Goal: Information Seeking & Learning: Learn about a topic

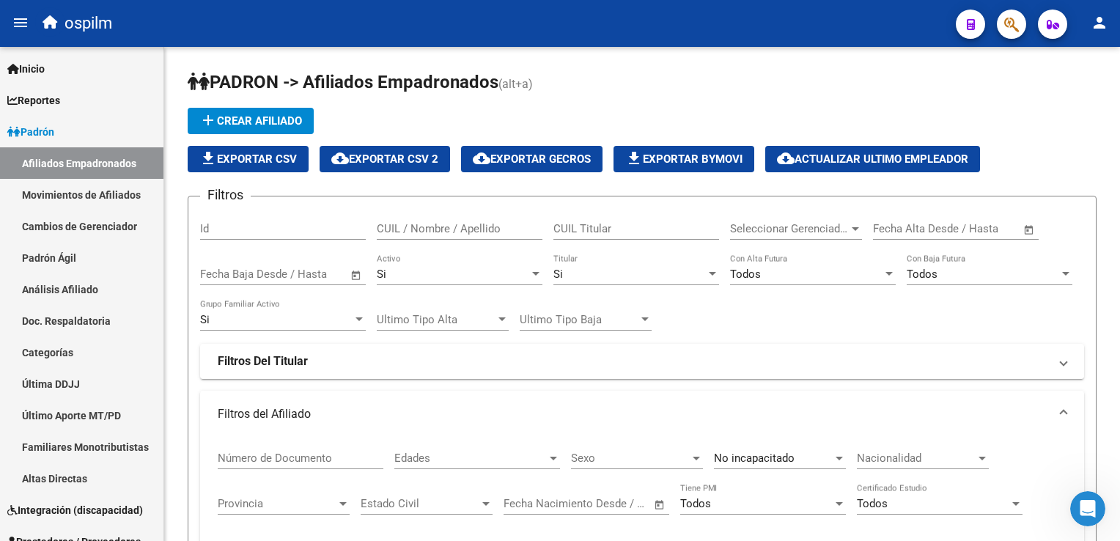
scroll to position [1384, 0]
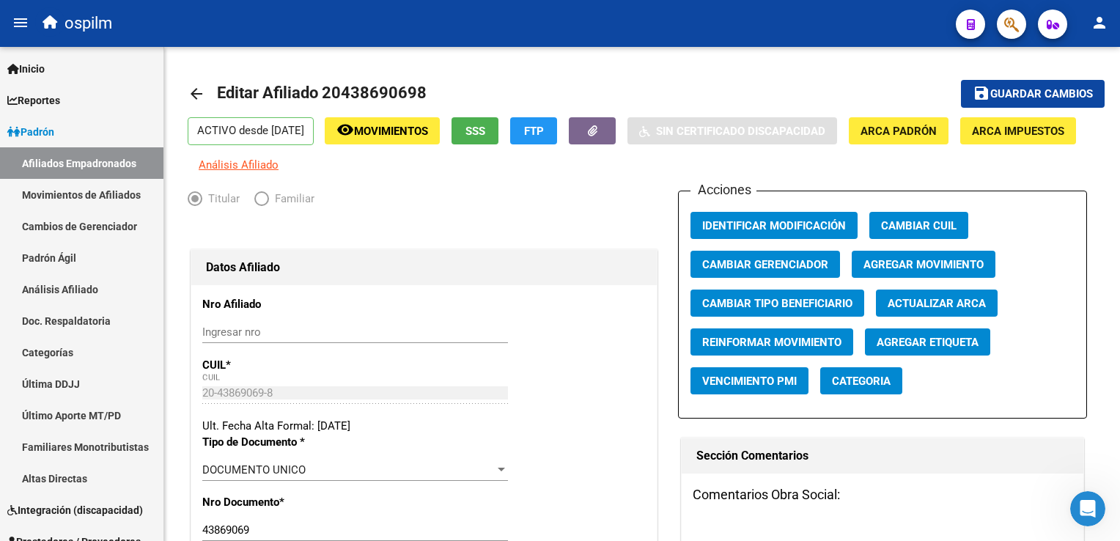
scroll to position [1385, 0]
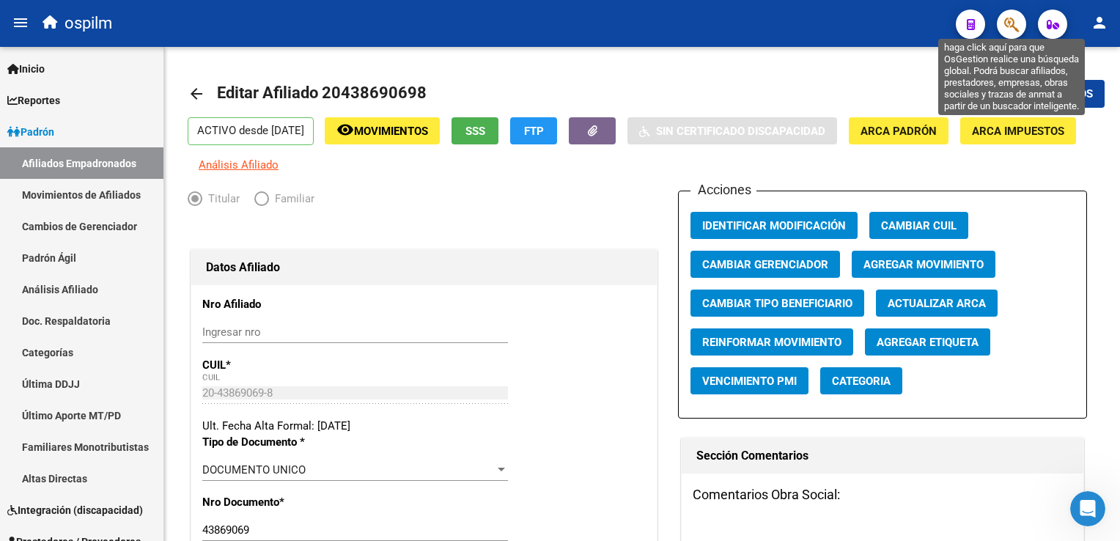
click at [1015, 23] on icon "button" at bounding box center [1011, 24] width 15 height 17
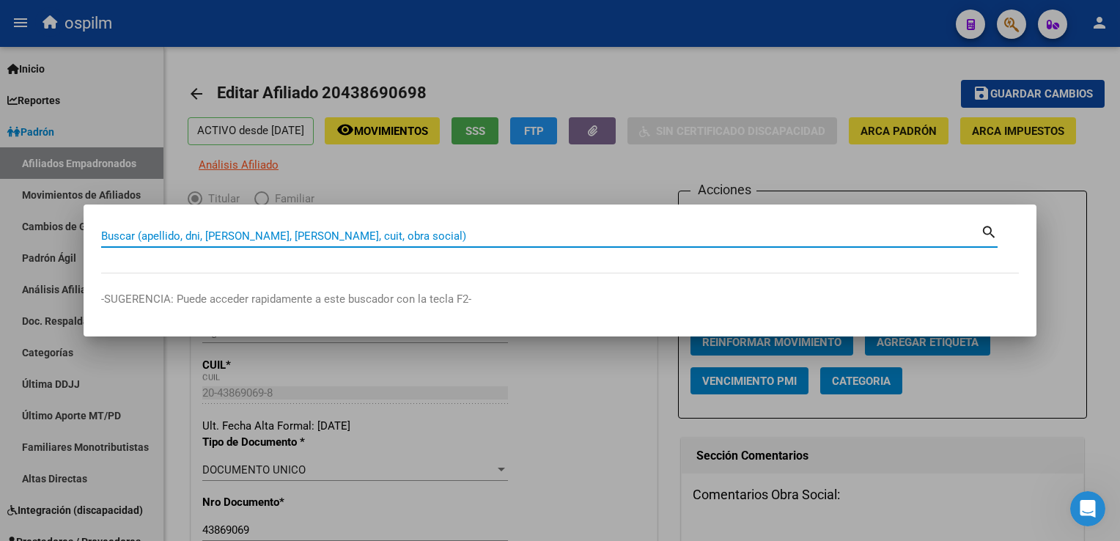
paste input "27367211852"
type input "27367211852"
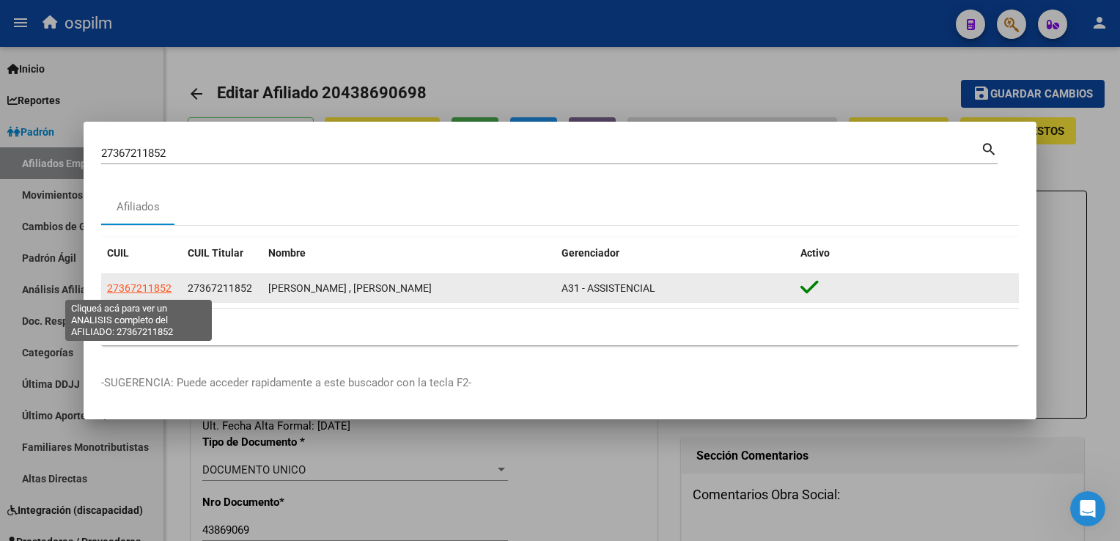
click at [148, 284] on span "27367211852" at bounding box center [139, 288] width 65 height 12
type textarea "27367211852"
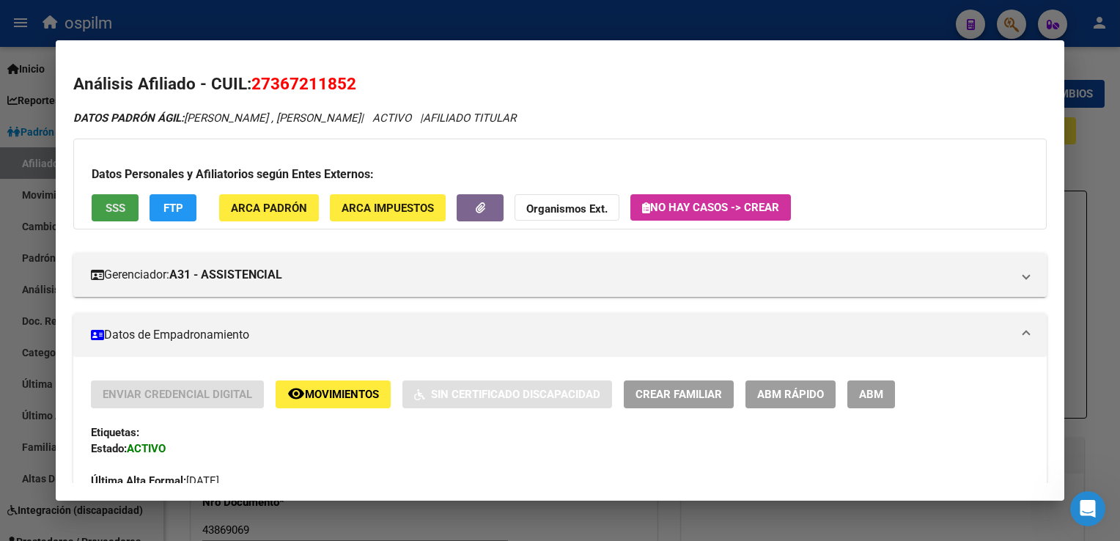
click at [122, 205] on span "SSS" at bounding box center [116, 208] width 20 height 13
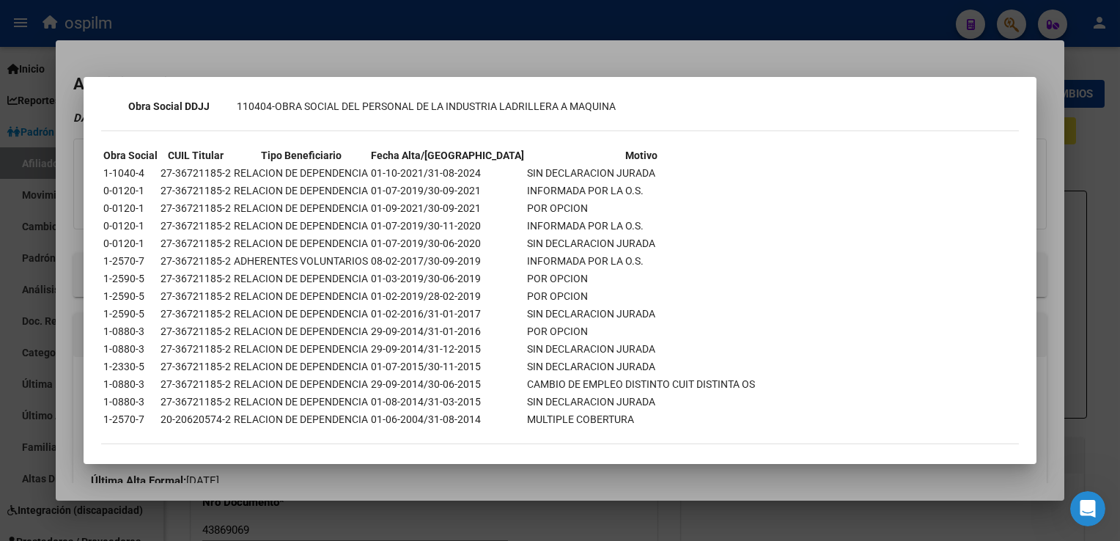
scroll to position [0, 0]
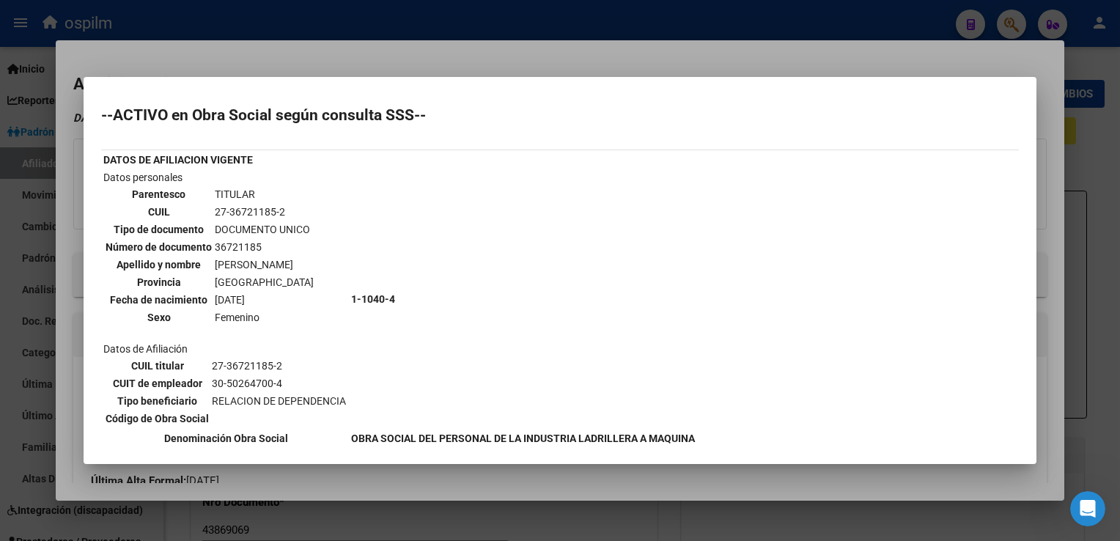
click at [388, 65] on div at bounding box center [560, 270] width 1120 height 541
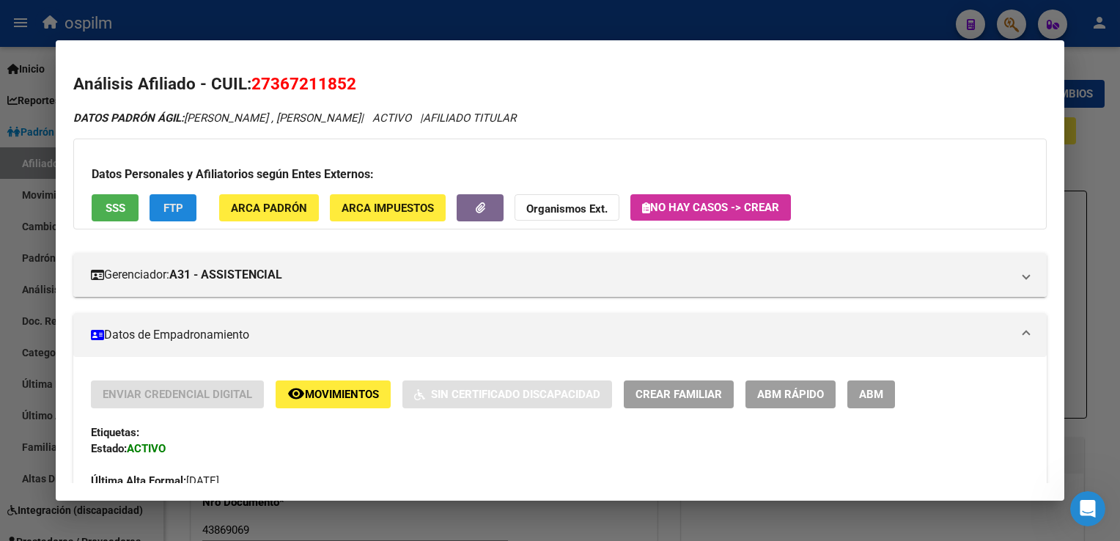
click at [179, 213] on span "FTP" at bounding box center [174, 208] width 20 height 13
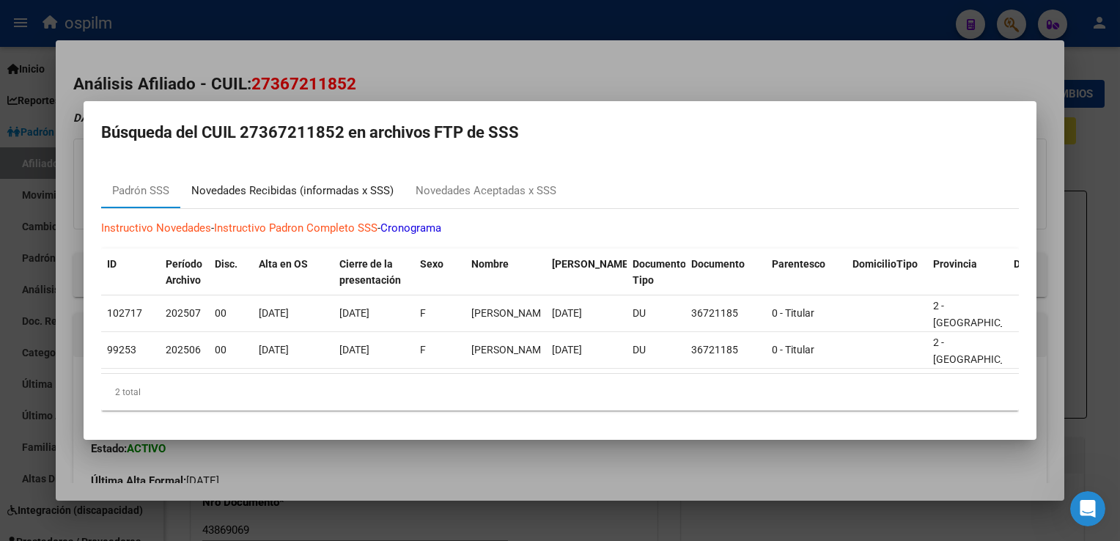
click at [318, 183] on div "Novedades Recibidas (informadas x SSS)" at bounding box center [292, 191] width 202 height 17
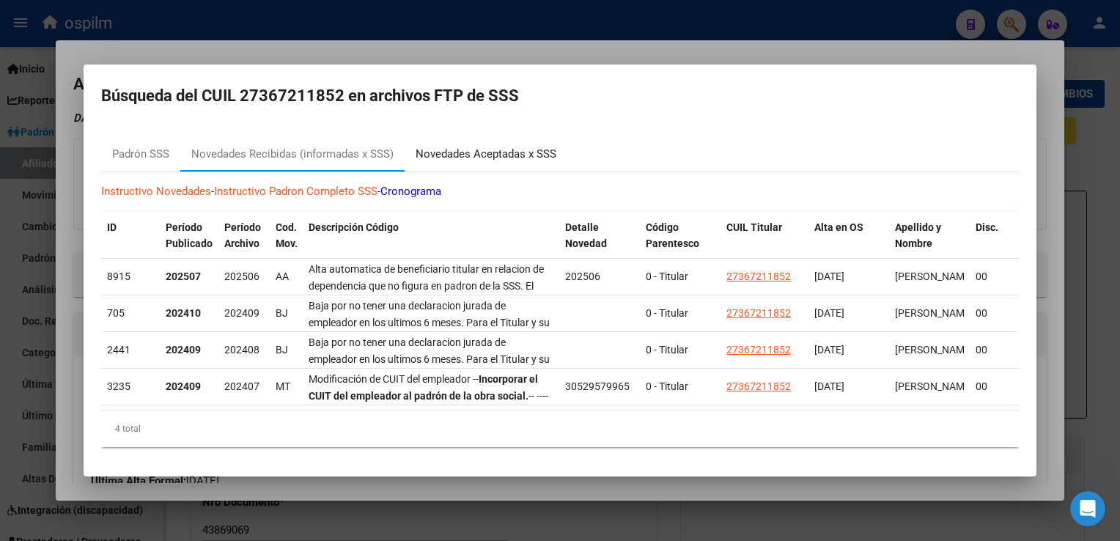
click at [448, 153] on div "Novedades Aceptadas x SSS" at bounding box center [486, 154] width 141 height 17
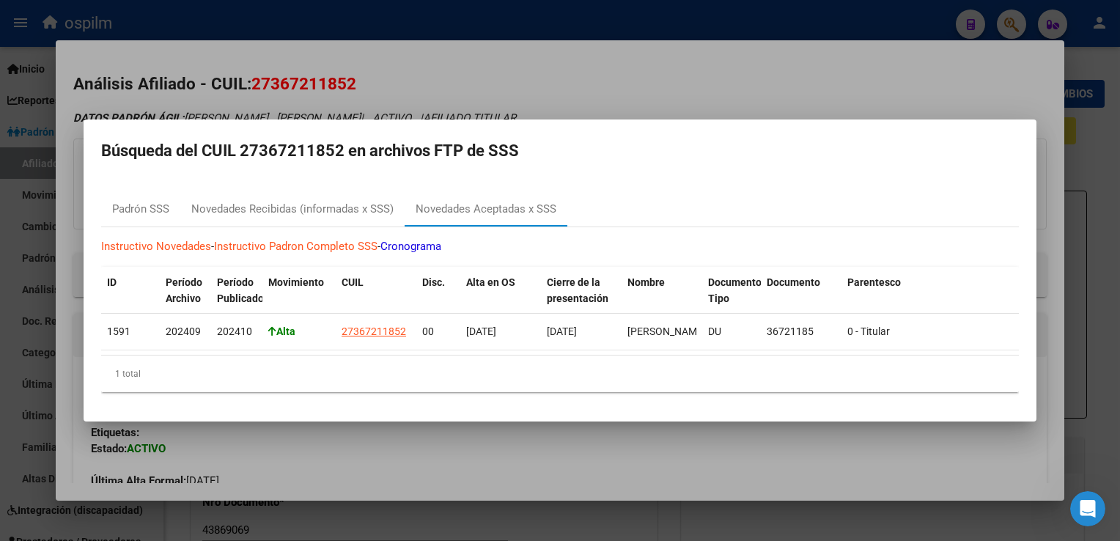
click at [458, 84] on div at bounding box center [560, 270] width 1120 height 541
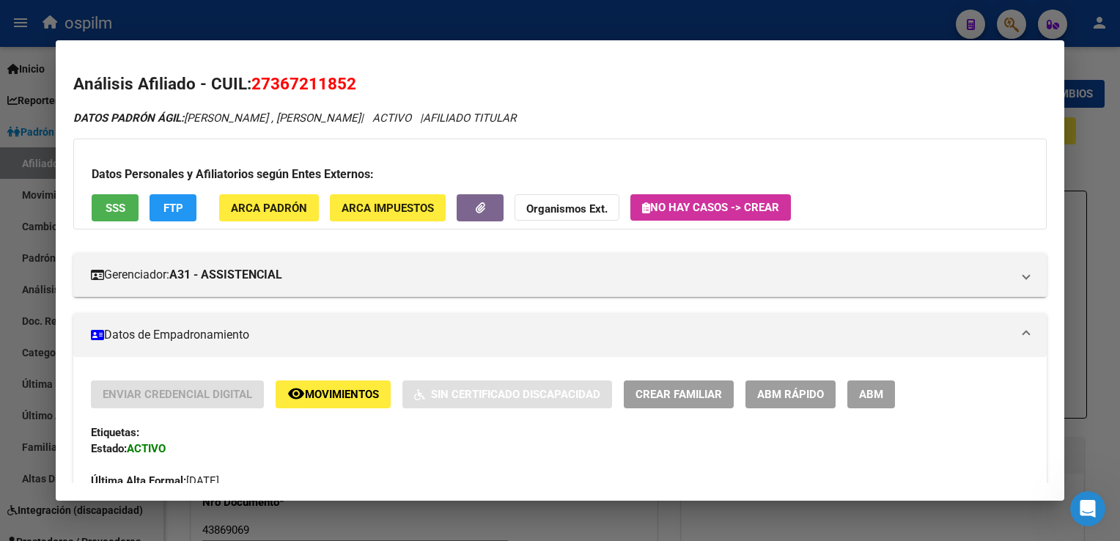
click at [442, 24] on div at bounding box center [560, 270] width 1120 height 541
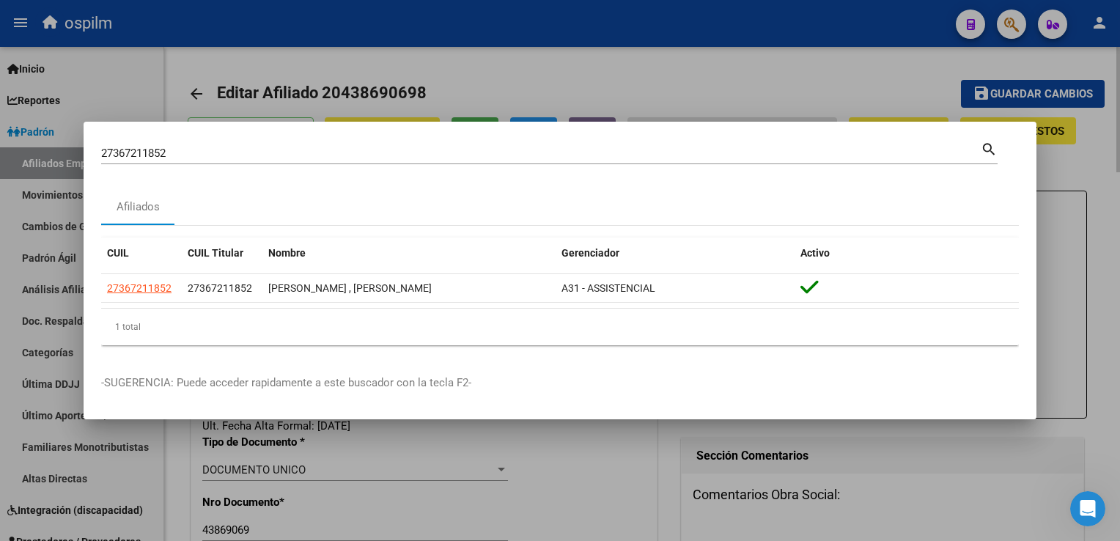
click at [697, 66] on div at bounding box center [560, 270] width 1120 height 541
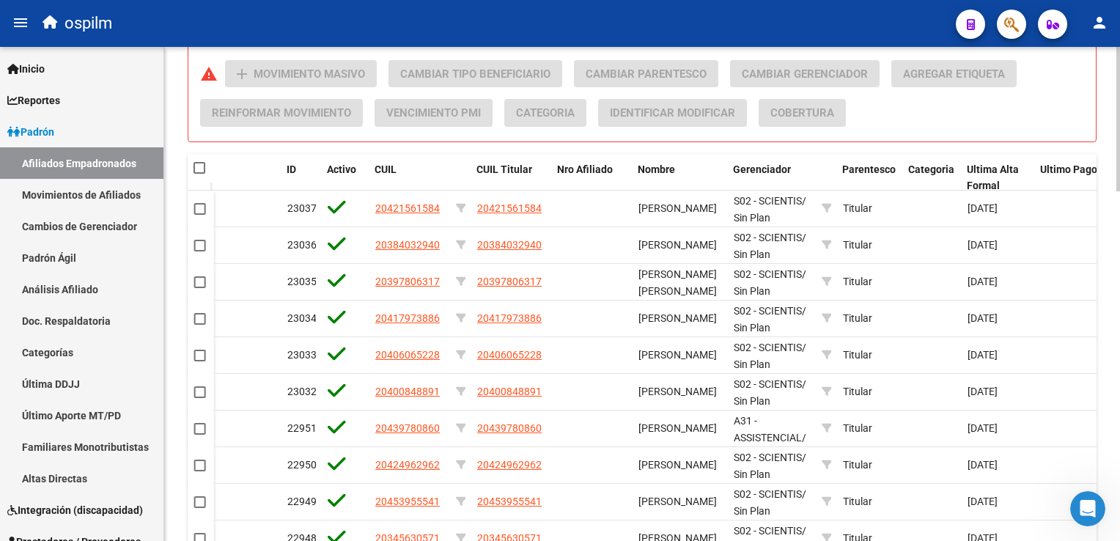
scroll to position [1194, 0]
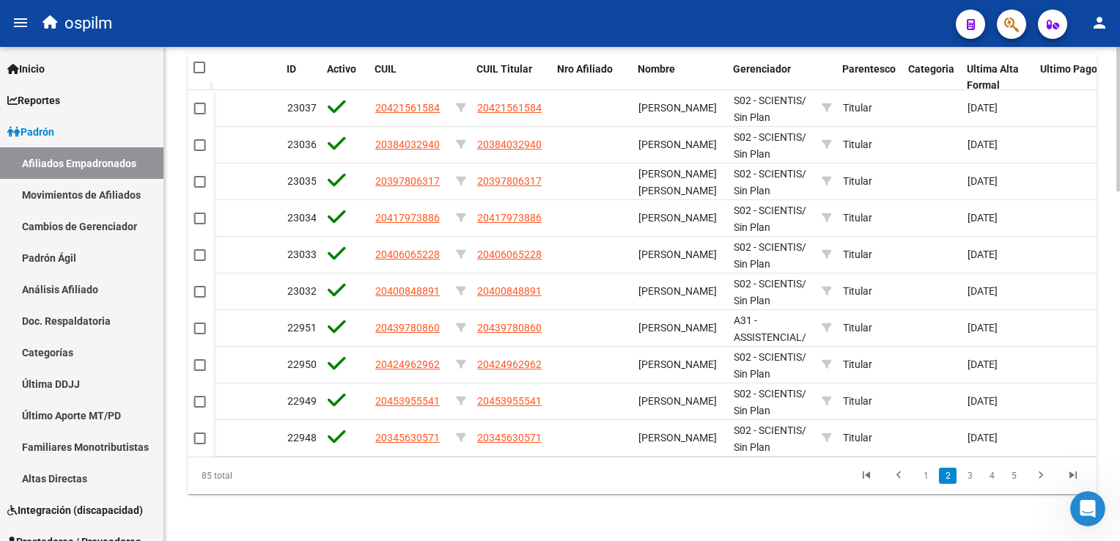
click at [1120, 436] on html "menu ospilm person Firma Express Inicio Calendario SSS Instructivos Contacto OS…" at bounding box center [560, 270] width 1120 height 541
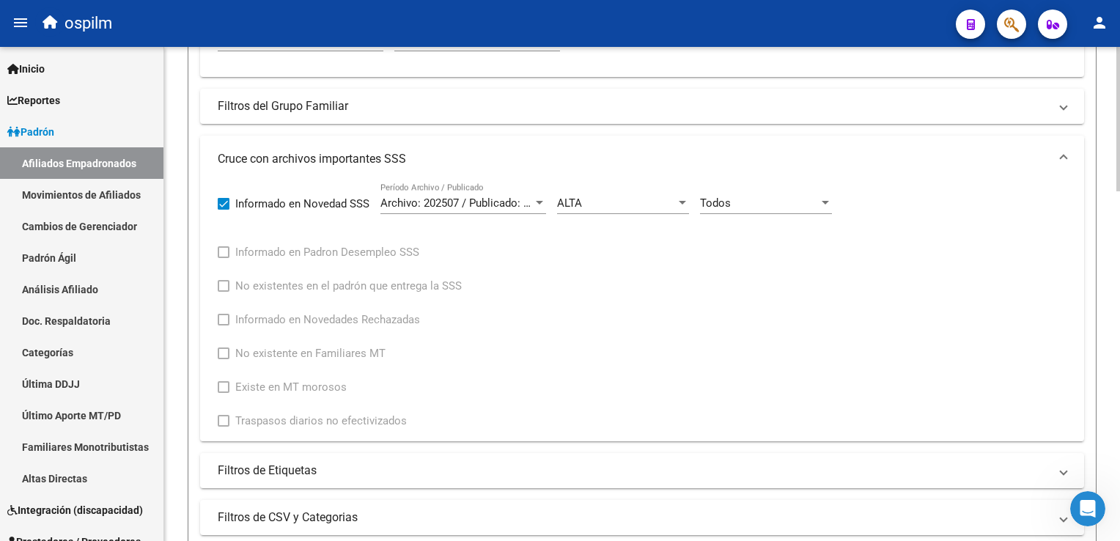
scroll to position [0, 0]
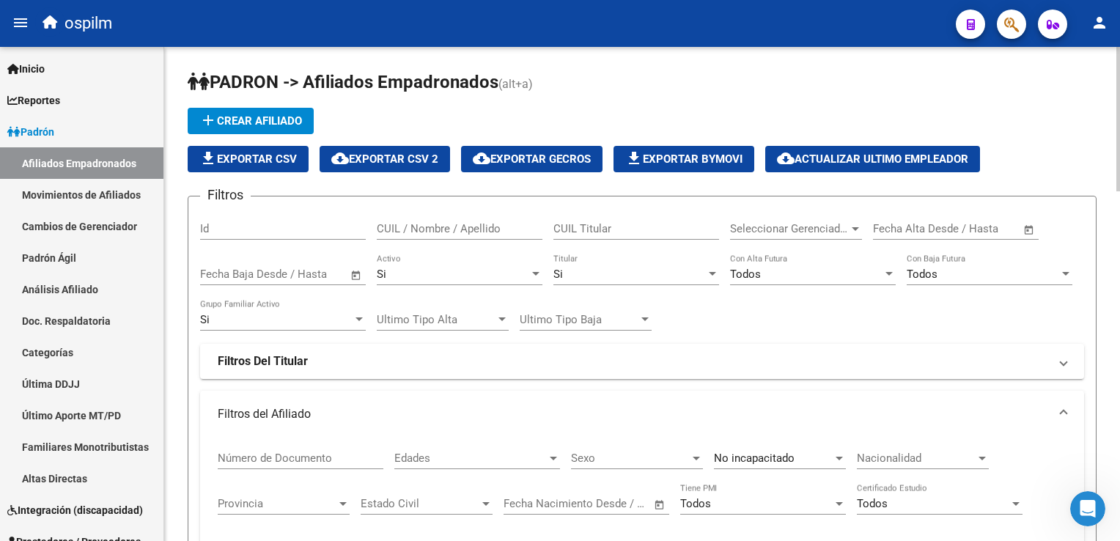
click at [582, 271] on div "Si" at bounding box center [630, 274] width 153 height 13
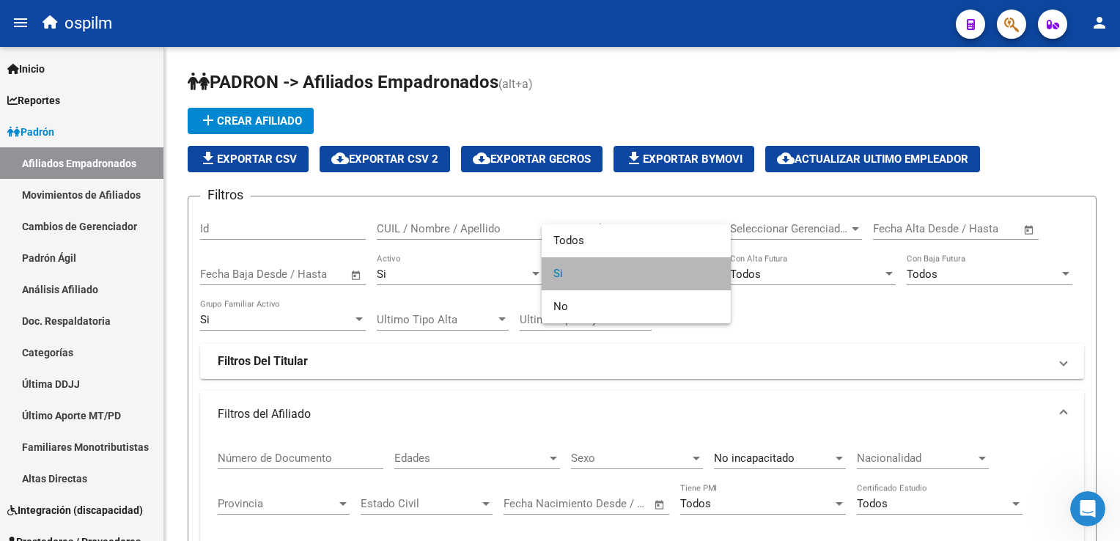
click at [567, 271] on span "Si" at bounding box center [637, 273] width 166 height 33
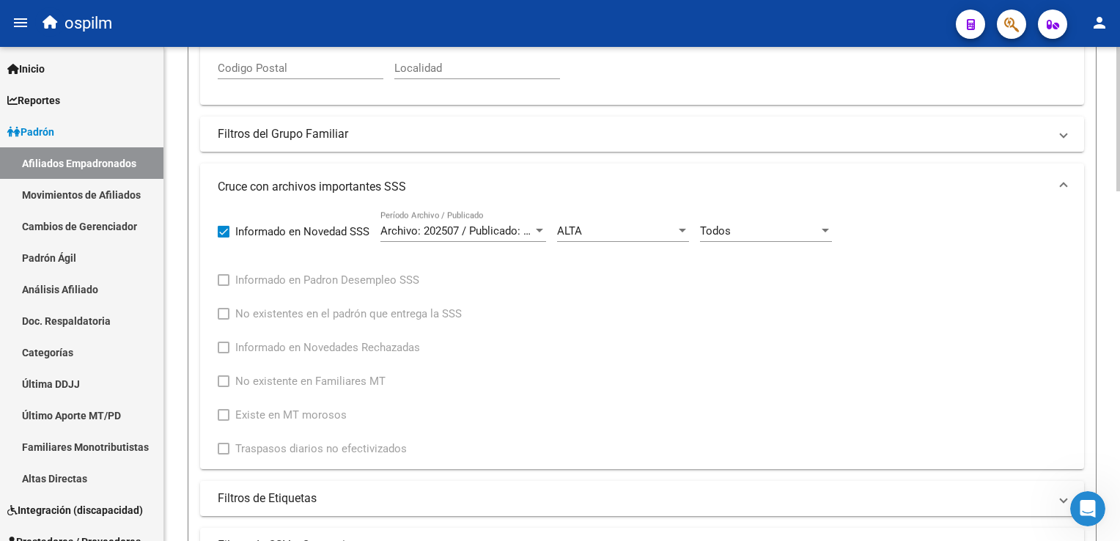
scroll to position [527, 0]
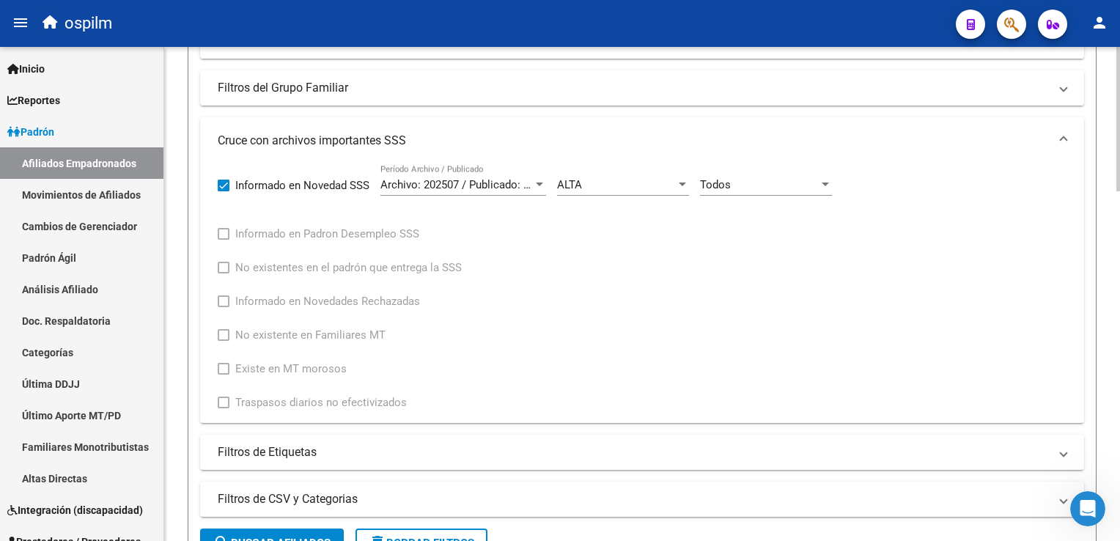
click at [1120, 298] on html "menu ospilm person Firma Express Inicio Calendario SSS Instructivos Contacto OS…" at bounding box center [560, 270] width 1120 height 541
click at [730, 183] on span "Todos" at bounding box center [715, 184] width 31 height 13
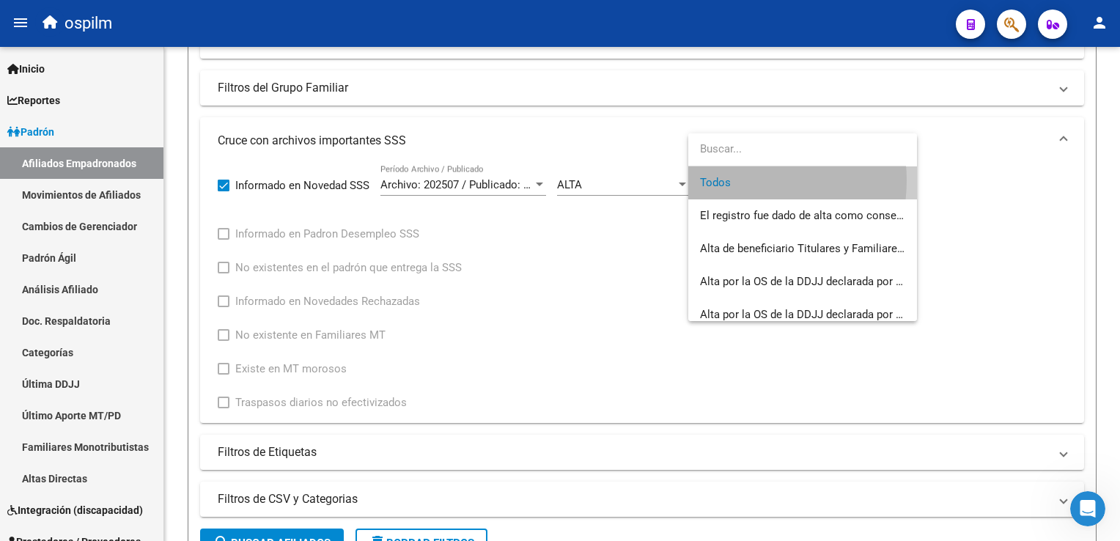
click at [736, 180] on span "Todos" at bounding box center [802, 182] width 205 height 33
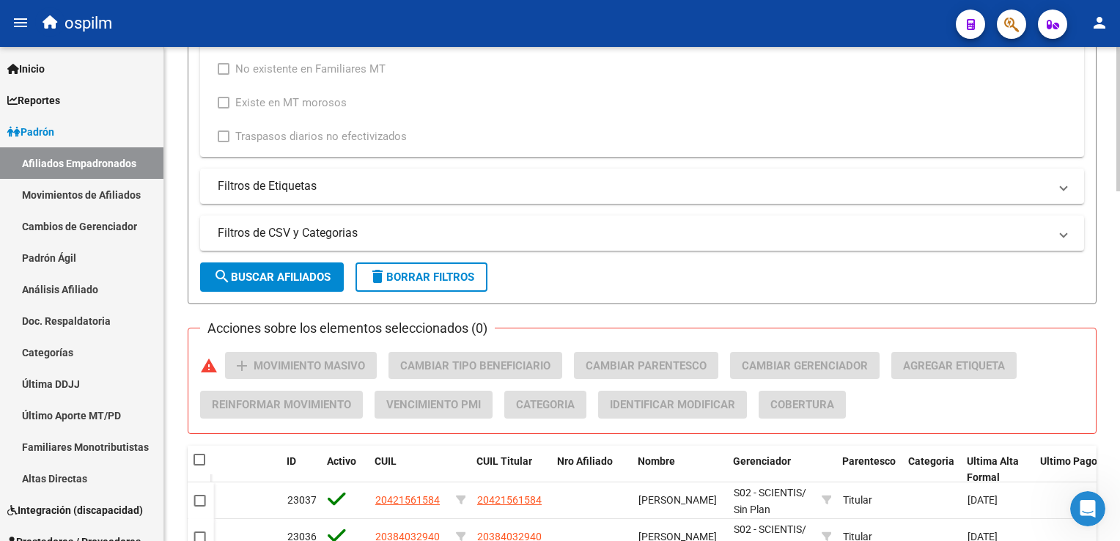
click at [1120, 283] on html "menu ospilm person Firma Express Inicio Calendario SSS Instructivos Contacto OS…" at bounding box center [560, 270] width 1120 height 541
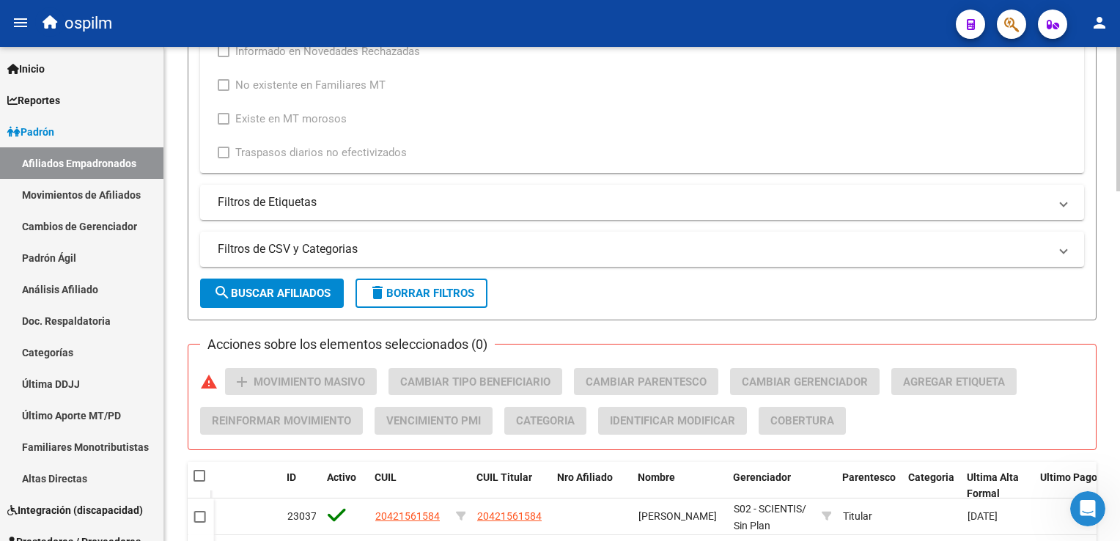
click at [243, 292] on span "search Buscar Afiliados" at bounding box center [271, 293] width 117 height 13
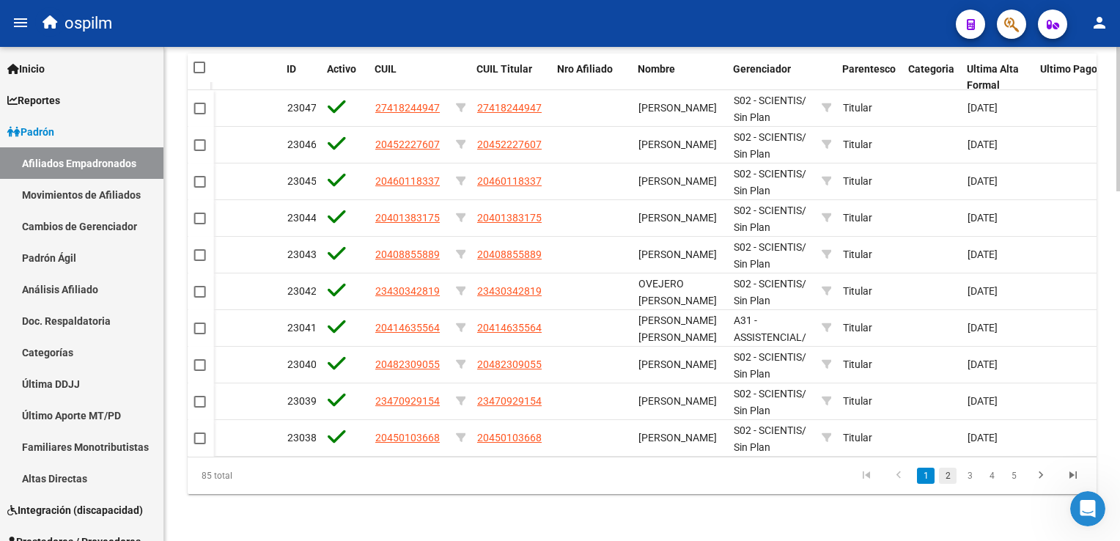
click at [944, 474] on link "2" at bounding box center [948, 476] width 18 height 16
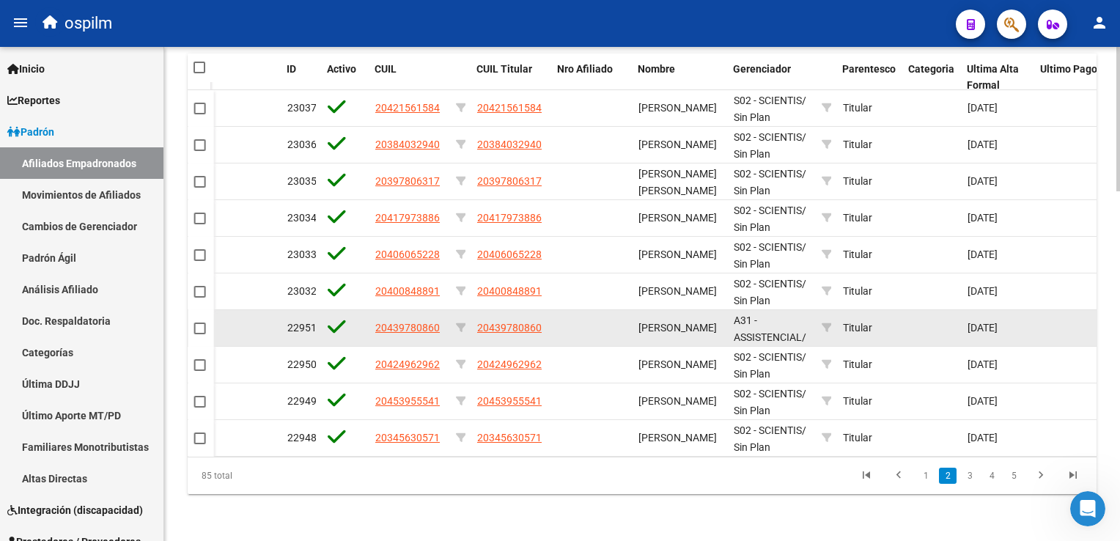
scroll to position [1385, 0]
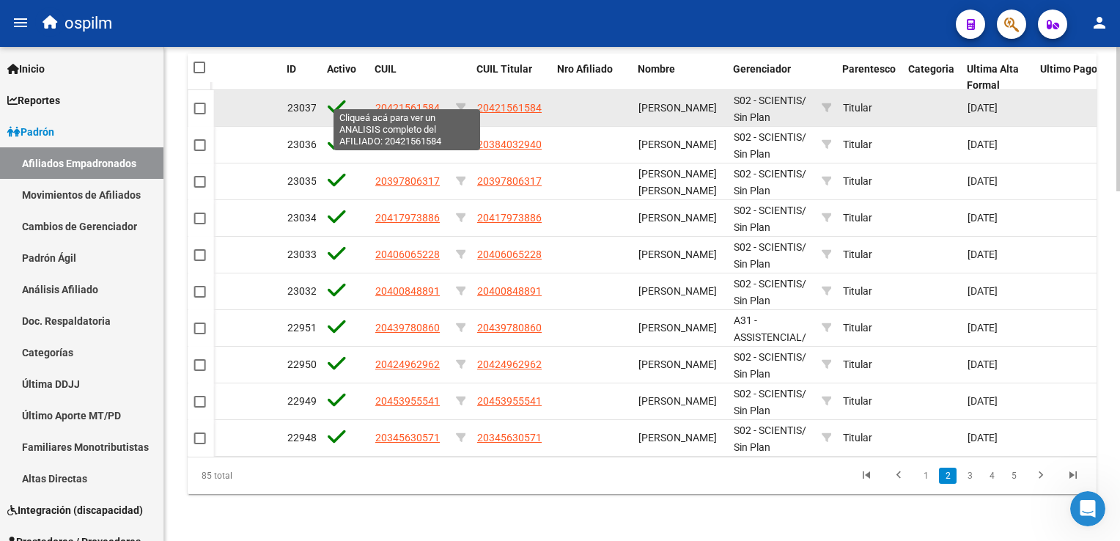
click at [416, 102] on span "20421561584" at bounding box center [407, 108] width 65 height 12
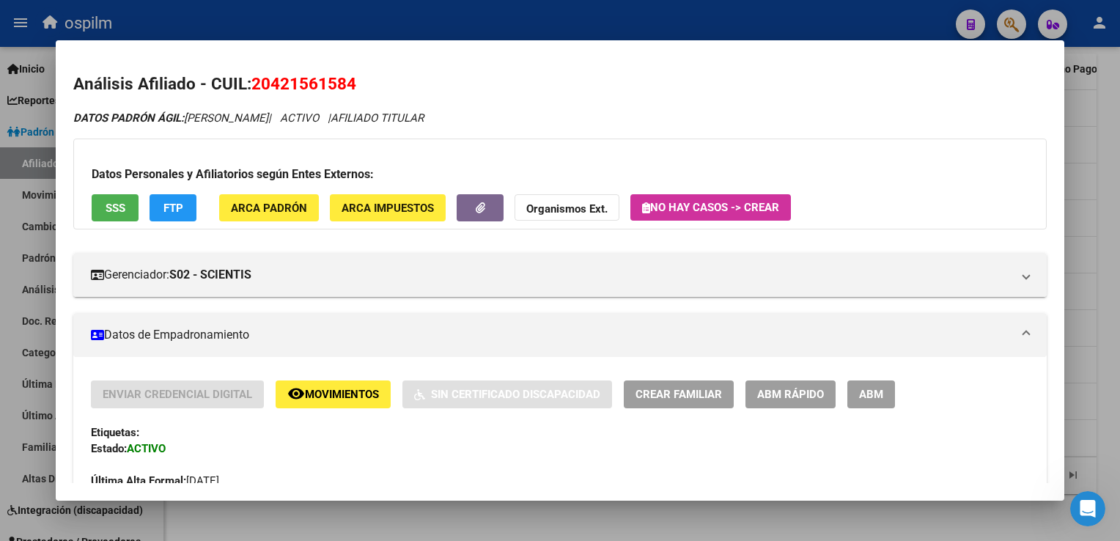
drag, startPoint x: 361, startPoint y: 83, endPoint x: 252, endPoint y: 86, distance: 109.3
click at [252, 86] on h2 "Análisis Afiliado - CUIL: 20421561584" at bounding box center [559, 84] width 973 height 25
copy span "20421561584"
click at [111, 203] on span "SSS" at bounding box center [116, 208] width 20 height 13
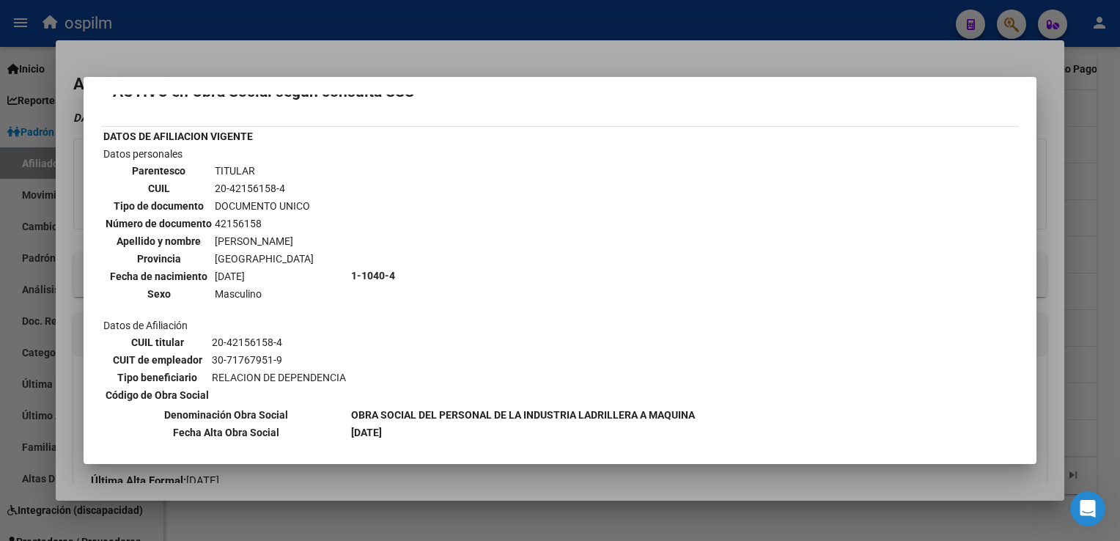
scroll to position [0, 0]
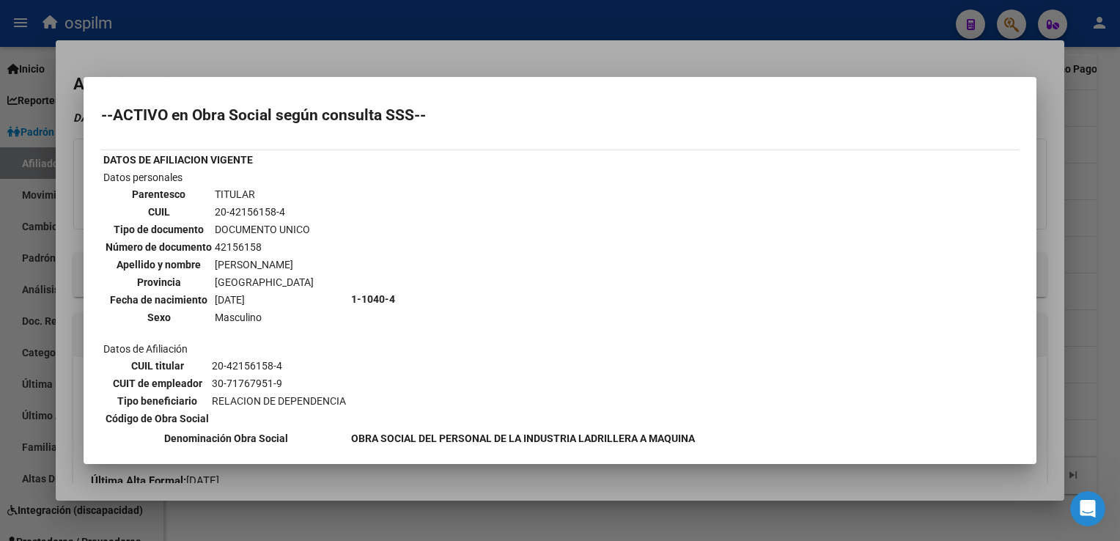
click at [464, 51] on div at bounding box center [560, 270] width 1120 height 541
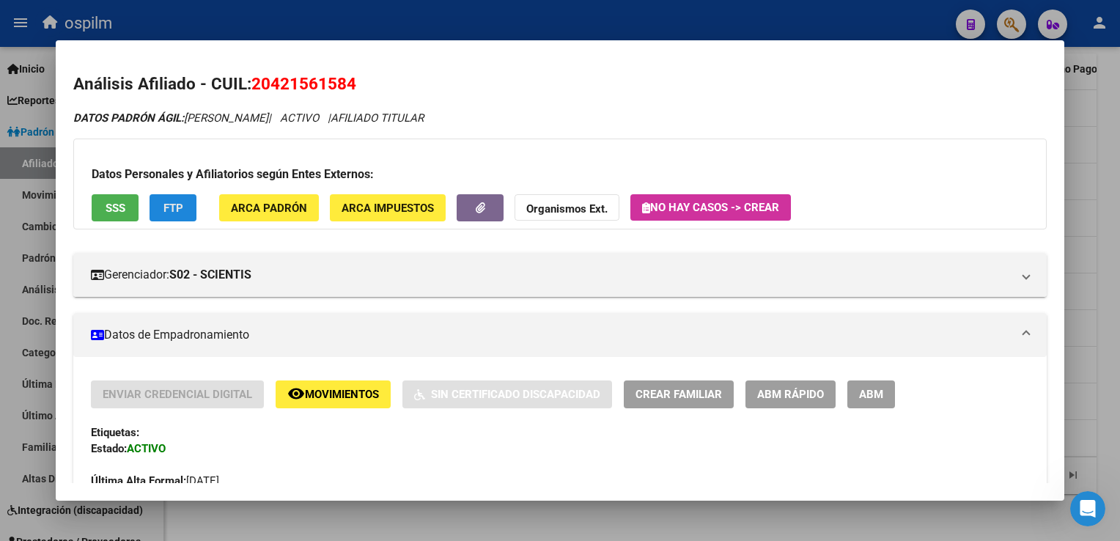
click at [178, 209] on span "FTP" at bounding box center [174, 208] width 20 height 13
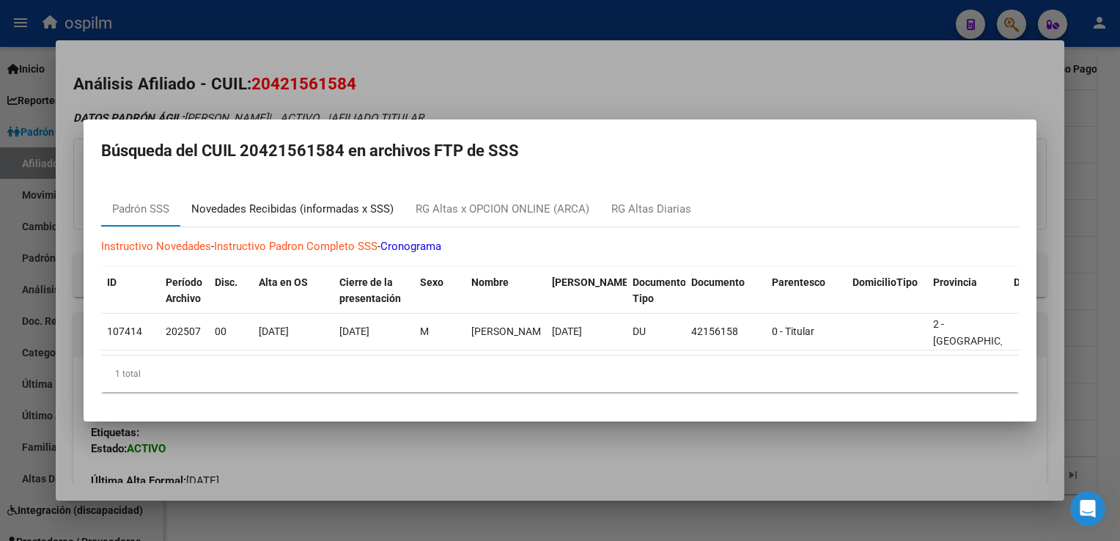
click at [250, 201] on div "Novedades Recibidas (informadas x SSS)" at bounding box center [292, 209] width 202 height 17
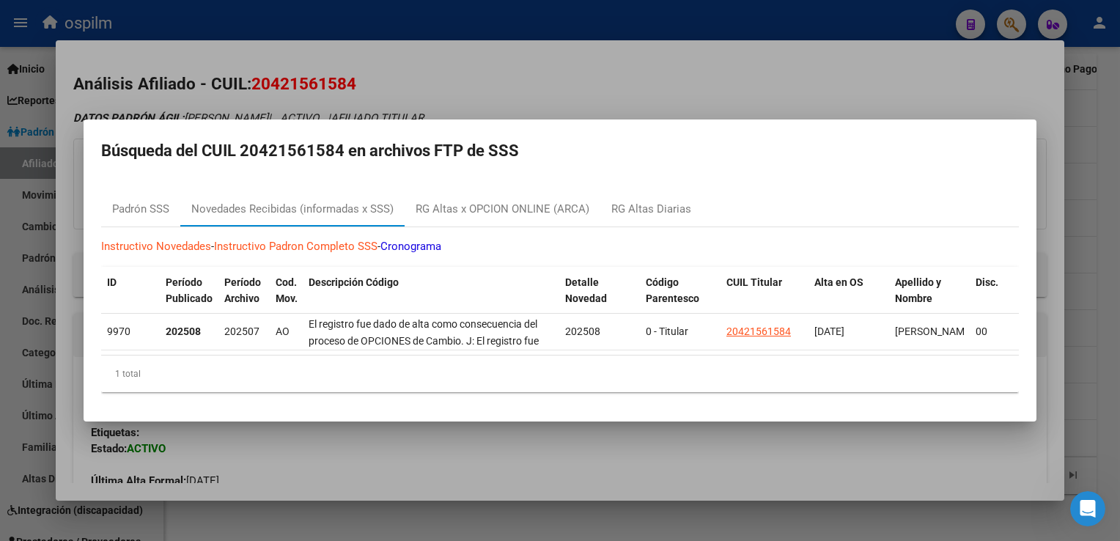
click at [518, 65] on div at bounding box center [560, 270] width 1120 height 541
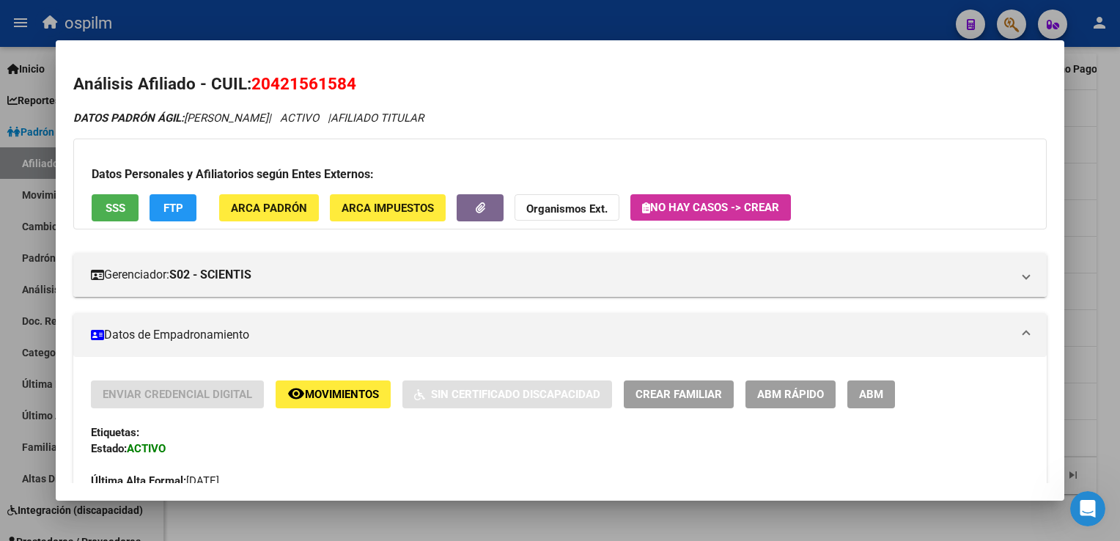
click at [348, 390] on span "Movimientos" at bounding box center [342, 395] width 74 height 13
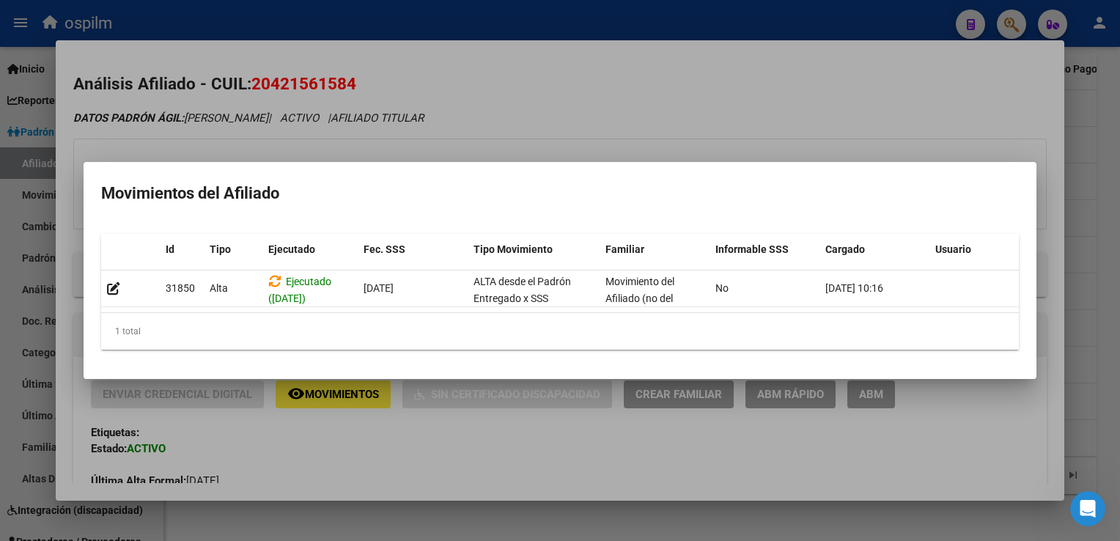
click at [676, 72] on div at bounding box center [560, 270] width 1120 height 541
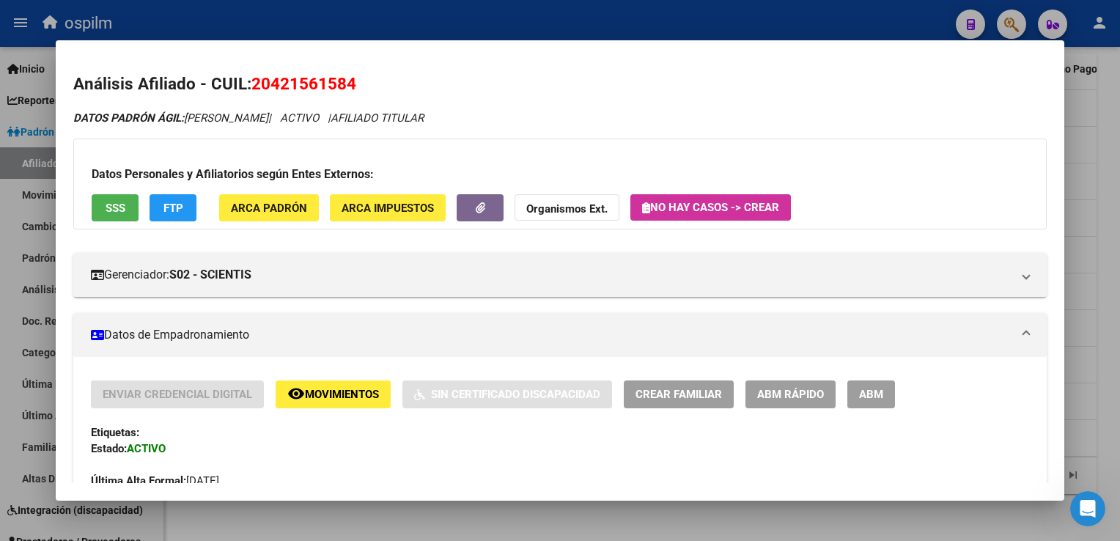
click at [1103, 191] on div at bounding box center [560, 270] width 1120 height 541
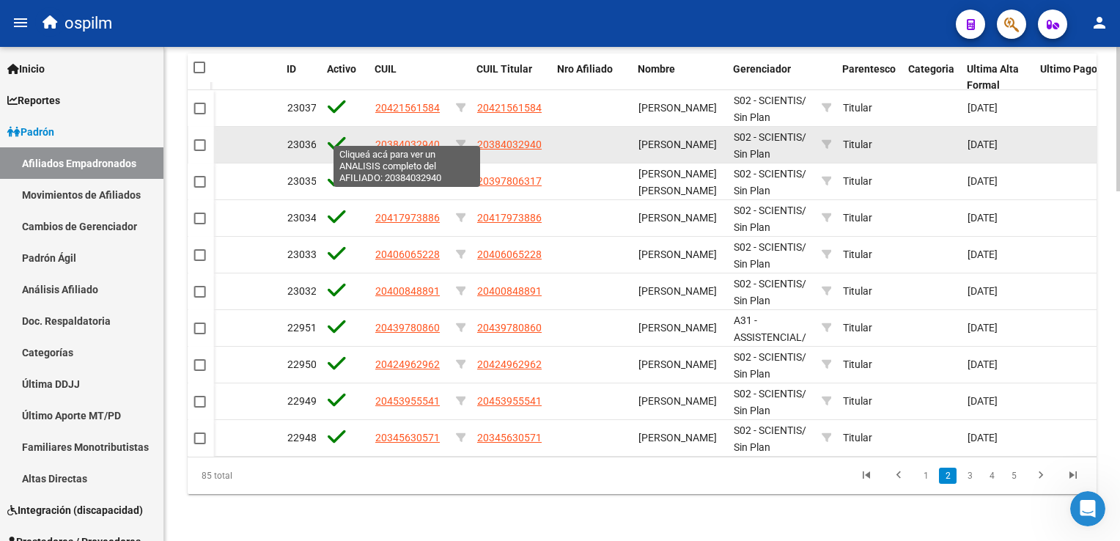
click at [395, 139] on span "20384032940" at bounding box center [407, 145] width 65 height 12
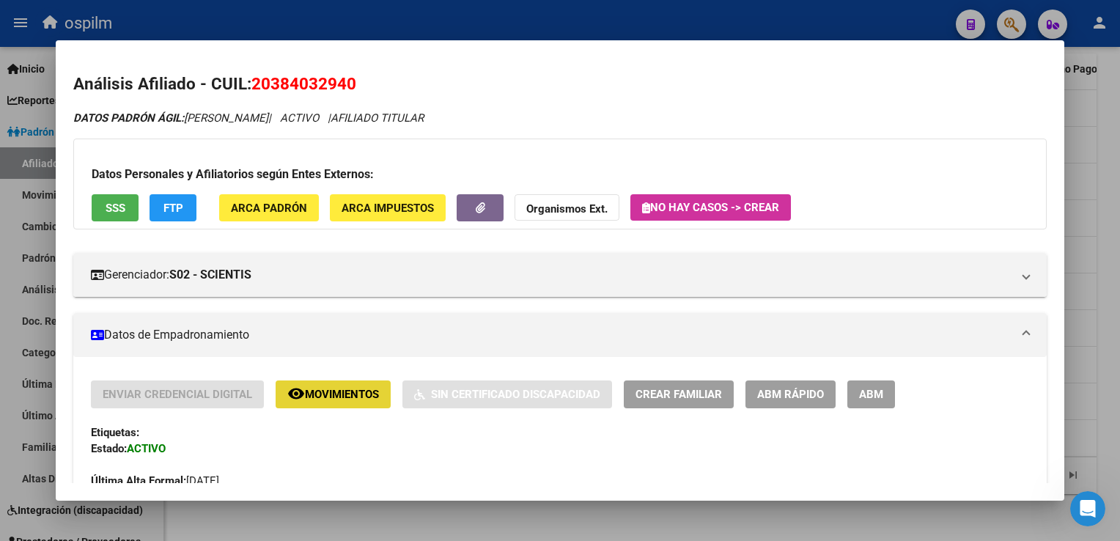
click at [294, 400] on mat-icon "remove_red_eye" at bounding box center [296, 394] width 18 height 18
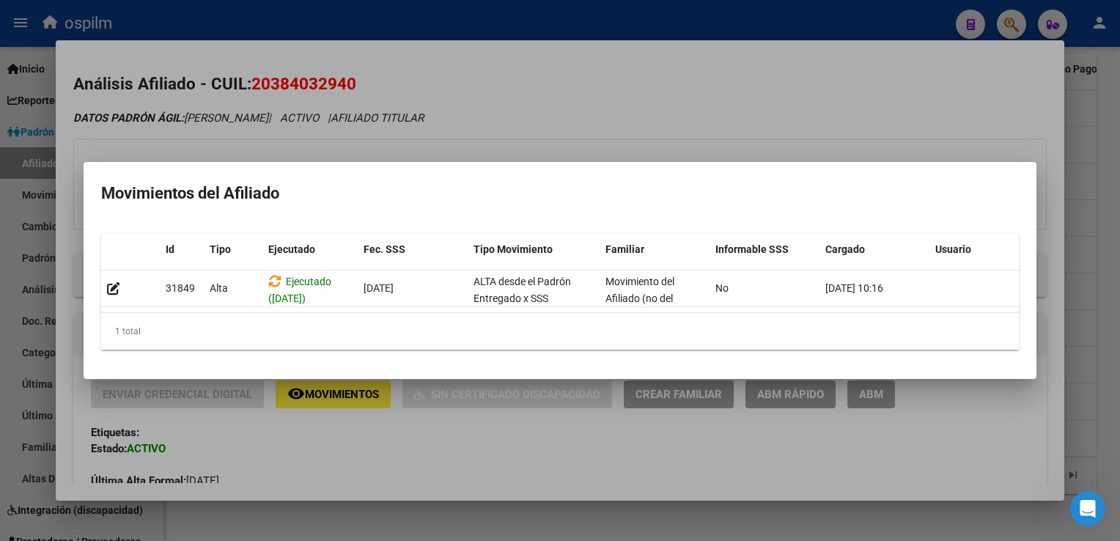
drag, startPoint x: 573, startPoint y: 78, endPoint x: 169, endPoint y: 150, distance: 409.7
click at [567, 79] on div at bounding box center [560, 270] width 1120 height 541
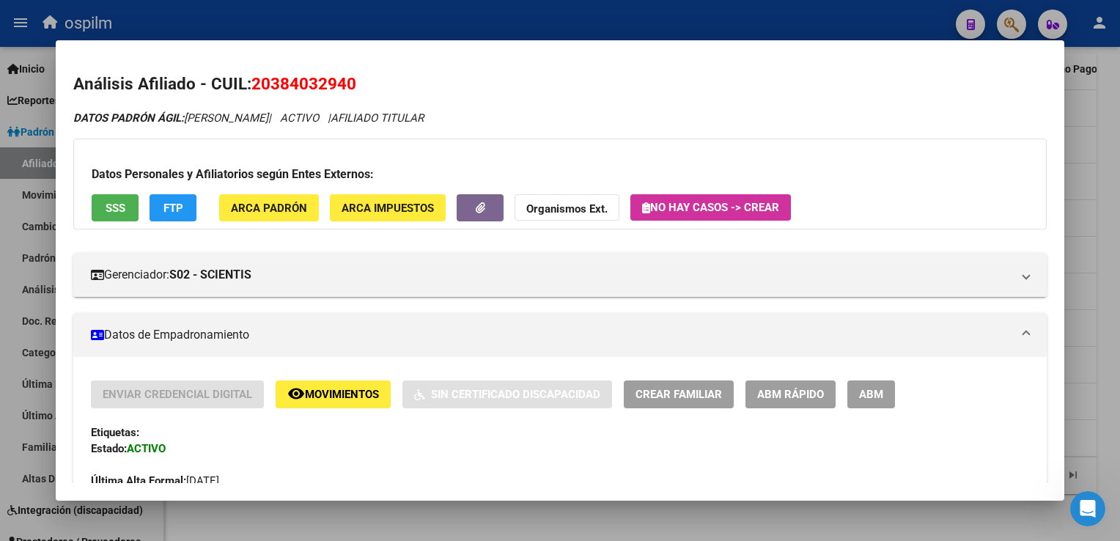
drag, startPoint x: 366, startPoint y: 84, endPoint x: 249, endPoint y: 87, distance: 117.3
click at [249, 87] on h2 "Análisis Afiliado - CUIL: 20384032940" at bounding box center [559, 84] width 973 height 25
copy h2 "20384032940"
click at [332, 392] on span "Movimientos" at bounding box center [342, 395] width 74 height 13
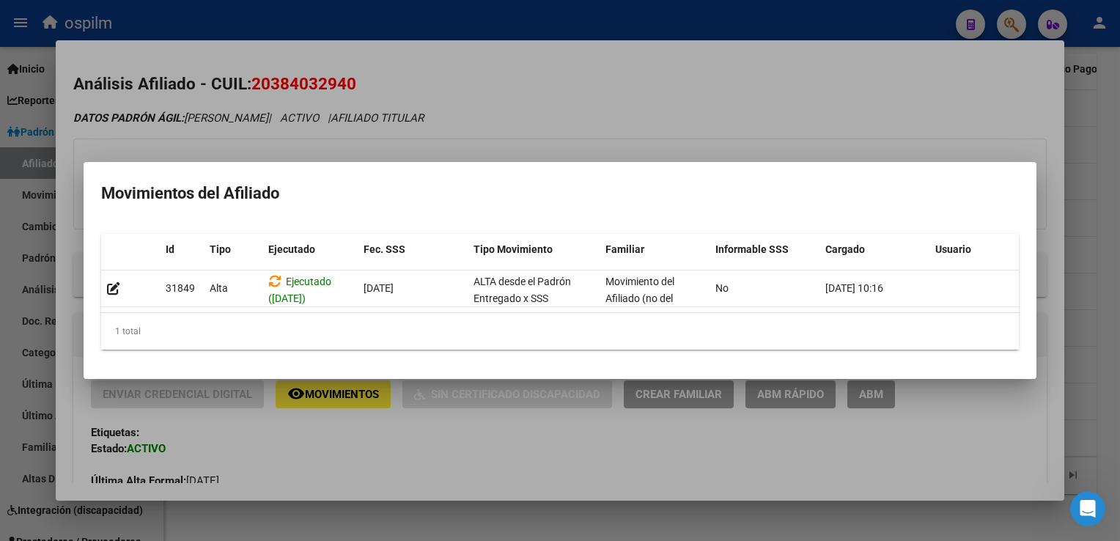
drag, startPoint x: 599, startPoint y: 60, endPoint x: 458, endPoint y: 124, distance: 155.2
click at [598, 60] on div at bounding box center [560, 270] width 1120 height 541
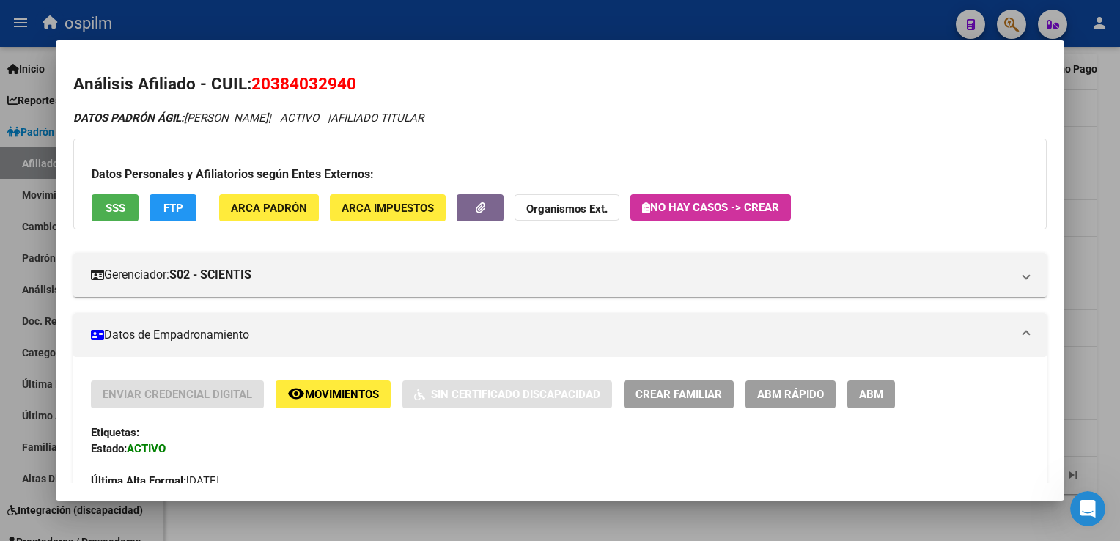
click at [112, 204] on span "SSS" at bounding box center [116, 208] width 20 height 13
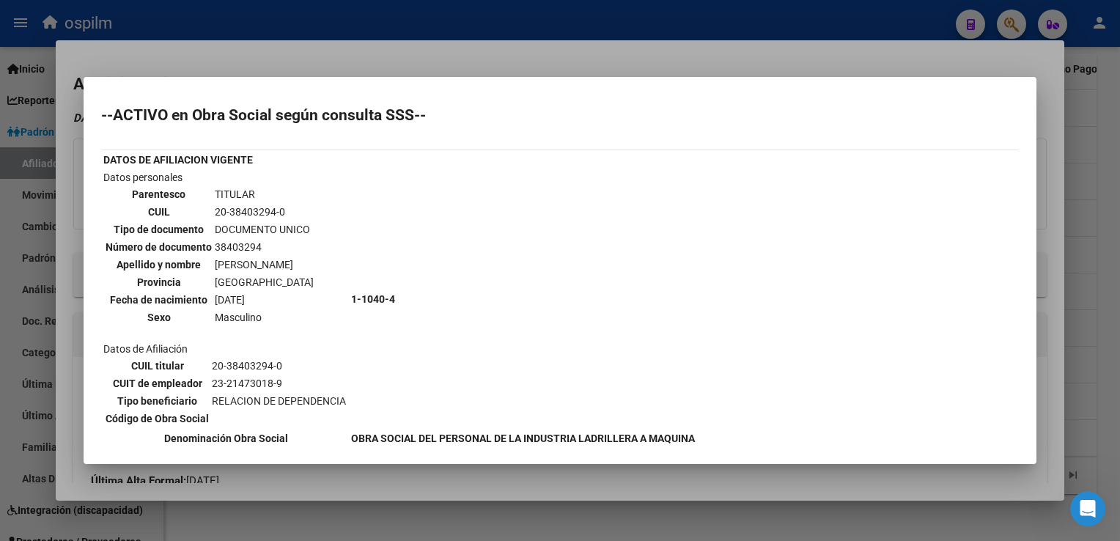
scroll to position [261, 0]
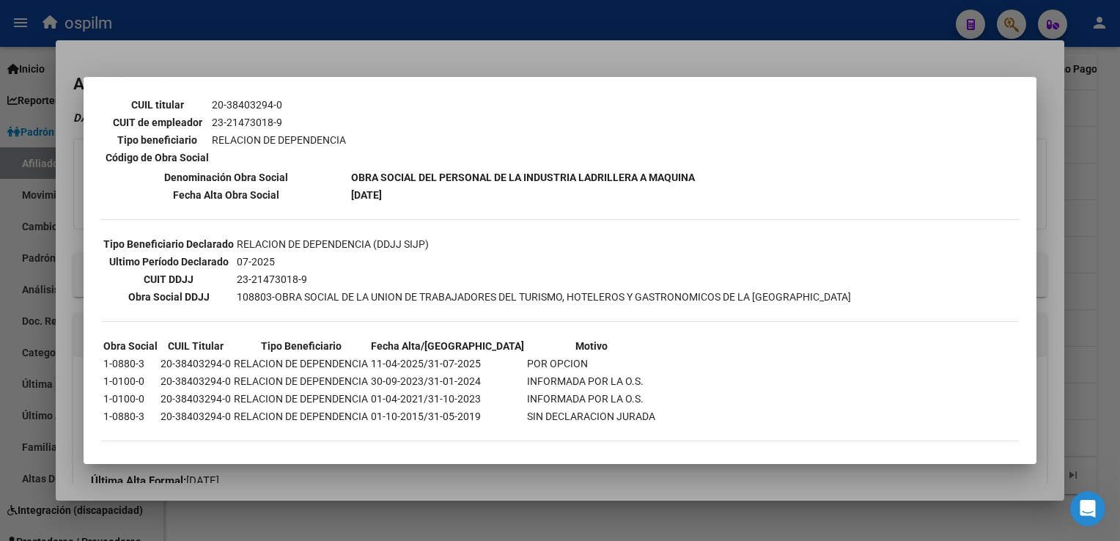
click at [452, 52] on div at bounding box center [560, 270] width 1120 height 541
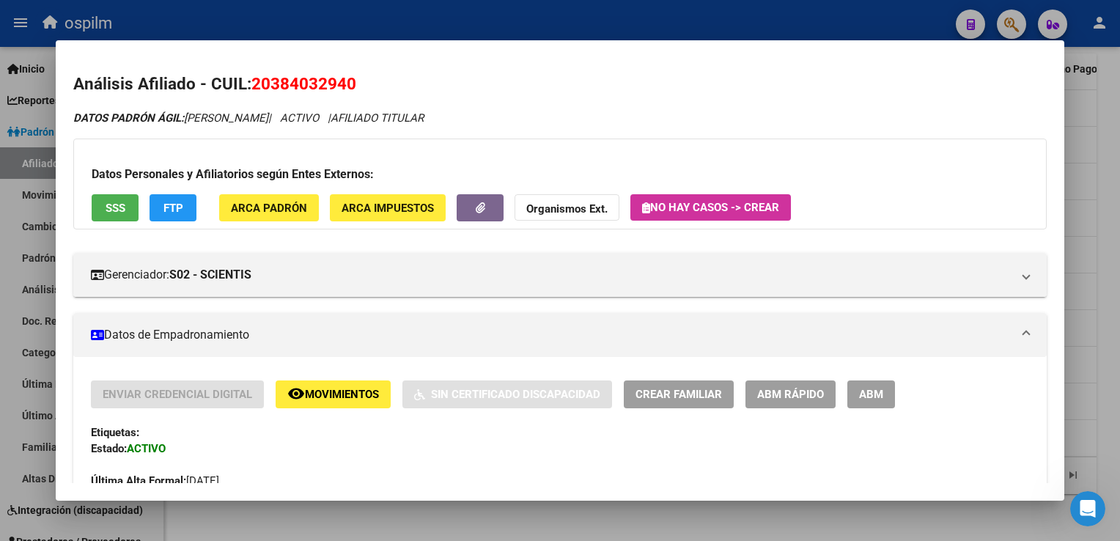
click at [174, 219] on button "FTP" at bounding box center [173, 207] width 47 height 27
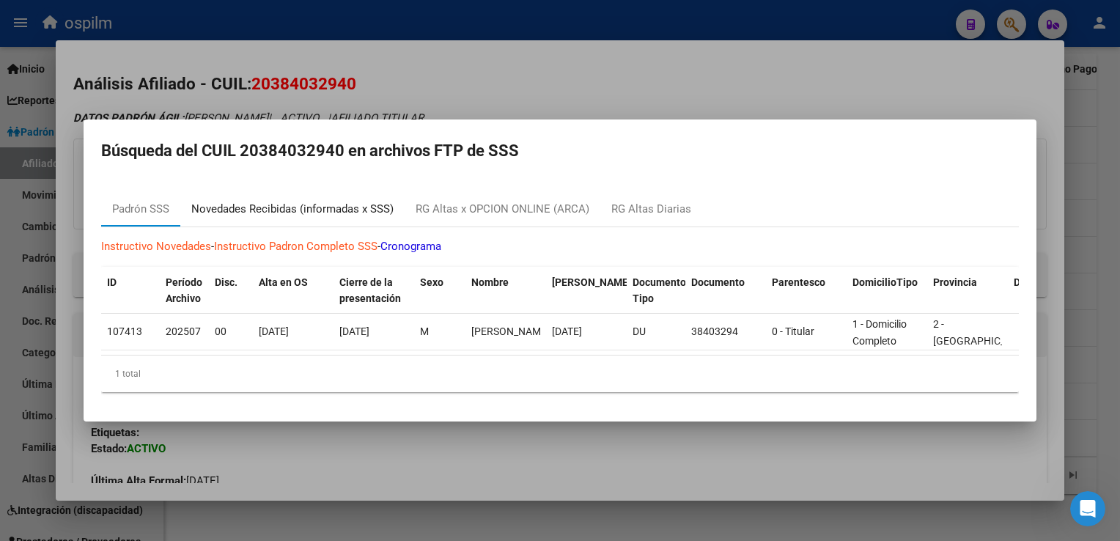
click at [291, 201] on div "Novedades Recibidas (informadas x SSS)" at bounding box center [292, 209] width 202 height 17
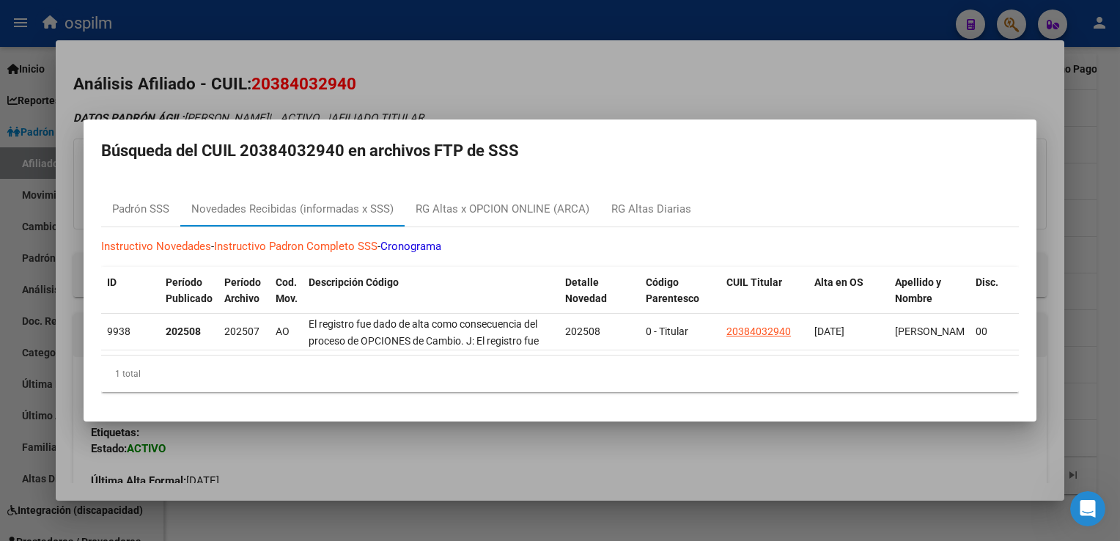
click at [583, 81] on div at bounding box center [560, 270] width 1120 height 541
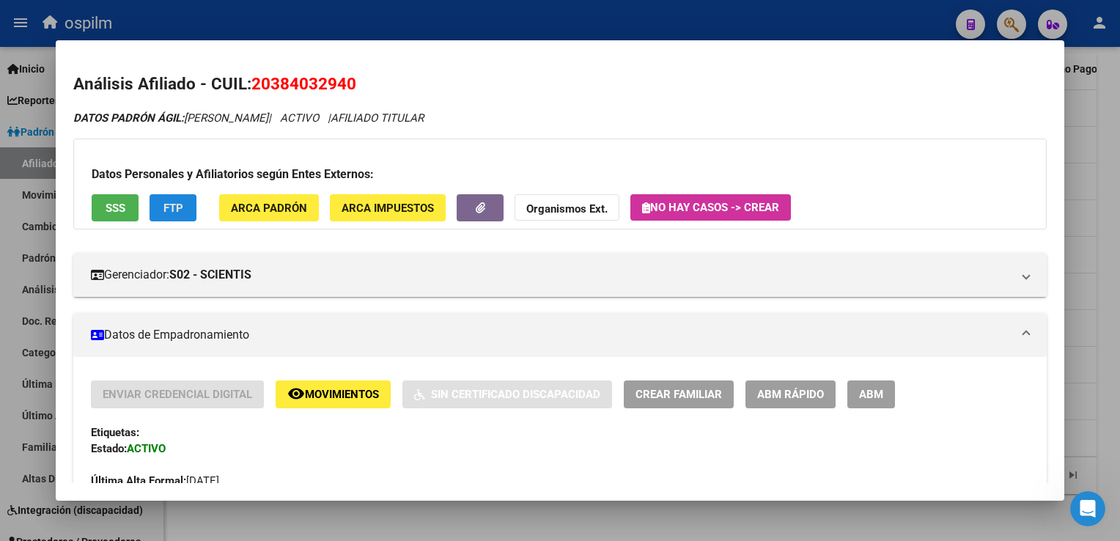
click at [170, 210] on span "FTP" at bounding box center [174, 208] width 20 height 13
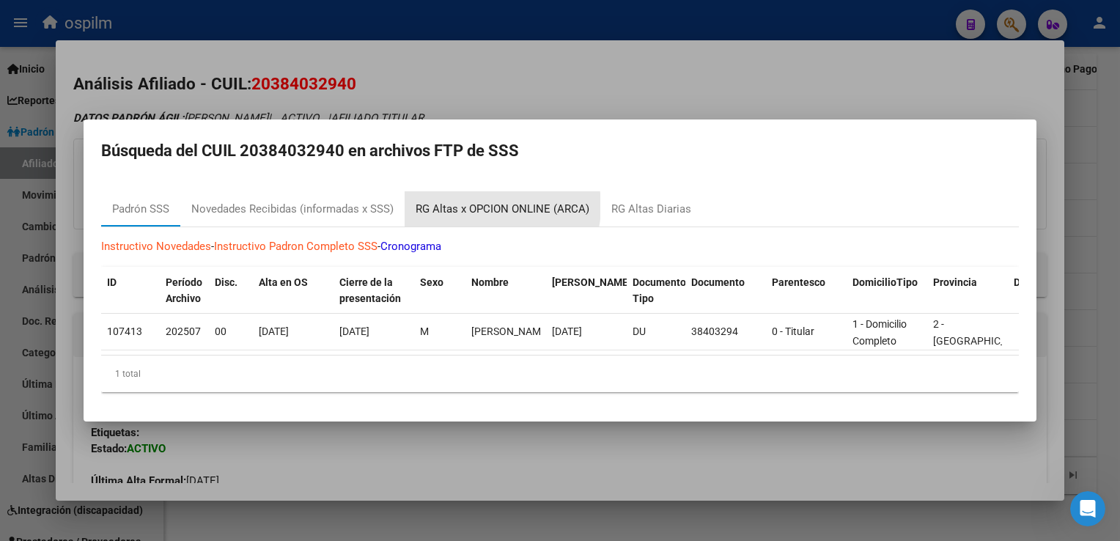
click at [476, 201] on div "RG Altas x OPCION ONLINE (ARCA)" at bounding box center [503, 209] width 174 height 17
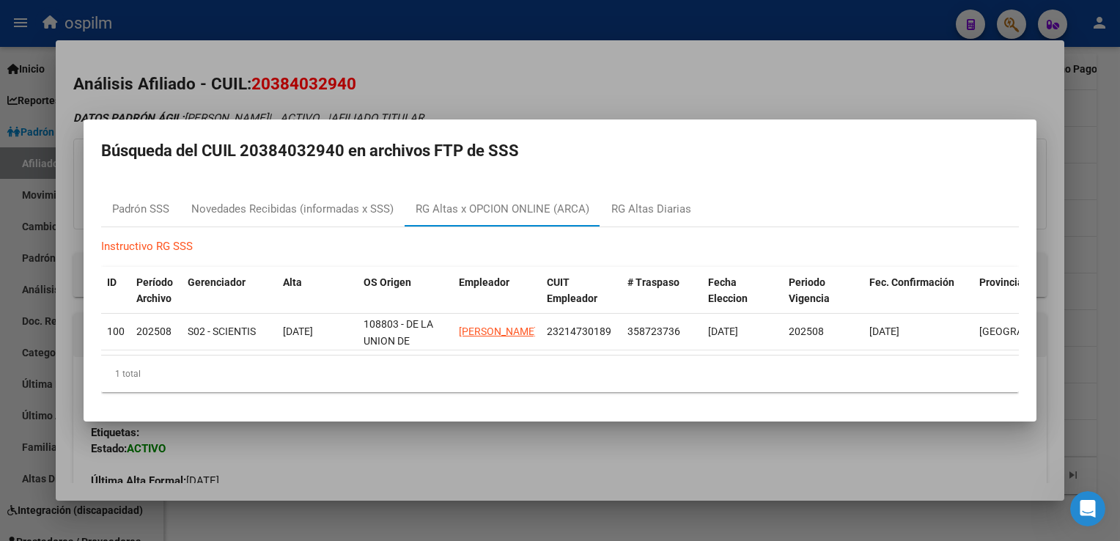
click at [568, 93] on div at bounding box center [560, 270] width 1120 height 541
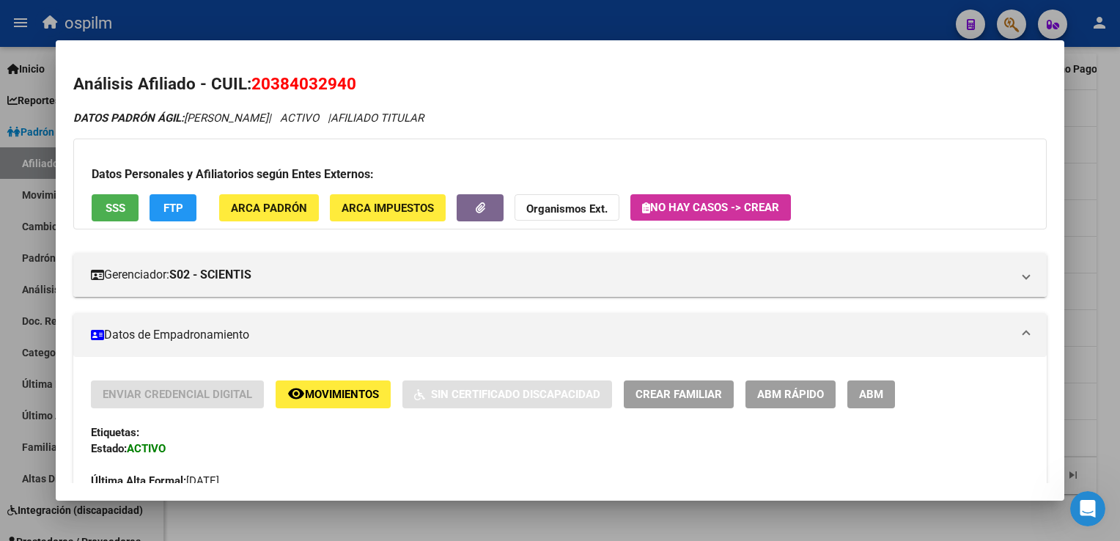
click at [174, 208] on span "FTP" at bounding box center [174, 208] width 20 height 13
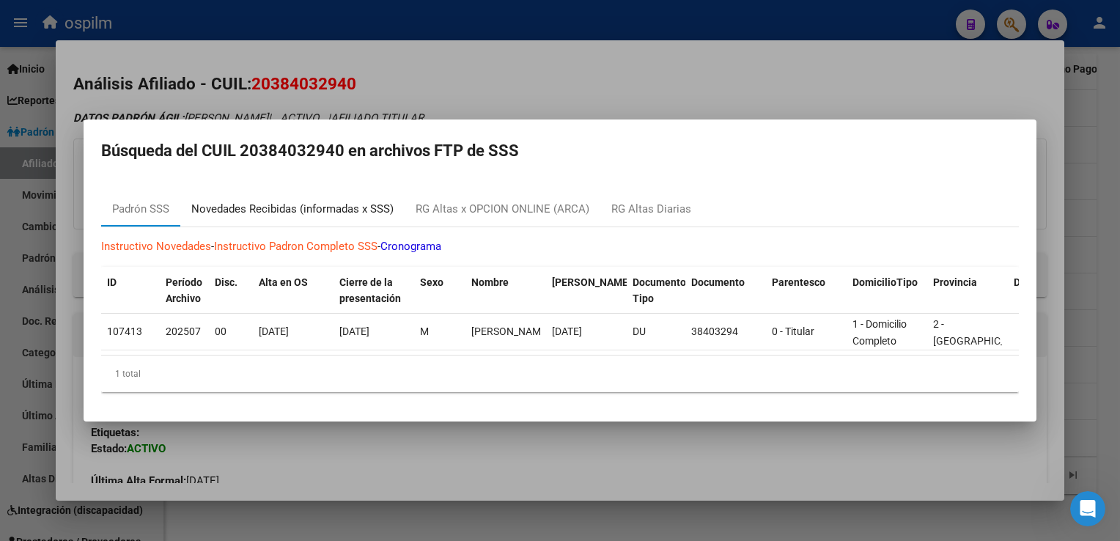
click at [290, 206] on div "Novedades Recibidas (informadas x SSS)" at bounding box center [292, 209] width 202 height 17
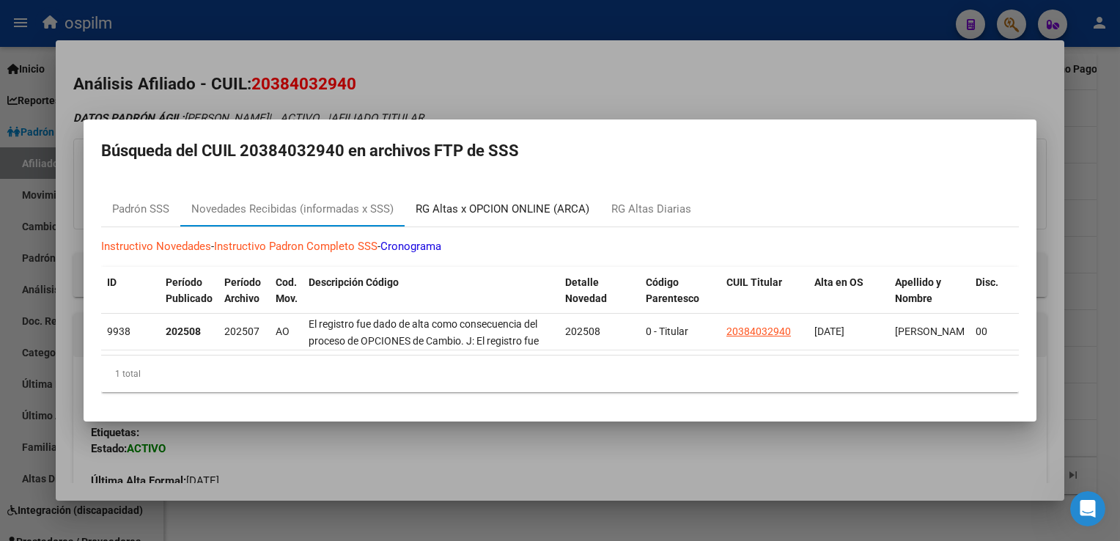
click at [466, 202] on div "RG Altas x OPCION ONLINE (ARCA)" at bounding box center [503, 209] width 174 height 17
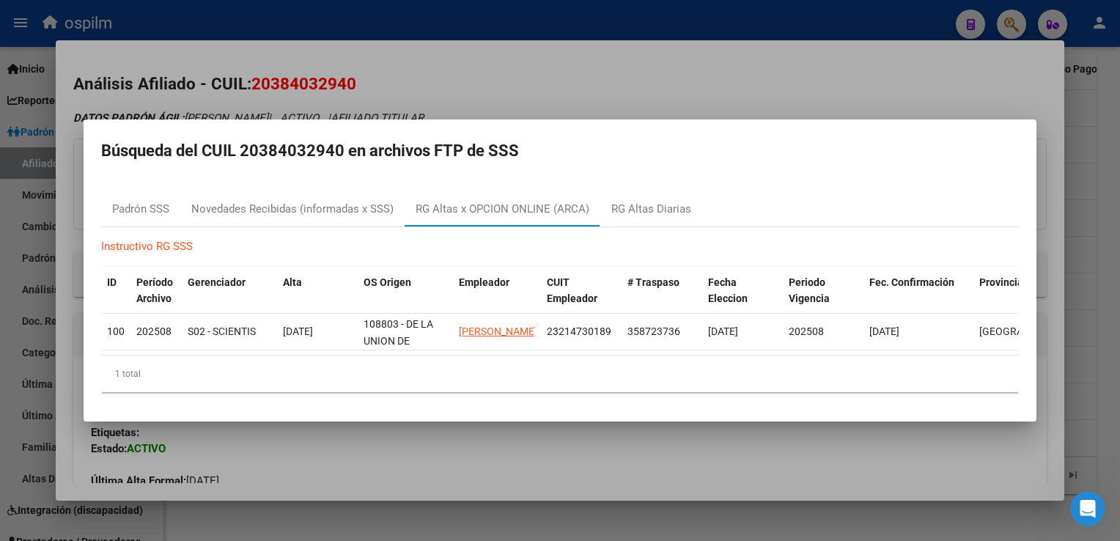
click at [557, 62] on div at bounding box center [560, 270] width 1120 height 541
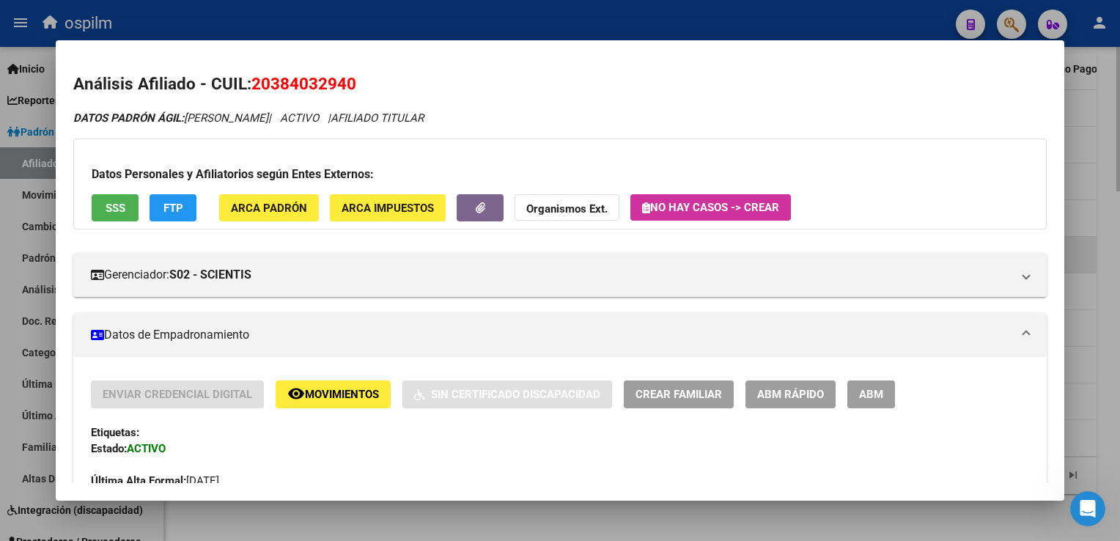
click at [1094, 238] on div at bounding box center [560, 270] width 1120 height 541
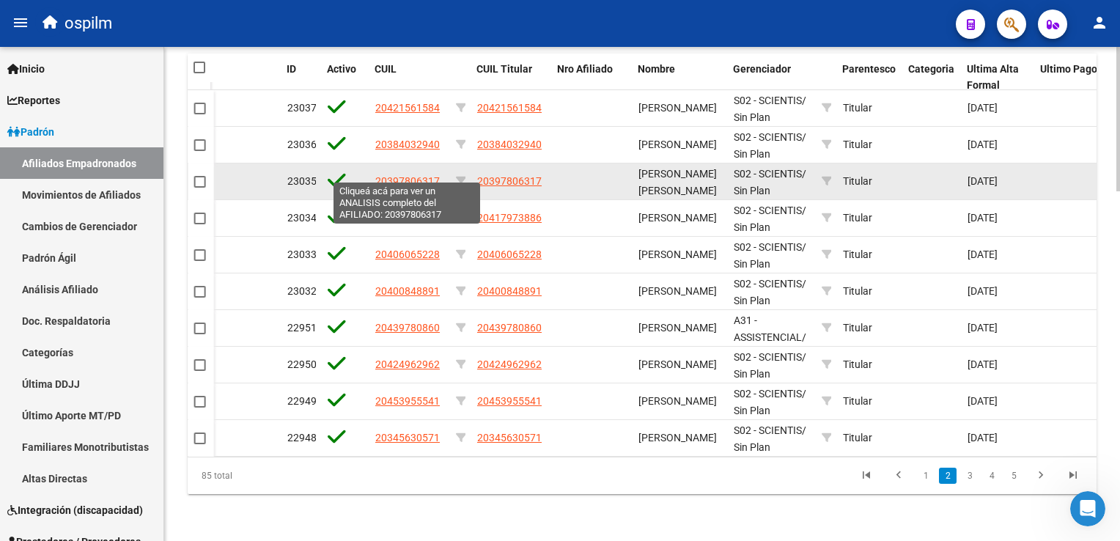
click at [425, 175] on span "20397806317" at bounding box center [407, 181] width 65 height 12
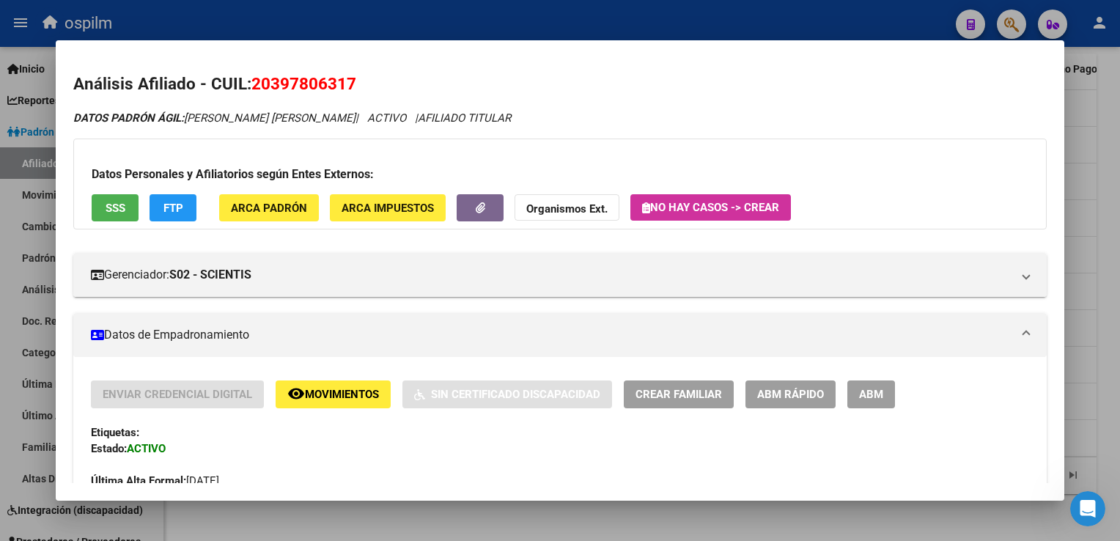
drag, startPoint x: 371, startPoint y: 84, endPoint x: 251, endPoint y: 90, distance: 120.4
click at [251, 90] on h2 "Análisis Afiliado - CUIL: 20397806317" at bounding box center [559, 84] width 973 height 25
copy span "20397806317"
click at [320, 392] on span "Movimientos" at bounding box center [342, 395] width 74 height 13
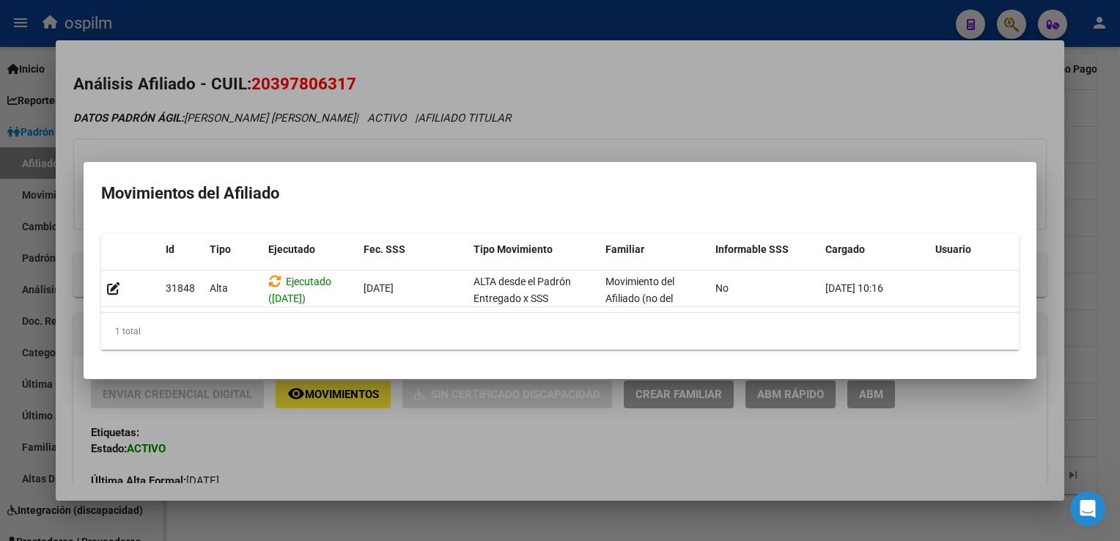
click at [534, 109] on div at bounding box center [560, 270] width 1120 height 541
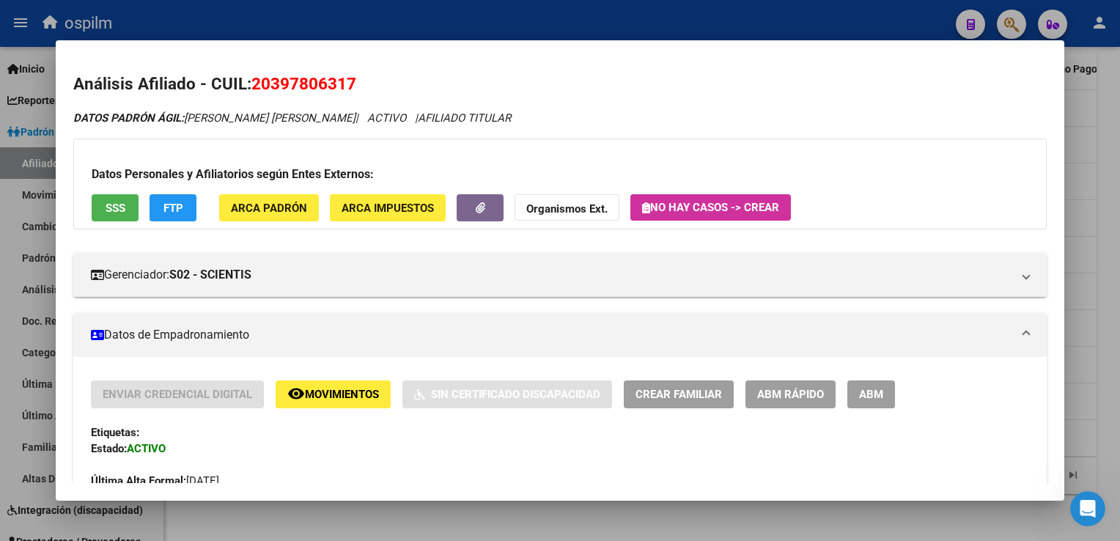
click at [117, 210] on span "SSS" at bounding box center [116, 208] width 20 height 13
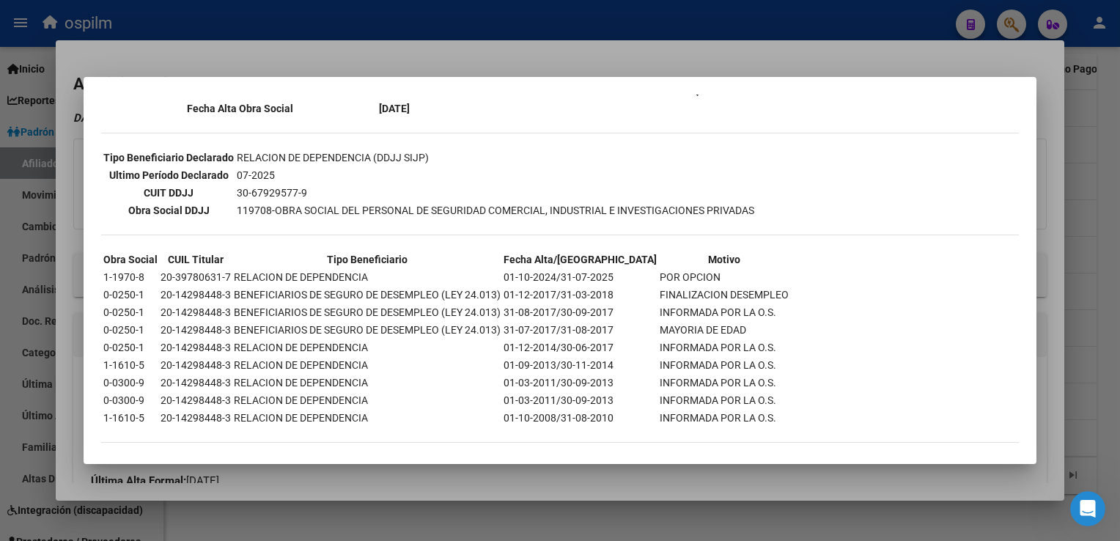
scroll to position [0, 0]
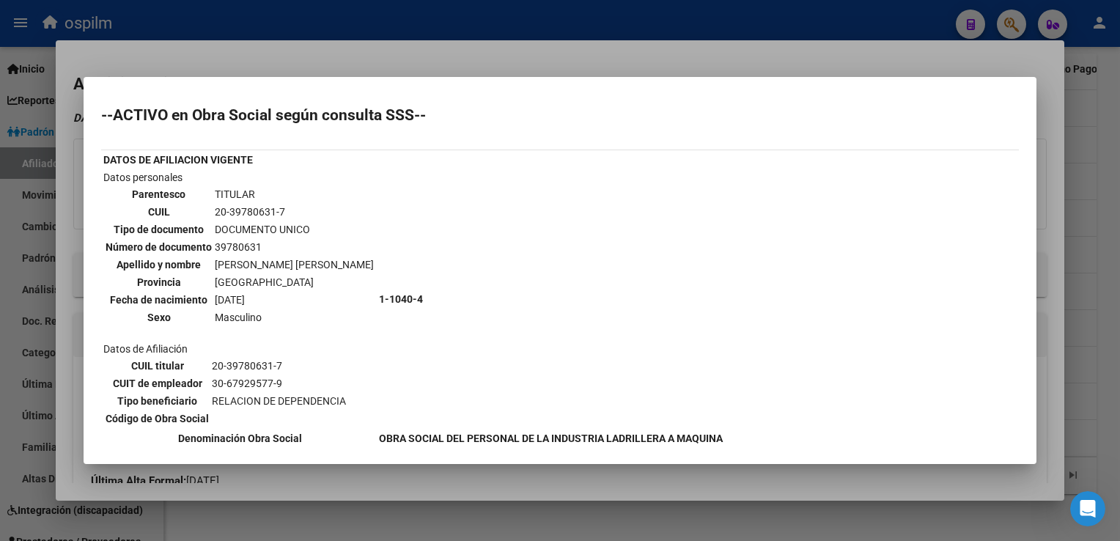
click at [545, 53] on div at bounding box center [560, 270] width 1120 height 541
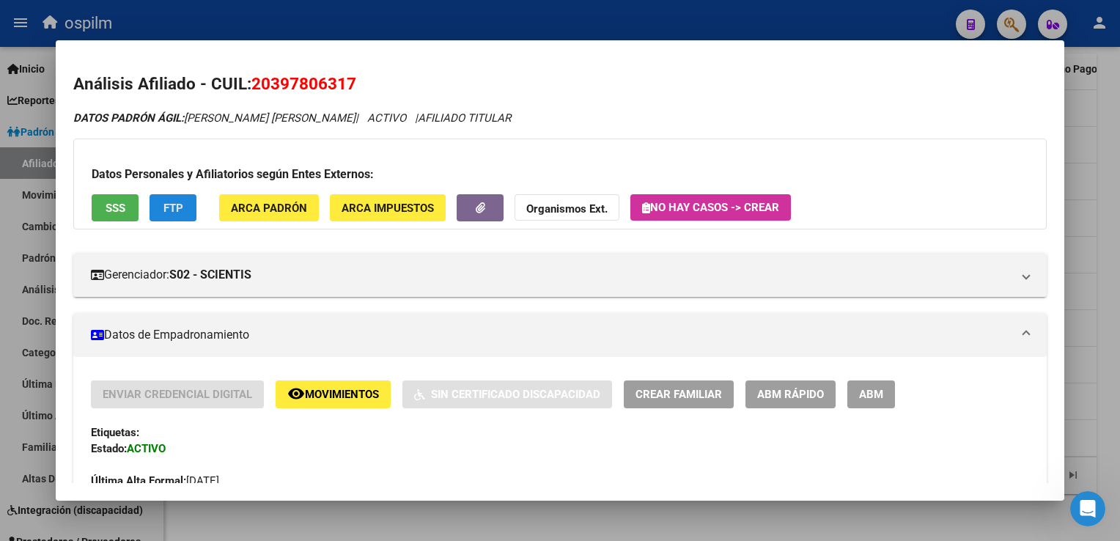
click at [155, 198] on button "FTP" at bounding box center [173, 207] width 47 height 27
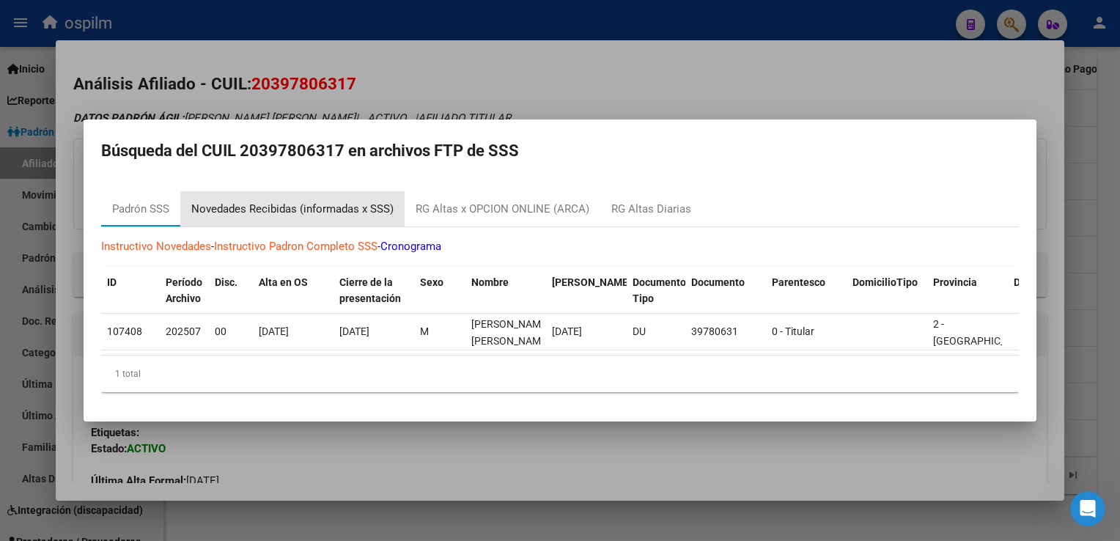
click at [260, 201] on div "Novedades Recibidas (informadas x SSS)" at bounding box center [292, 209] width 202 height 17
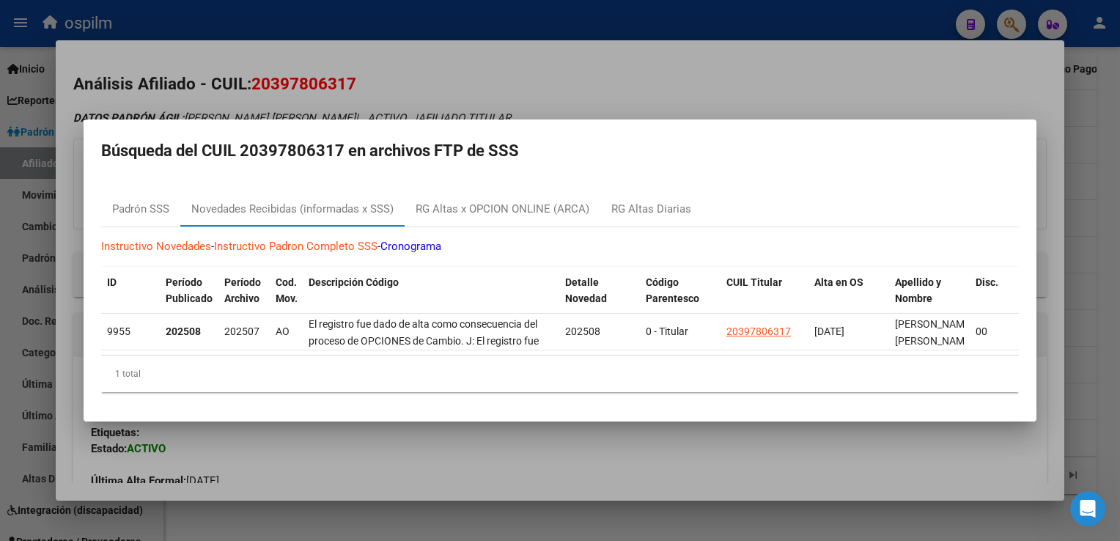
click at [601, 73] on div at bounding box center [560, 270] width 1120 height 541
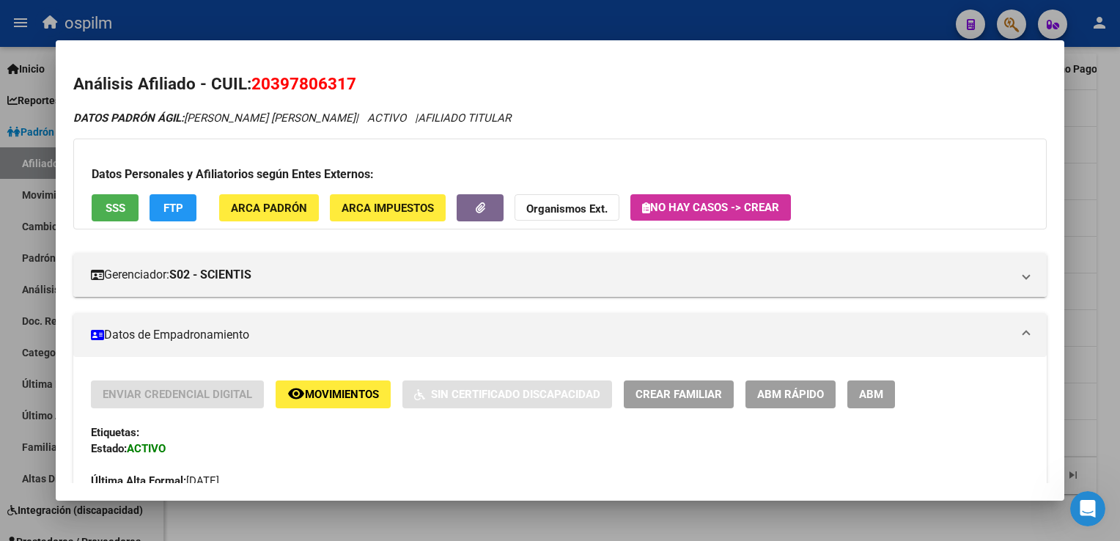
click at [1112, 272] on div at bounding box center [560, 270] width 1120 height 541
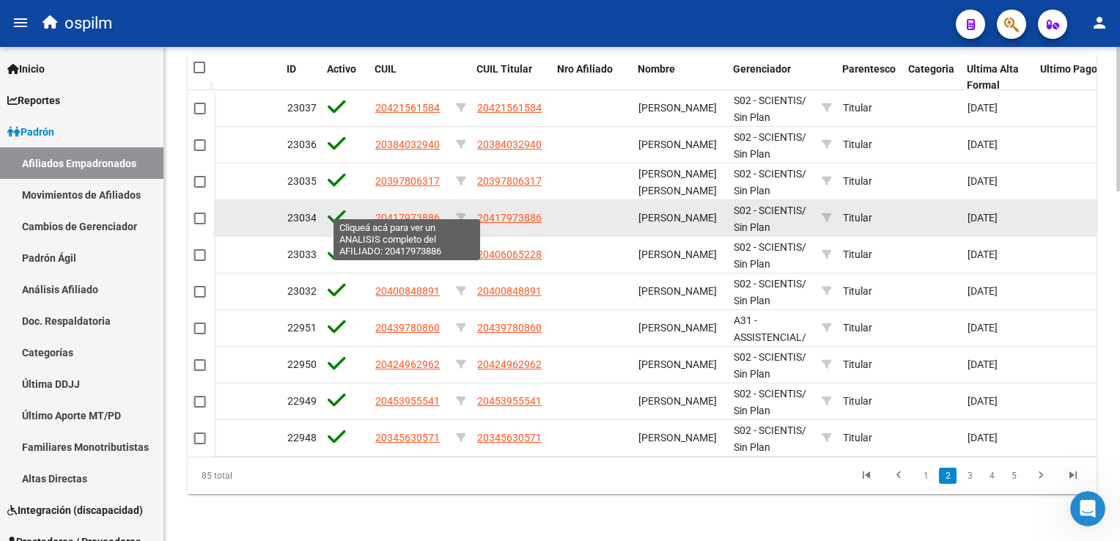
click at [396, 212] on span "20417973886" at bounding box center [407, 218] width 65 height 12
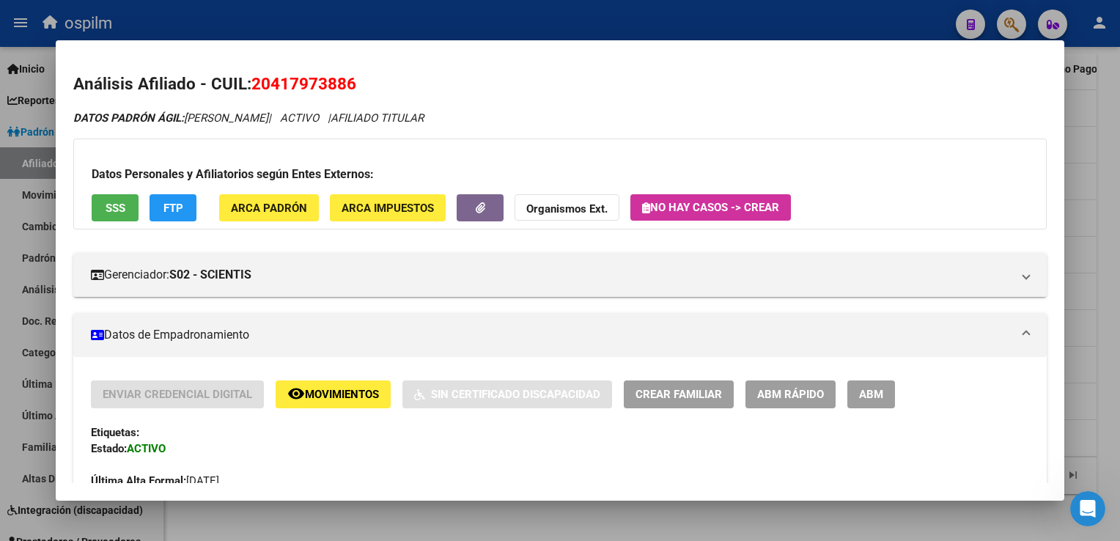
drag, startPoint x: 370, startPoint y: 79, endPoint x: 254, endPoint y: 88, distance: 116.9
click at [254, 88] on h2 "Análisis Afiliado - CUIL: 20417973886" at bounding box center [559, 84] width 973 height 25
copy span "20417973886"
click at [117, 209] on span "SSS" at bounding box center [116, 208] width 20 height 13
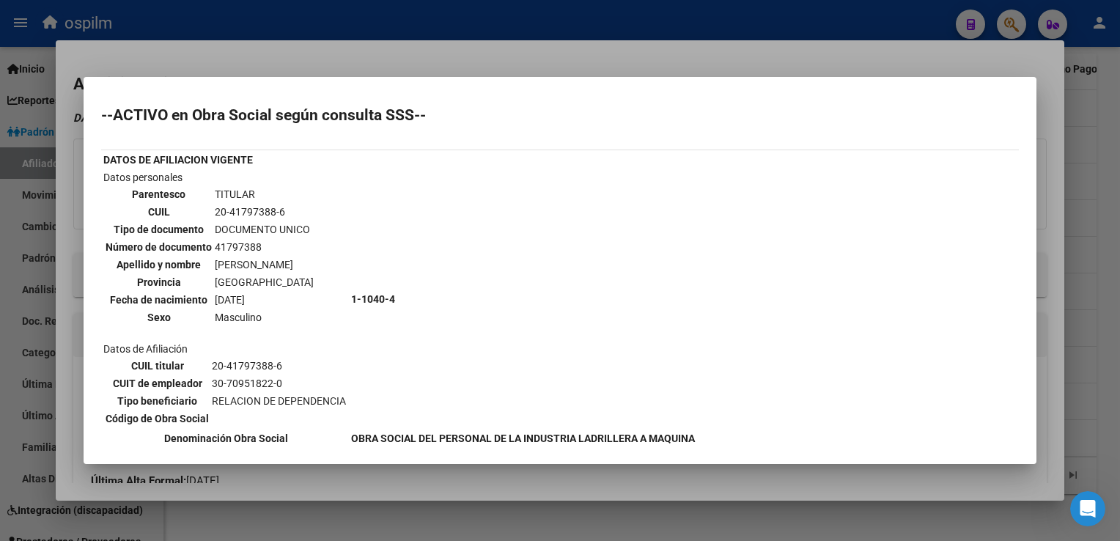
click at [529, 64] on div at bounding box center [560, 270] width 1120 height 541
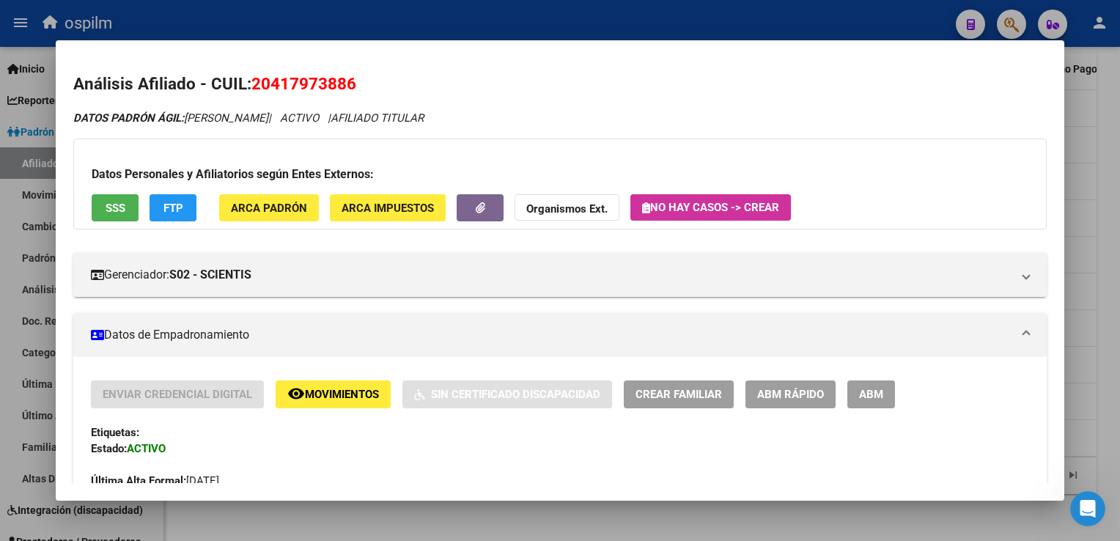
click at [164, 204] on span "FTP" at bounding box center [174, 208] width 20 height 13
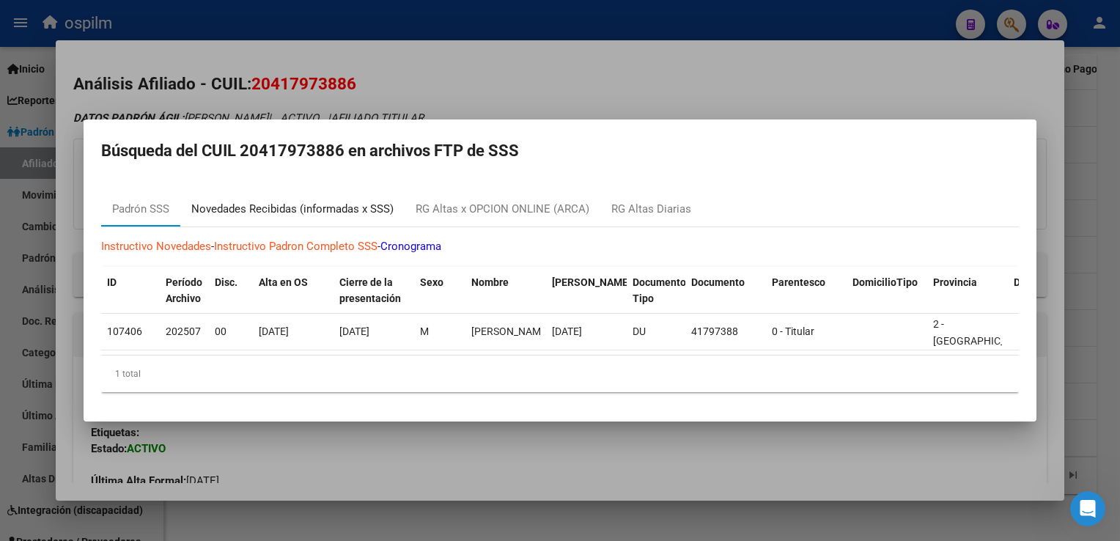
click at [271, 204] on div "Novedades Recibidas (informadas x SSS)" at bounding box center [292, 209] width 202 height 17
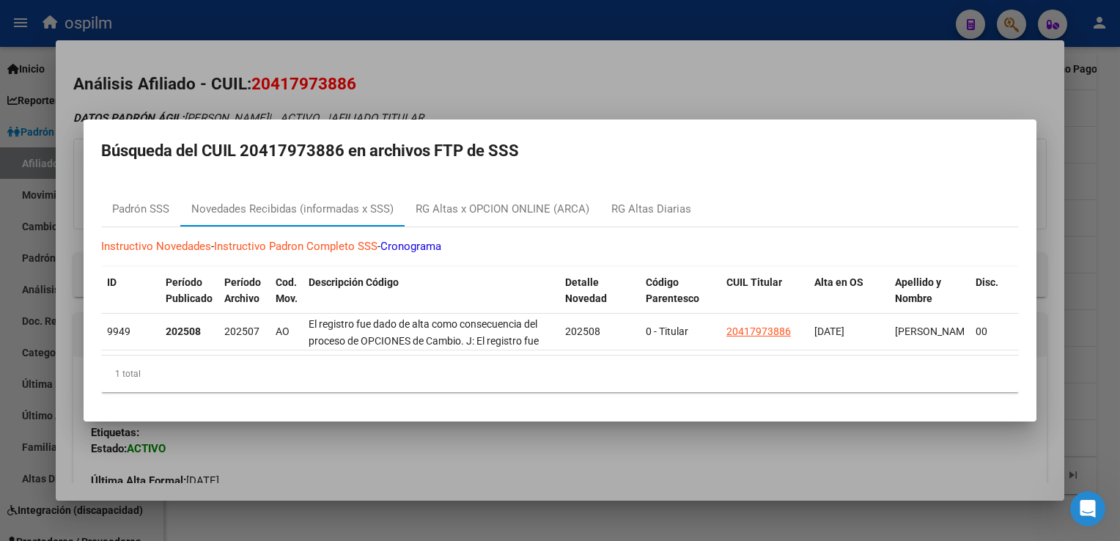
click at [648, 69] on div at bounding box center [560, 270] width 1120 height 541
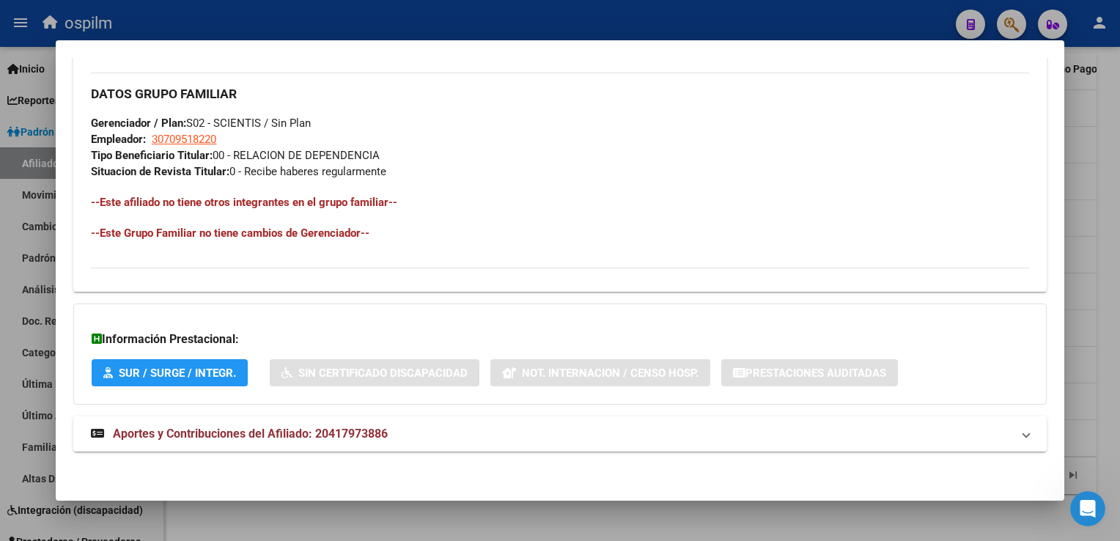
scroll to position [3, 0]
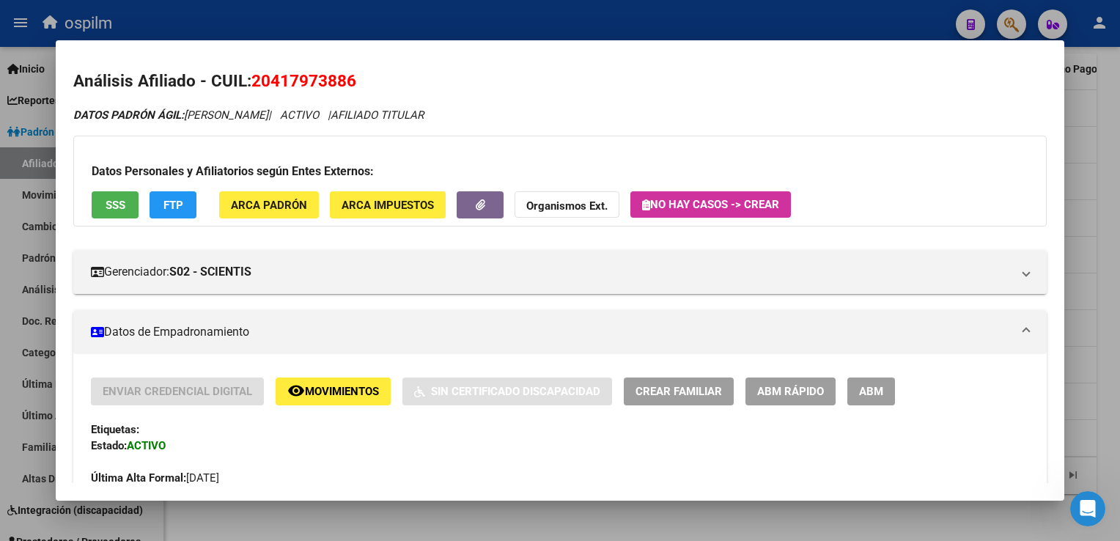
click at [315, 387] on span "Movimientos" at bounding box center [342, 392] width 74 height 13
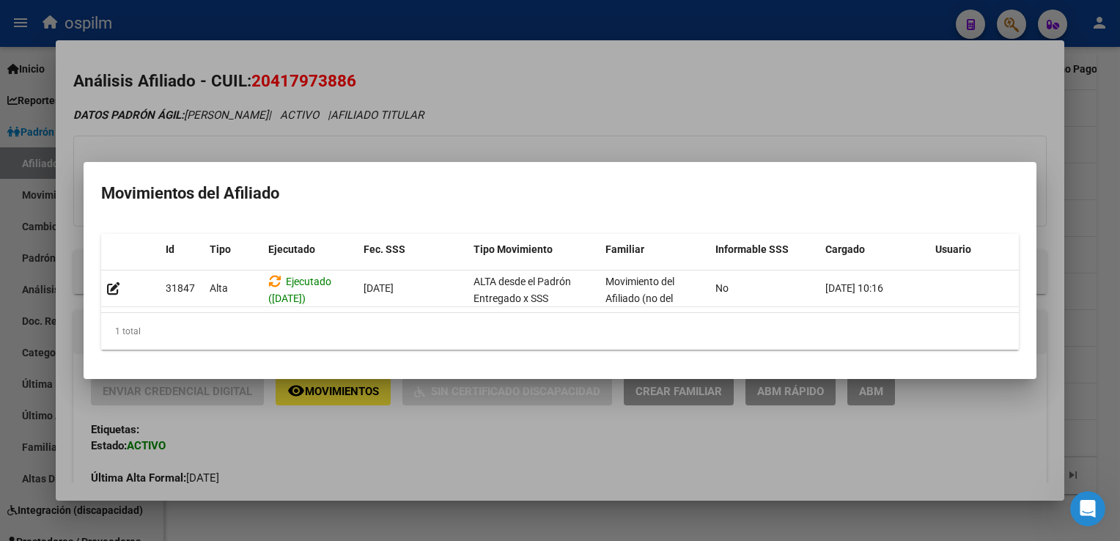
click at [708, 79] on div at bounding box center [560, 270] width 1120 height 541
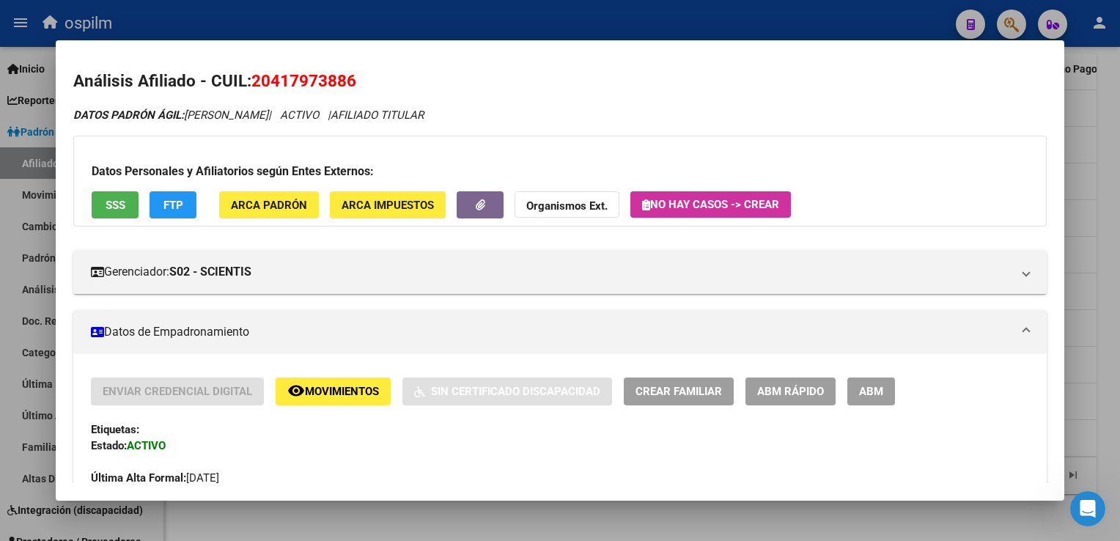
click at [1117, 249] on div at bounding box center [560, 270] width 1120 height 541
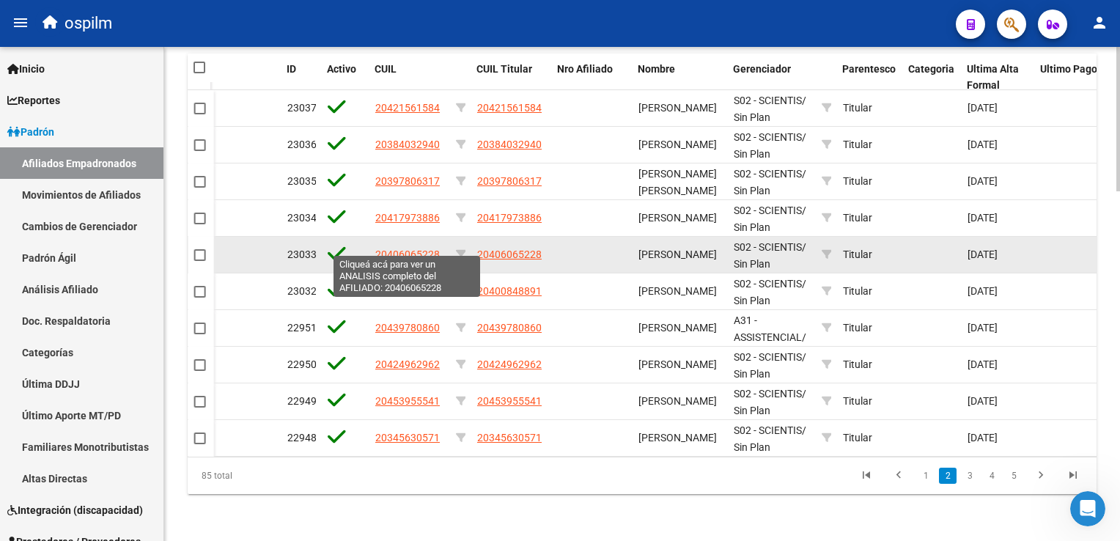
click at [389, 249] on span "20406065228" at bounding box center [407, 255] width 65 height 12
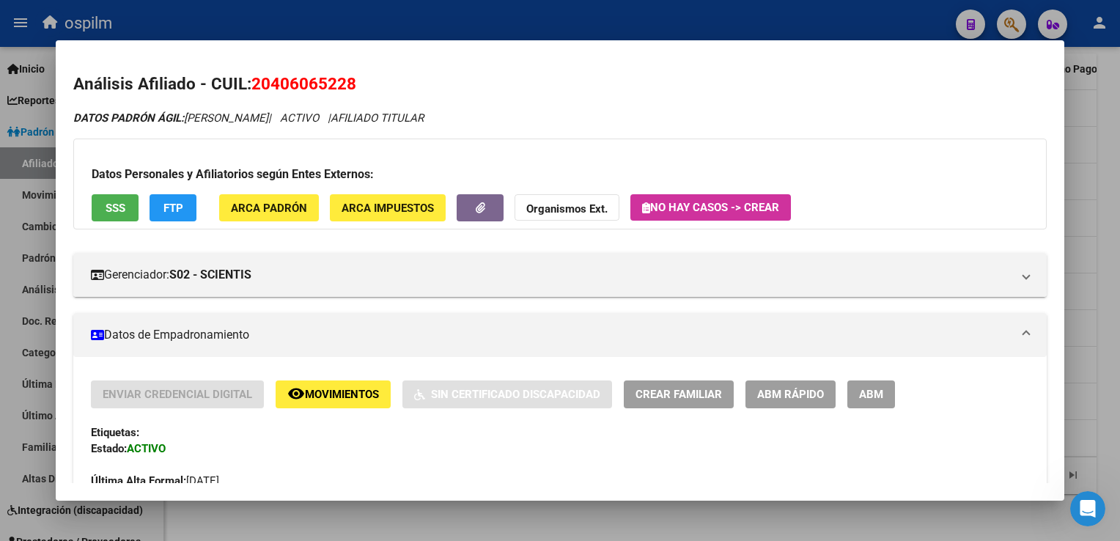
drag, startPoint x: 363, startPoint y: 87, endPoint x: 253, endPoint y: 91, distance: 110.0
click at [253, 91] on h2 "Análisis Afiliado - CUIL: 20406065228" at bounding box center [559, 84] width 973 height 25
copy span "20406065228"
click at [1099, 142] on div at bounding box center [560, 270] width 1120 height 541
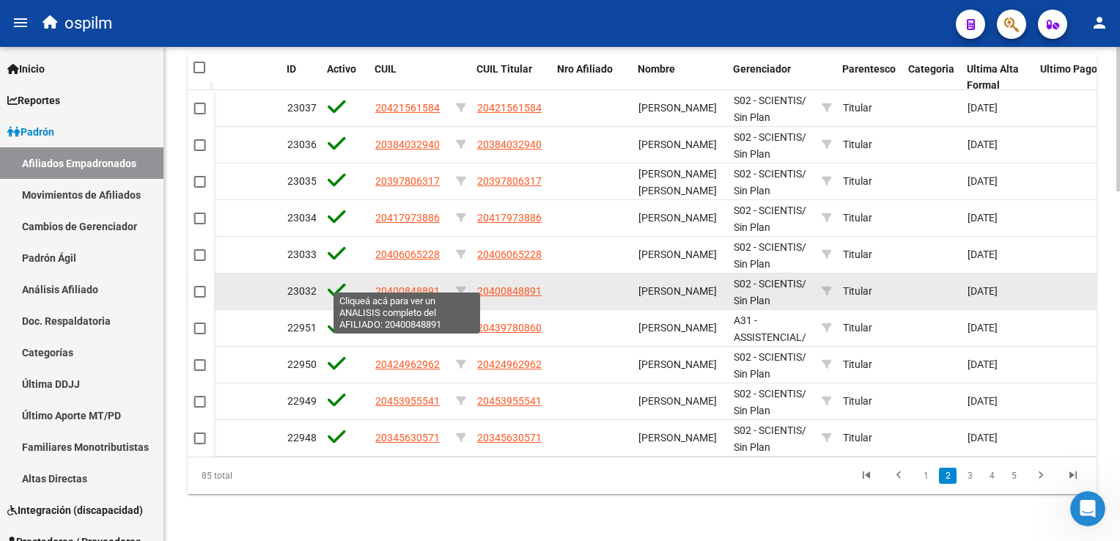
click at [405, 285] on span "20400848891" at bounding box center [407, 291] width 65 height 12
type textarea "20400848891"
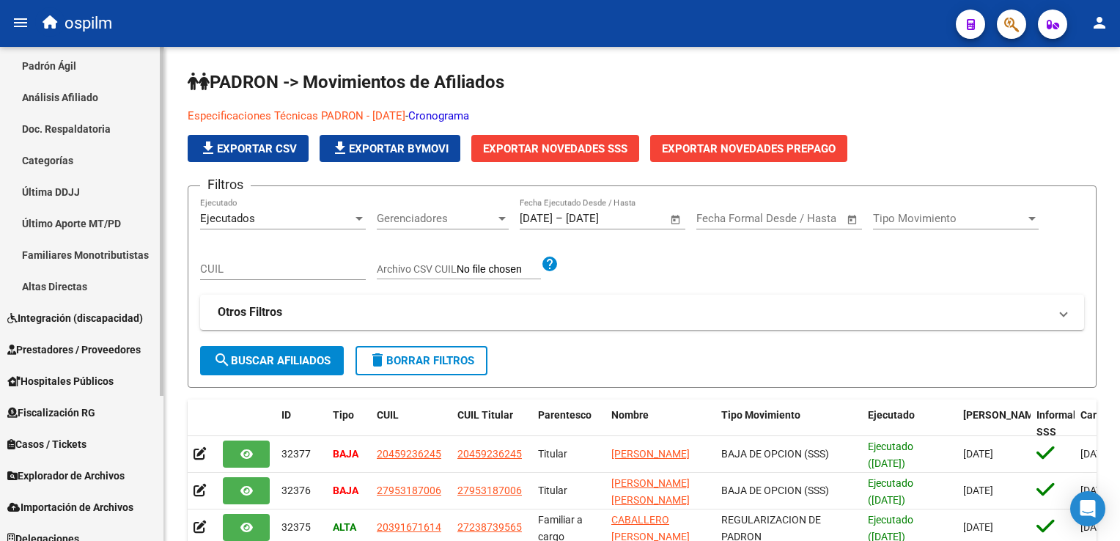
scroll to position [205, 0]
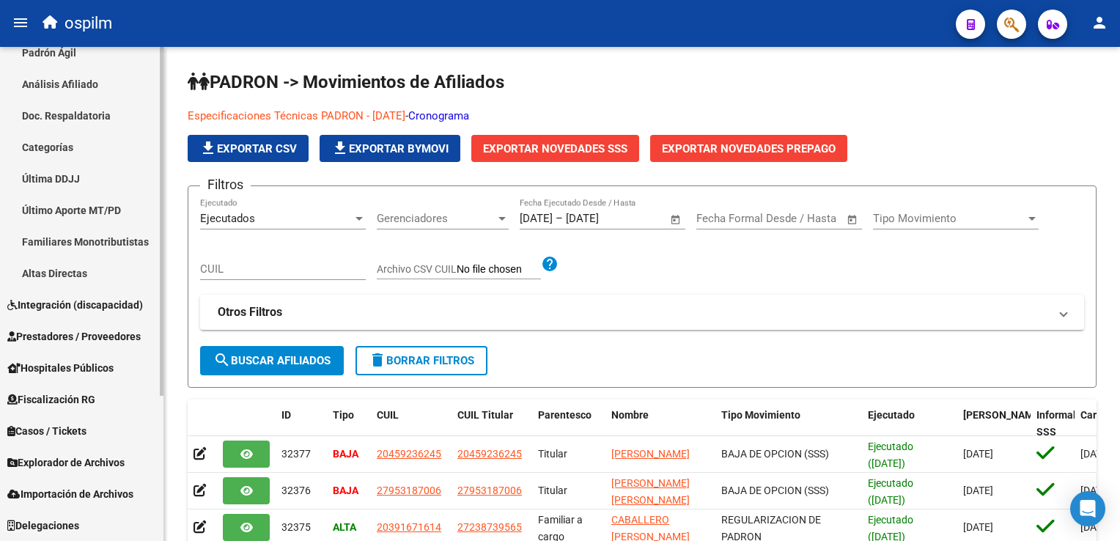
click at [164, 290] on mat-sidenav-container "Firma Express Inicio Calendario SSS Instructivos Contacto OS Reportes Ingresos …" at bounding box center [560, 294] width 1120 height 494
click at [79, 334] on span "Prestadores / Proveedores" at bounding box center [73, 336] width 133 height 16
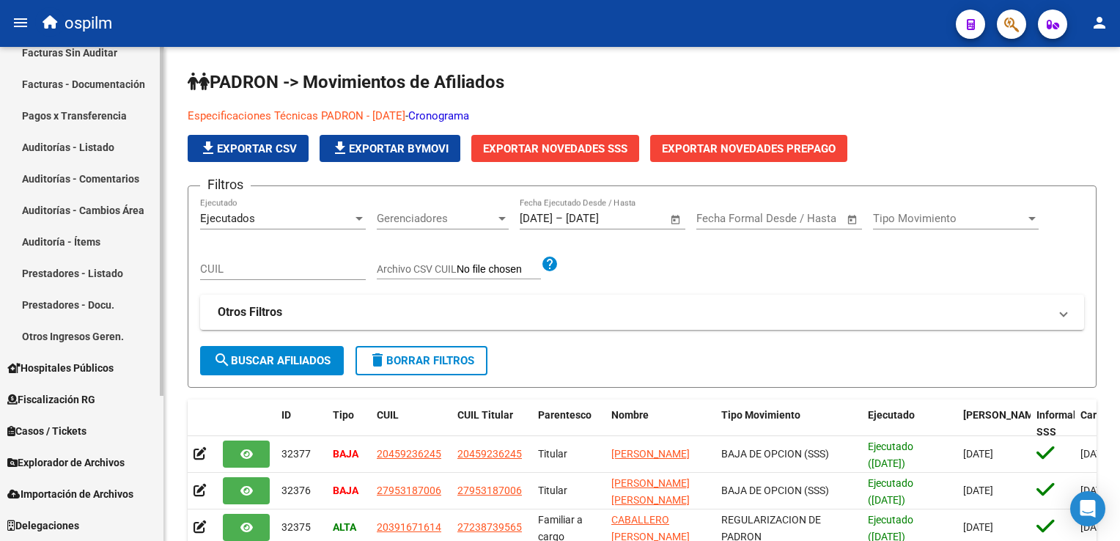
click at [82, 208] on link "Auditorías - Cambios Área" at bounding box center [82, 210] width 164 height 32
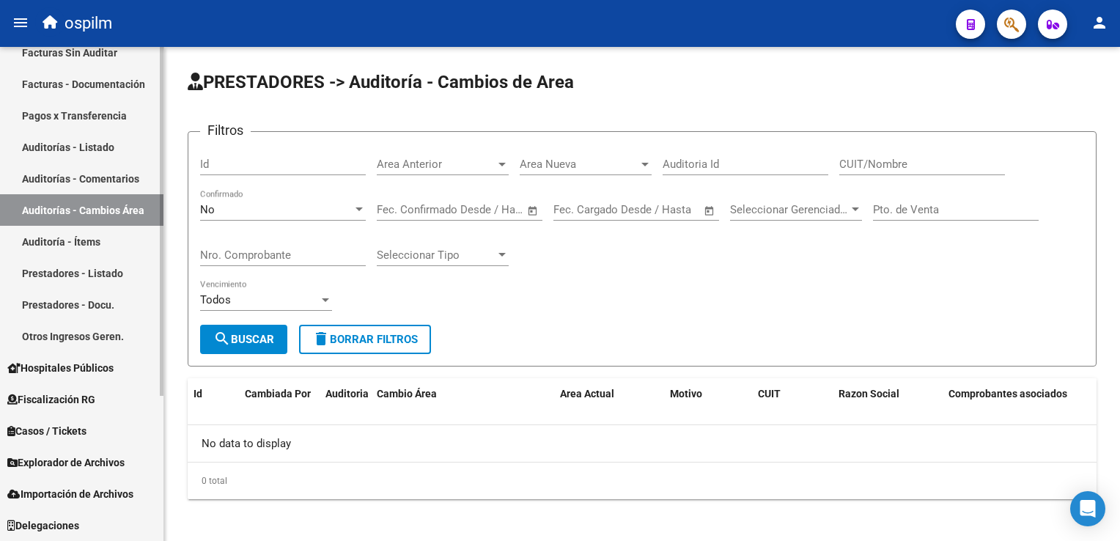
click at [67, 151] on link "Auditorías - Listado" at bounding box center [82, 147] width 164 height 32
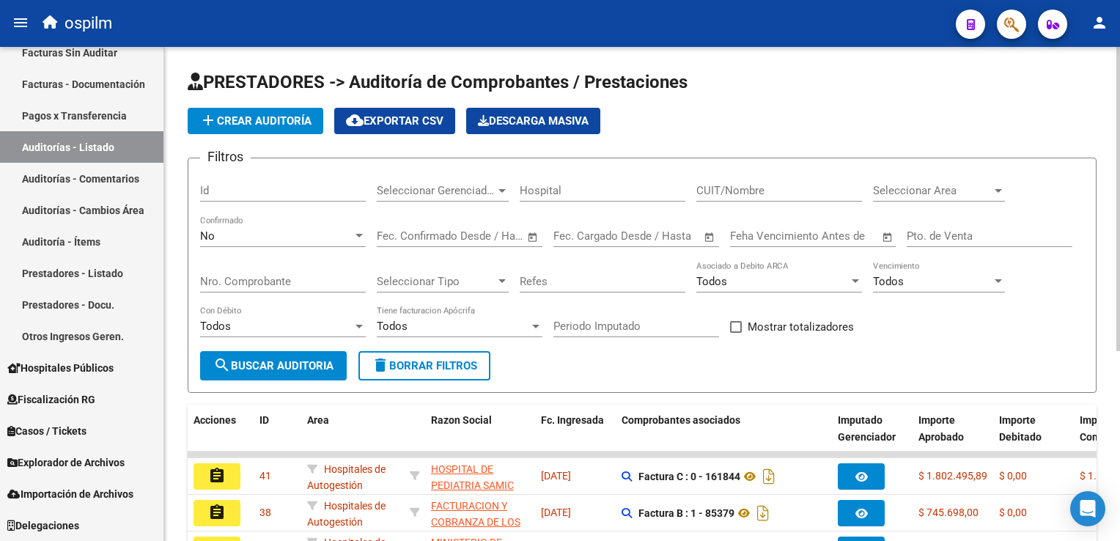
click at [561, 185] on input "Hospital" at bounding box center [603, 190] width 166 height 13
type input "gandulfo"
click at [284, 359] on span "search Buscar Auditoria" at bounding box center [273, 365] width 120 height 13
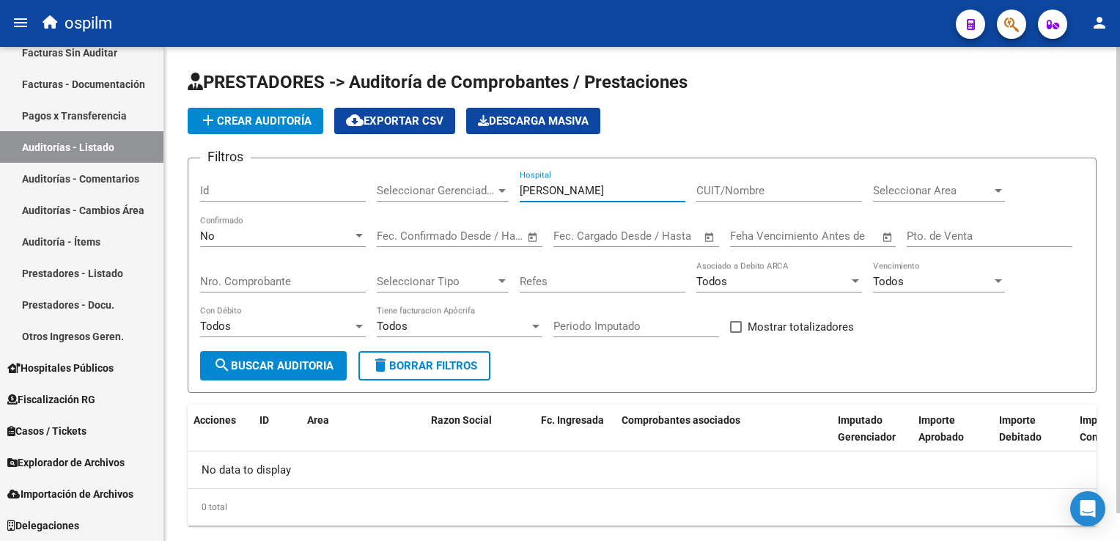
drag, startPoint x: 499, startPoint y: 193, endPoint x: 458, endPoint y: 193, distance: 41.1
click at [458, 193] on div "Filtros Id Seleccionar Gerenciador Seleccionar Gerenciador gandulfo Hospital CU…" at bounding box center [642, 260] width 884 height 181
drag, startPoint x: 263, startPoint y: 365, endPoint x: 623, endPoint y: 236, distance: 382.4
click at [264, 365] on span "search Buscar Auditoria" at bounding box center [273, 365] width 120 height 13
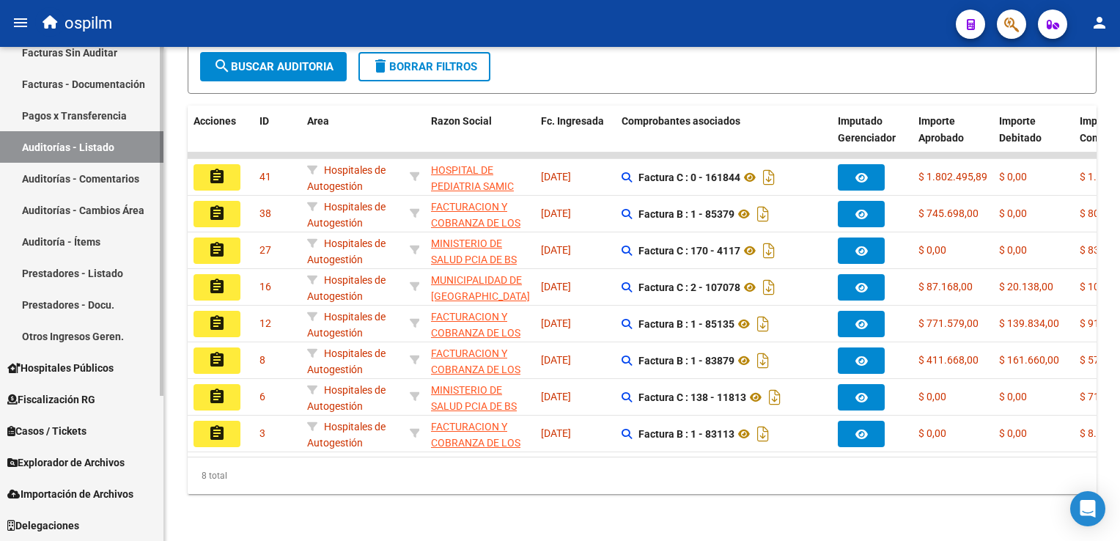
click at [78, 177] on link "Auditorías - Comentarios" at bounding box center [82, 179] width 164 height 32
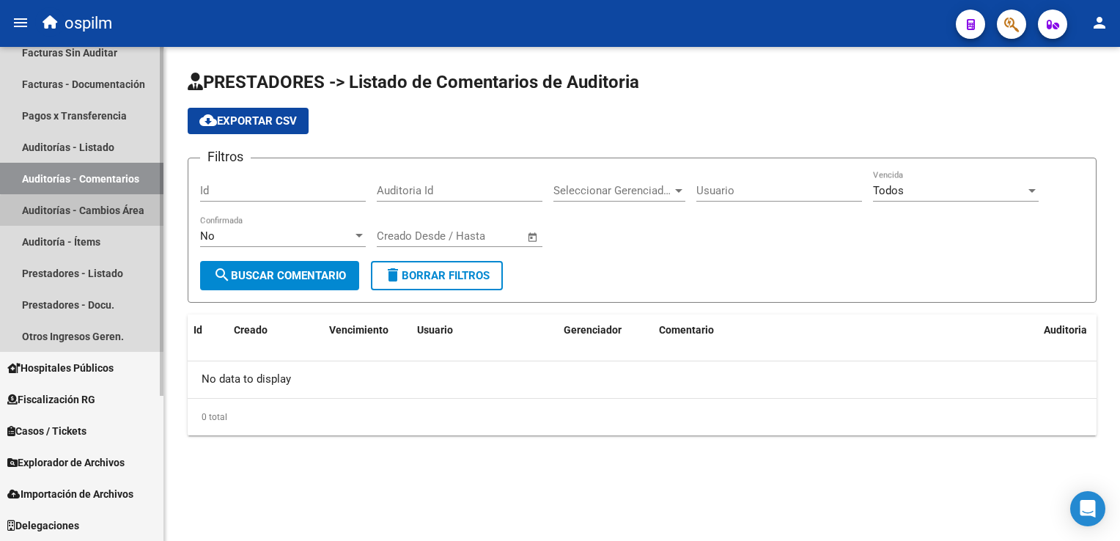
click at [82, 215] on link "Auditorías - Cambios Área" at bounding box center [82, 210] width 164 height 32
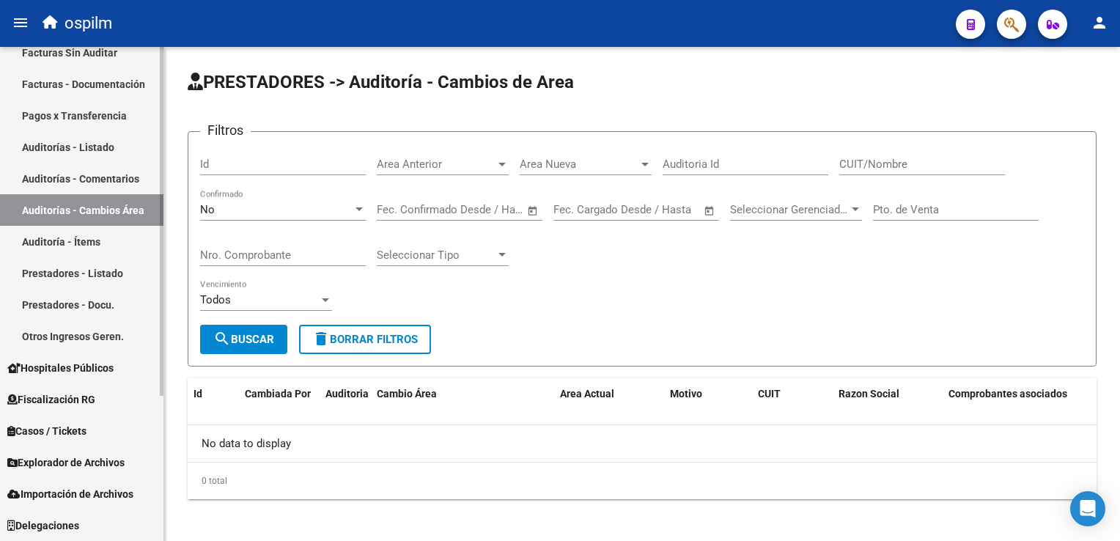
click at [45, 239] on link "Auditoría - Ítems" at bounding box center [82, 242] width 164 height 32
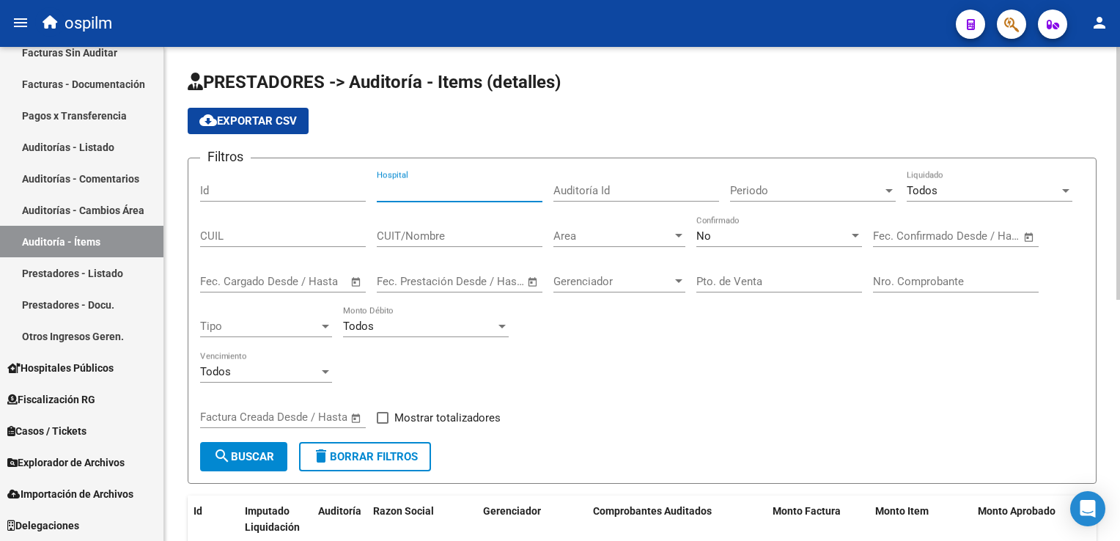
click at [399, 189] on input "Hospital" at bounding box center [460, 190] width 166 height 13
type input "Gandulfo"
drag, startPoint x: 238, startPoint y: 459, endPoint x: 521, endPoint y: 386, distance: 292.4
click at [238, 459] on span "search Buscar" at bounding box center [243, 456] width 61 height 13
click at [304, 194] on div "Filtros Id Gandulfo Hospital Auditoría Id Periodo Periodo Todos Liquidado CUIL …" at bounding box center [642, 306] width 884 height 272
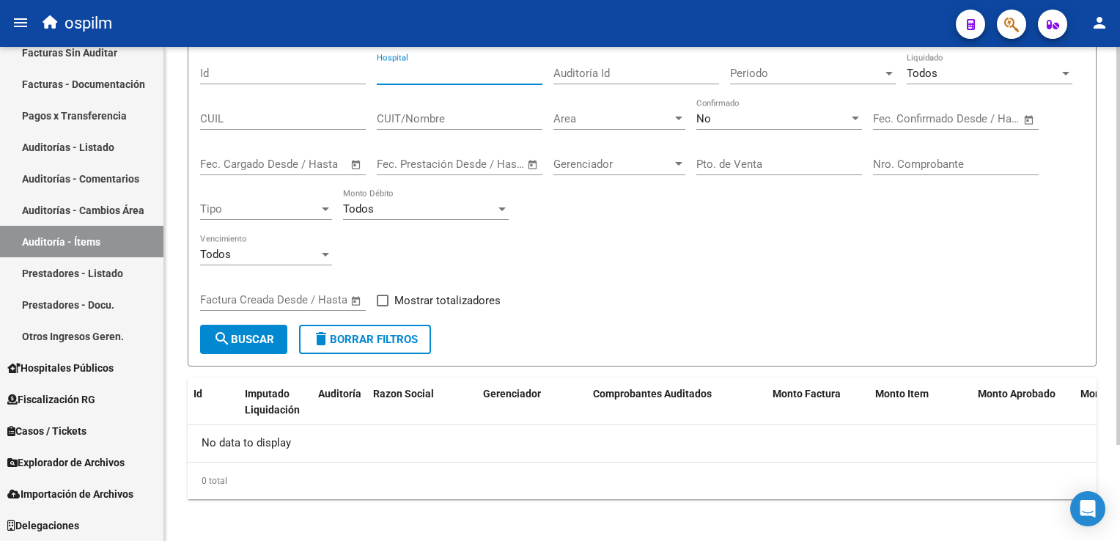
click at [1120, 205] on html "menu ospilm person Firma Express Inicio Calendario SSS Instructivos Contacto OS…" at bounding box center [560, 270] width 1120 height 541
click at [246, 342] on span "search Buscar" at bounding box center [243, 339] width 61 height 13
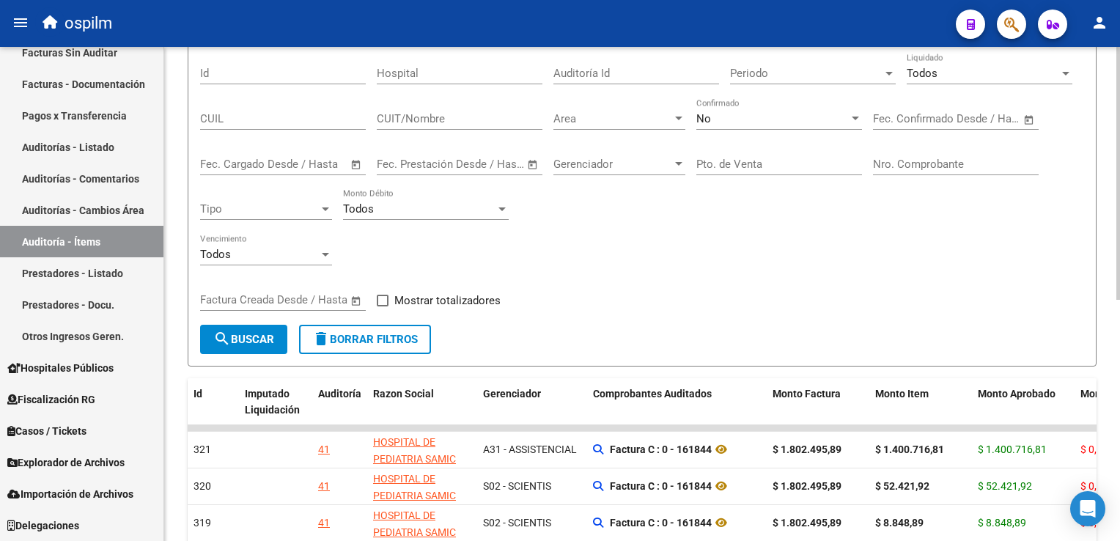
scroll to position [471, 0]
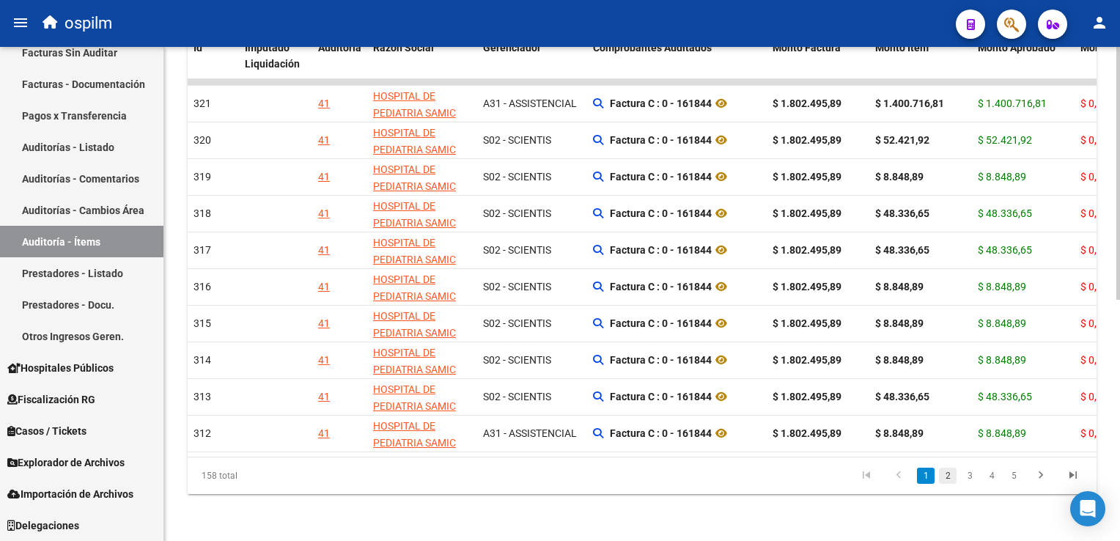
click at [949, 480] on link "2" at bounding box center [948, 476] width 18 height 16
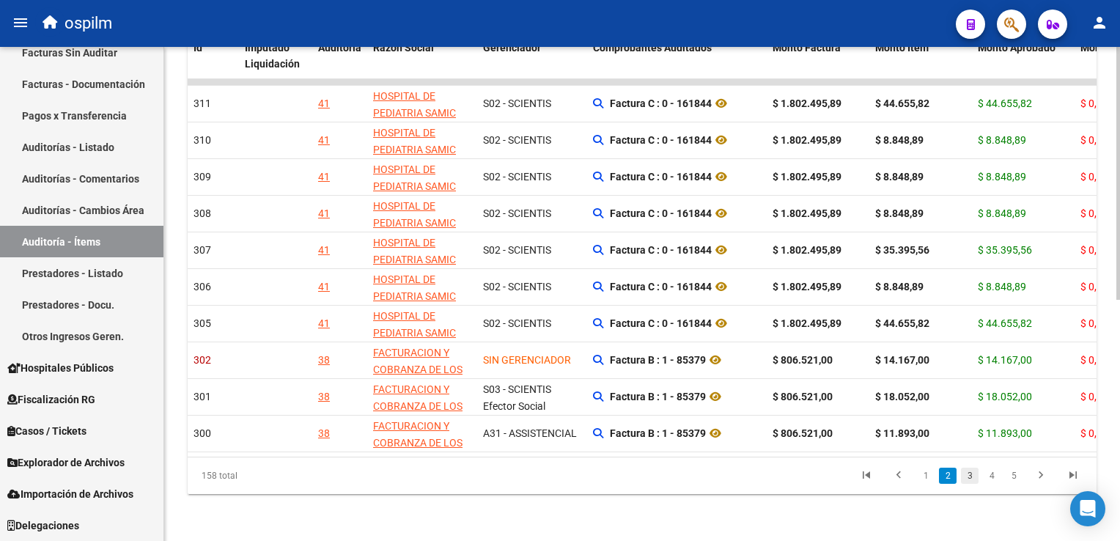
click at [972, 471] on link "3" at bounding box center [970, 476] width 18 height 16
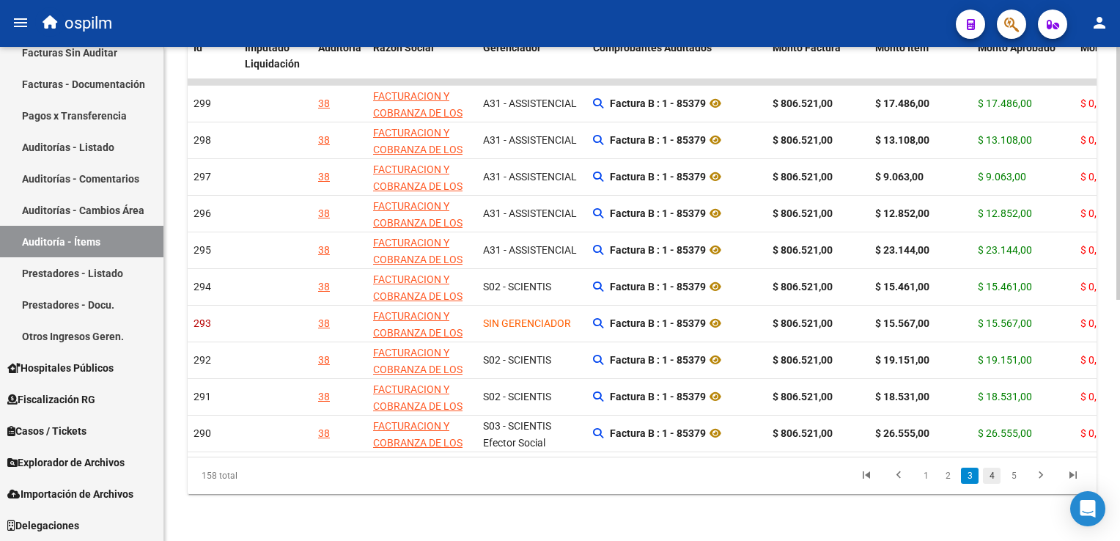
click at [990, 477] on link "4" at bounding box center [992, 476] width 18 height 16
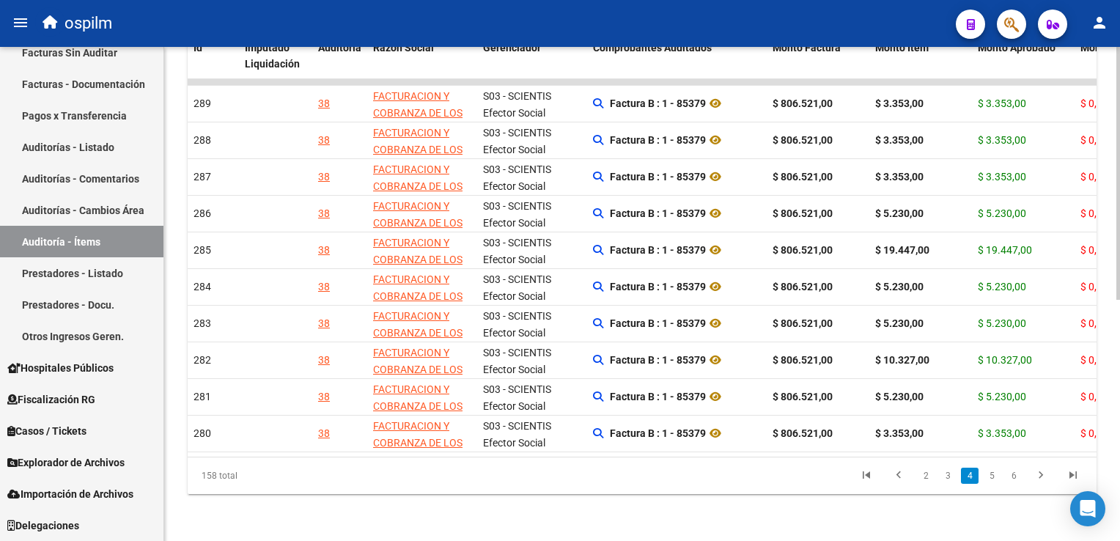
click at [990, 477] on link "5" at bounding box center [992, 476] width 18 height 16
click at [996, 474] on link "6" at bounding box center [992, 476] width 18 height 16
click at [996, 474] on link "7" at bounding box center [992, 476] width 18 height 16
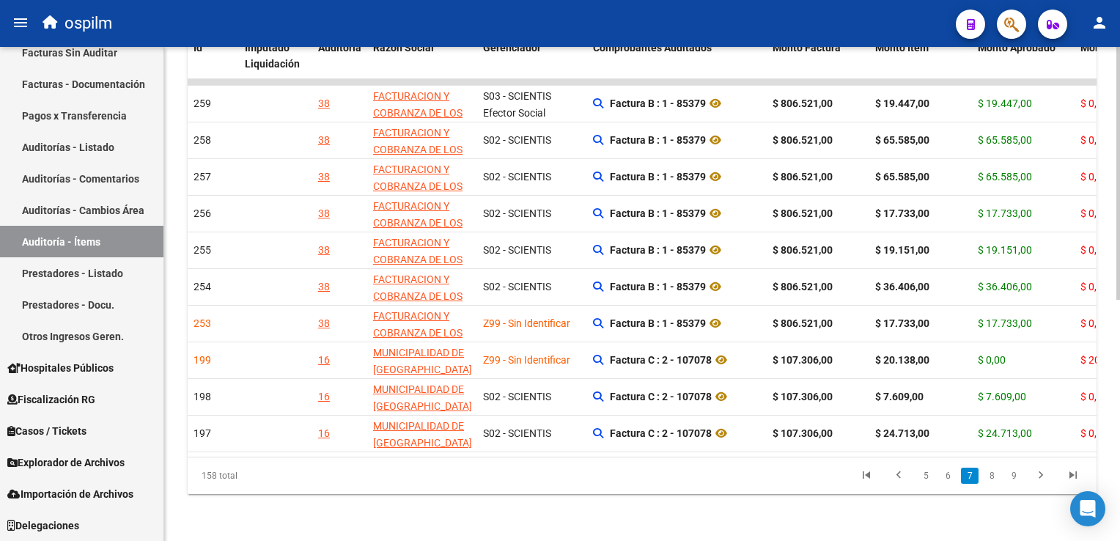
click at [996, 474] on link "8" at bounding box center [992, 476] width 18 height 16
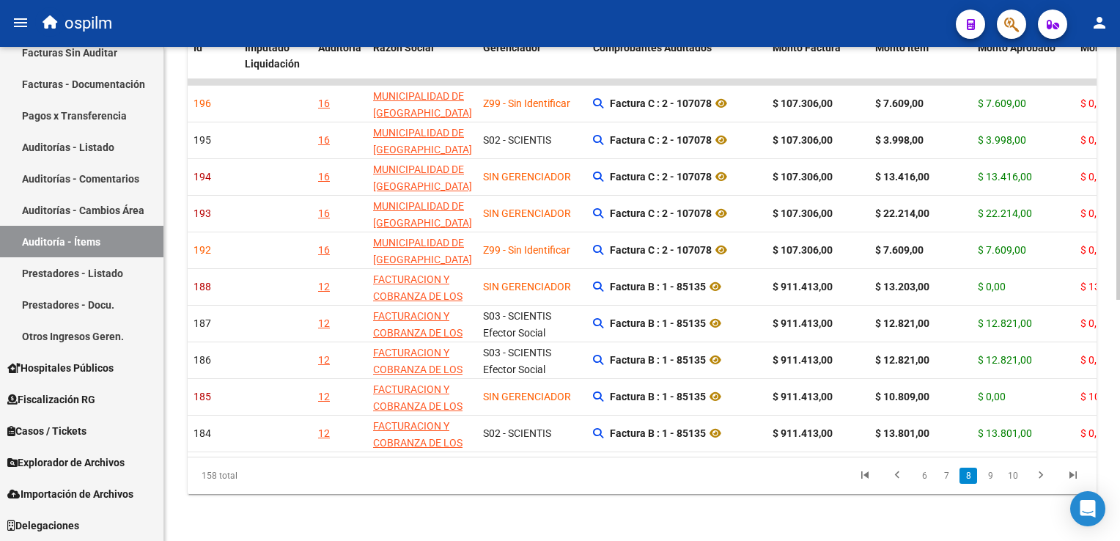
click at [996, 474] on link "9" at bounding box center [991, 476] width 18 height 16
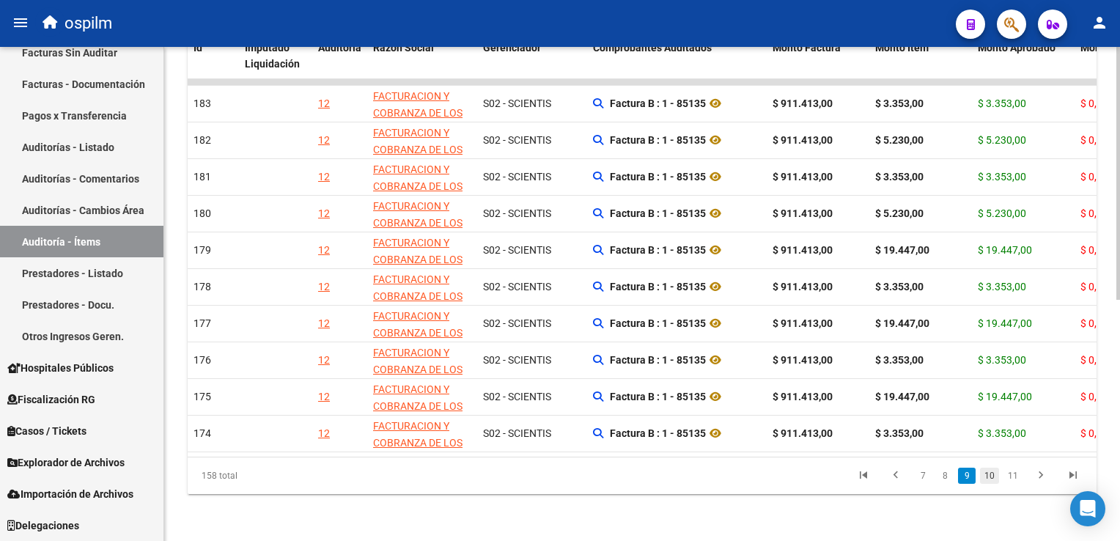
click at [993, 474] on link "10" at bounding box center [989, 476] width 19 height 16
click at [993, 474] on link "11" at bounding box center [989, 476] width 19 height 16
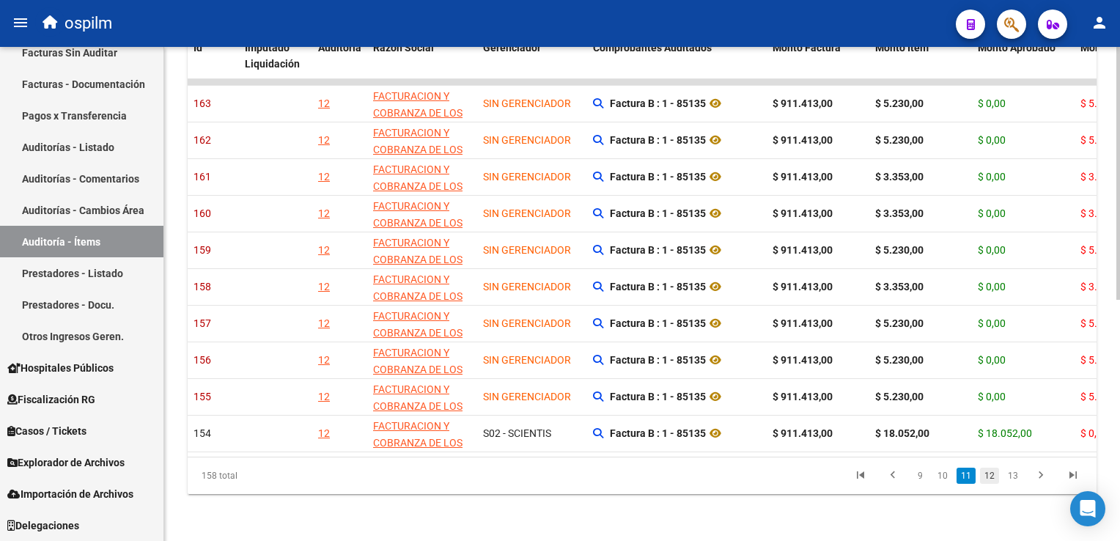
click at [993, 474] on link "12" at bounding box center [989, 476] width 19 height 16
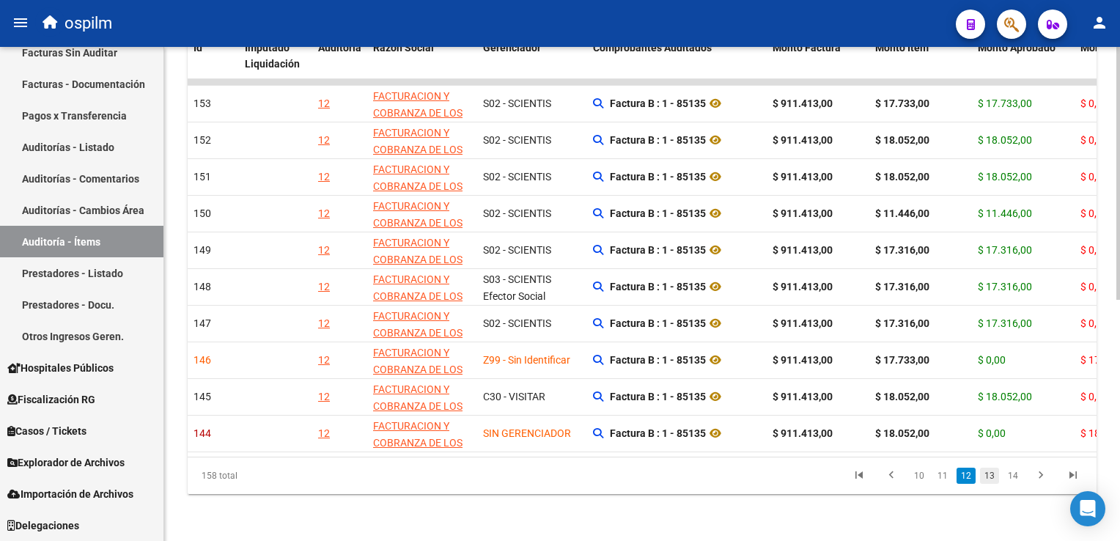
click at [993, 474] on link "13" at bounding box center [989, 476] width 19 height 16
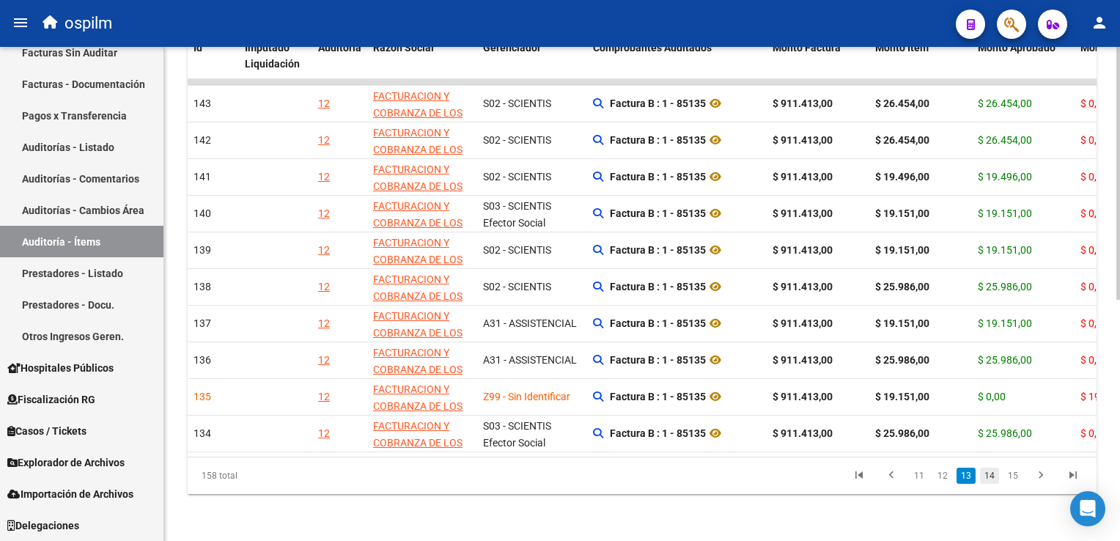
click at [993, 473] on link "14" at bounding box center [989, 476] width 19 height 16
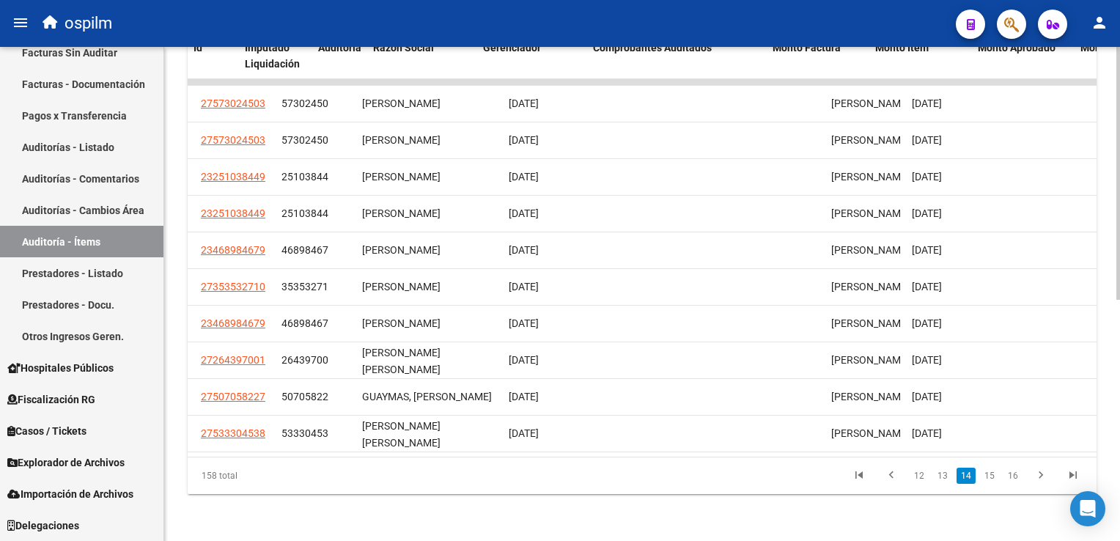
scroll to position [0, 0]
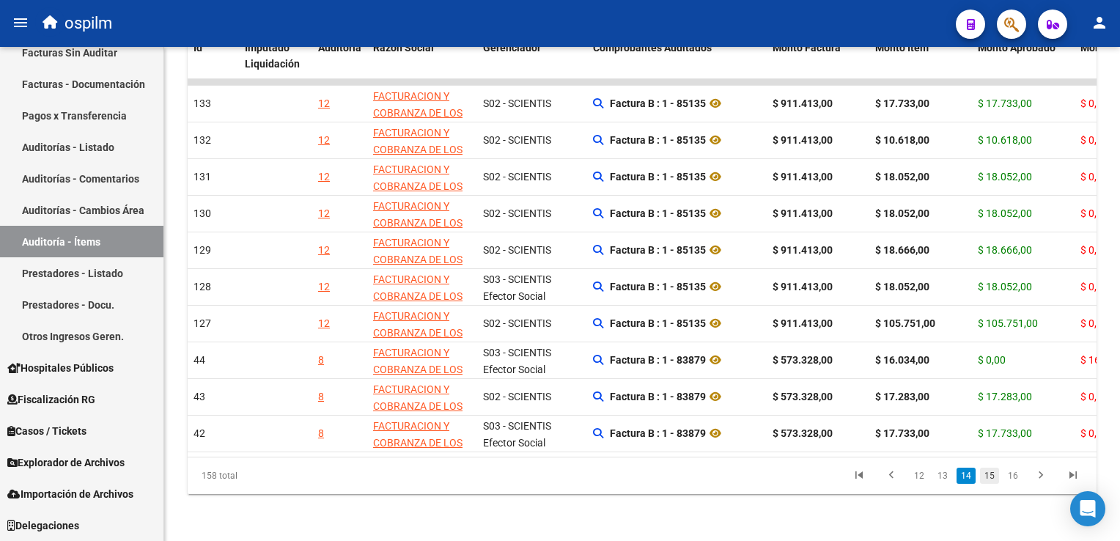
click at [997, 479] on link "15" at bounding box center [989, 476] width 19 height 16
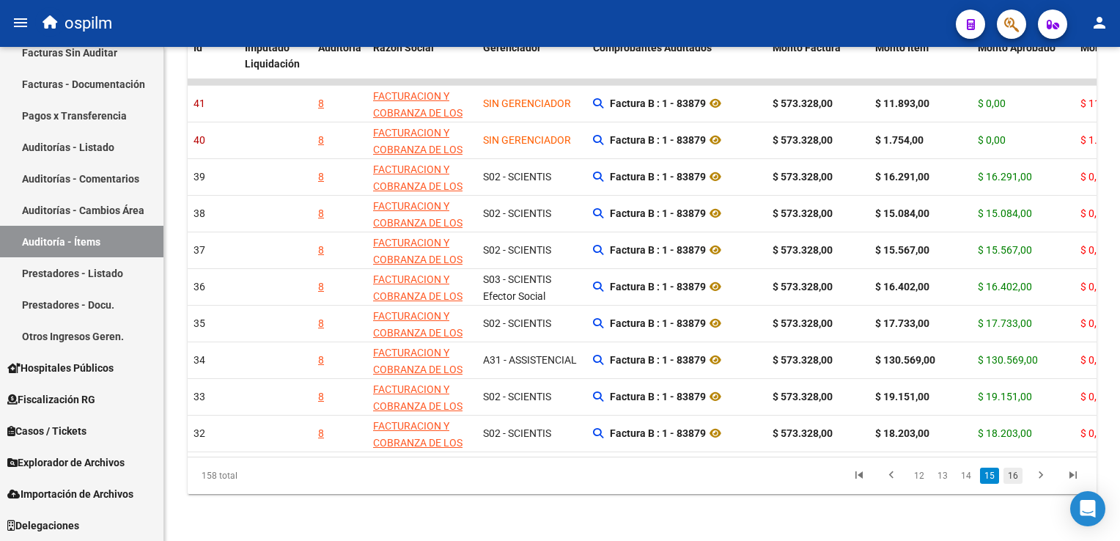
click at [1014, 477] on link "16" at bounding box center [1013, 476] width 19 height 16
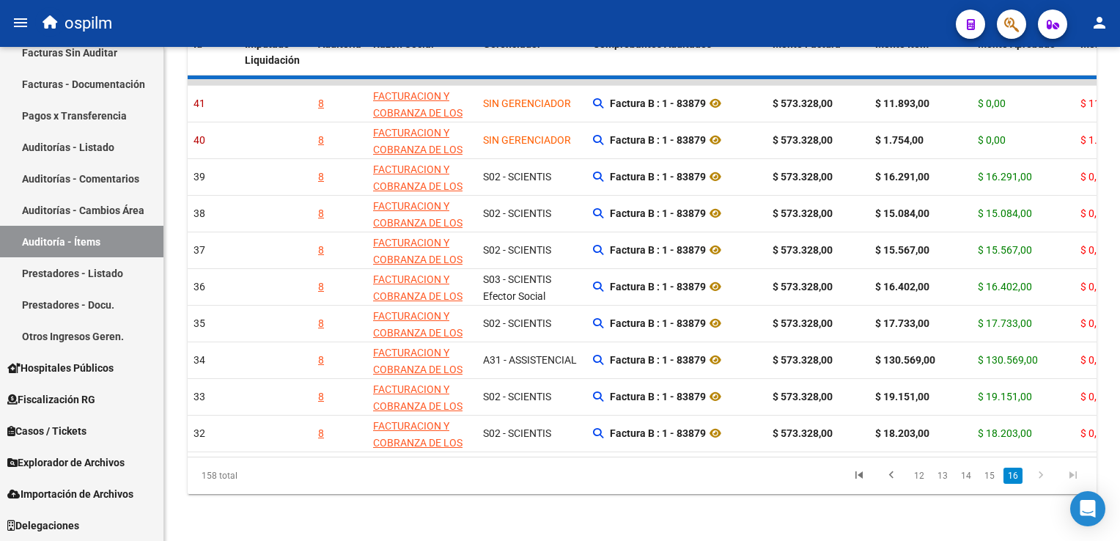
scroll to position [398, 0]
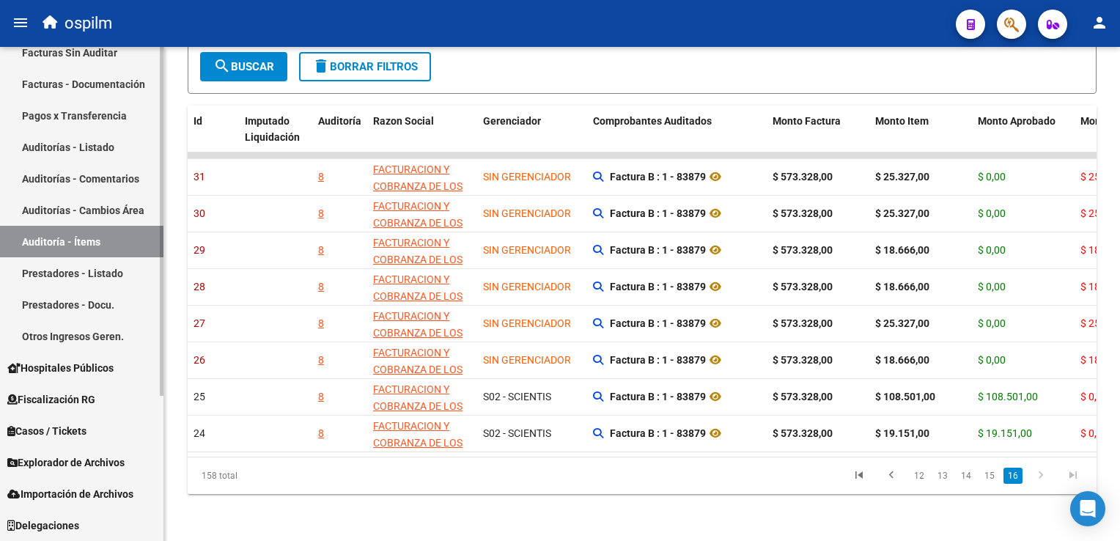
click at [76, 56] on link "Facturas Sin Auditar" at bounding box center [82, 53] width 164 height 32
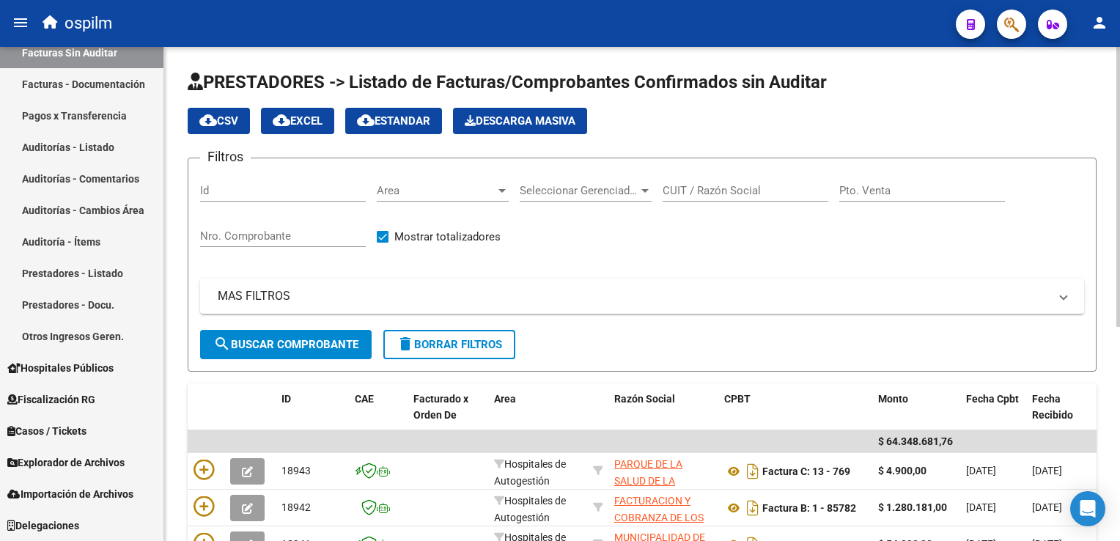
scroll to position [376, 0]
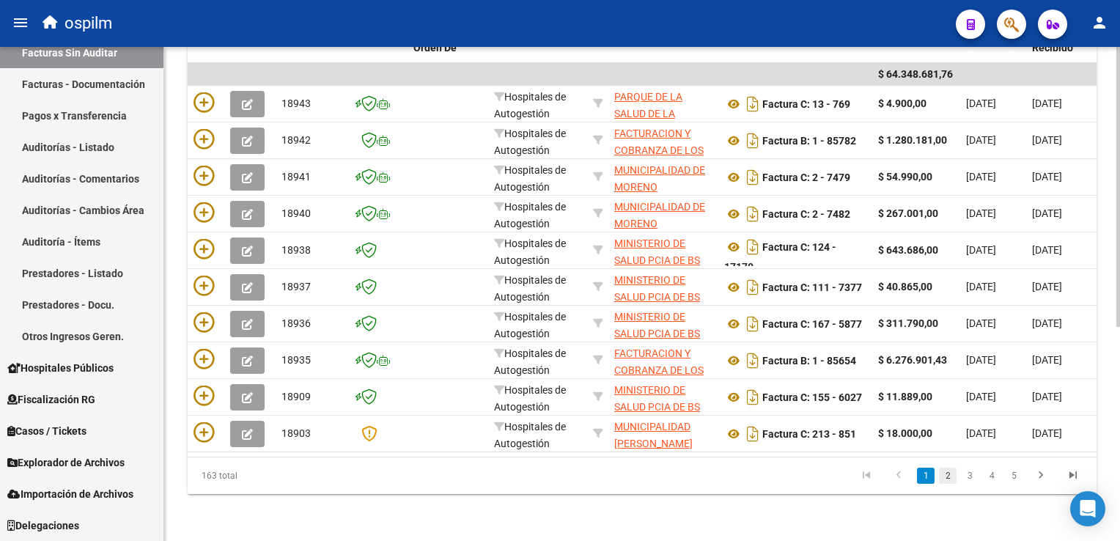
click at [947, 477] on link "2" at bounding box center [948, 476] width 18 height 16
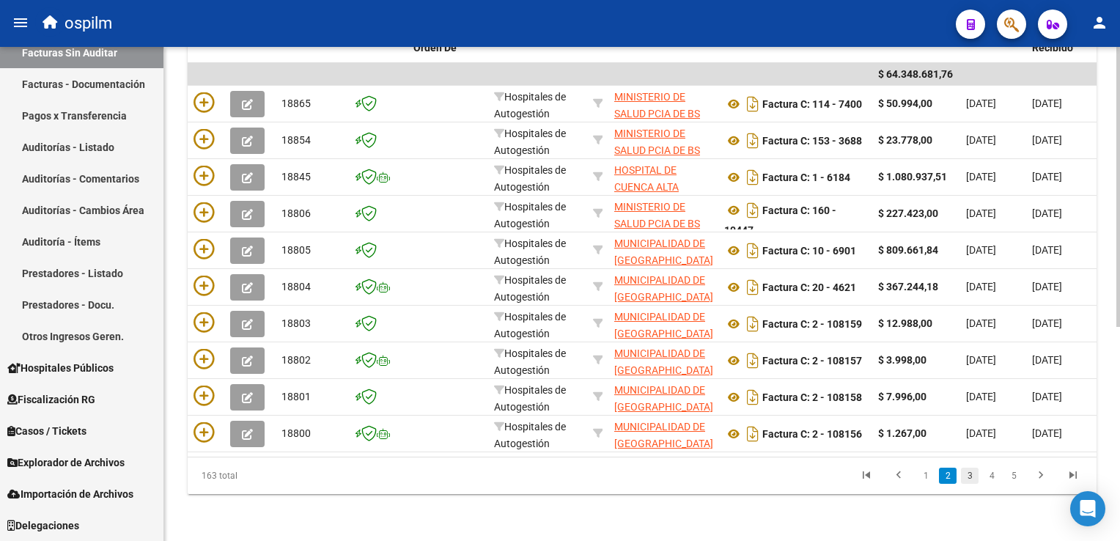
click at [971, 478] on link "3" at bounding box center [970, 476] width 18 height 16
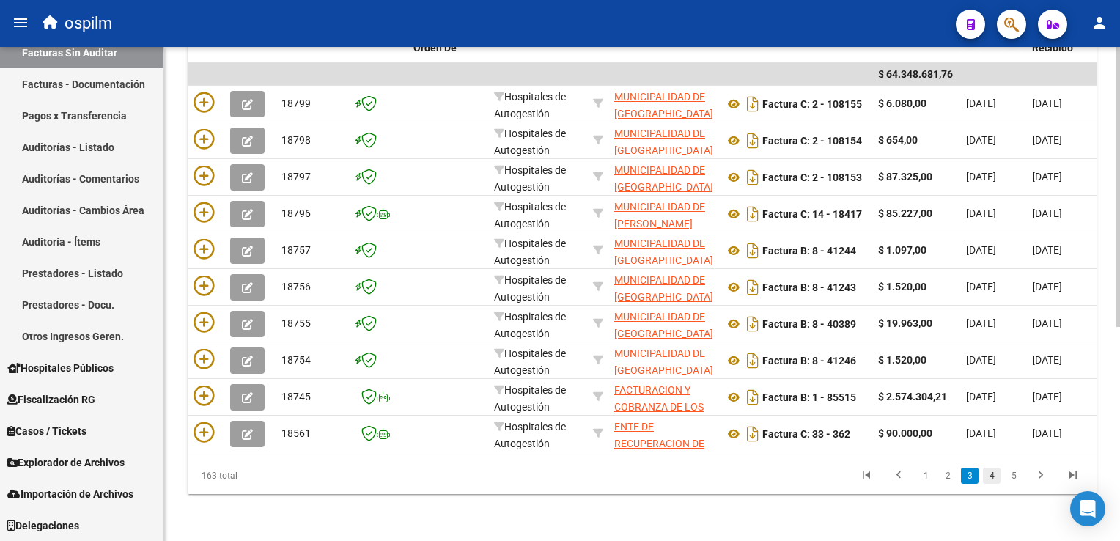
click at [990, 477] on link "4" at bounding box center [992, 476] width 18 height 16
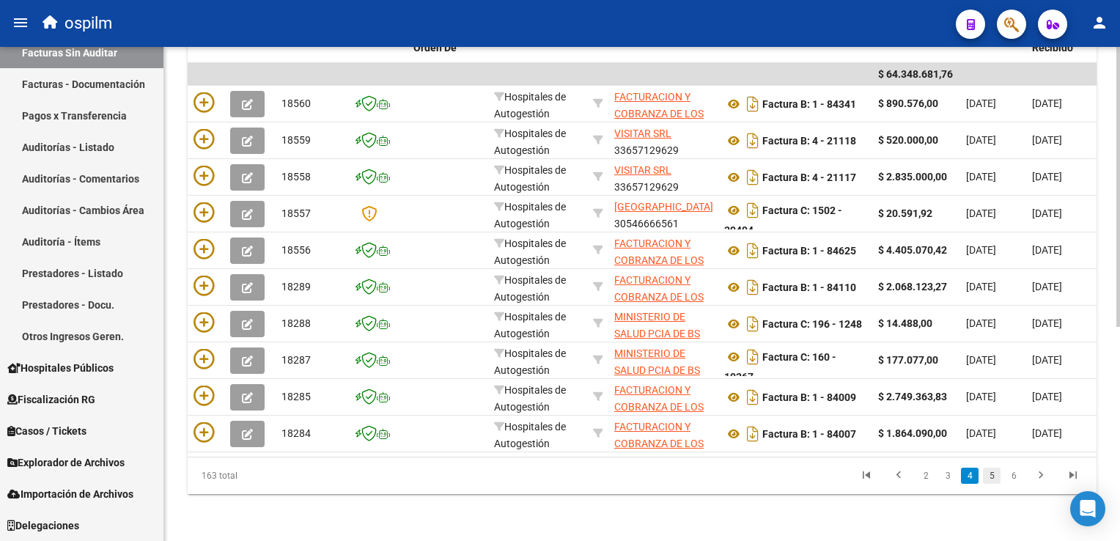
click at [993, 474] on link "5" at bounding box center [992, 476] width 18 height 16
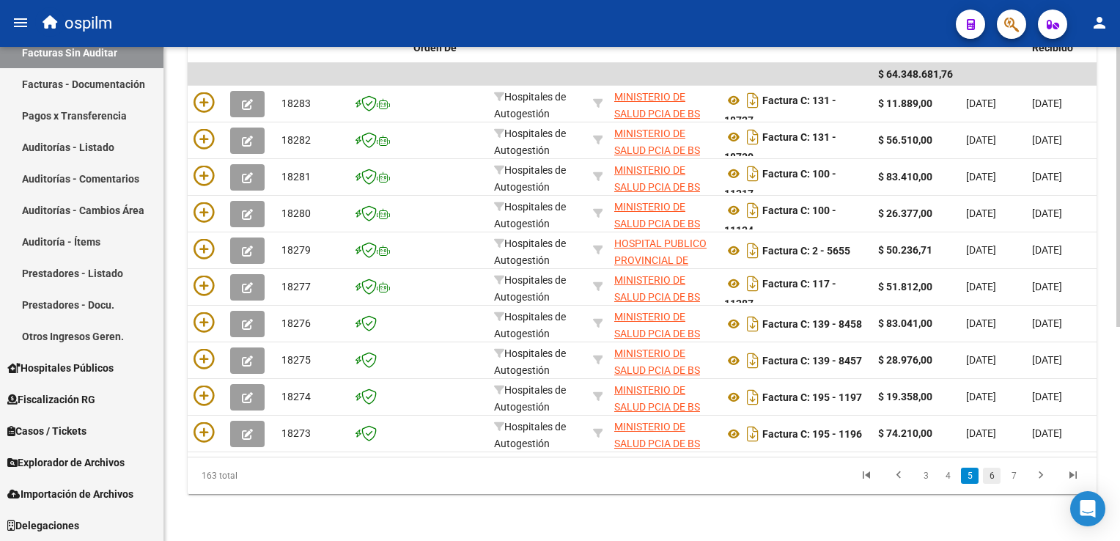
click at [996, 474] on link "6" at bounding box center [992, 476] width 18 height 16
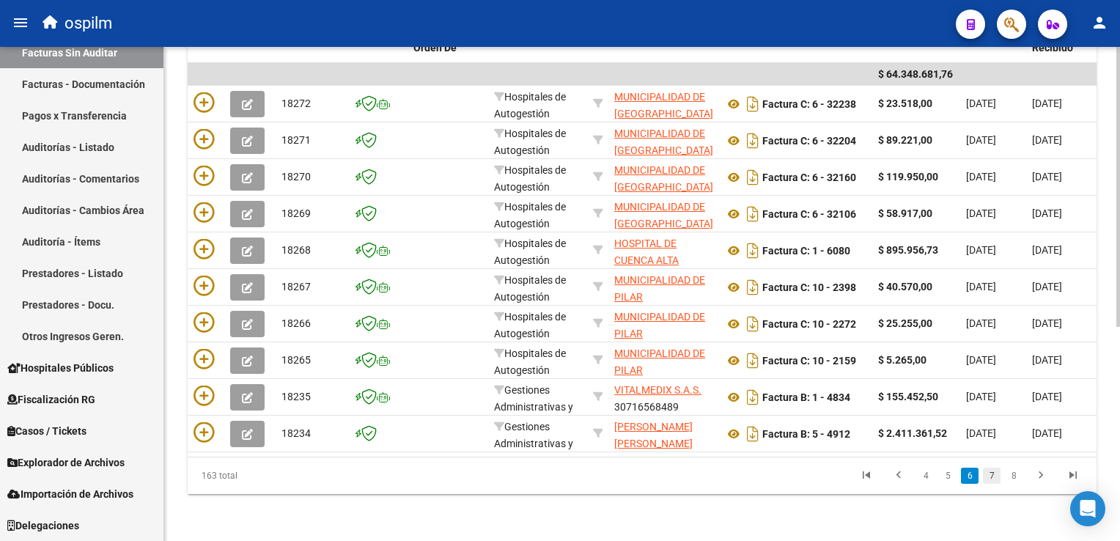
click at [991, 479] on link "7" at bounding box center [992, 476] width 18 height 16
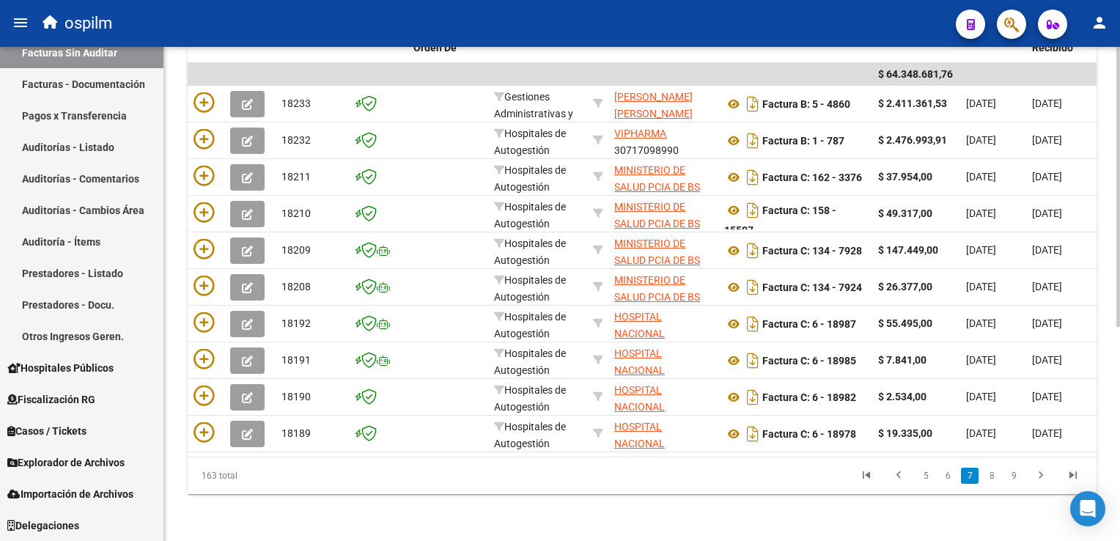
click at [995, 477] on link "8" at bounding box center [992, 476] width 18 height 16
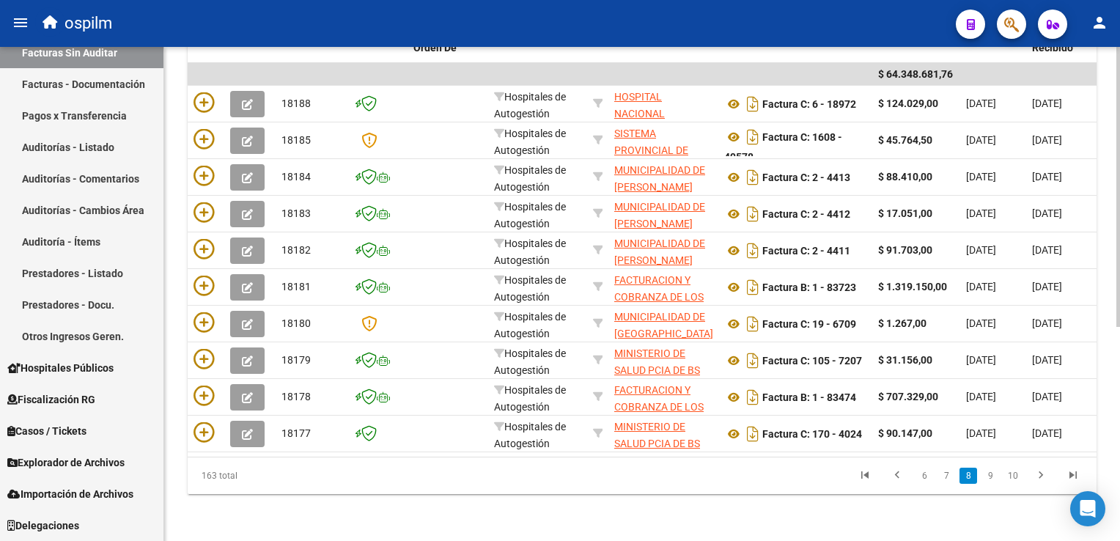
click at [992, 477] on link "9" at bounding box center [991, 476] width 18 height 16
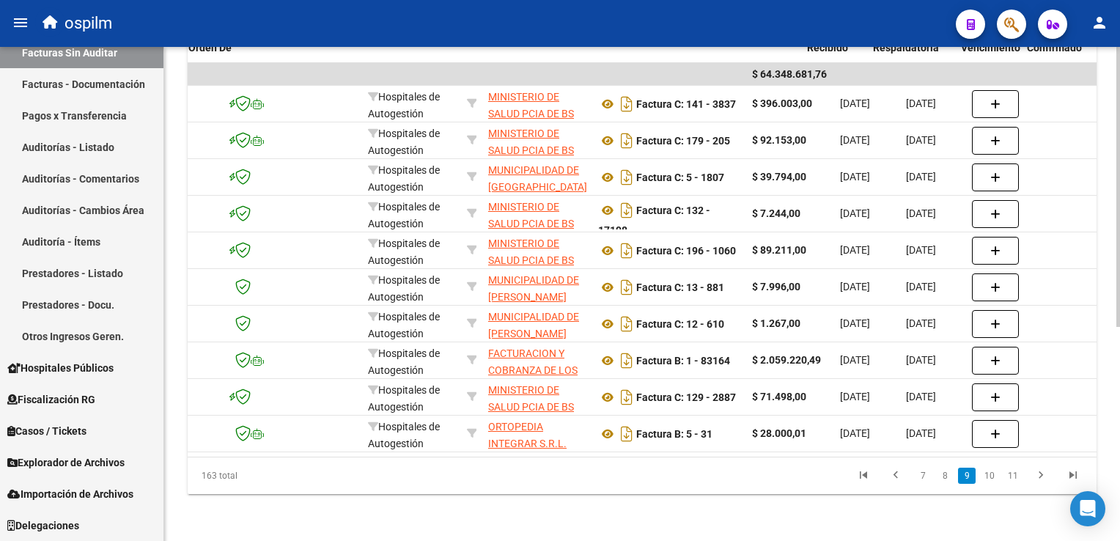
scroll to position [0, 225]
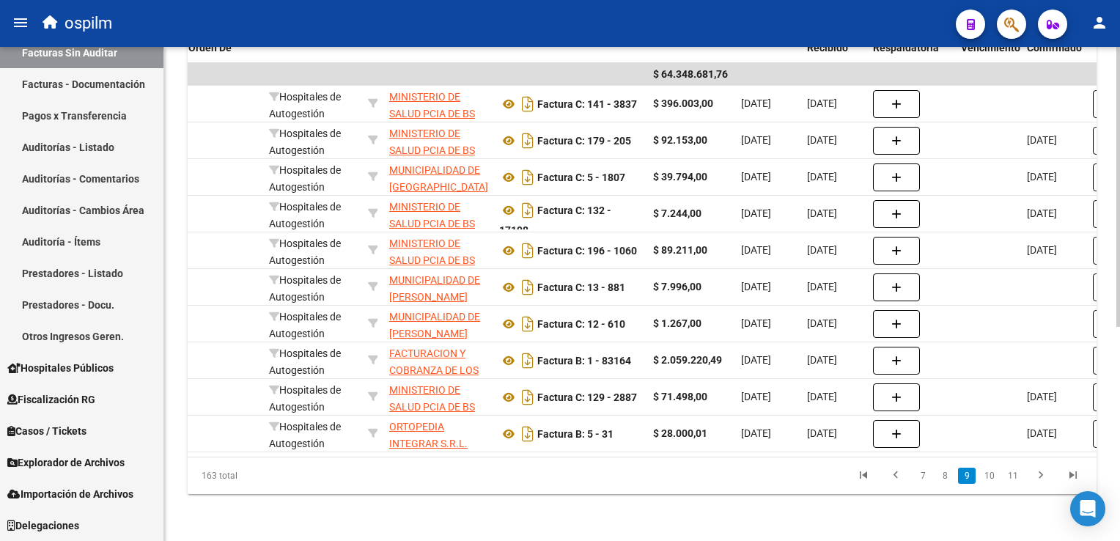
drag, startPoint x: 1114, startPoint y: 409, endPoint x: 1120, endPoint y: 377, distance: 32.8
click at [1120, 378] on html "menu ospilm person Firma Express Inicio Calendario SSS Instructivos Contacto OS…" at bounding box center [560, 270] width 1120 height 541
click at [1120, 367] on html "menu ospilm person Firma Express Inicio Calendario SSS Instructivos Contacto OS…" at bounding box center [560, 270] width 1120 height 541
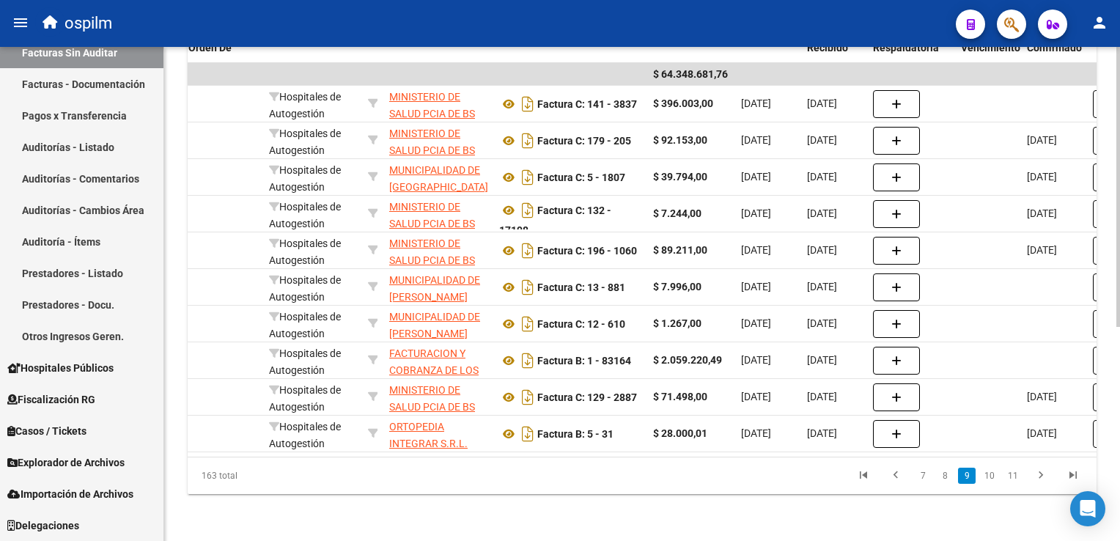
click at [1120, 398] on html "menu ospilm person Firma Express Inicio Calendario SSS Instructivos Contacto OS…" at bounding box center [560, 270] width 1120 height 541
click at [944, 477] on link "8" at bounding box center [945, 476] width 18 height 16
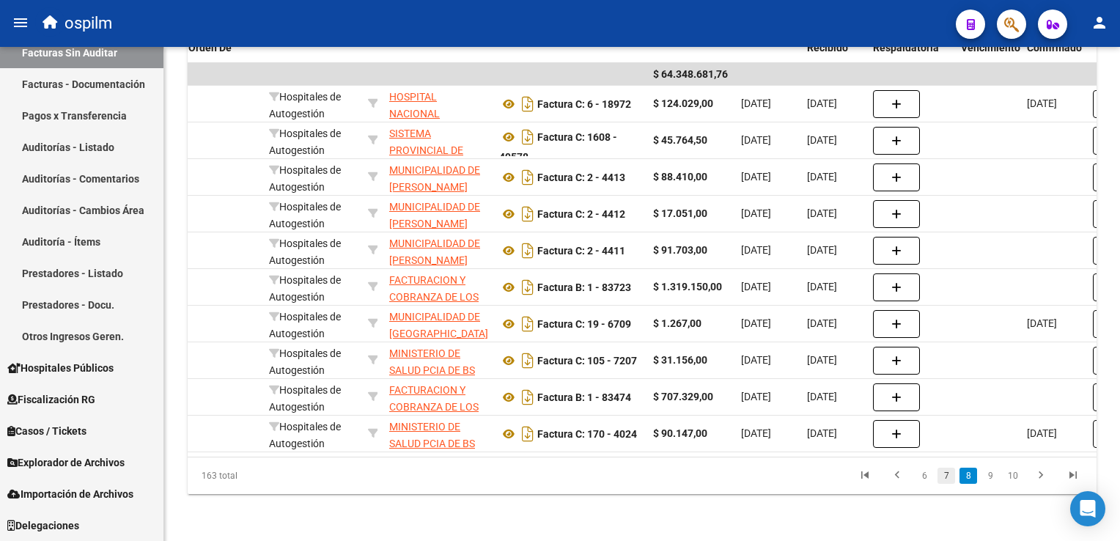
click at [947, 474] on link "7" at bounding box center [947, 476] width 18 height 16
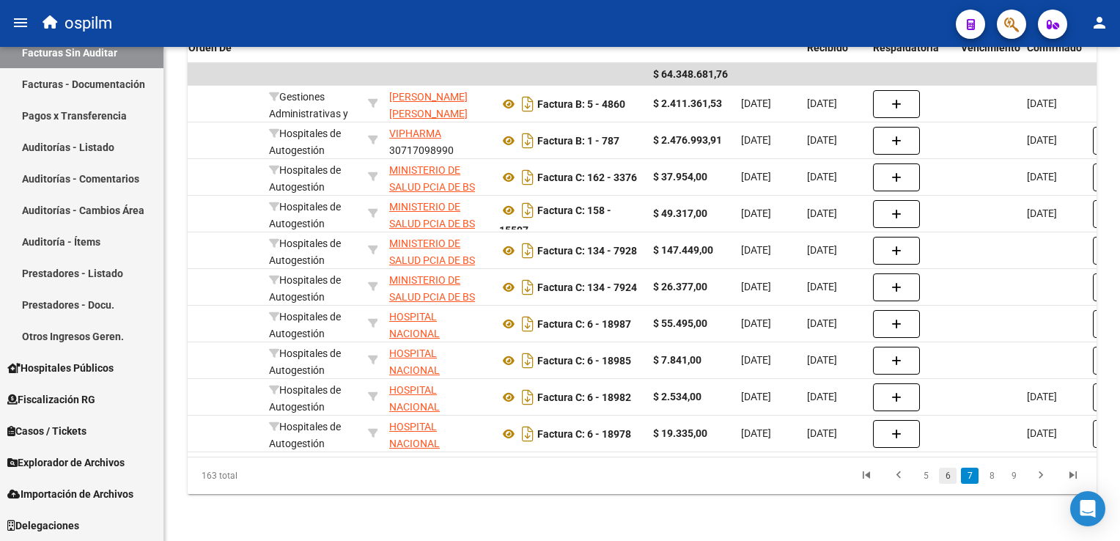
click at [943, 472] on link "6" at bounding box center [948, 476] width 18 height 16
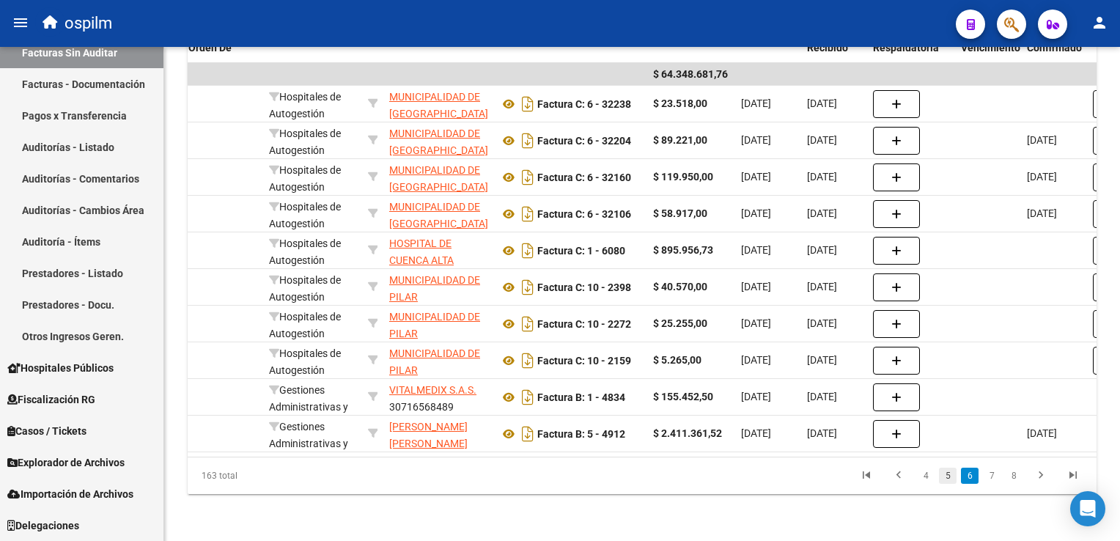
click at [944, 472] on link "5" at bounding box center [948, 476] width 18 height 16
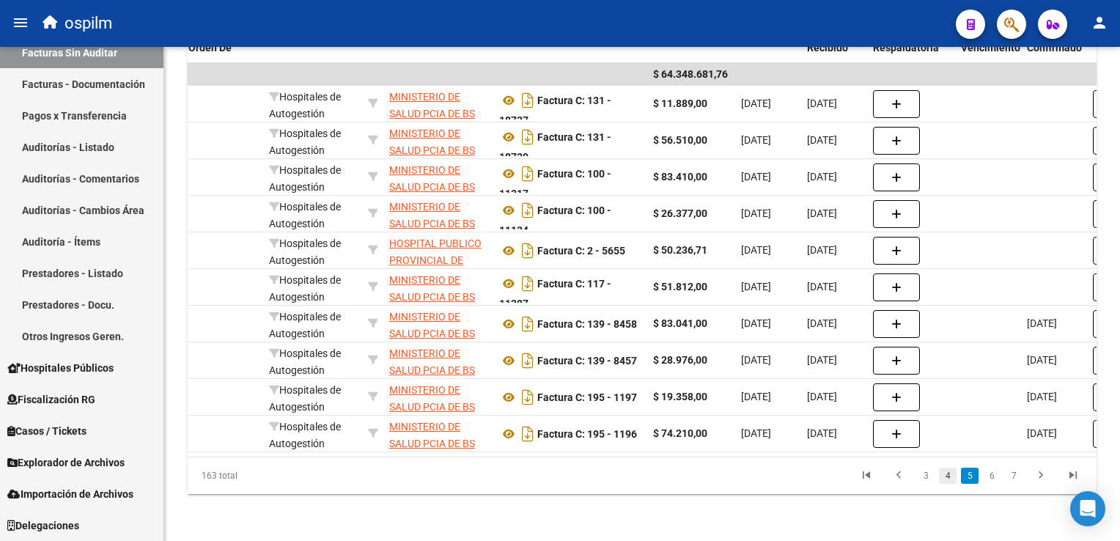
click at [947, 474] on link "4" at bounding box center [948, 476] width 18 height 16
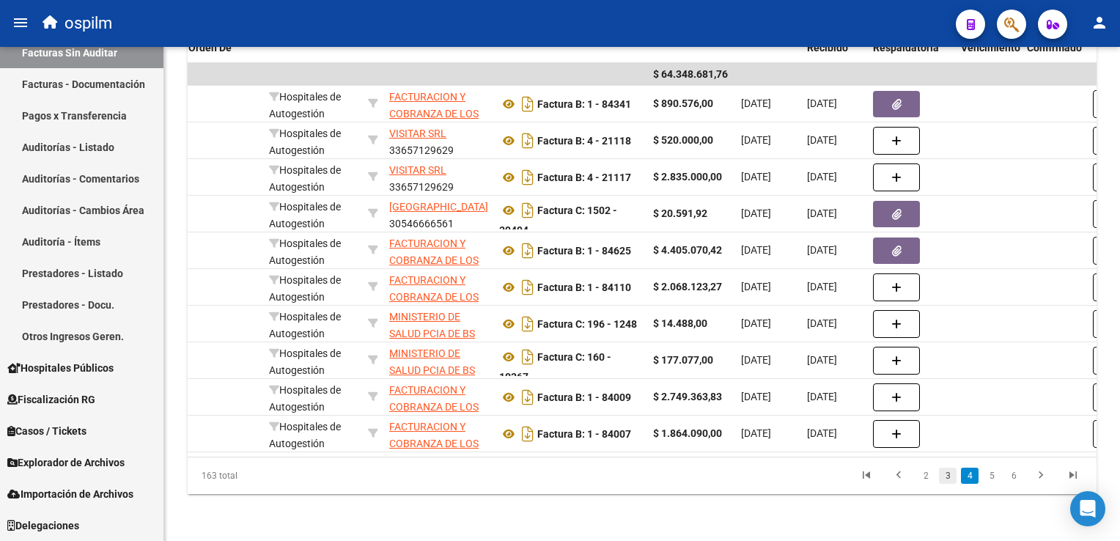
click at [947, 474] on link "3" at bounding box center [948, 476] width 18 height 16
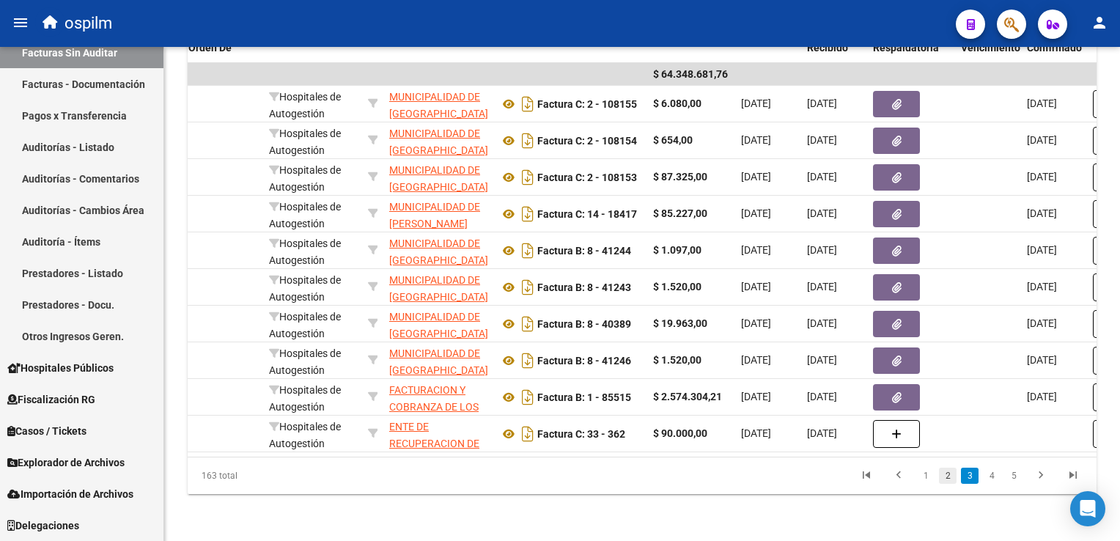
click at [947, 474] on link "2" at bounding box center [948, 476] width 18 height 16
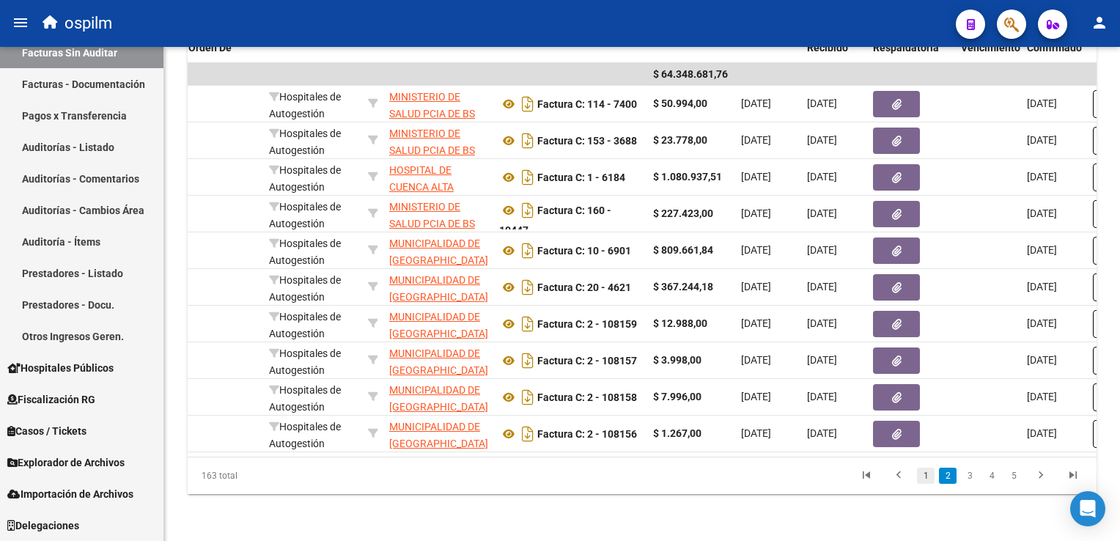
click at [931, 474] on link "1" at bounding box center [926, 476] width 18 height 16
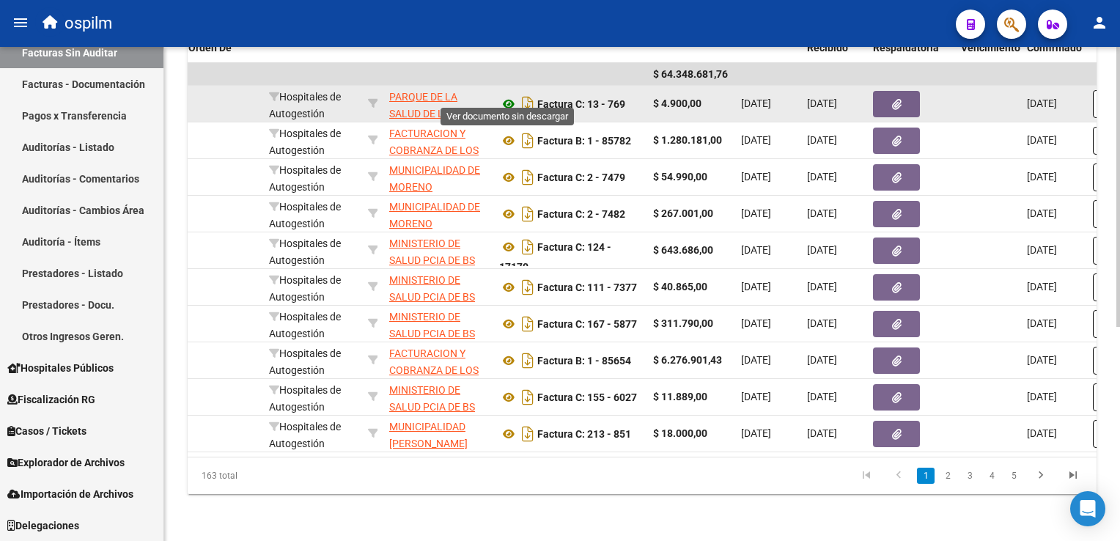
scroll to position [0, 0]
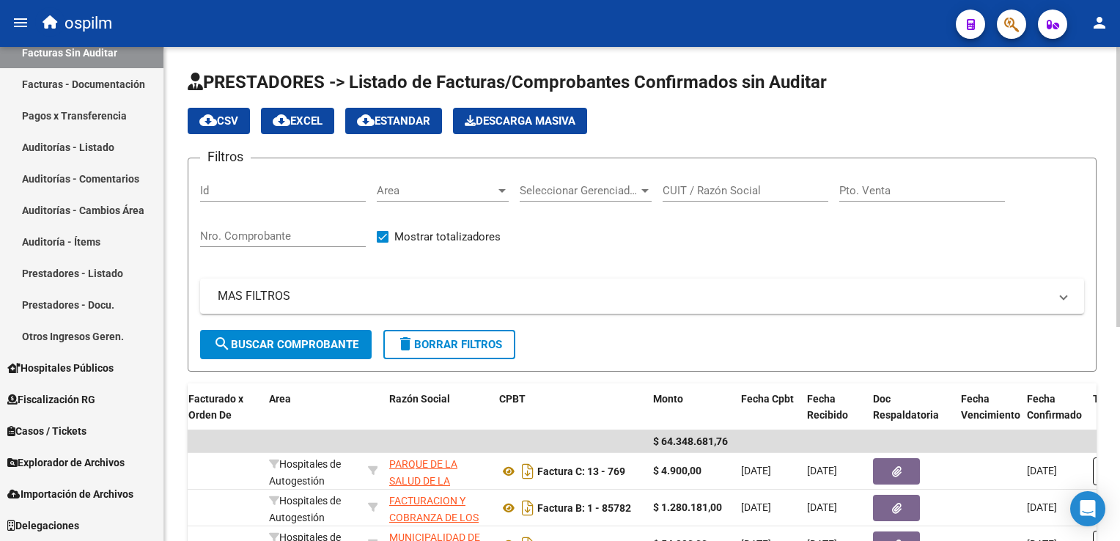
click at [239, 238] on input "Nro. Comprobante" at bounding box center [283, 235] width 166 height 13
click at [290, 346] on span "search Buscar Comprobante" at bounding box center [285, 344] width 145 height 13
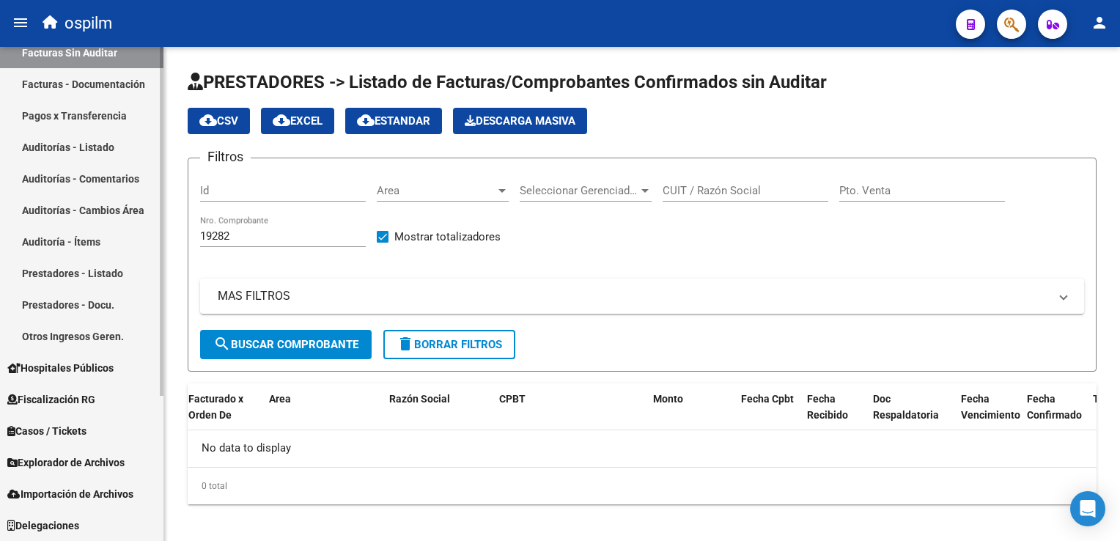
click at [118, 238] on mat-sidenav-container "Firma Express Inicio Calendario SSS Instructivos Contacto OS Reportes Ingresos …" at bounding box center [560, 294] width 1120 height 494
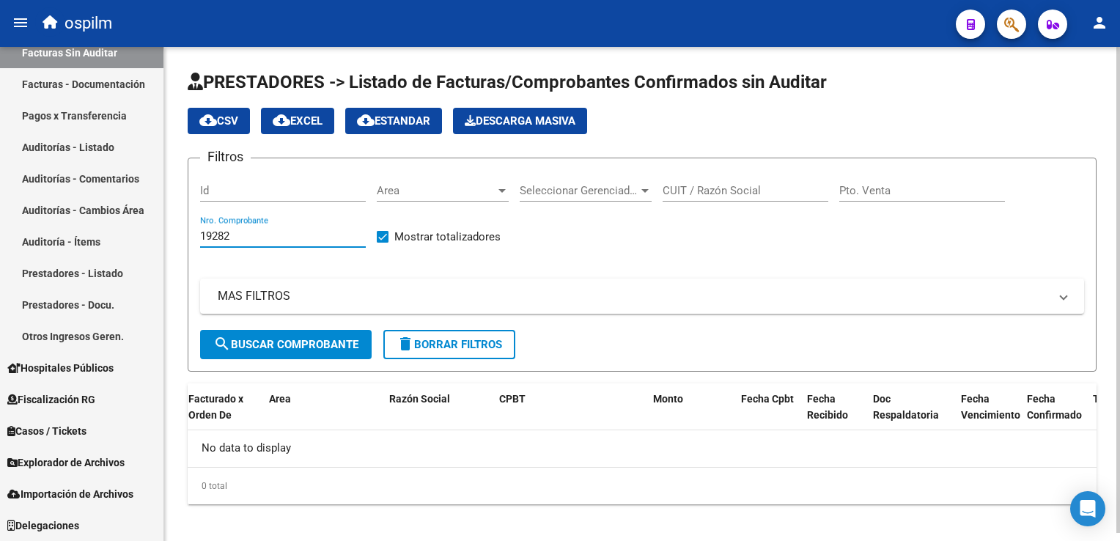
click at [238, 234] on input "19282" at bounding box center [283, 235] width 166 height 13
type input "19285"
click at [282, 344] on span "search Buscar Comprobante" at bounding box center [285, 344] width 145 height 13
click at [392, 236] on label "Mostrar totalizadores" at bounding box center [439, 237] width 124 height 18
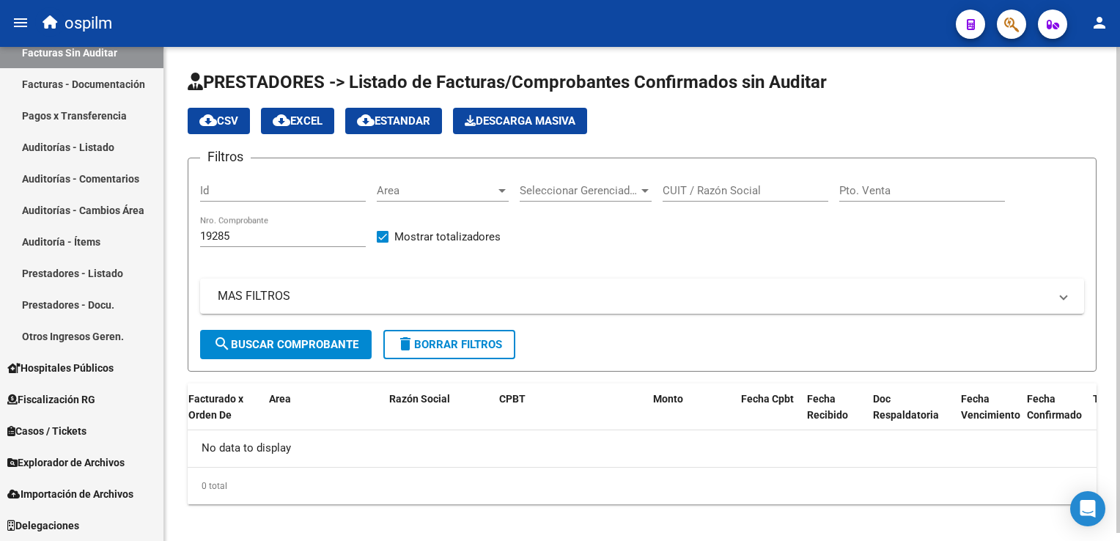
click at [383, 243] on input "Mostrar totalizadores" at bounding box center [382, 243] width 1 height 1
click at [379, 231] on span at bounding box center [383, 237] width 12 height 12
click at [382, 243] on input "Mostrar totalizadores" at bounding box center [382, 243] width 1 height 1
checkbox input "false"
click at [286, 345] on span "search Buscar Comprobante" at bounding box center [285, 344] width 145 height 13
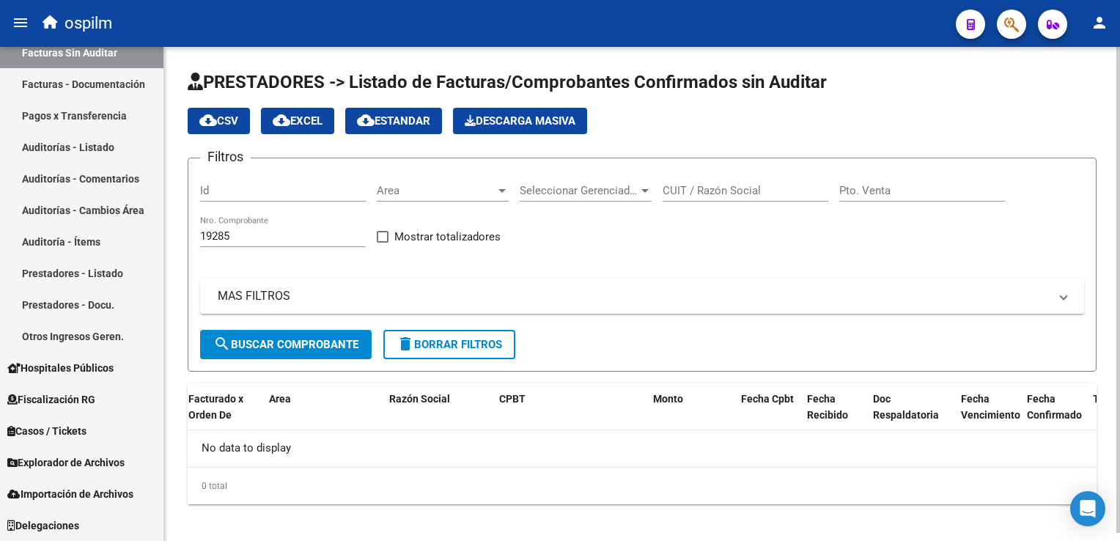
click at [314, 283] on mat-expansion-panel-header "MAS FILTROS" at bounding box center [642, 296] width 884 height 35
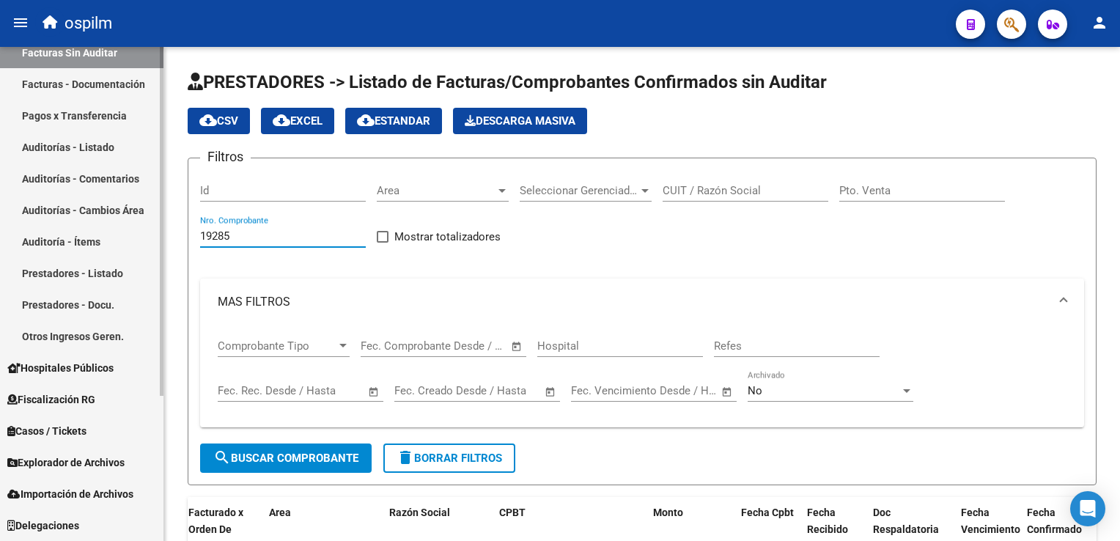
drag, startPoint x: 246, startPoint y: 239, endPoint x: 153, endPoint y: 238, distance: 93.9
click at [153, 238] on mat-sidenav-container "Firma Express Inicio Calendario SSS Instructivos Contacto OS Reportes Ingresos …" at bounding box center [560, 294] width 1120 height 494
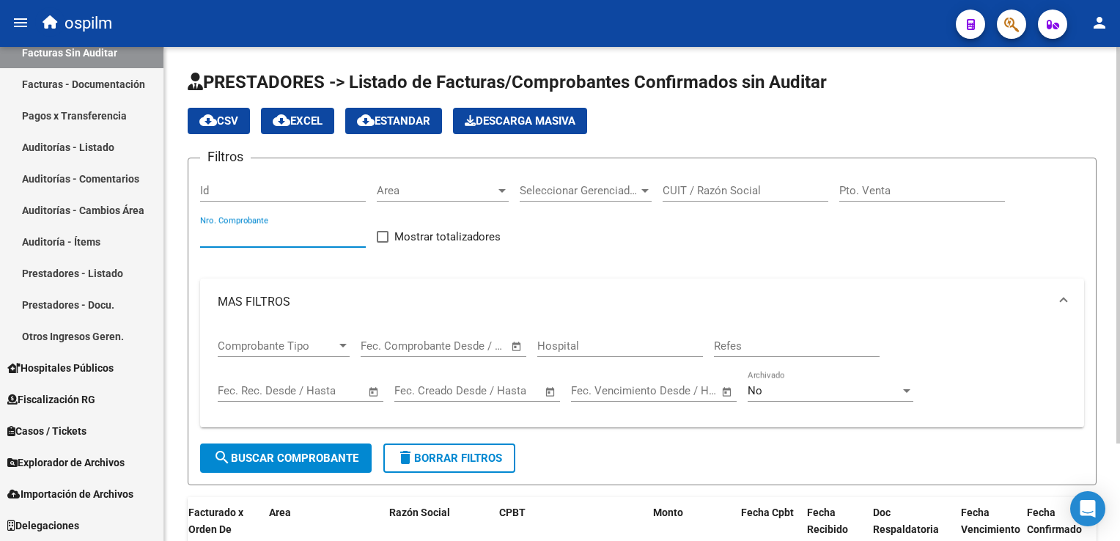
click at [593, 342] on input "Hospital" at bounding box center [620, 345] width 166 height 13
type input "GANDULFO"
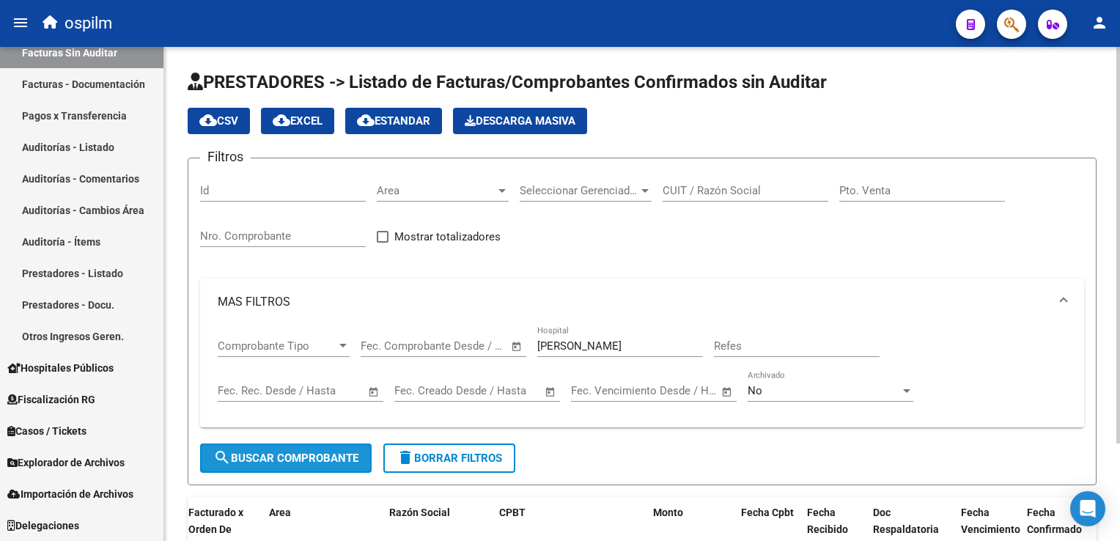
click at [345, 444] on button "search Buscar Comprobante" at bounding box center [286, 458] width 172 height 29
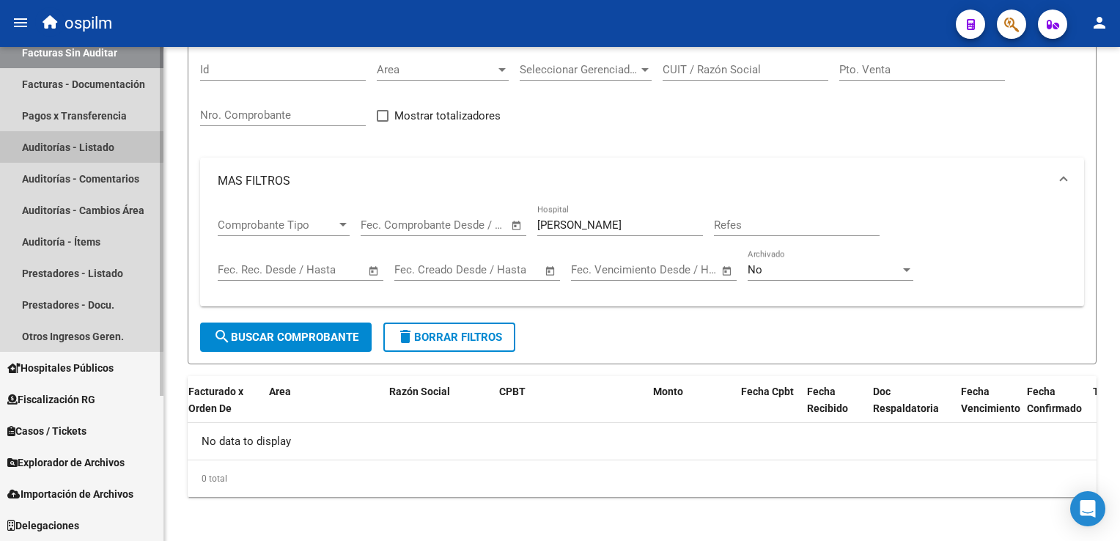
click at [70, 145] on link "Auditorías - Listado" at bounding box center [82, 147] width 164 height 32
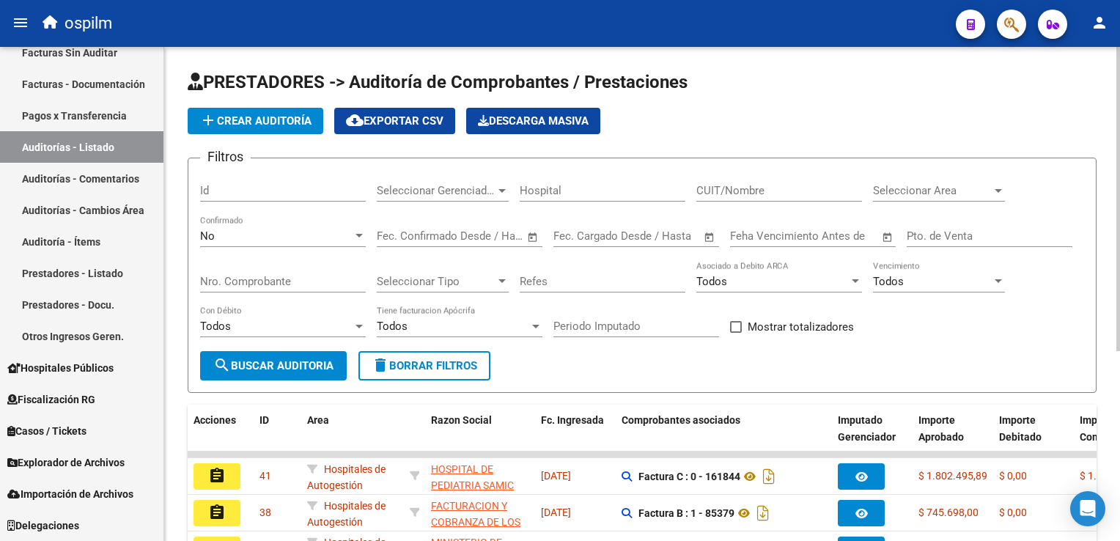
click at [227, 269] on div "Nro. Comprobante" at bounding box center [283, 277] width 166 height 32
type input "19282"
click at [245, 368] on span "search Buscar Auditoria" at bounding box center [273, 365] width 120 height 13
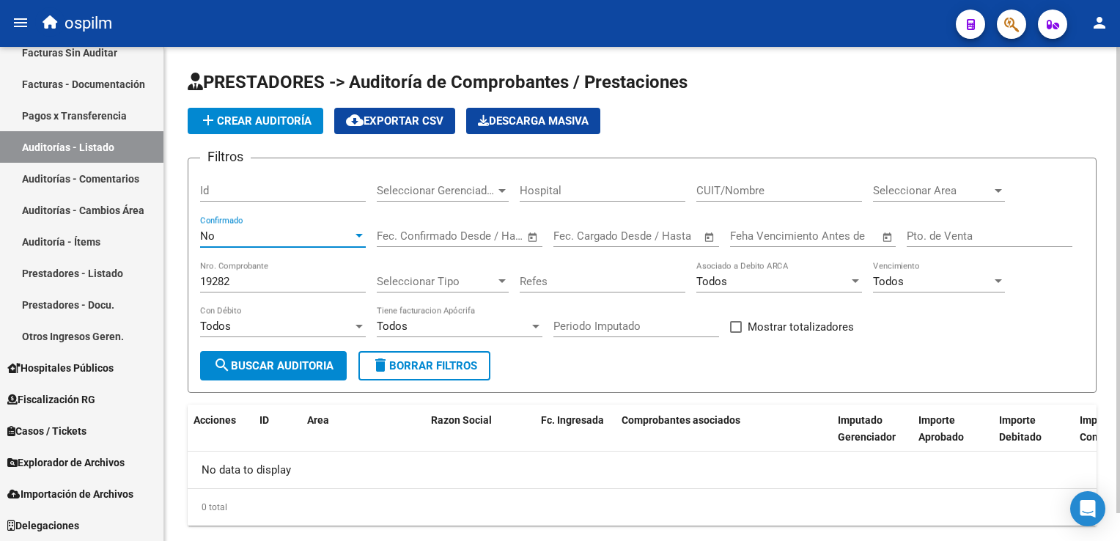
click at [242, 238] on div "No" at bounding box center [276, 235] width 153 height 13
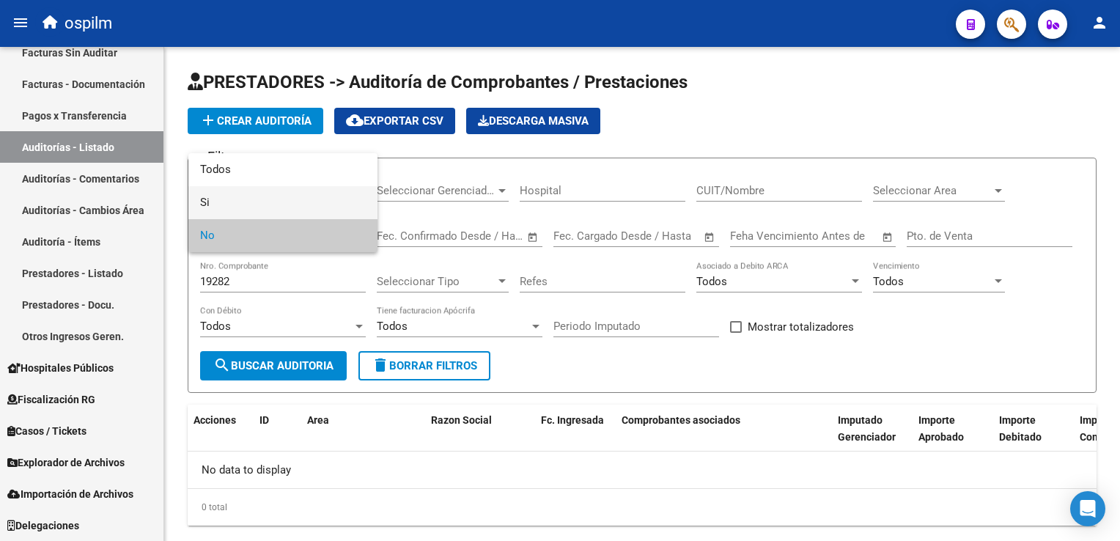
click at [223, 203] on span "Si" at bounding box center [283, 202] width 166 height 33
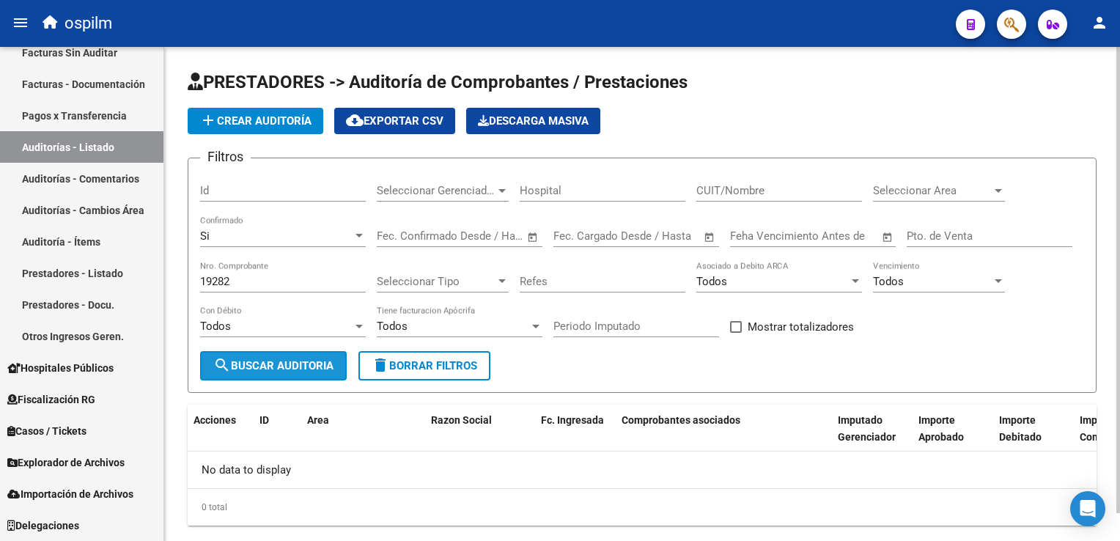
click at [249, 368] on span "search Buscar Auditoria" at bounding box center [273, 365] width 120 height 13
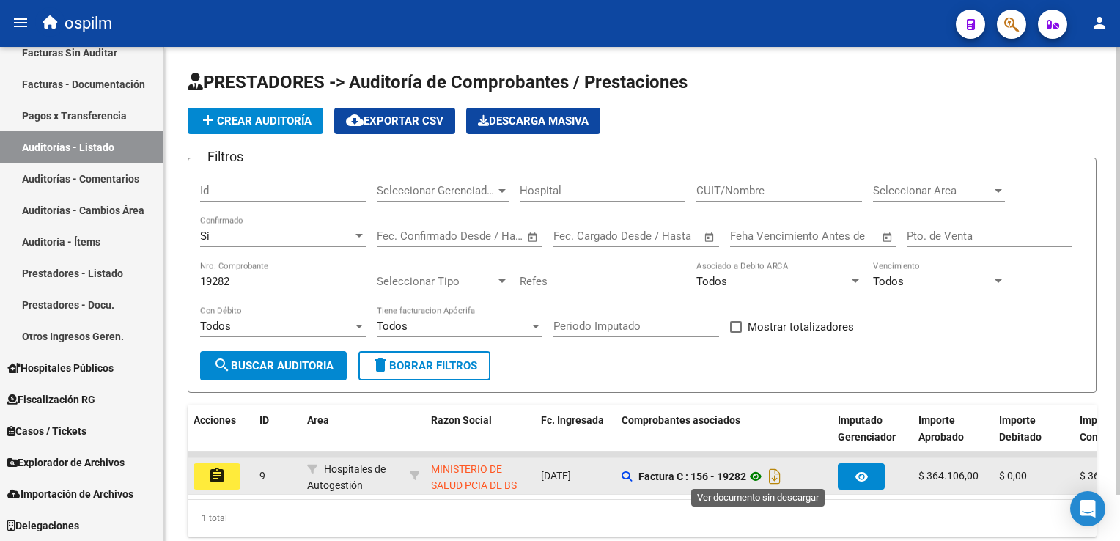
click at [757, 471] on icon at bounding box center [755, 477] width 19 height 18
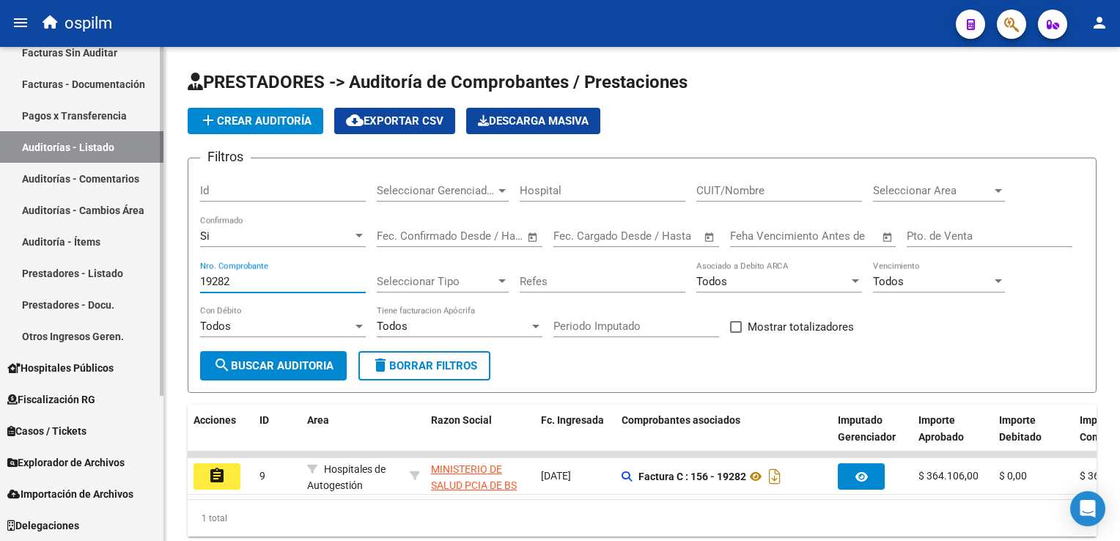
drag, startPoint x: 243, startPoint y: 284, endPoint x: 148, endPoint y: 276, distance: 95.7
click at [129, 286] on mat-sidenav-container "Firma Express Inicio Calendario SSS Instructivos Contacto OS Reportes Ingresos …" at bounding box center [560, 294] width 1120 height 494
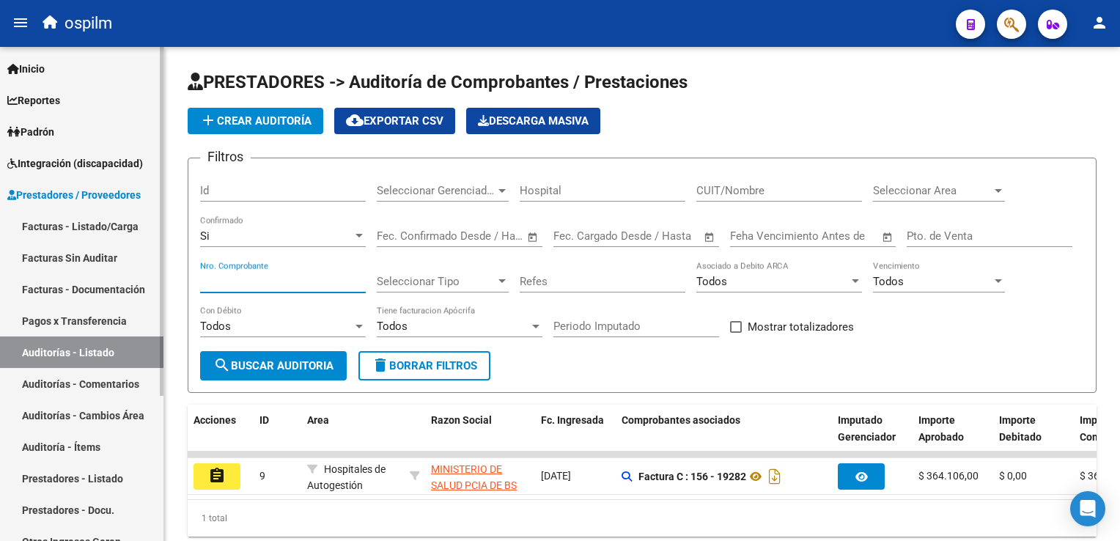
click at [19, 192] on span "Prestadores / Proveedores" at bounding box center [73, 195] width 133 height 16
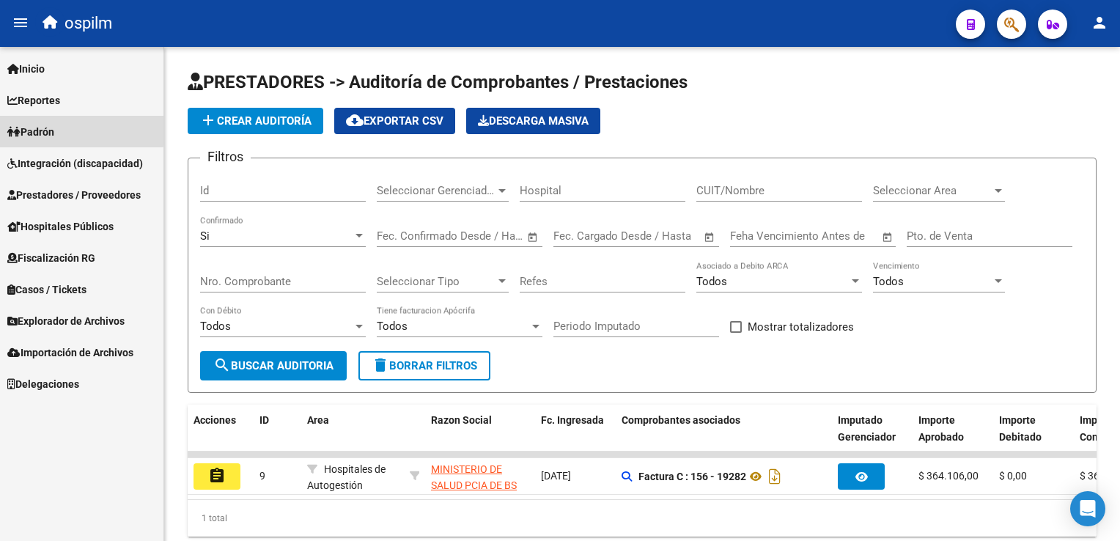
click at [39, 126] on span "Padrón" at bounding box center [30, 132] width 47 height 16
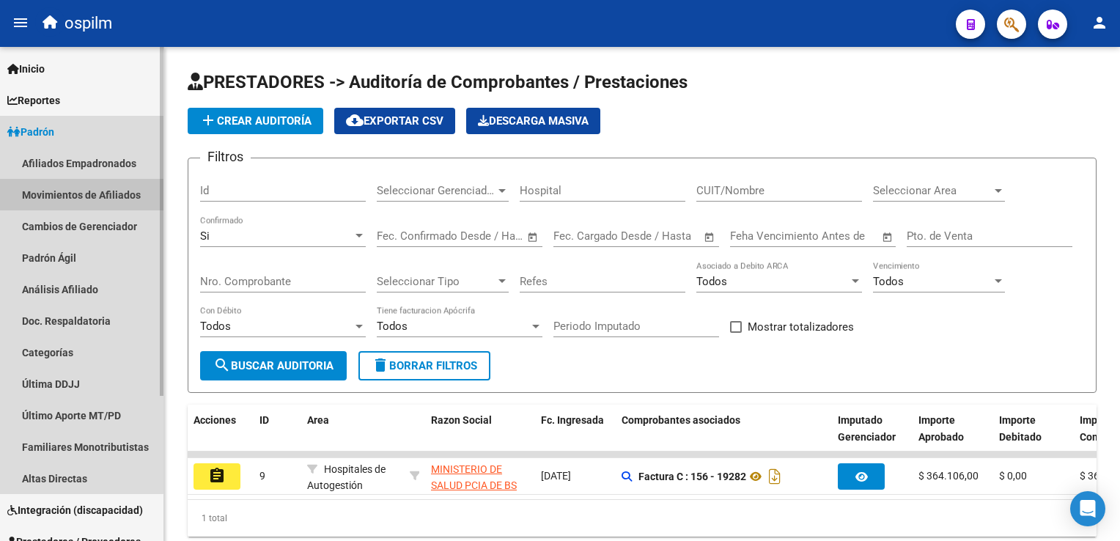
click at [79, 199] on link "Movimientos de Afiliados" at bounding box center [82, 195] width 164 height 32
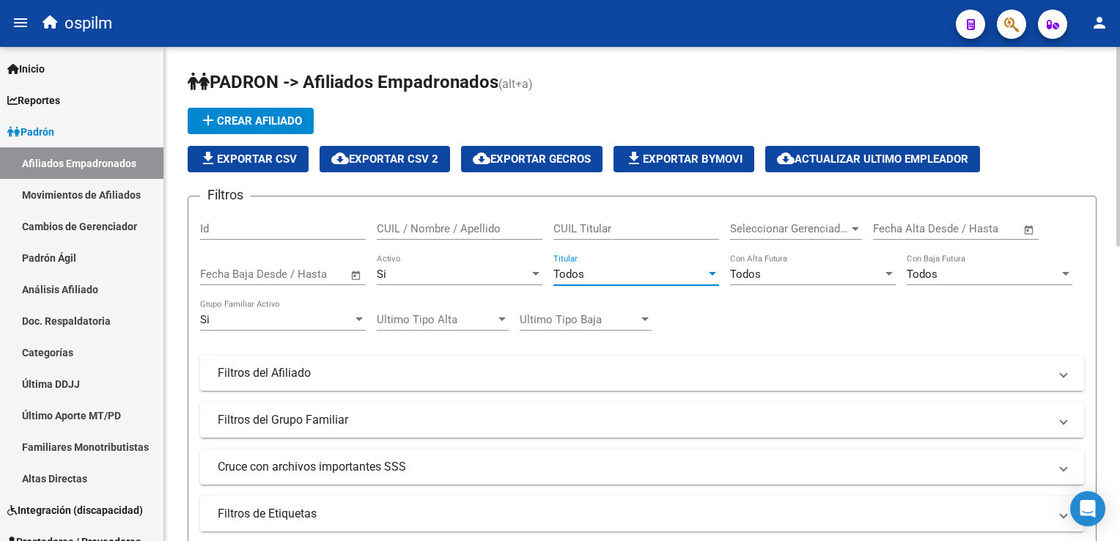
click at [580, 268] on span "Todos" at bounding box center [569, 274] width 31 height 13
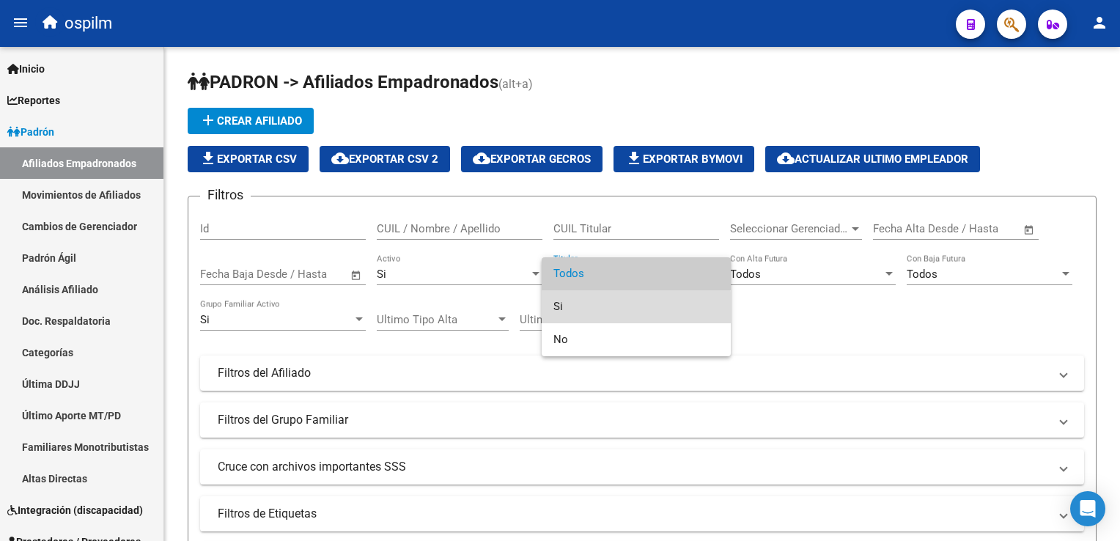
click at [567, 314] on span "Si" at bounding box center [637, 306] width 166 height 33
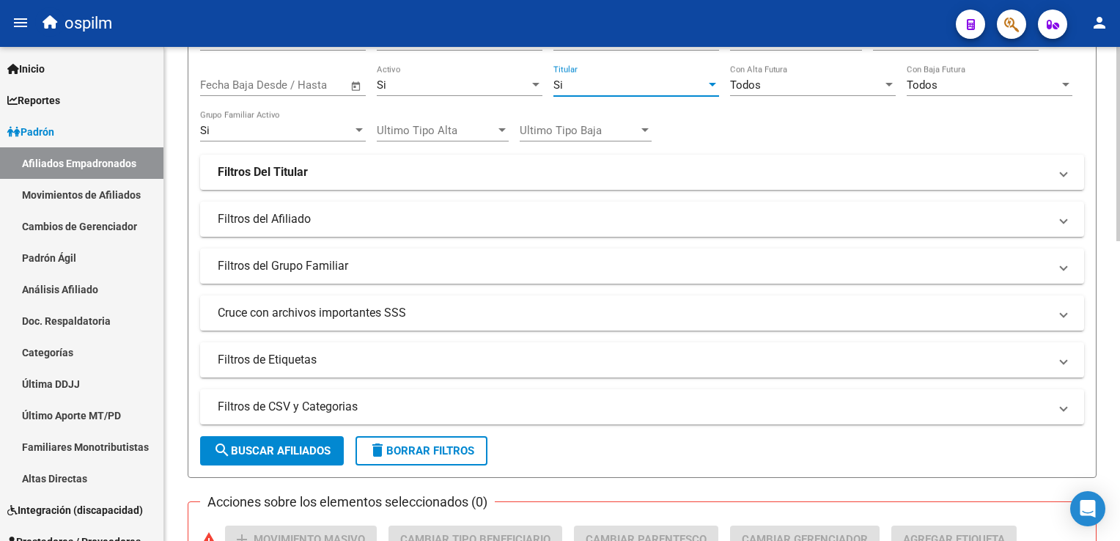
scroll to position [192, 0]
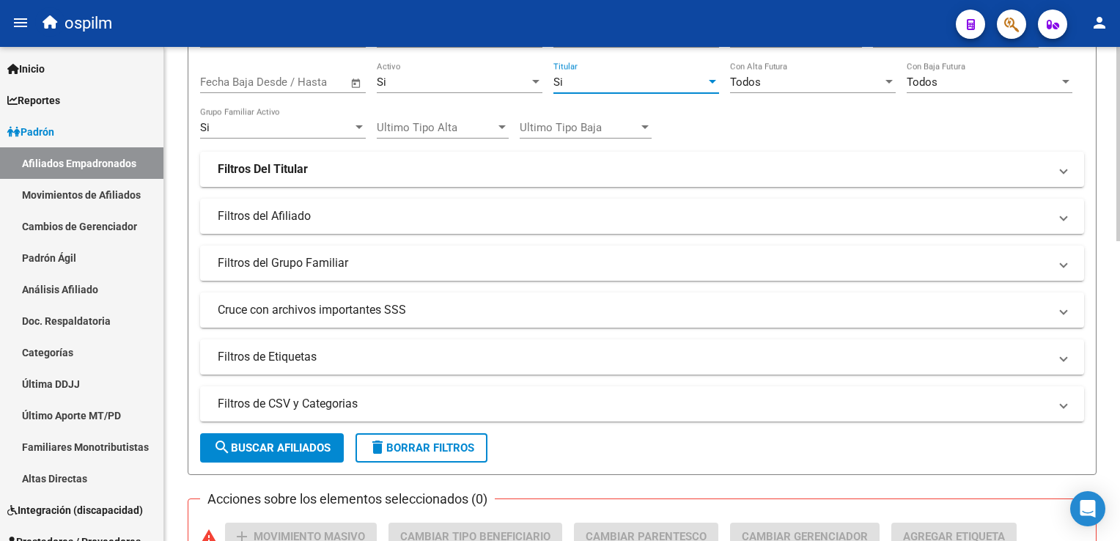
click at [1120, 227] on html "menu ospilm person Firma Express Inicio Calendario SSS Instructivos Contacto OS…" at bounding box center [560, 270] width 1120 height 541
click at [243, 269] on mat-expansion-panel-header "Filtros del Grupo Familiar" at bounding box center [642, 263] width 884 height 35
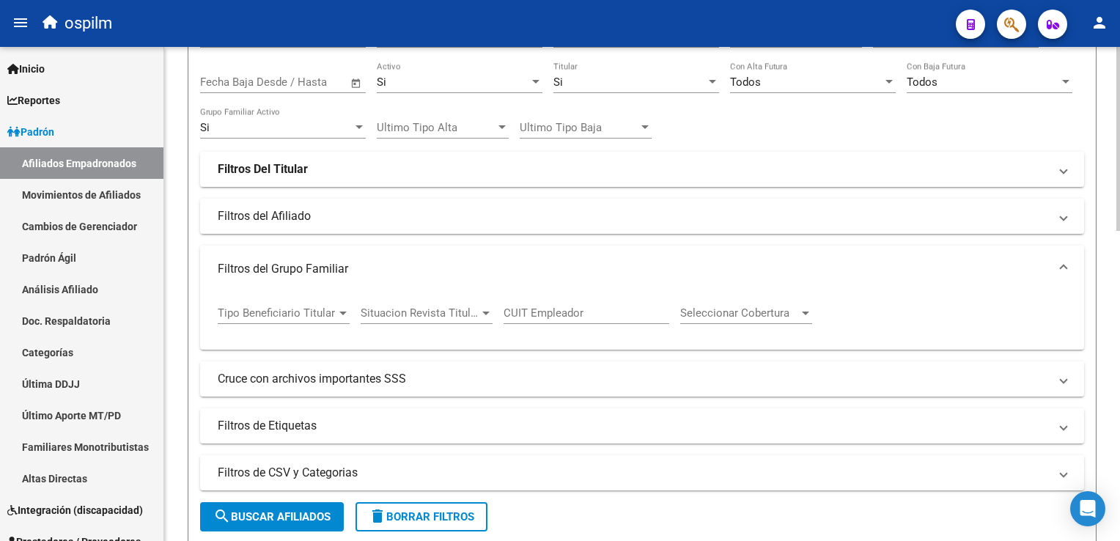
click at [303, 237] on div "Filtros Id CUIL / Nombre / Apellido CUIL Titular Seleccionar Gerenciador Selecc…" at bounding box center [642, 229] width 884 height 427
click at [1062, 262] on span at bounding box center [1064, 269] width 6 height 16
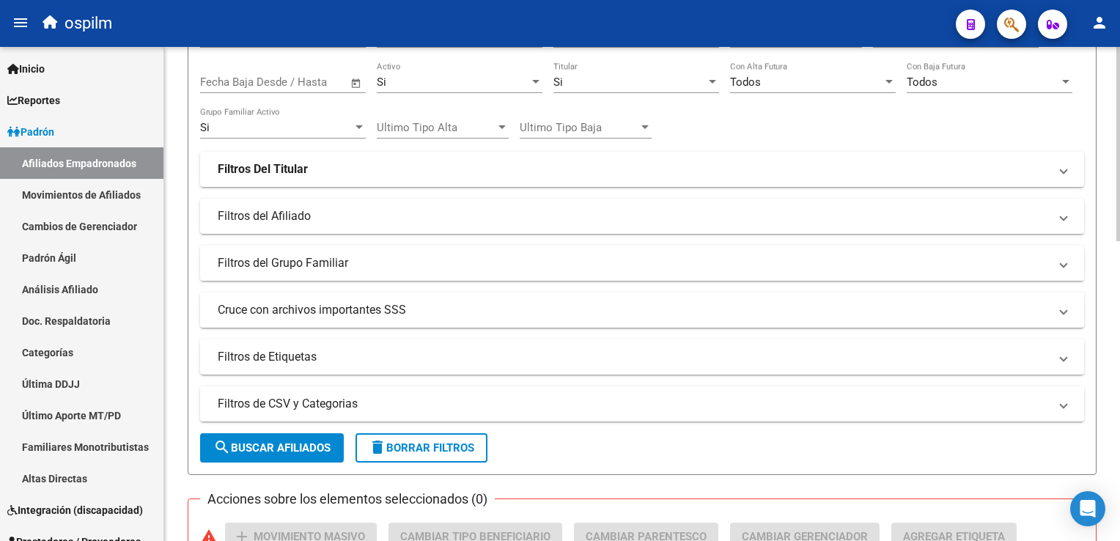
click at [261, 258] on mat-panel-title "Filtros del Grupo Familiar" at bounding box center [633, 263] width 831 height 16
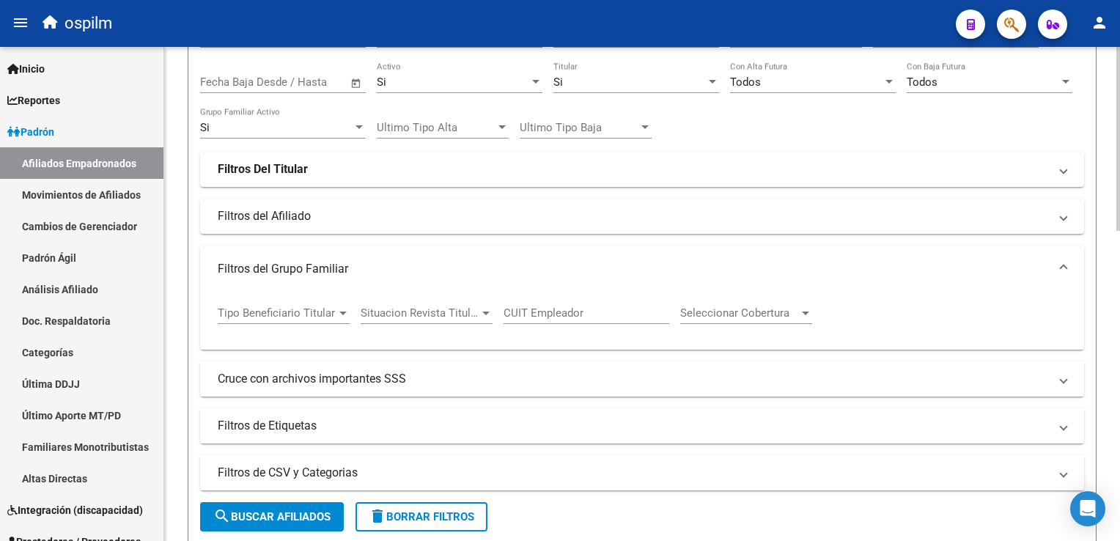
click at [261, 258] on mat-expansion-panel-header "Filtros del Grupo Familiar" at bounding box center [642, 269] width 884 height 47
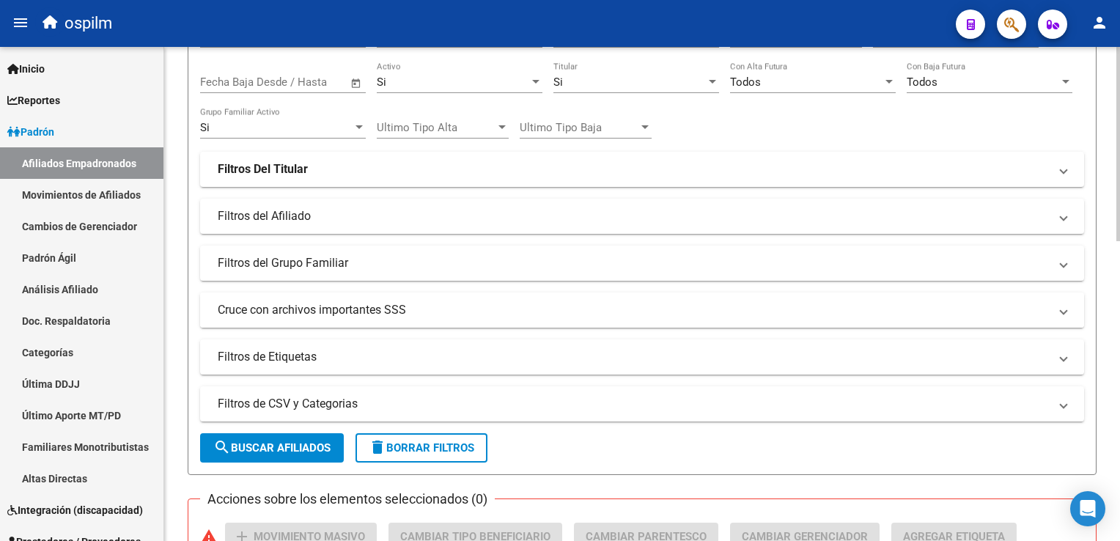
click at [276, 312] on mat-panel-title "Cruce con archivos importantes SSS" at bounding box center [633, 310] width 831 height 16
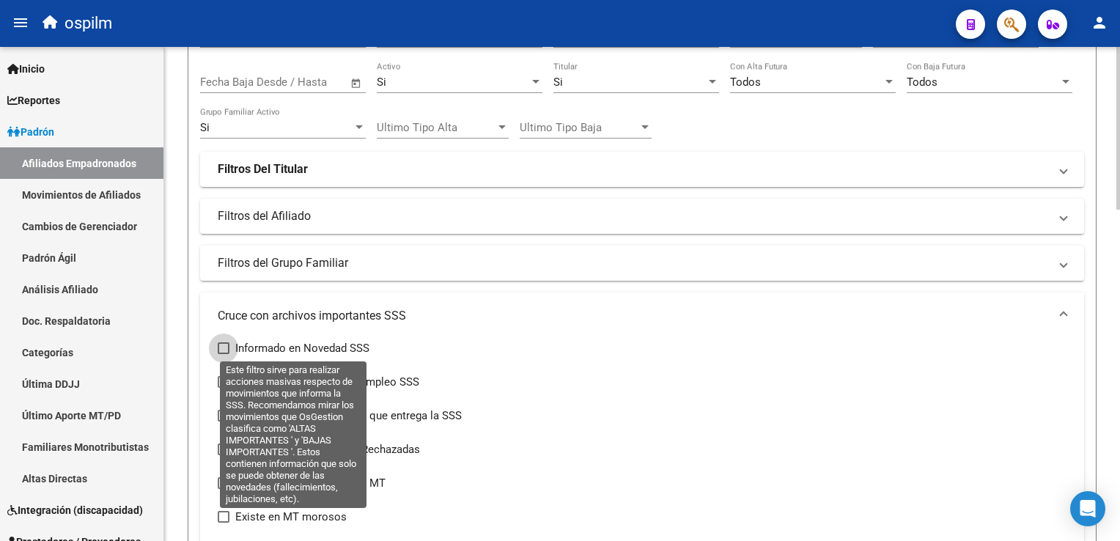
click at [221, 348] on span at bounding box center [224, 348] width 12 height 12
click at [223, 354] on input "Informado en Novedad SSS" at bounding box center [223, 354] width 1 height 1
checkbox input "true"
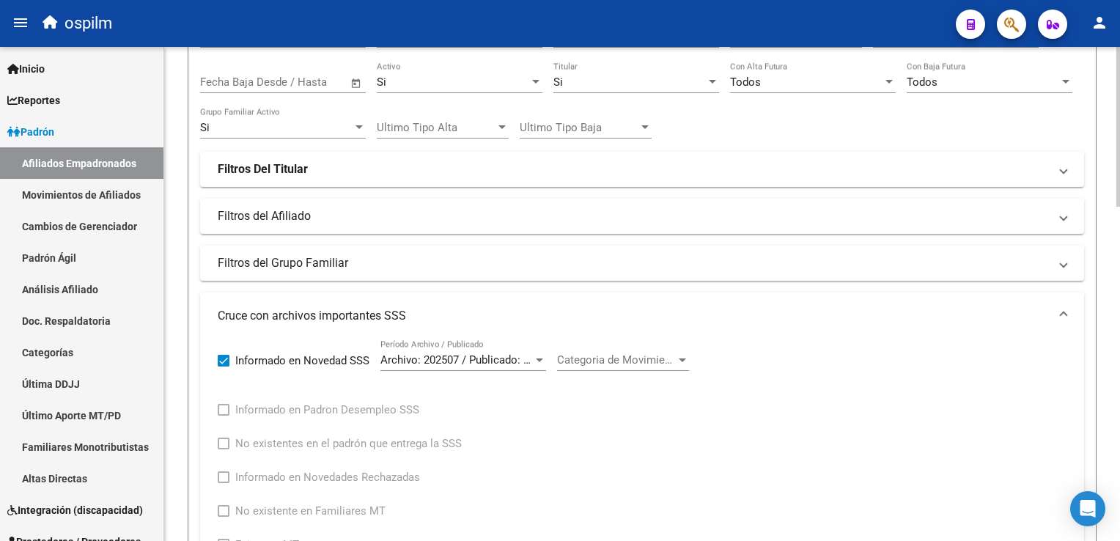
click at [600, 359] on span "Categoria de Movimiento" at bounding box center [616, 359] width 119 height 13
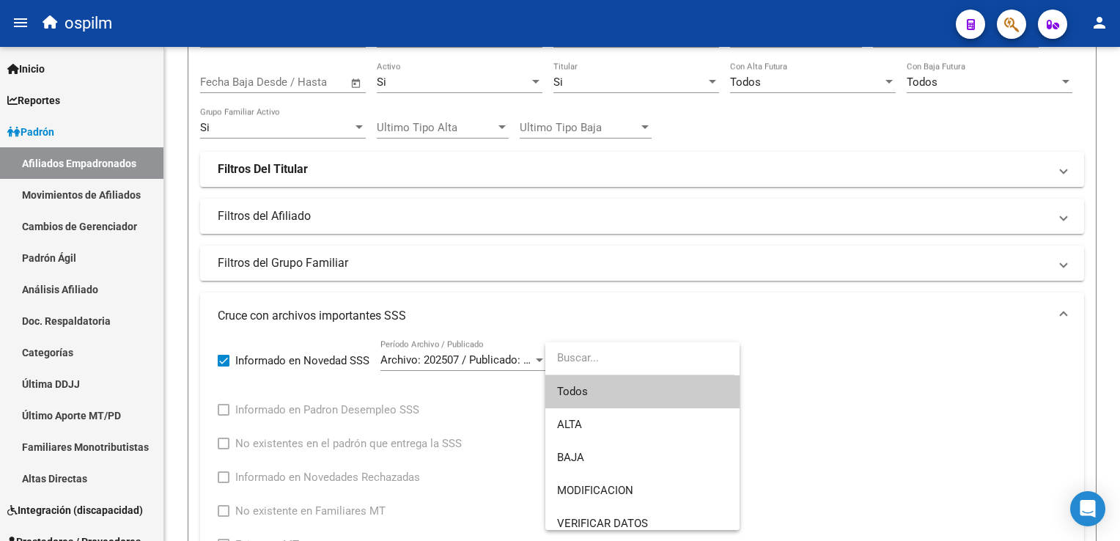
click at [631, 392] on span "Todos" at bounding box center [642, 391] width 171 height 33
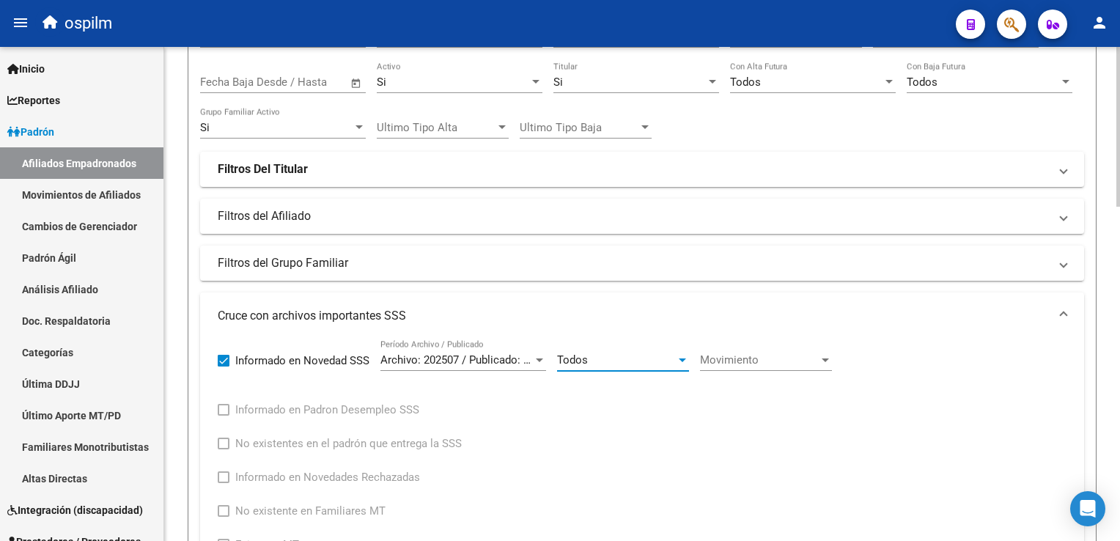
click at [596, 362] on div "Todos" at bounding box center [616, 359] width 119 height 13
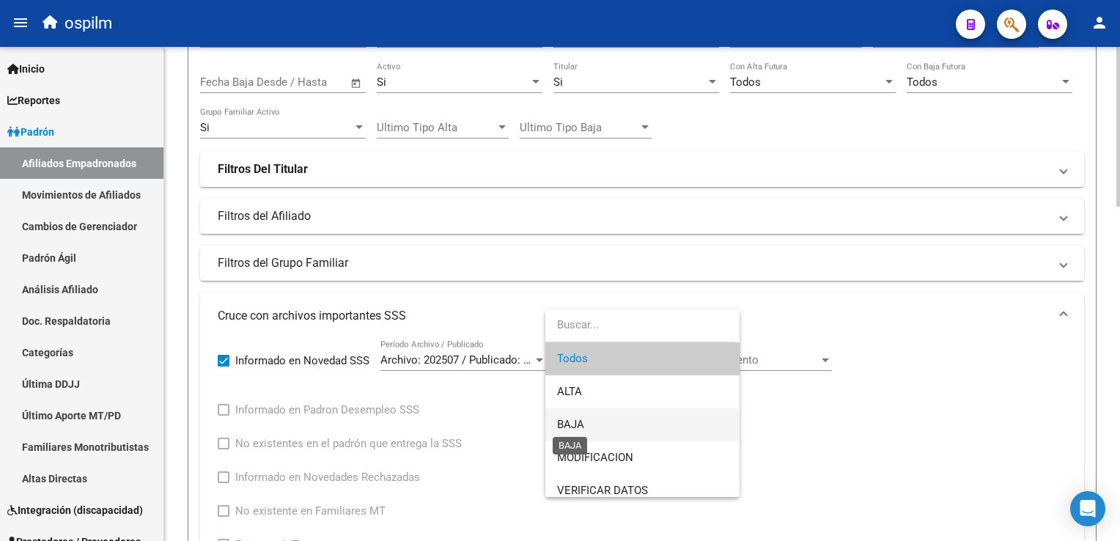
drag, startPoint x: 581, startPoint y: 418, endPoint x: 592, endPoint y: 404, distance: 18.2
click at [581, 416] on span "BAJA" at bounding box center [642, 424] width 171 height 33
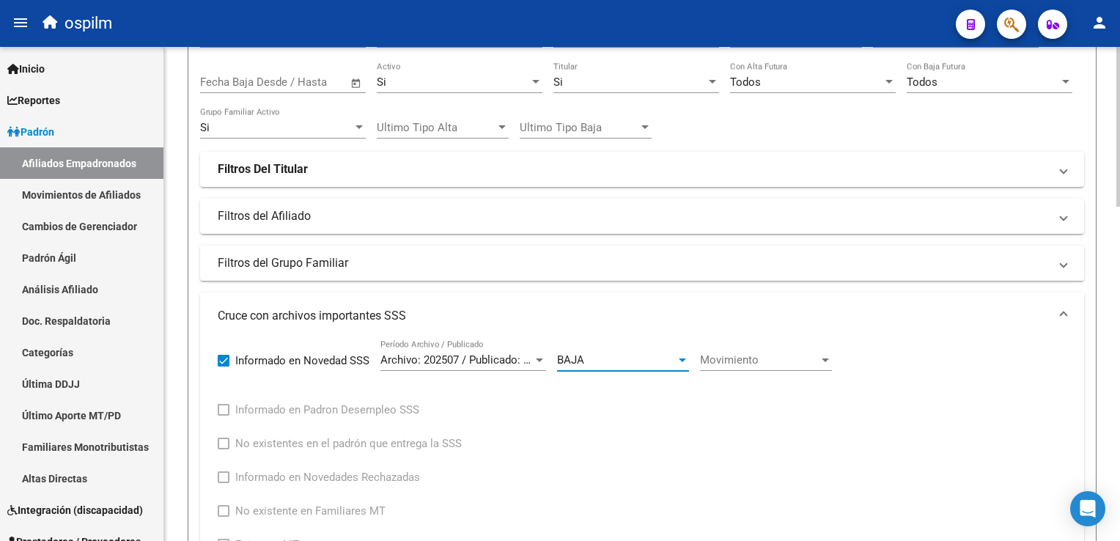
click at [765, 367] on div "Movimiento Movimiento" at bounding box center [766, 355] width 132 height 32
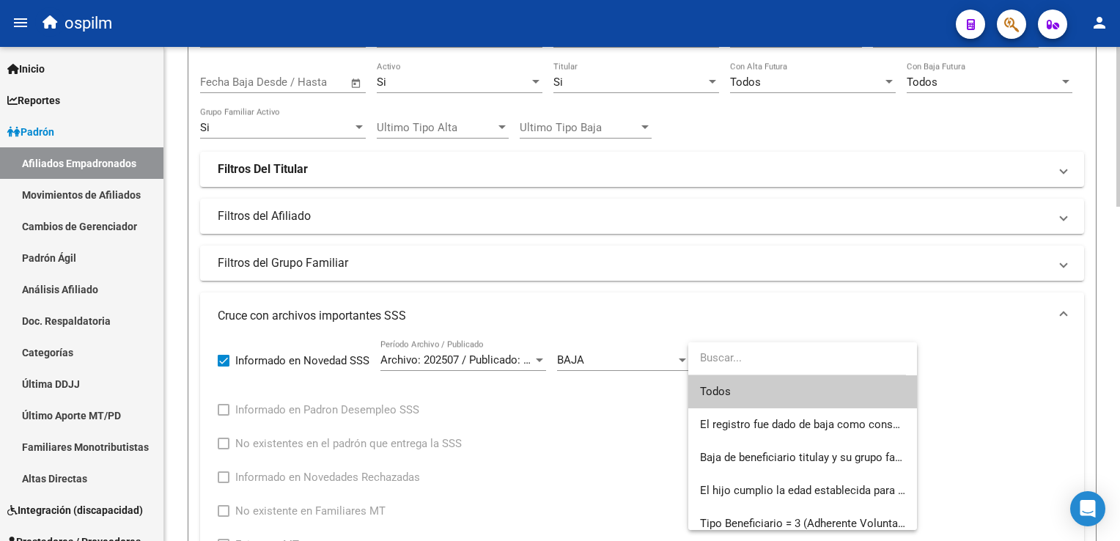
drag, startPoint x: 724, startPoint y: 391, endPoint x: 737, endPoint y: 383, distance: 15.5
click at [730, 387] on span "Todos" at bounding box center [802, 391] width 205 height 33
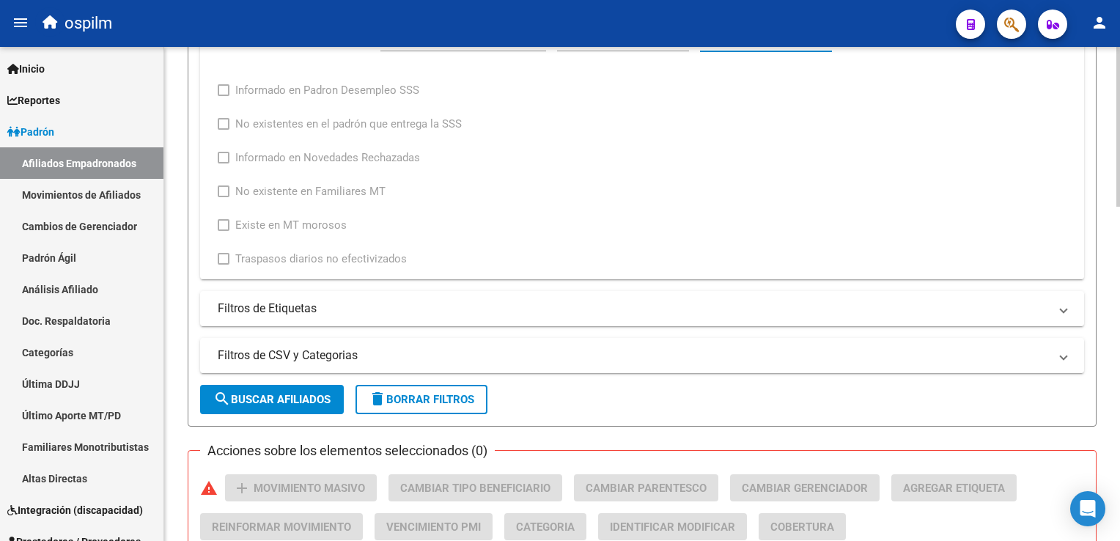
scroll to position [532, 0]
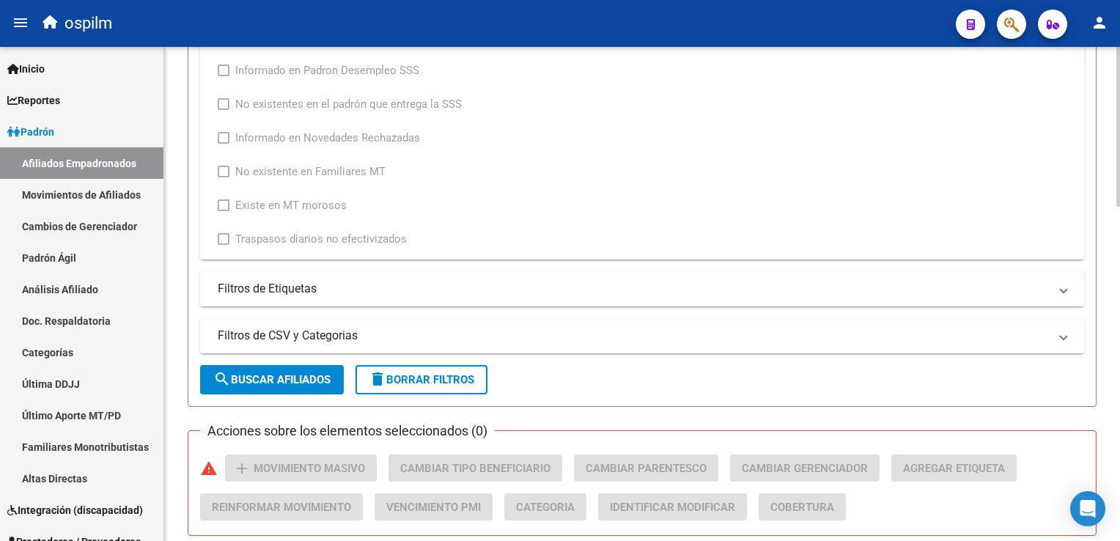
click at [1120, 287] on html "menu ospilm person Firma Express Inicio Calendario SSS Instructivos Contacto OS…" at bounding box center [560, 270] width 1120 height 541
click at [240, 379] on span "search Buscar Afiliados" at bounding box center [271, 379] width 117 height 13
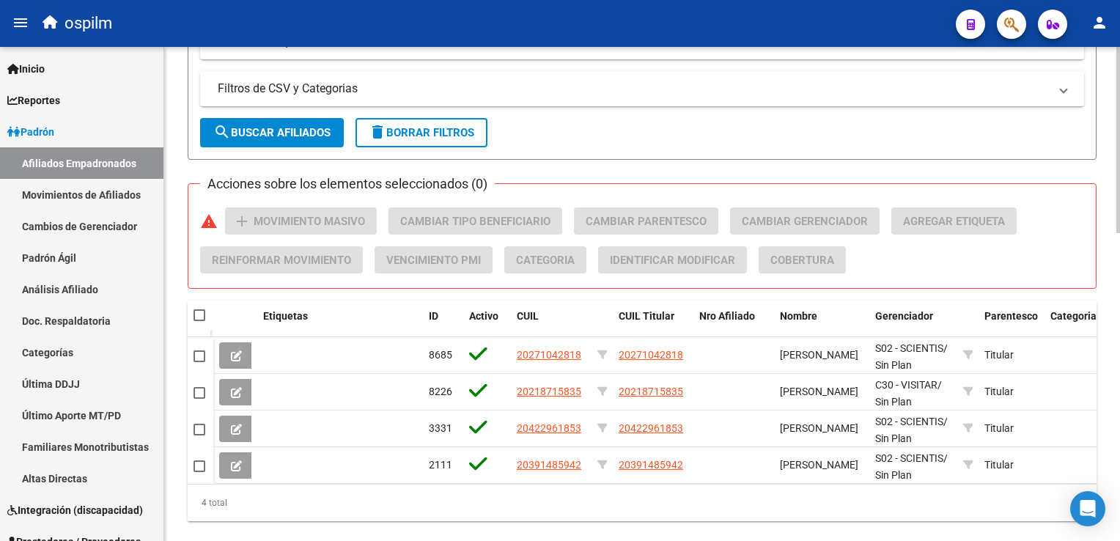
scroll to position [777, 0]
click at [1120, 354] on html "menu ospilm person Firma Express Inicio Calendario SSS Instructivos Contacto OS…" at bounding box center [560, 270] width 1120 height 541
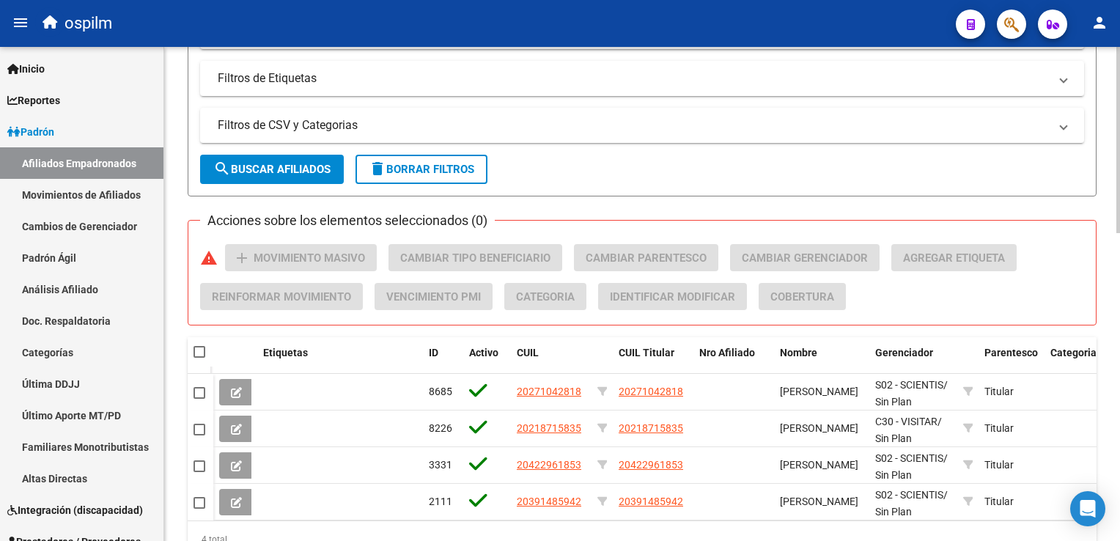
scroll to position [750, 0]
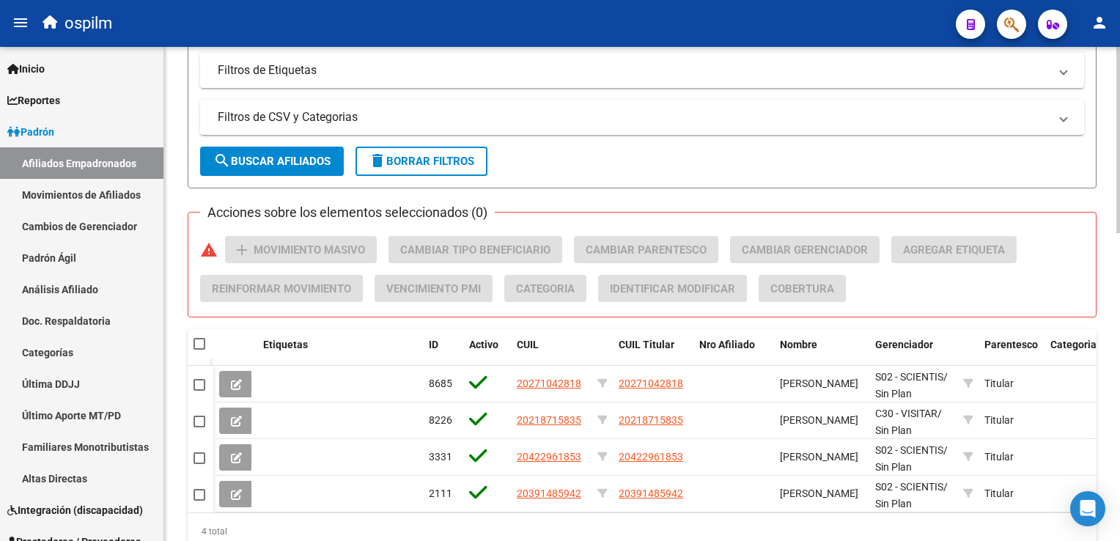
click at [1120, 342] on html "menu ospilm person Firma Express Inicio Calendario SSS Instructivos Contacto OS…" at bounding box center [560, 270] width 1120 height 541
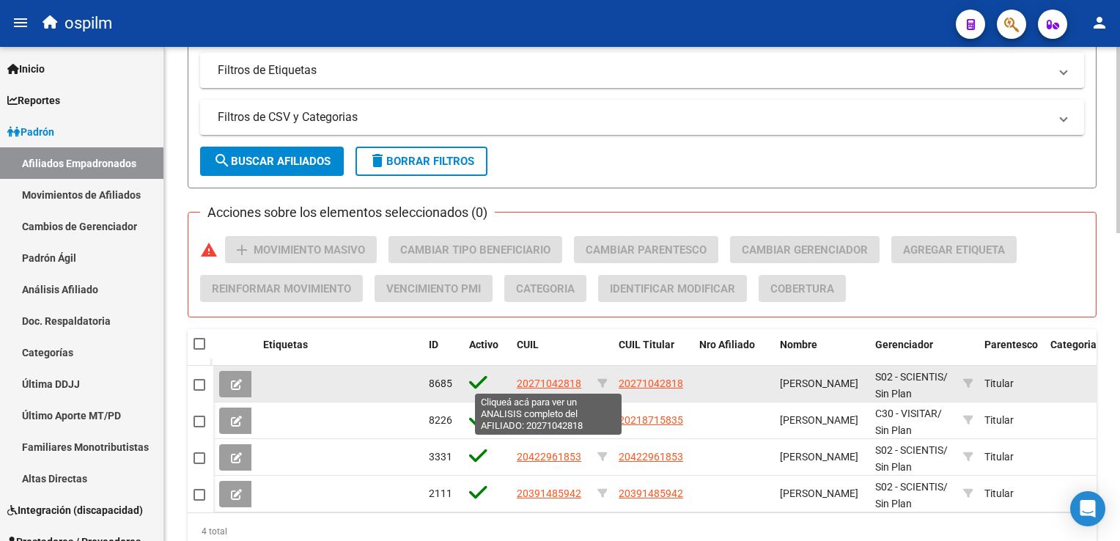
click at [554, 381] on span "20271042818" at bounding box center [549, 384] width 65 height 12
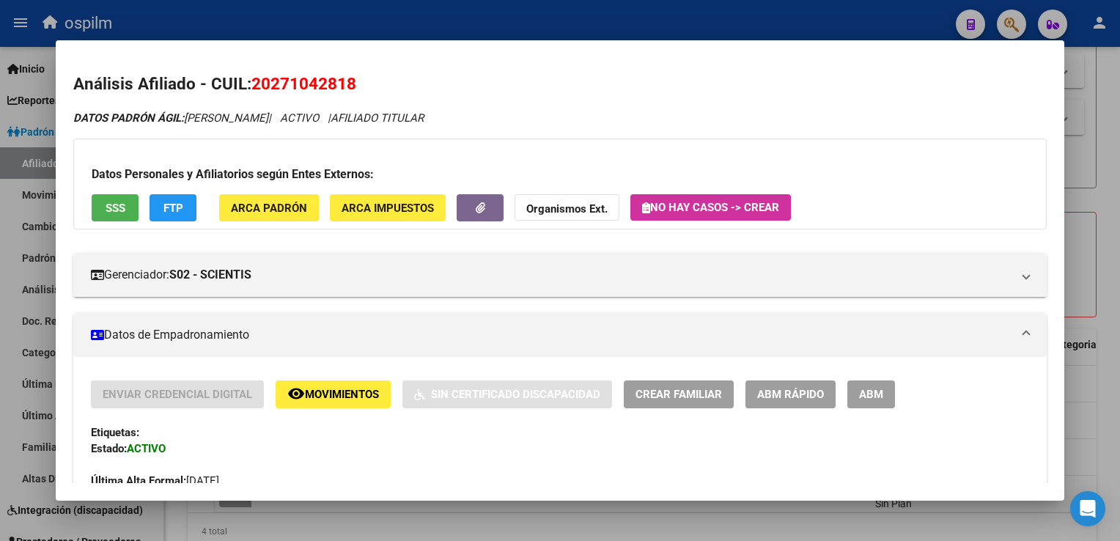
drag, startPoint x: 356, startPoint y: 85, endPoint x: 255, endPoint y: 90, distance: 101.3
click at [255, 90] on span "20271042818" at bounding box center [303, 83] width 105 height 19
copy span "20271042818"
click at [114, 213] on span "SSS" at bounding box center [116, 208] width 20 height 13
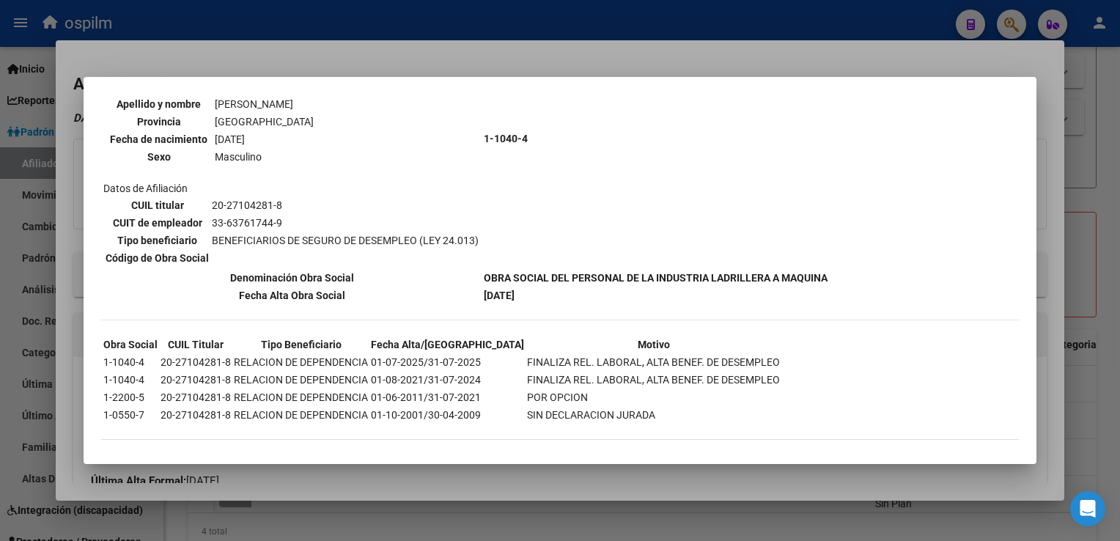
scroll to position [0, 0]
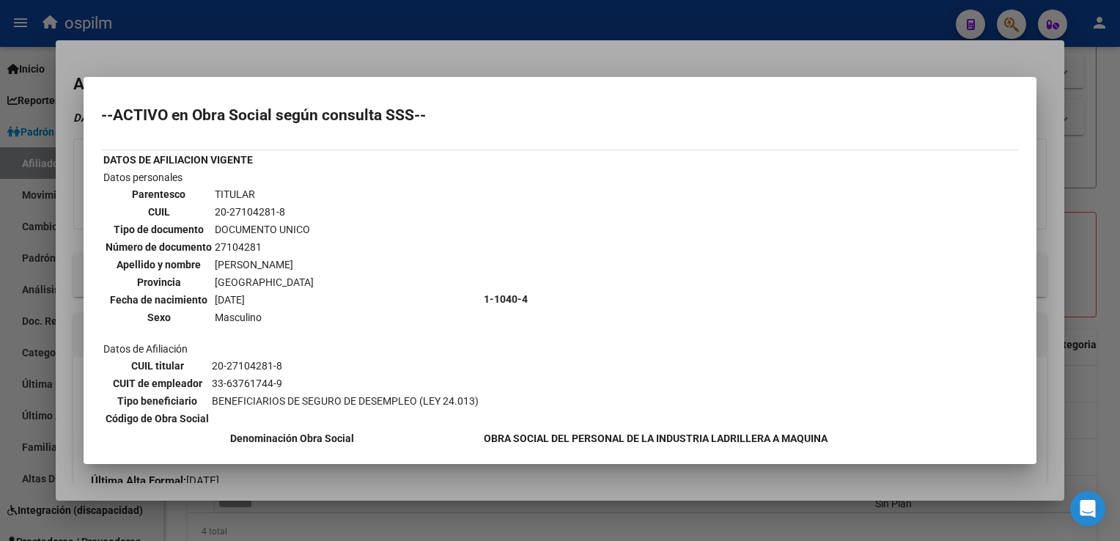
click at [444, 54] on div at bounding box center [560, 270] width 1120 height 541
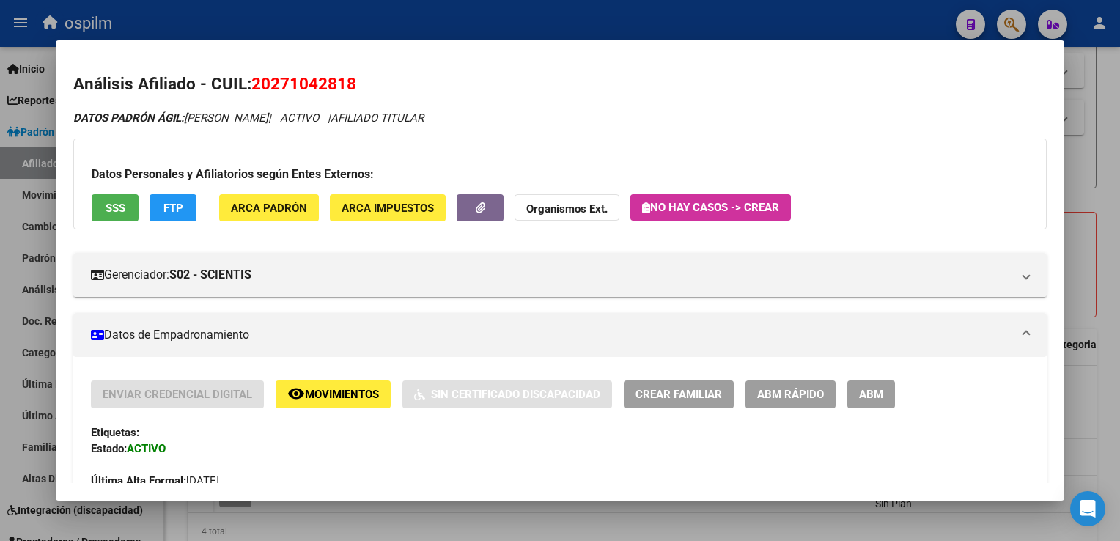
click at [161, 221] on button "FTP" at bounding box center [173, 207] width 47 height 27
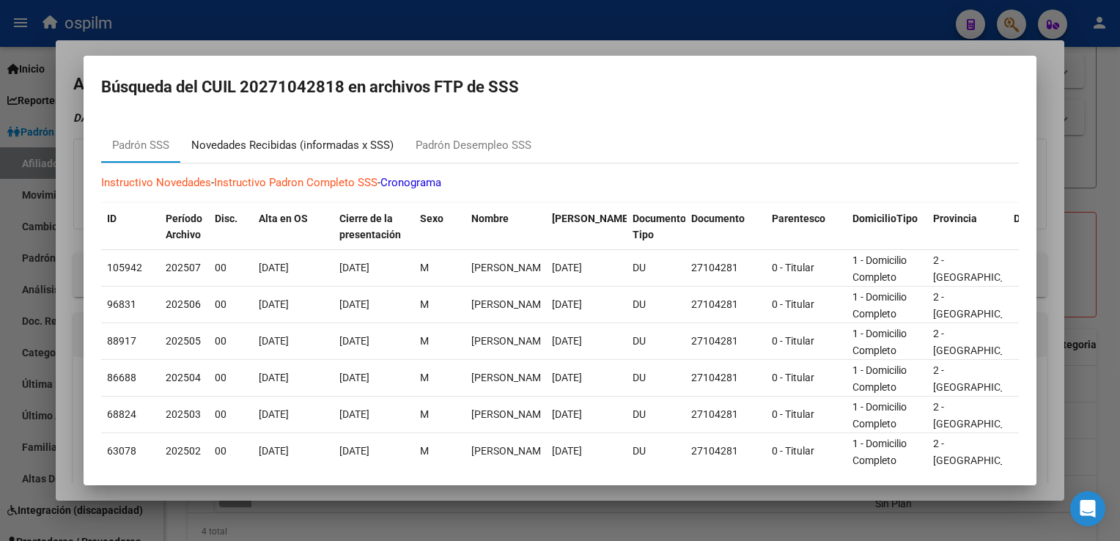
click at [261, 148] on div "Novedades Recibidas (informadas x SSS)" at bounding box center [292, 145] width 202 height 17
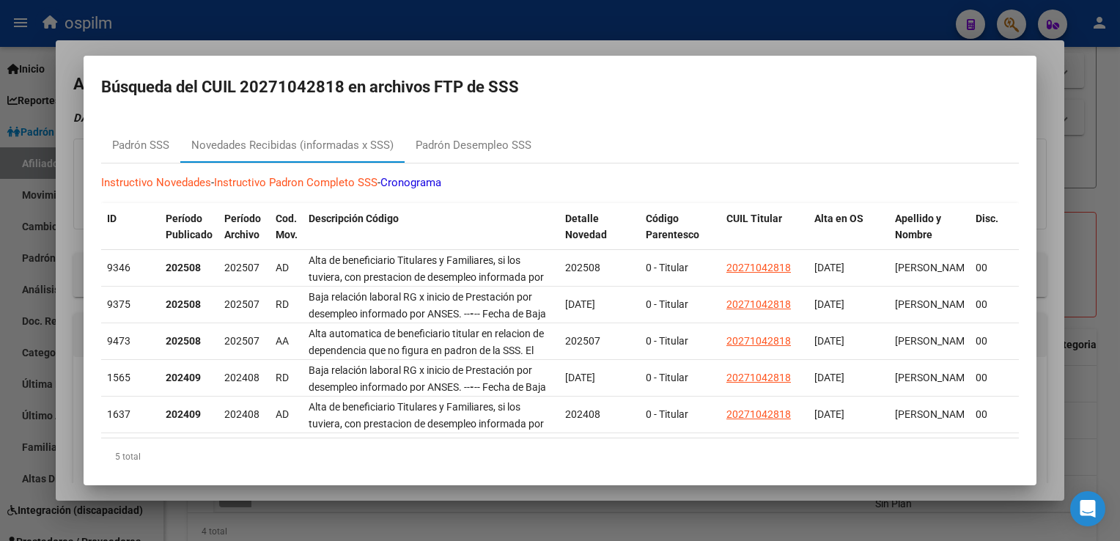
click at [458, 43] on div at bounding box center [560, 270] width 1120 height 541
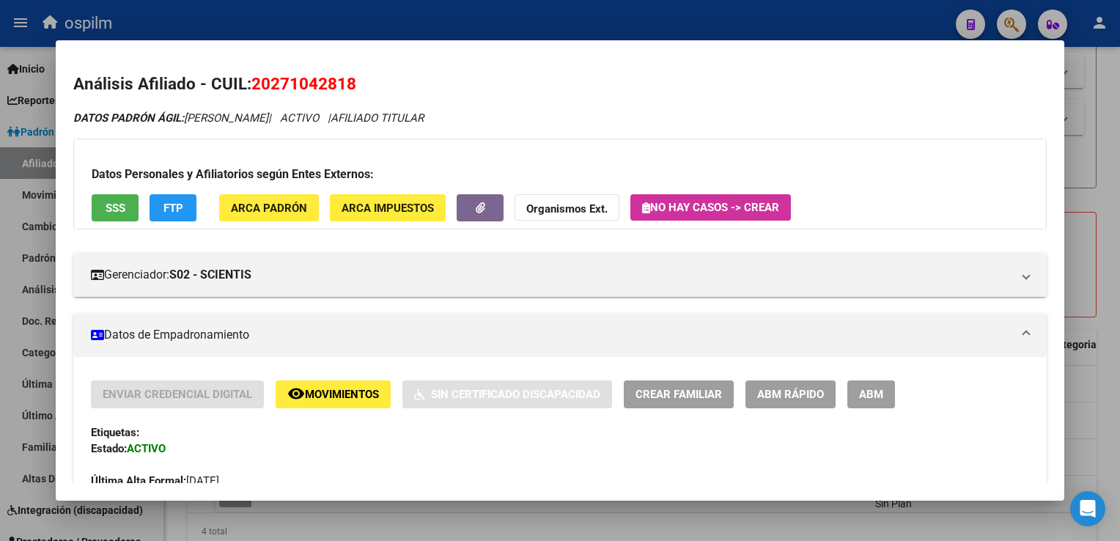
click at [1099, 136] on div at bounding box center [560, 270] width 1120 height 541
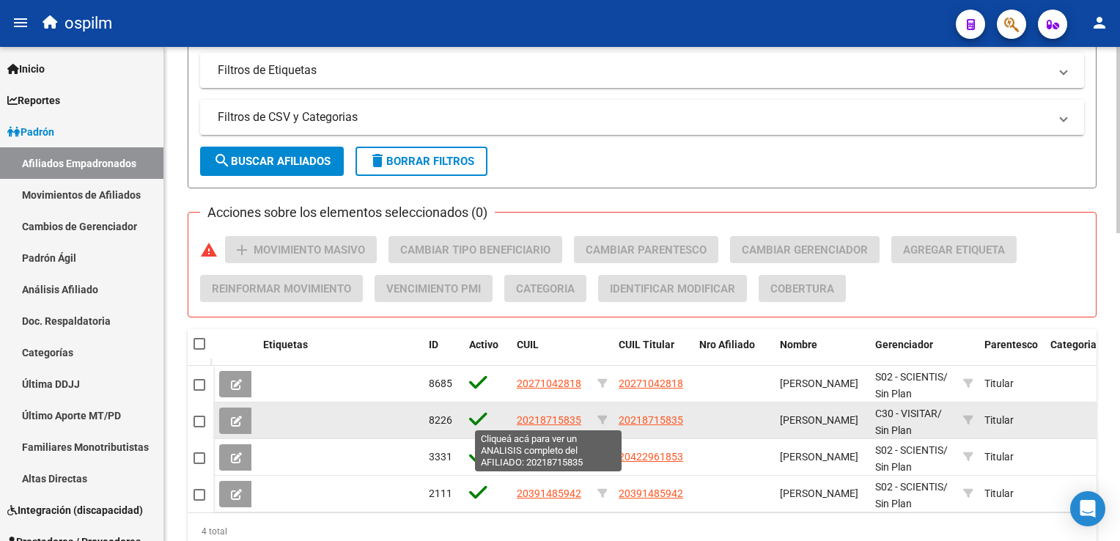
click at [540, 417] on span "20218715835" at bounding box center [549, 420] width 65 height 12
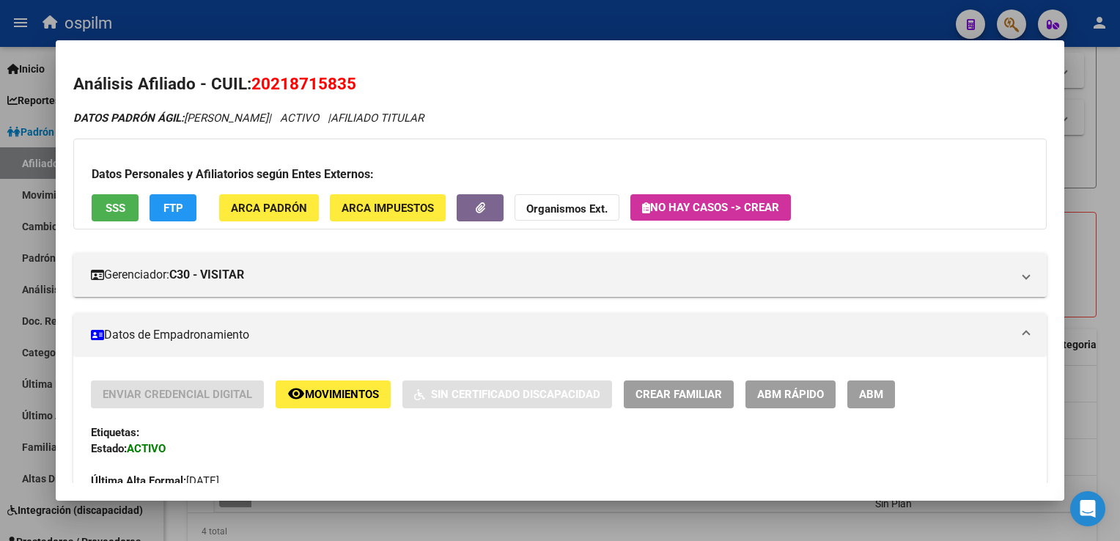
drag, startPoint x: 369, startPoint y: 83, endPoint x: 254, endPoint y: 81, distance: 114.4
click at [254, 81] on h2 "Análisis Afiliado - CUIL: 20218715835" at bounding box center [559, 84] width 973 height 25
copy span "20218715835"
click at [129, 208] on button "SSS" at bounding box center [115, 207] width 47 height 27
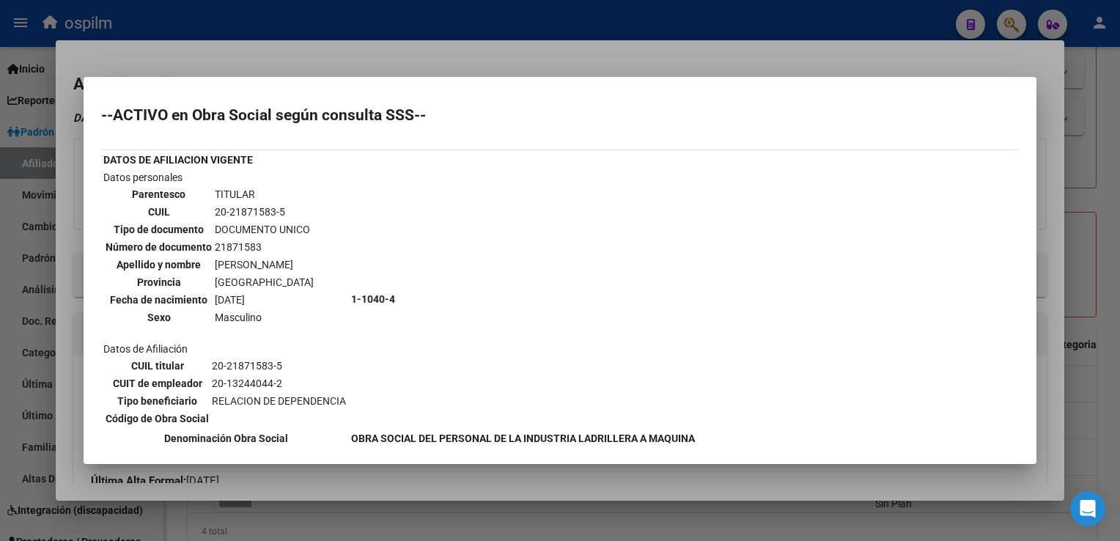
scroll to position [261, 0]
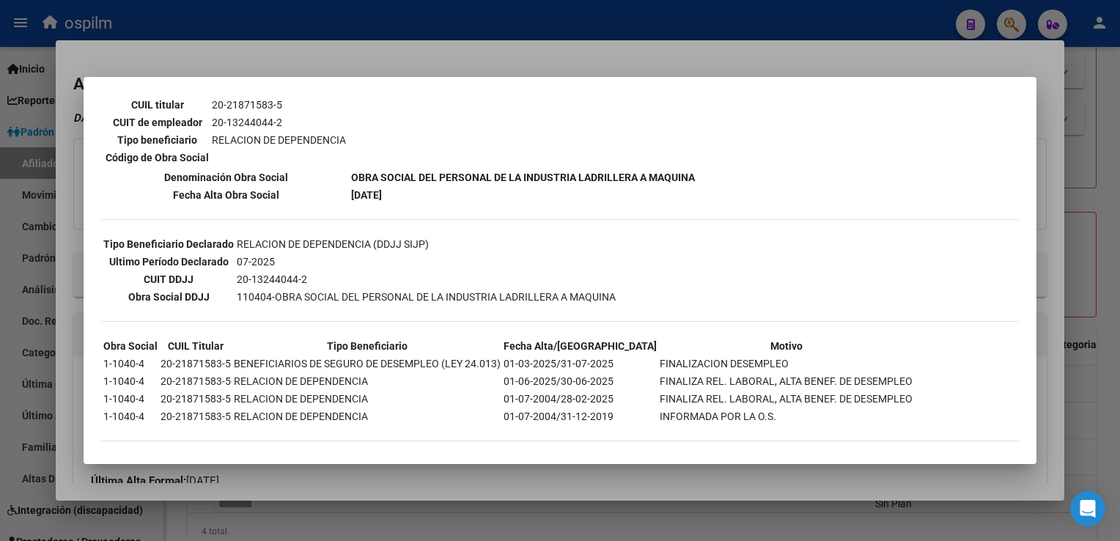
click at [599, 63] on div at bounding box center [560, 270] width 1120 height 541
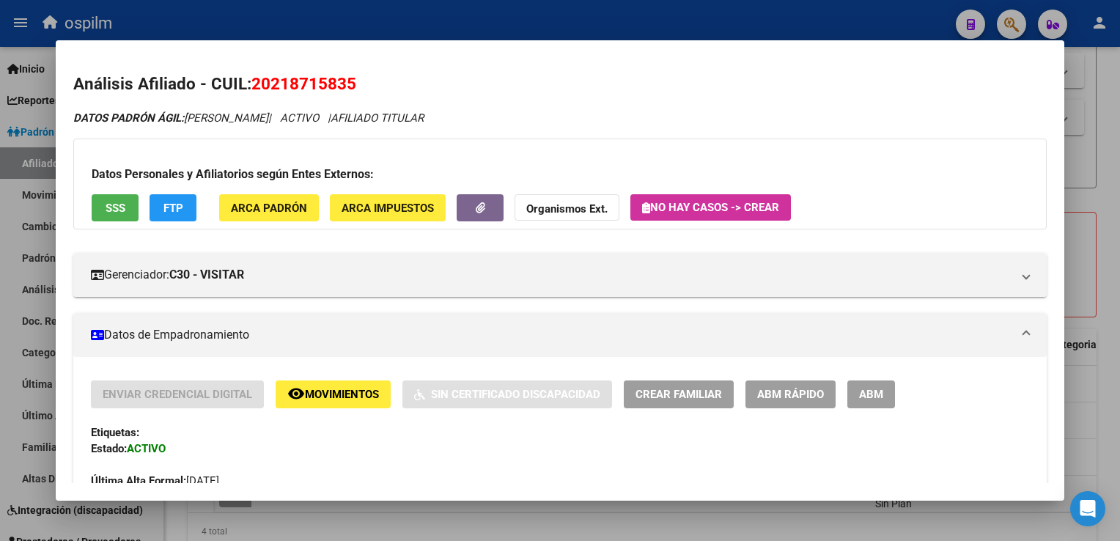
scroll to position [684, 0]
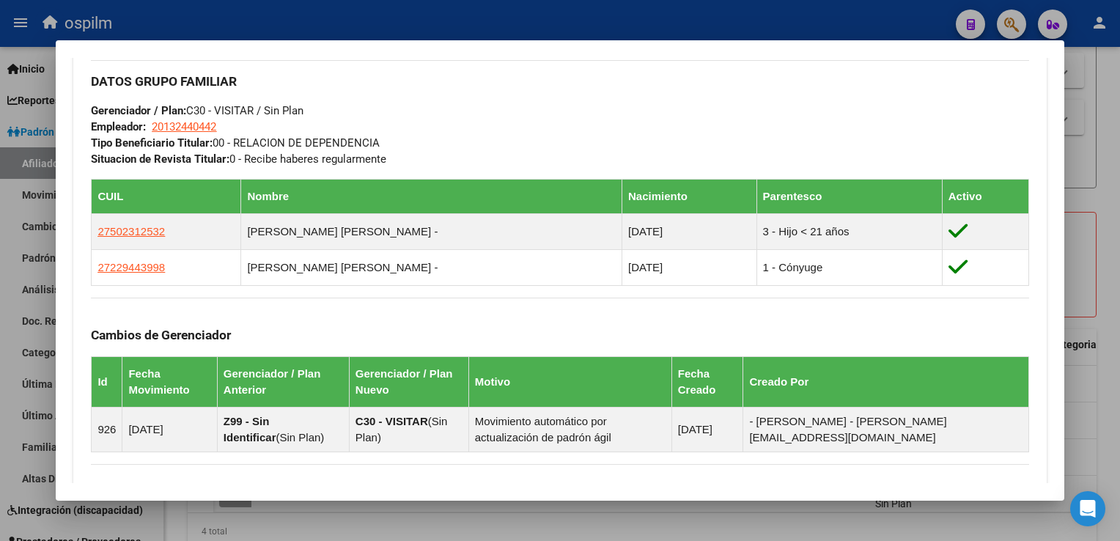
click at [1110, 325] on div at bounding box center [560, 270] width 1120 height 541
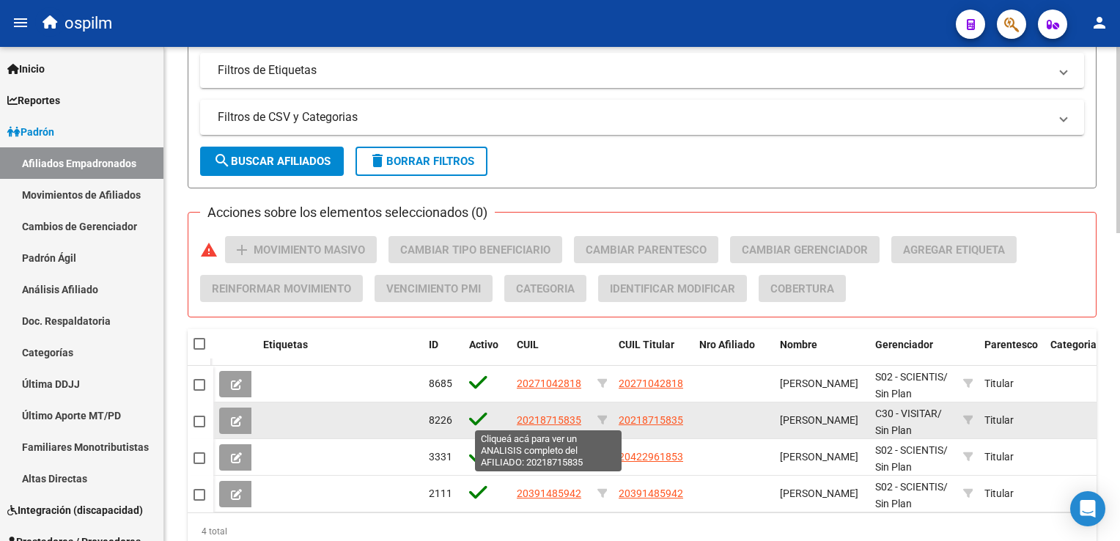
click at [547, 424] on span "20218715835" at bounding box center [549, 420] width 65 height 12
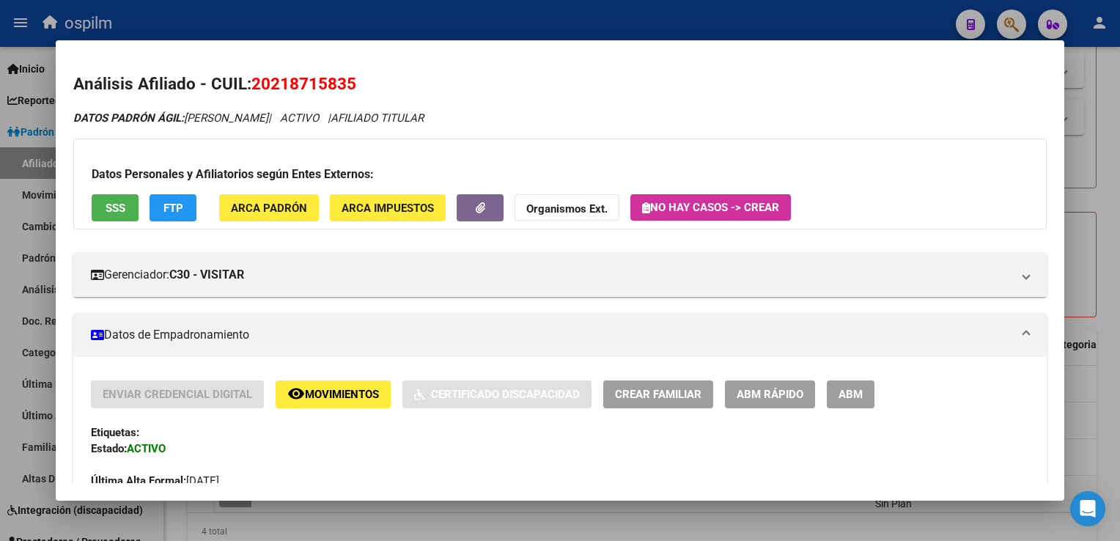
click at [165, 205] on span "FTP" at bounding box center [174, 208] width 20 height 13
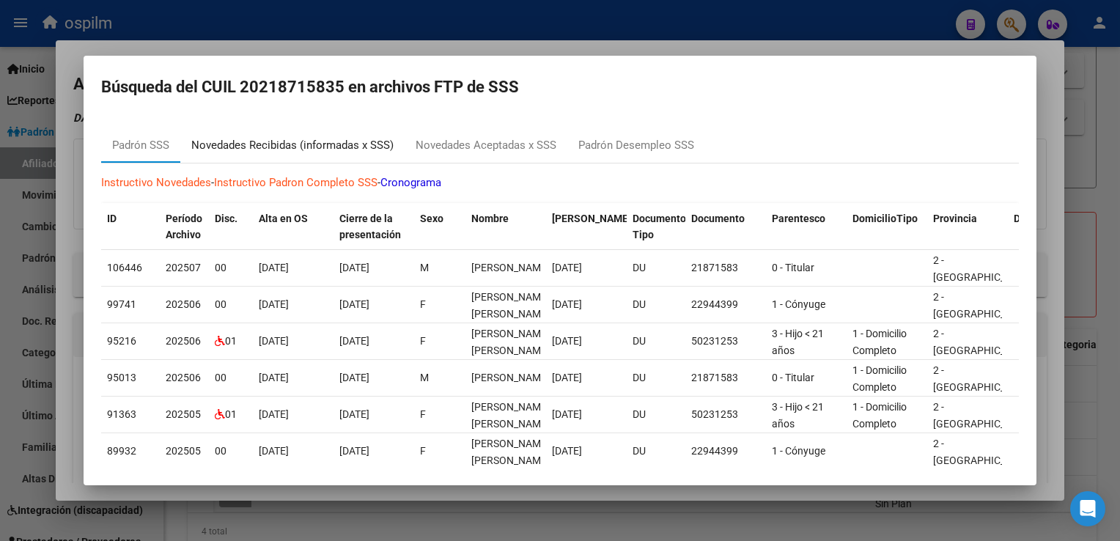
click at [239, 149] on div "Novedades Recibidas (informadas x SSS)" at bounding box center [292, 145] width 202 height 17
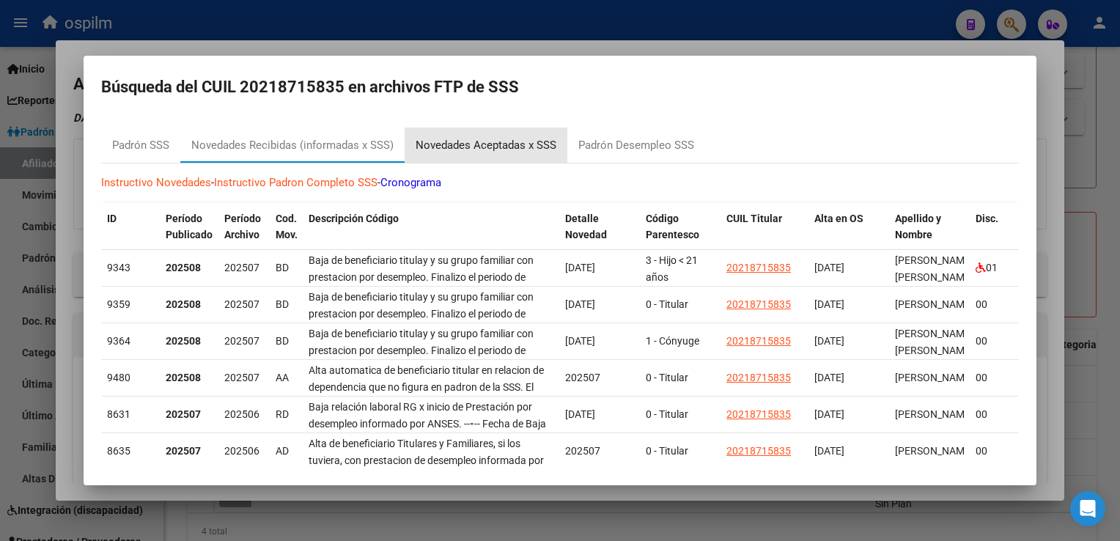
click at [495, 147] on div "Novedades Aceptadas x SSS" at bounding box center [486, 145] width 141 height 17
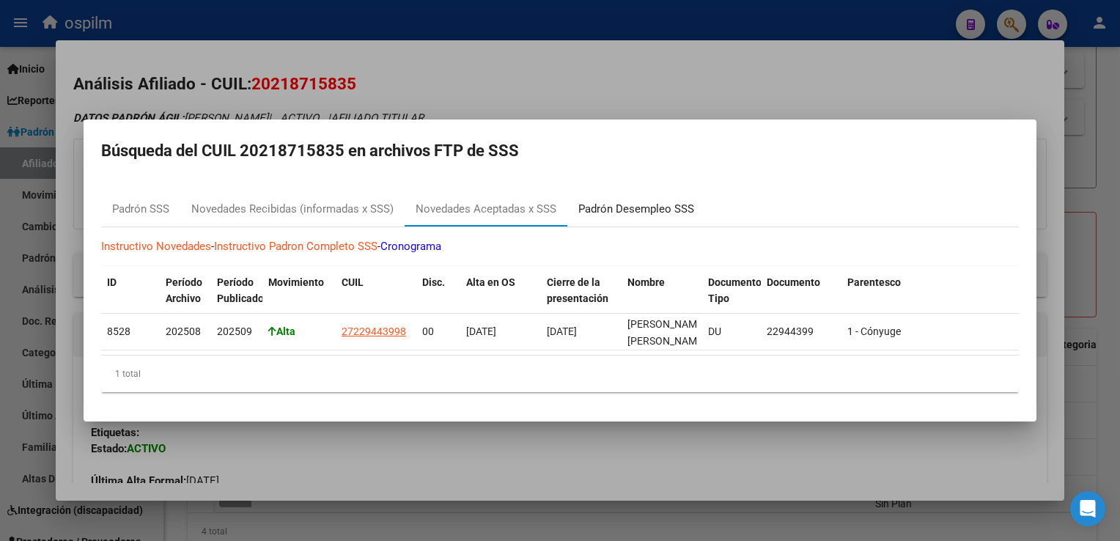
click at [644, 205] on div "Padrón Desempleo SSS" at bounding box center [636, 209] width 116 height 17
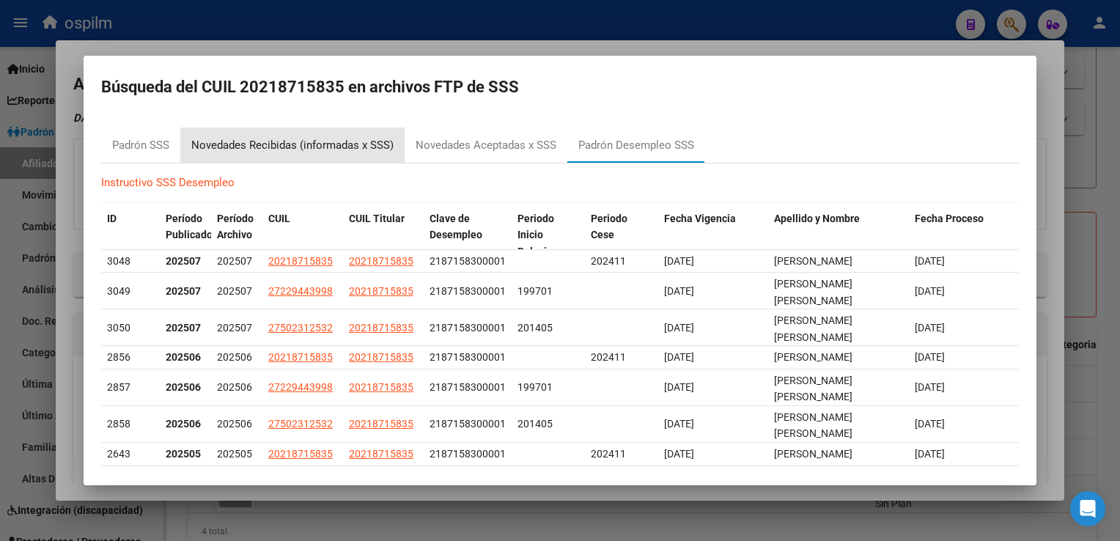
click at [305, 131] on div "Novedades Recibidas (informadas x SSS)" at bounding box center [292, 145] width 224 height 35
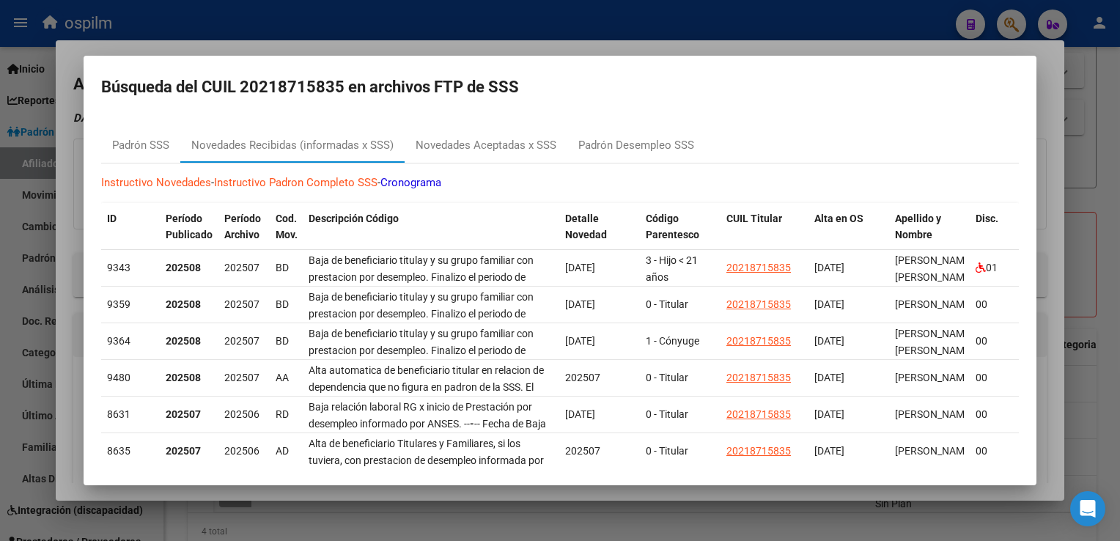
click at [1048, 326] on div at bounding box center [560, 270] width 1120 height 541
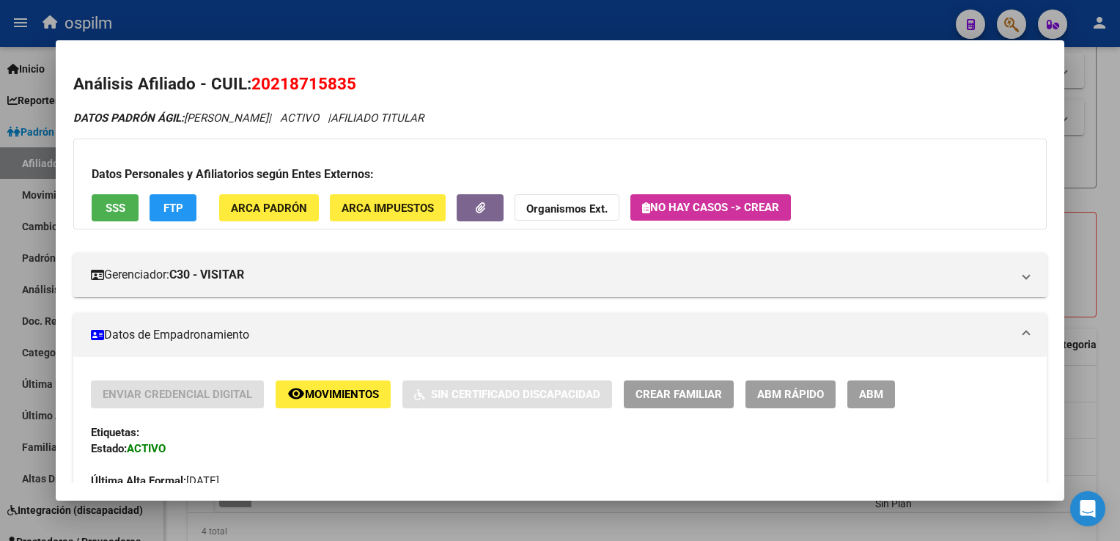
click at [1112, 324] on div at bounding box center [560, 270] width 1120 height 541
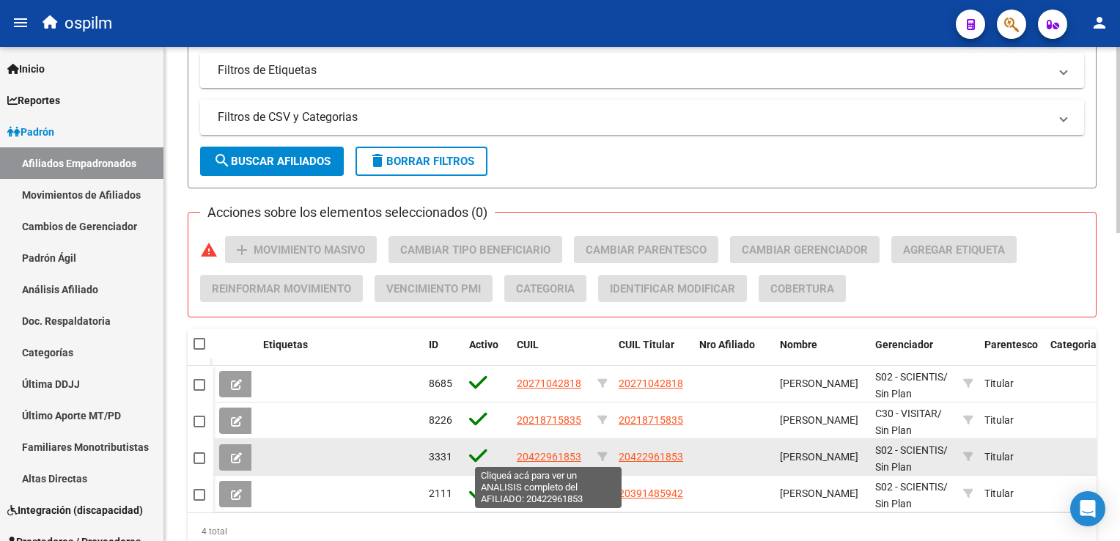
click at [548, 456] on span "20422961853" at bounding box center [549, 457] width 65 height 12
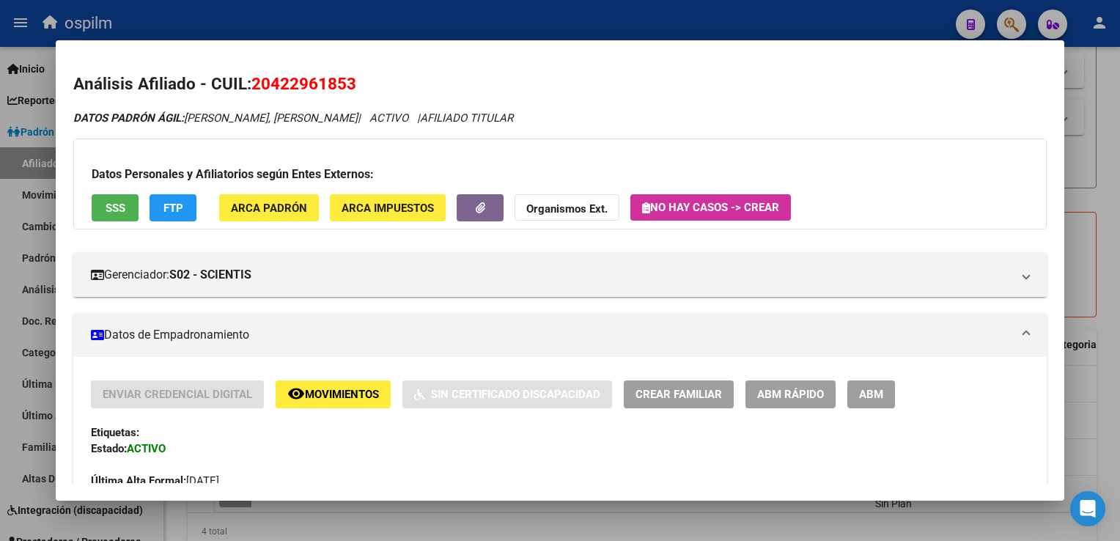
drag, startPoint x: 360, startPoint y: 87, endPoint x: 257, endPoint y: 88, distance: 103.4
click at [257, 88] on h2 "Análisis Afiliado - CUIL: 20422961853" at bounding box center [559, 84] width 973 height 25
copy span "20422961853"
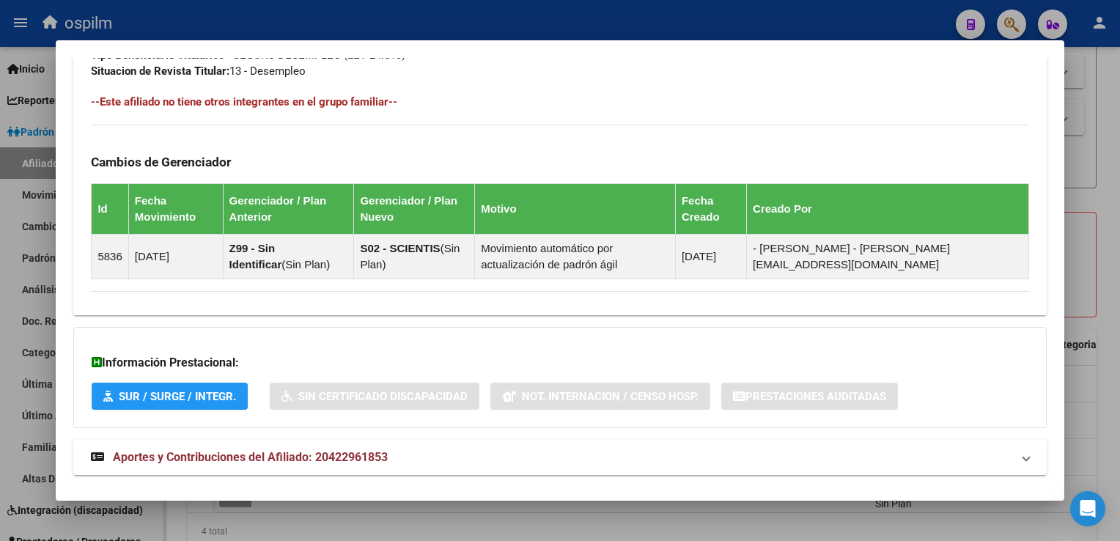
scroll to position [812, 0]
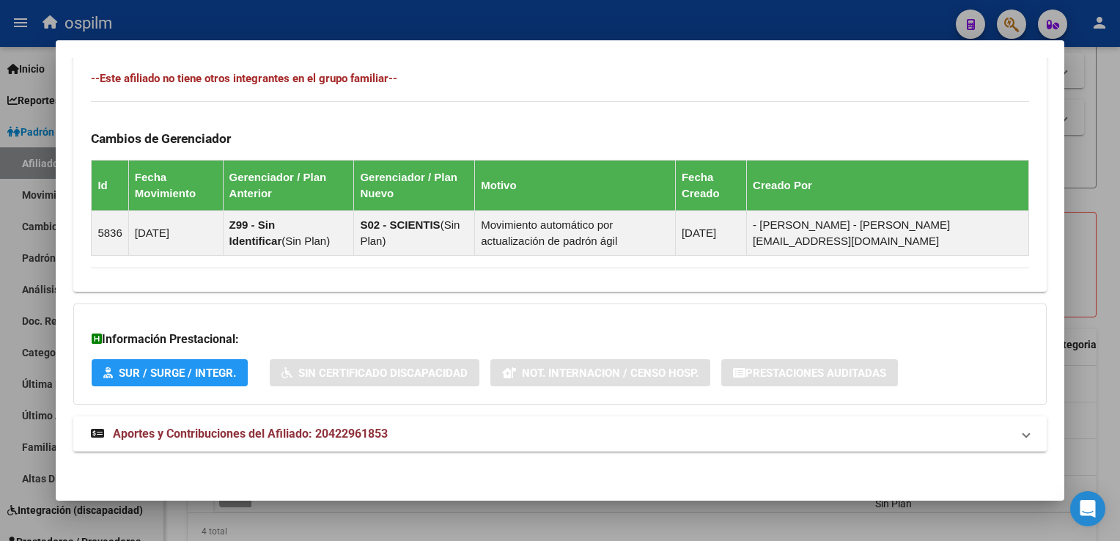
click at [240, 439] on strong "Aportes y Contribuciones del Afiliado: 20422961853" at bounding box center [239, 434] width 297 height 18
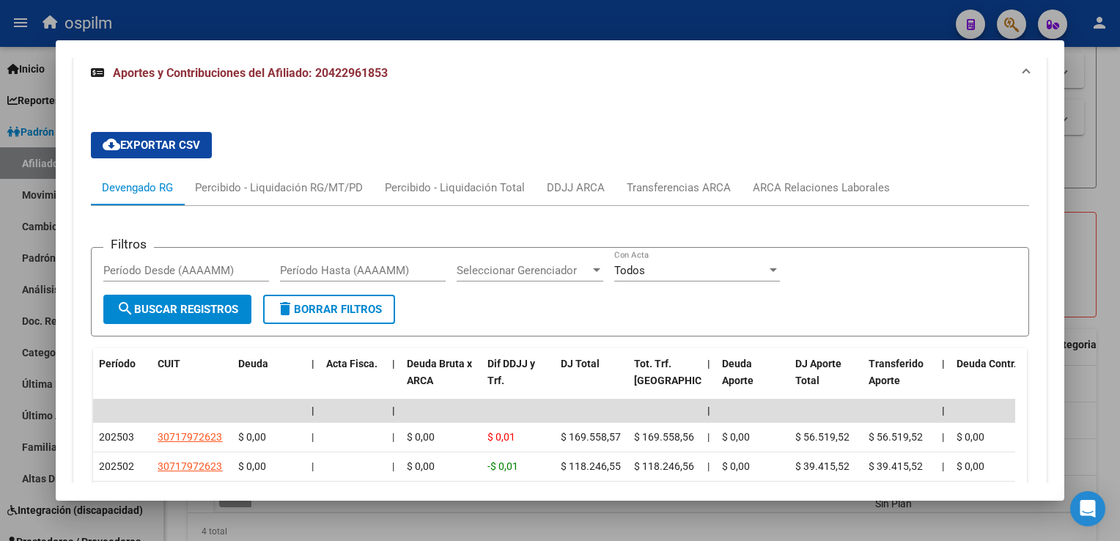
scroll to position [0, 0]
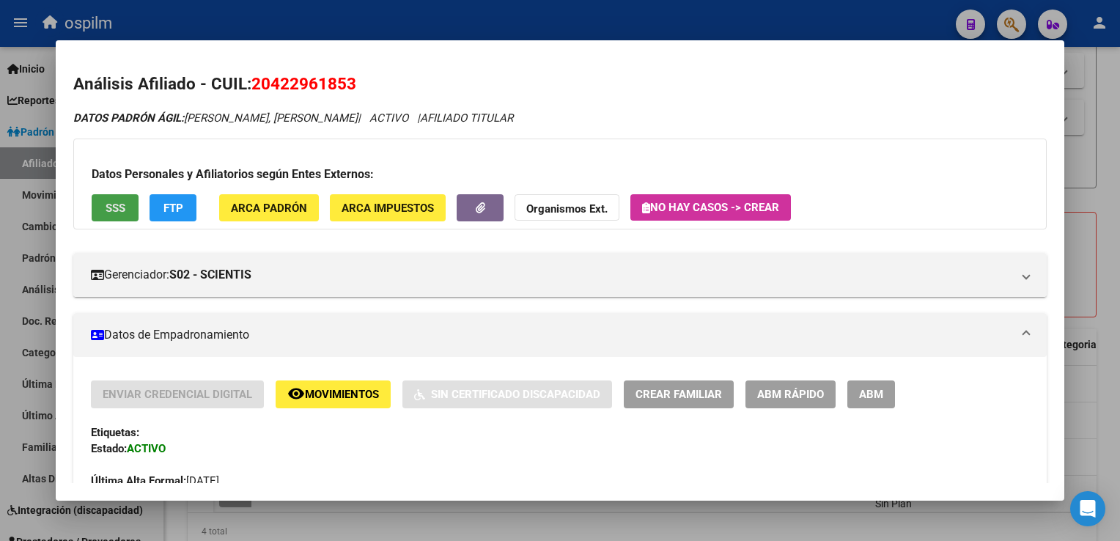
click at [113, 216] on button "SSS" at bounding box center [115, 207] width 47 height 27
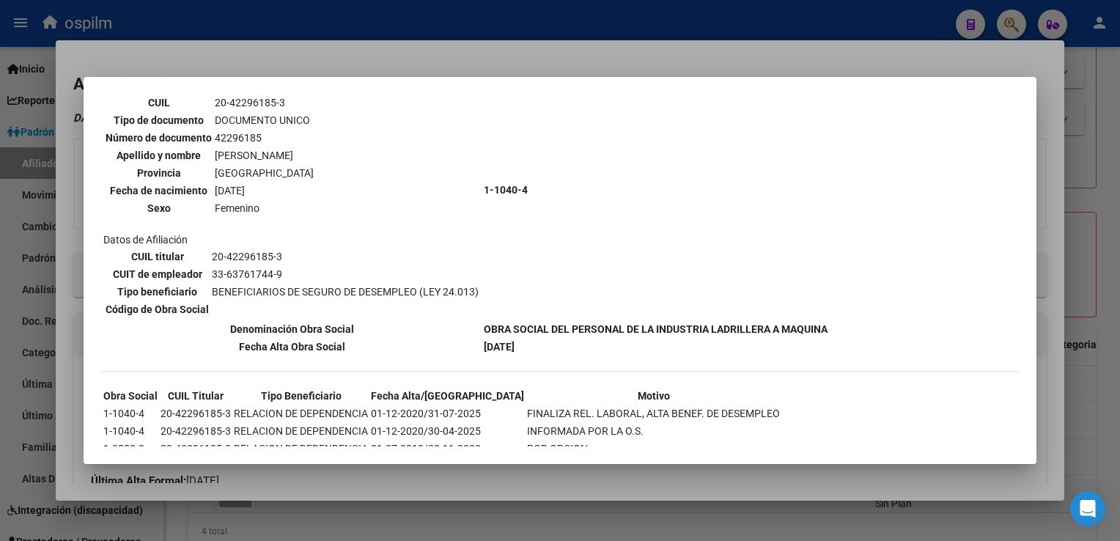
scroll to position [93, 0]
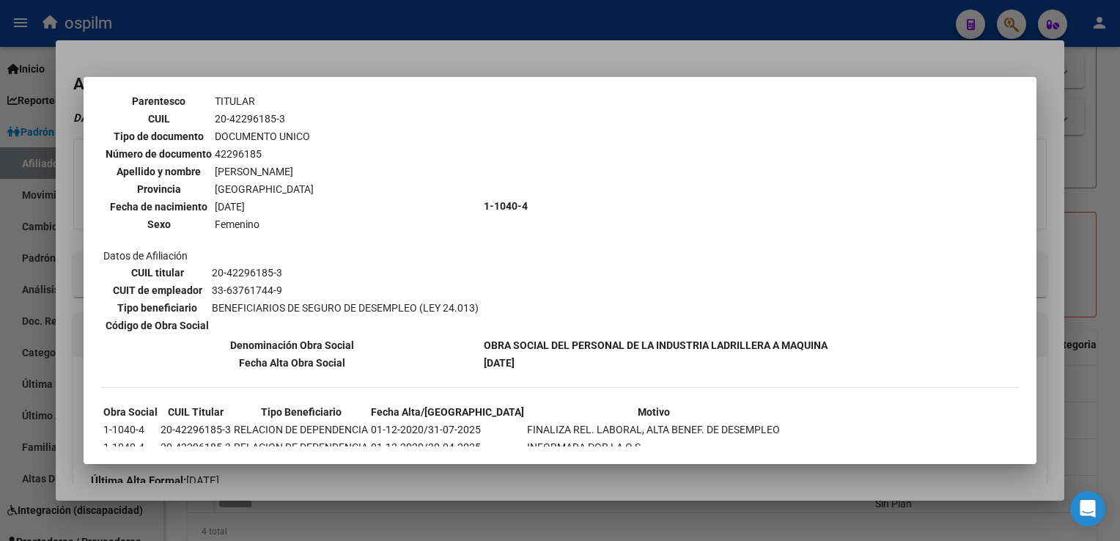
click at [414, 56] on div at bounding box center [560, 270] width 1120 height 541
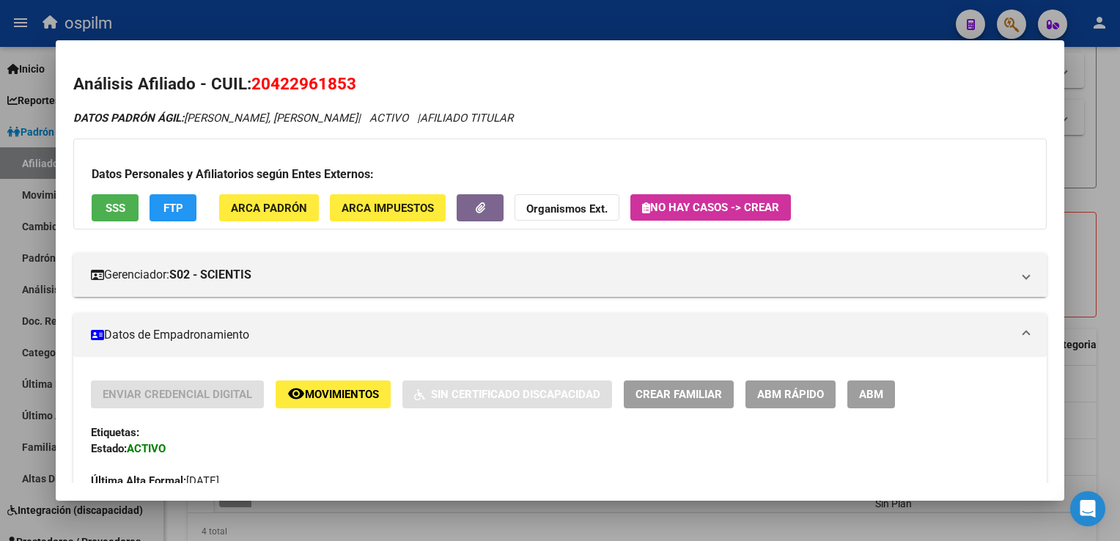
click at [188, 212] on button "FTP" at bounding box center [173, 207] width 47 height 27
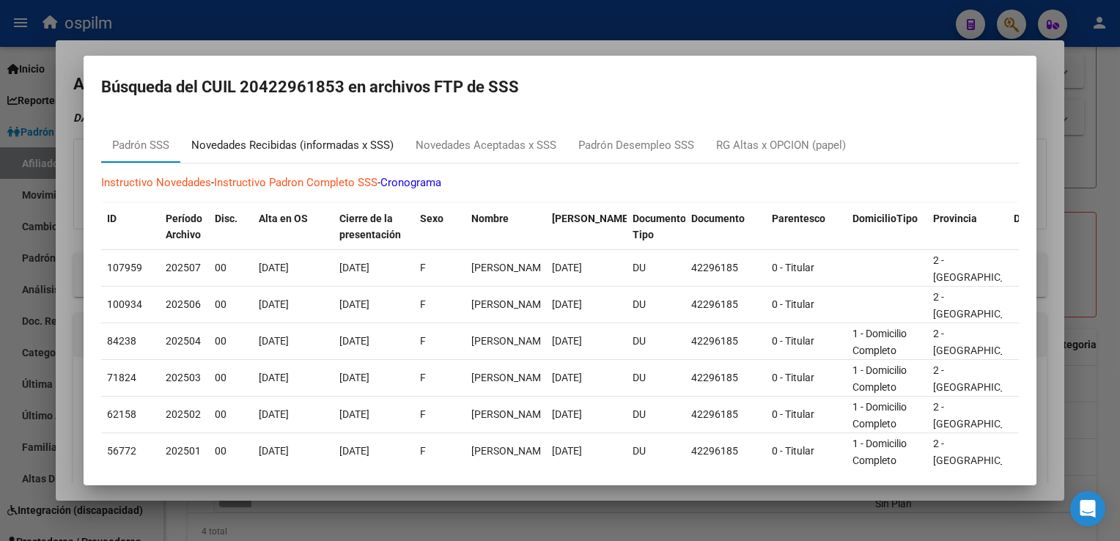
click at [303, 144] on div "Novedades Recibidas (informadas x SSS)" at bounding box center [292, 145] width 202 height 17
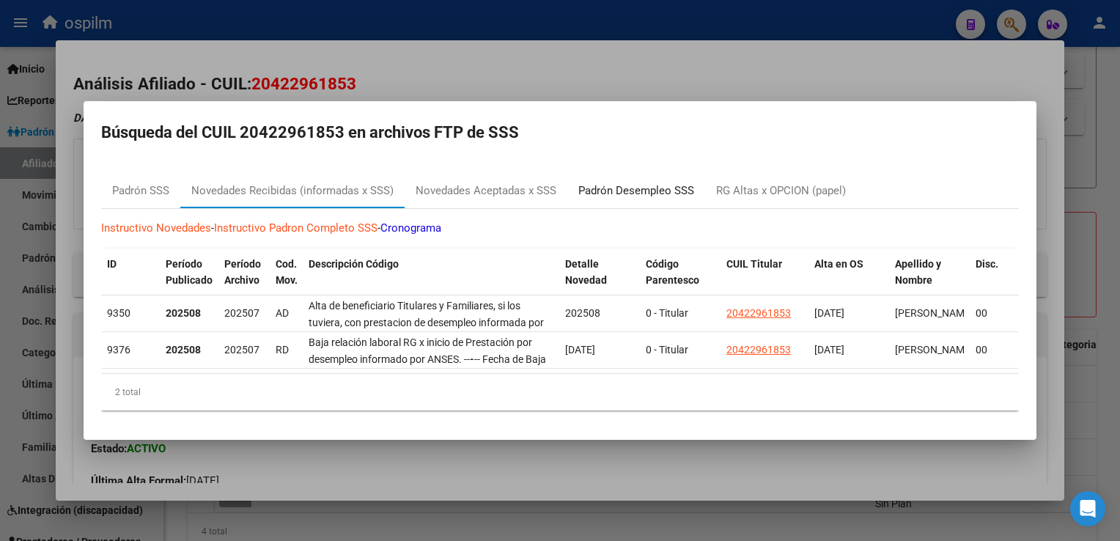
click at [614, 183] on div "Padrón Desempleo SSS" at bounding box center [636, 191] width 116 height 17
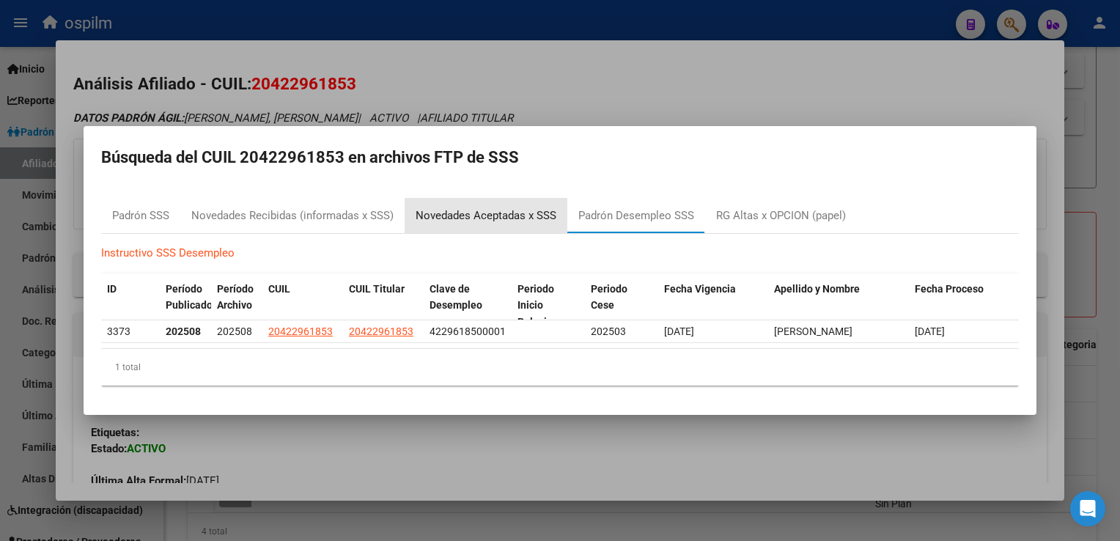
click at [476, 216] on div "Novedades Aceptadas x SSS" at bounding box center [486, 215] width 141 height 17
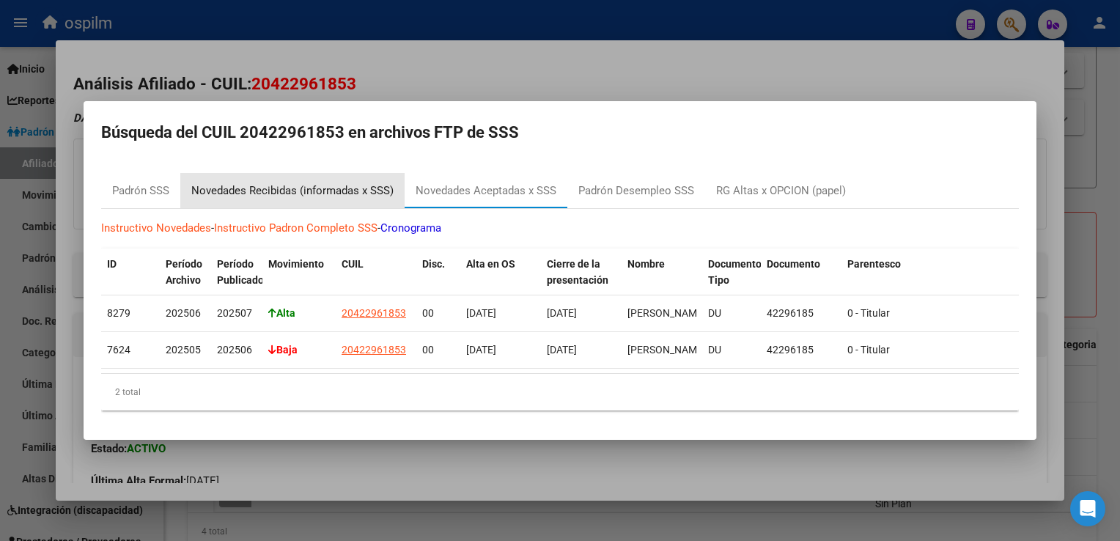
click at [277, 184] on div "Novedades Recibidas (informadas x SSS)" at bounding box center [292, 191] width 202 height 17
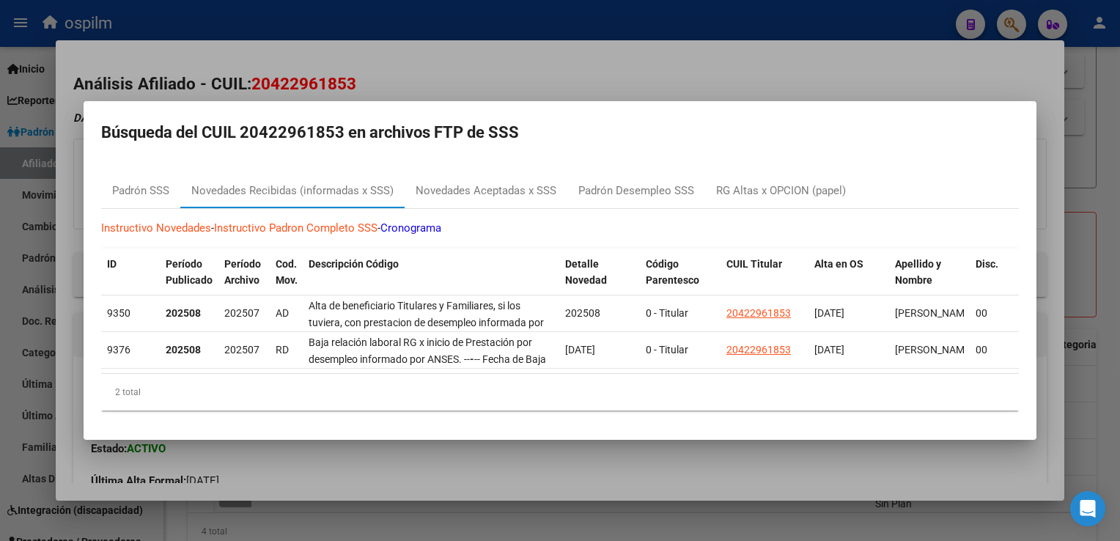
click at [545, 120] on h2 "Búsqueda del CUIL 20422961853 en archivos FTP de SSS" at bounding box center [560, 133] width 918 height 28
click at [480, 191] on div "Novedades Aceptadas x SSS" at bounding box center [486, 191] width 141 height 17
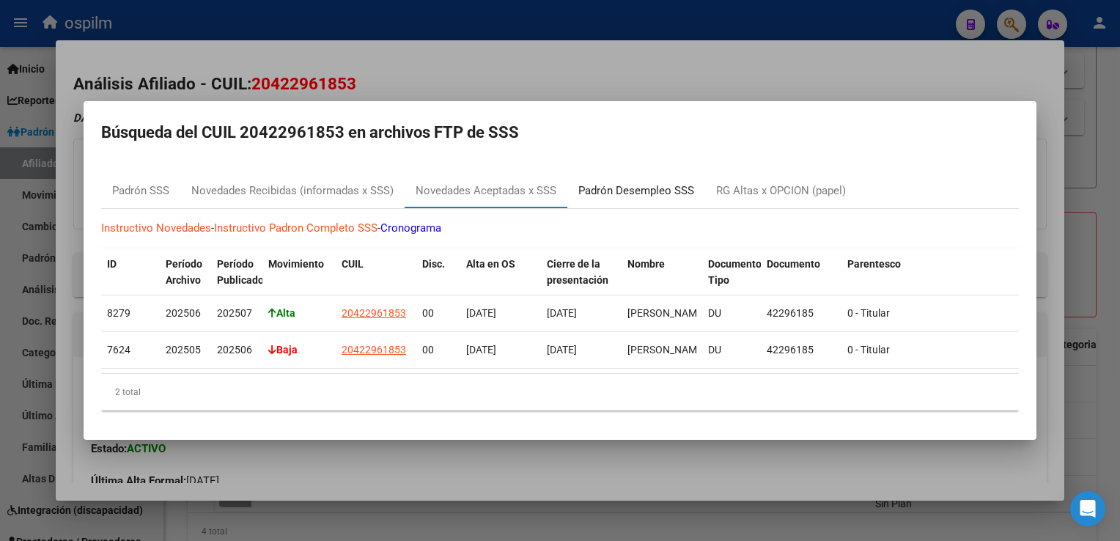
click at [622, 192] on div "Padrón Desempleo SSS" at bounding box center [636, 191] width 116 height 17
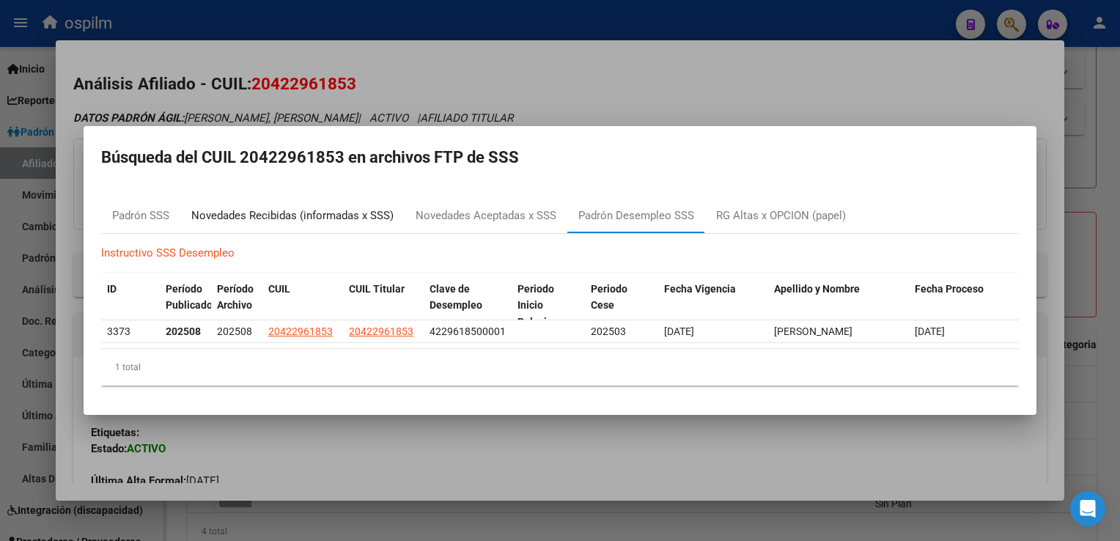
click at [287, 218] on div "Novedades Recibidas (informadas x SSS)" at bounding box center [292, 215] width 202 height 17
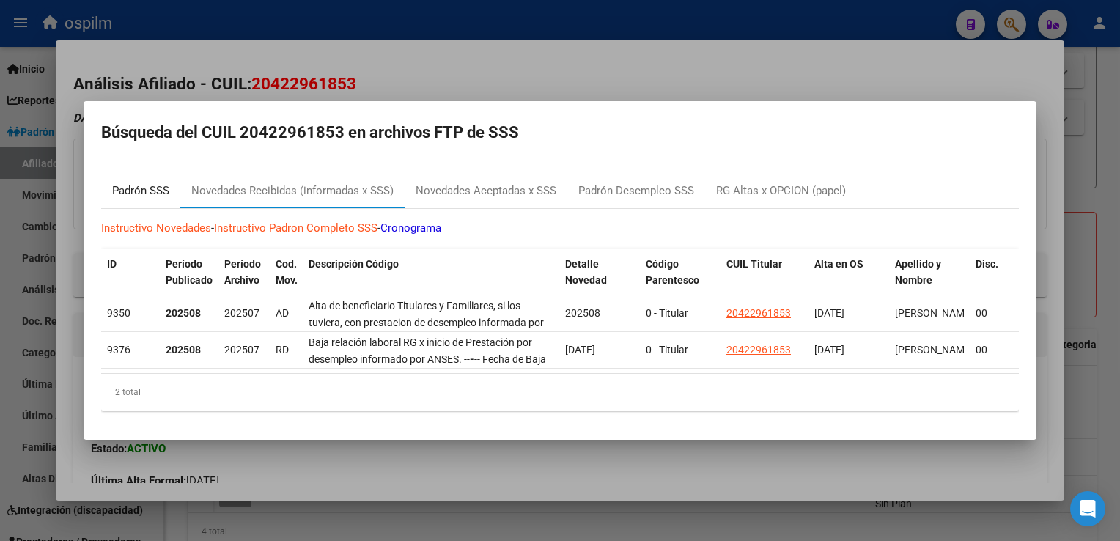
click at [120, 173] on div "Padrón SSS" at bounding box center [140, 190] width 79 height 35
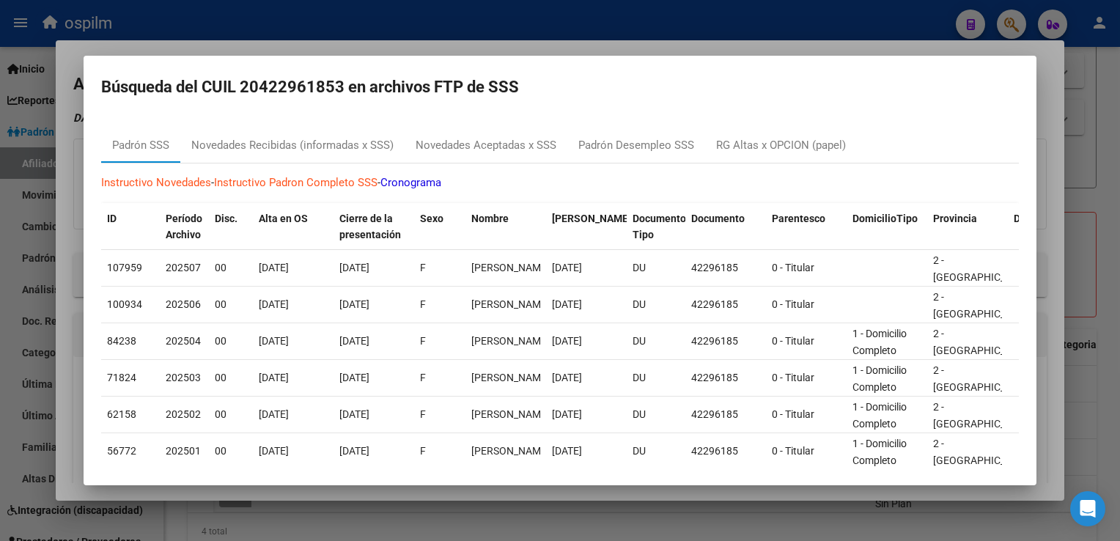
drag, startPoint x: 355, startPoint y: 53, endPoint x: 208, endPoint y: 155, distance: 179.0
click at [355, 53] on div at bounding box center [560, 270] width 1120 height 541
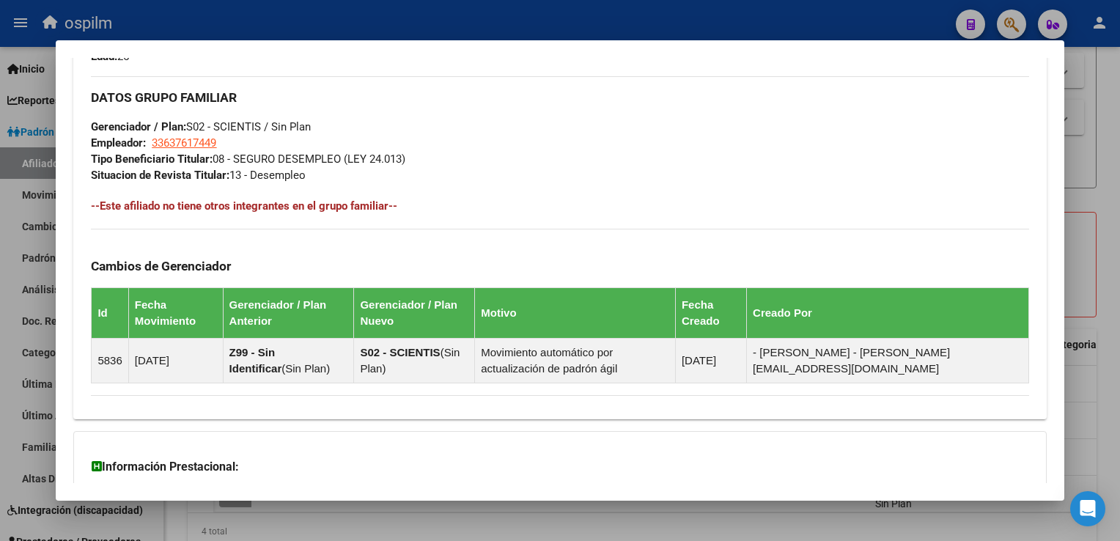
scroll to position [0, 0]
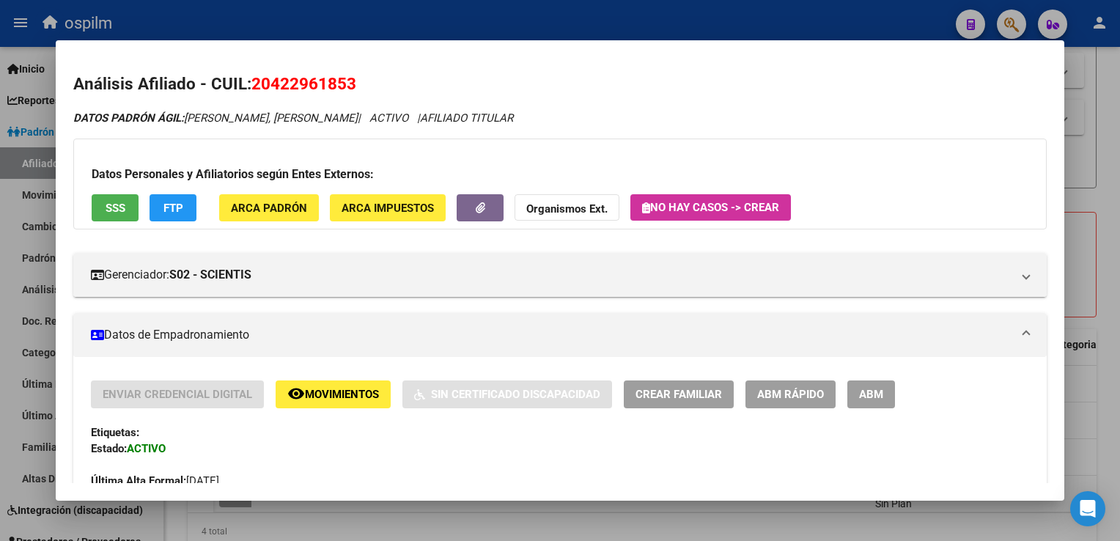
click at [122, 198] on button "SSS" at bounding box center [115, 207] width 47 height 27
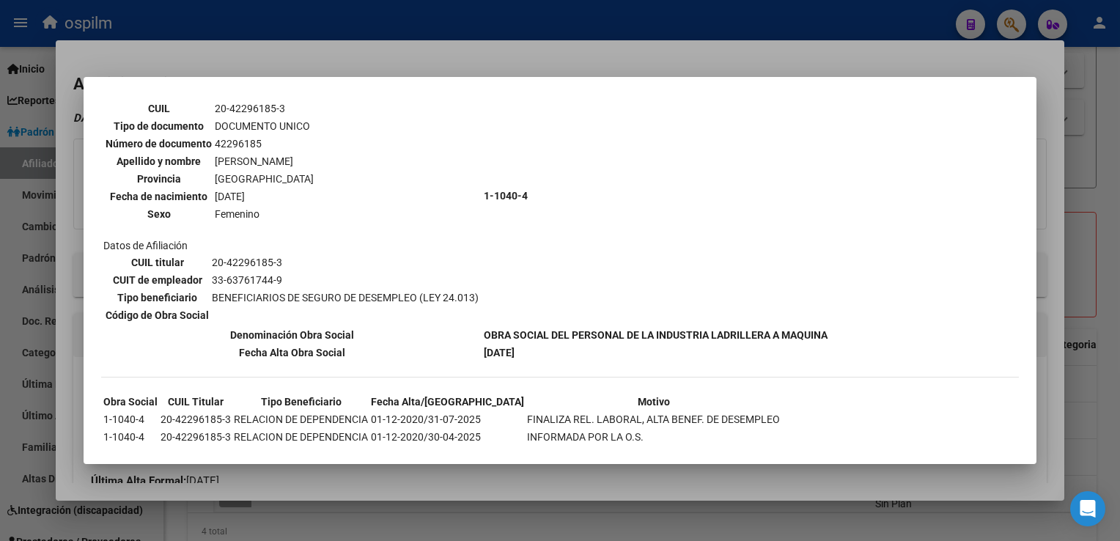
scroll to position [97, 0]
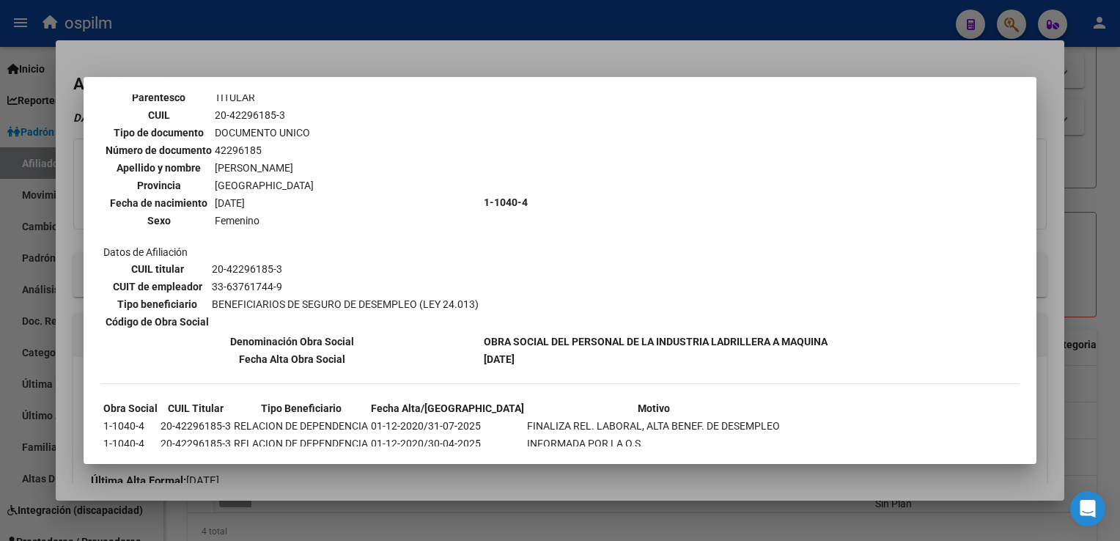
click at [1044, 177] on div at bounding box center [560, 270] width 1120 height 541
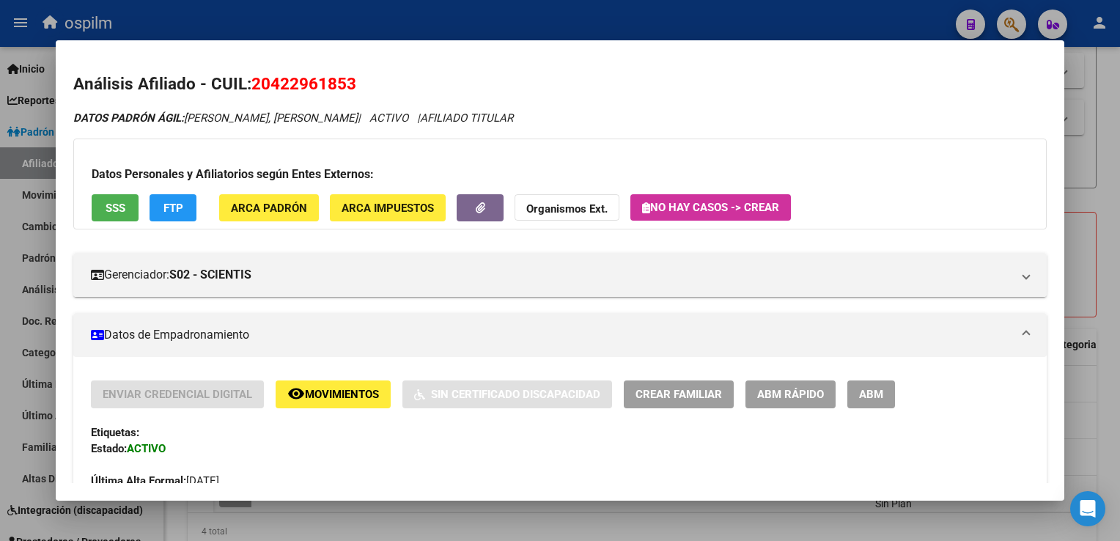
drag, startPoint x: 271, startPoint y: 87, endPoint x: 349, endPoint y: 89, distance: 78.5
click at [349, 89] on span "20422961853" at bounding box center [303, 83] width 105 height 19
copy span "42296185"
click at [1103, 155] on div at bounding box center [560, 270] width 1120 height 541
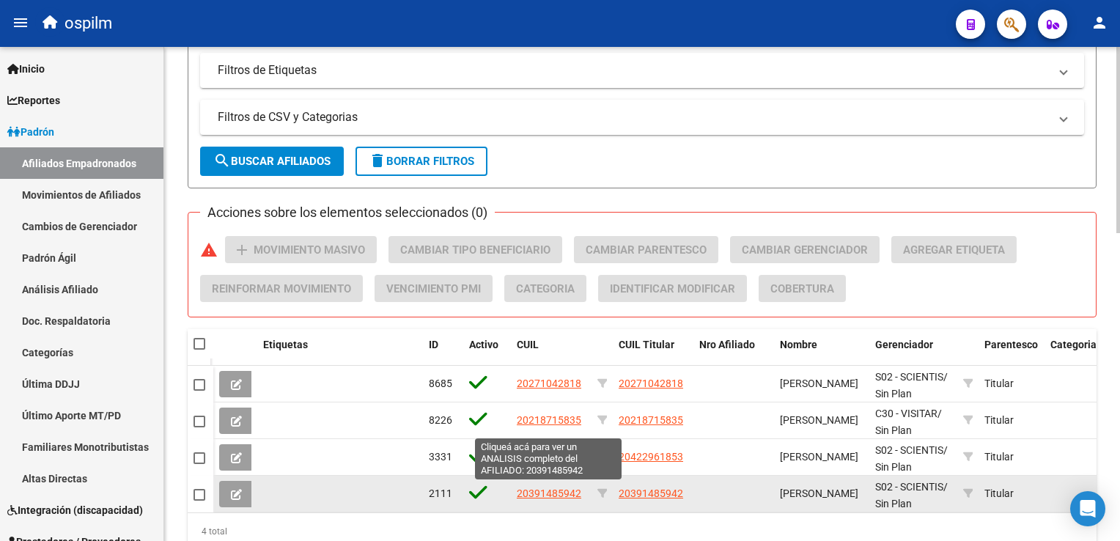
click at [551, 491] on span "20391485942" at bounding box center [549, 494] width 65 height 12
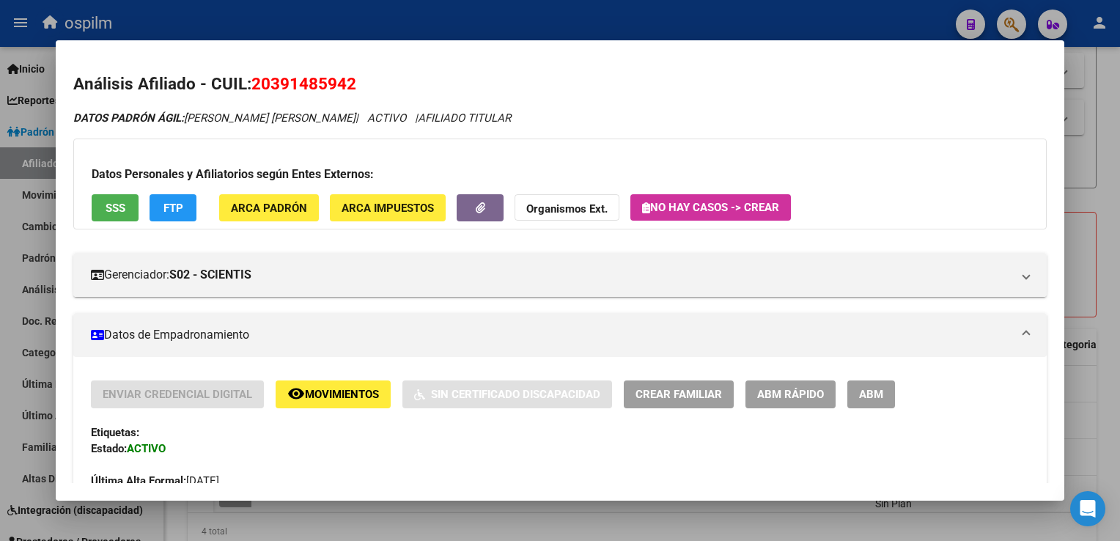
drag, startPoint x: 358, startPoint y: 84, endPoint x: 253, endPoint y: 93, distance: 105.3
click at [253, 93] on h2 "Análisis Afiliado - CUIL: 20391485942" at bounding box center [559, 84] width 973 height 25
copy span "20391485942"
click at [133, 216] on button "SSS" at bounding box center [115, 207] width 47 height 27
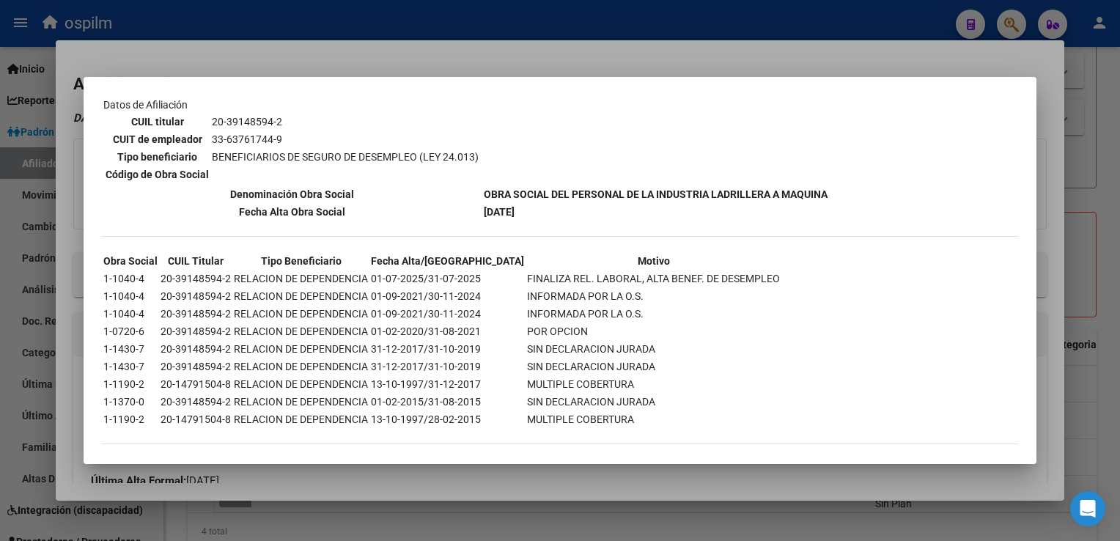
scroll to position [247, 0]
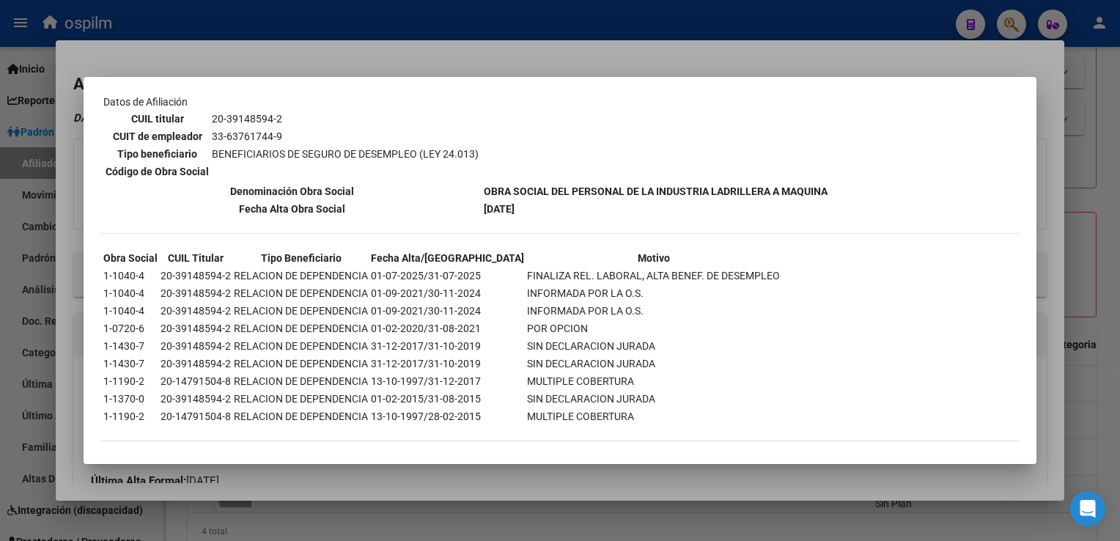
click at [504, 60] on div at bounding box center [560, 270] width 1120 height 541
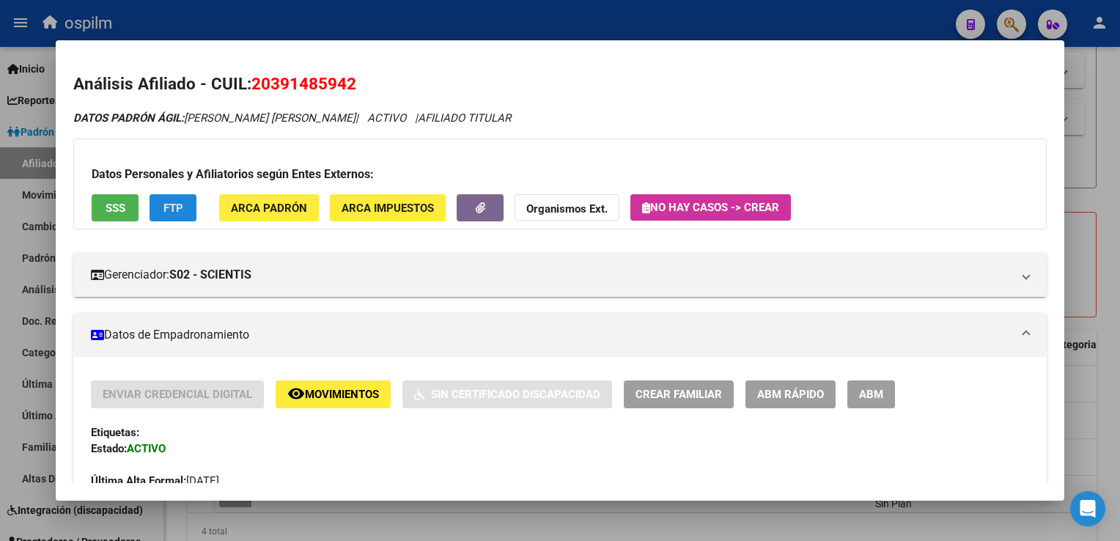
click at [174, 210] on span "FTP" at bounding box center [174, 208] width 20 height 13
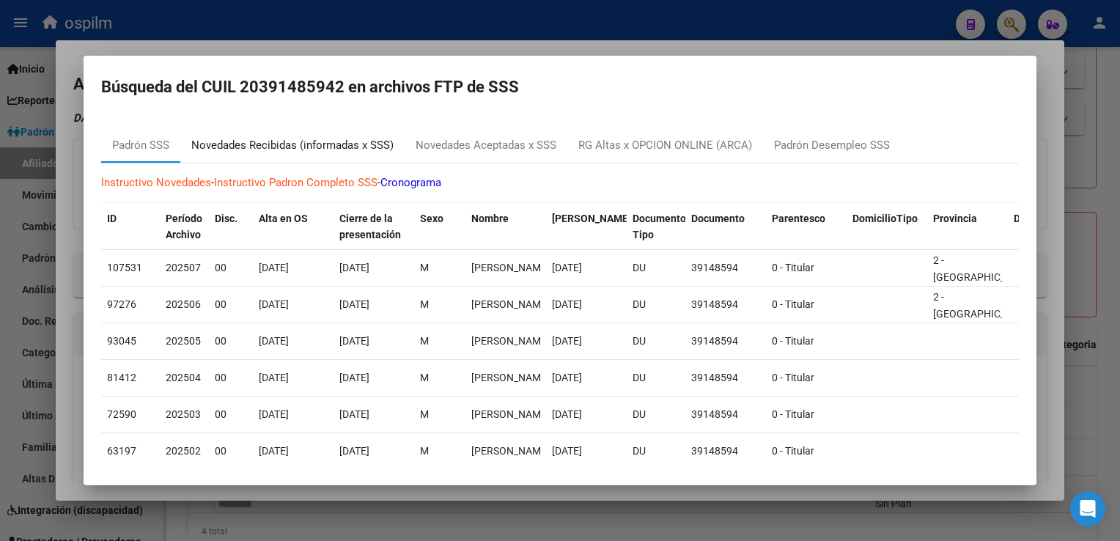
click at [264, 141] on div "Novedades Recibidas (informadas x SSS)" at bounding box center [292, 145] width 202 height 17
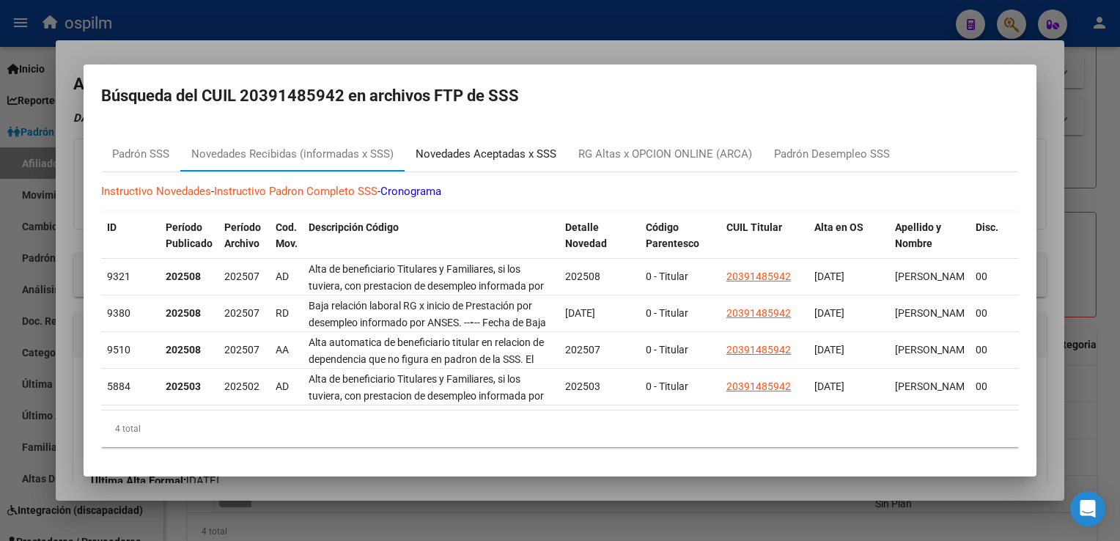
click at [484, 150] on div "Novedades Aceptadas x SSS" at bounding box center [486, 154] width 141 height 17
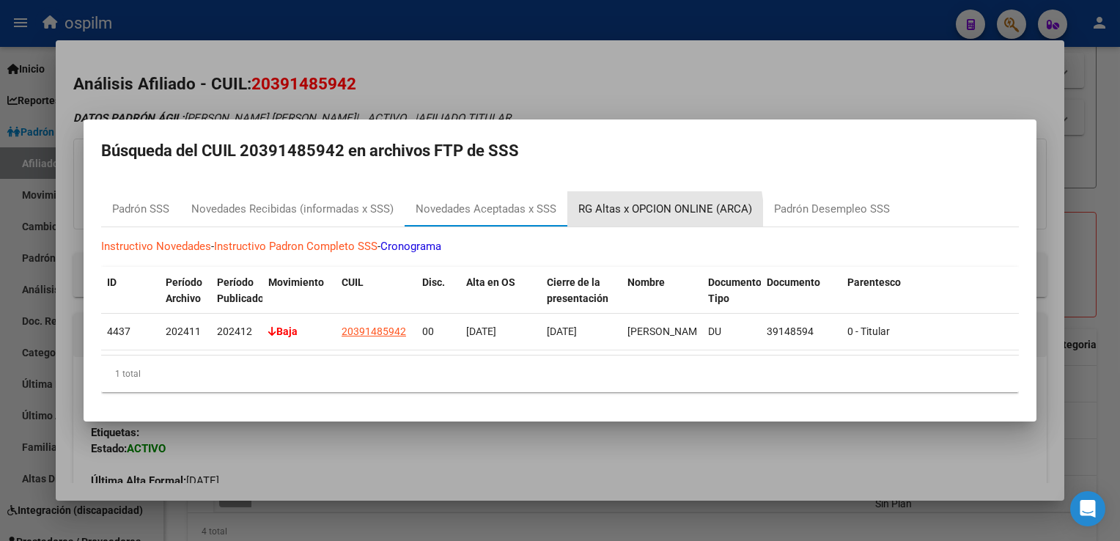
click at [633, 208] on div "RG Altas x OPCION ONLINE (ARCA)" at bounding box center [665, 209] width 174 height 17
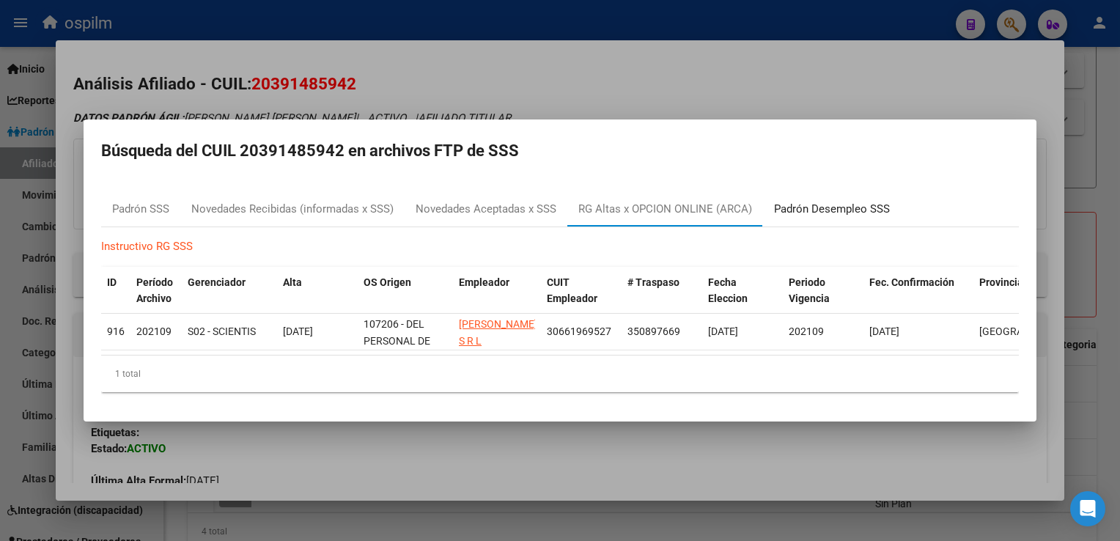
click at [787, 207] on div "Padrón Desempleo SSS" at bounding box center [832, 209] width 116 height 17
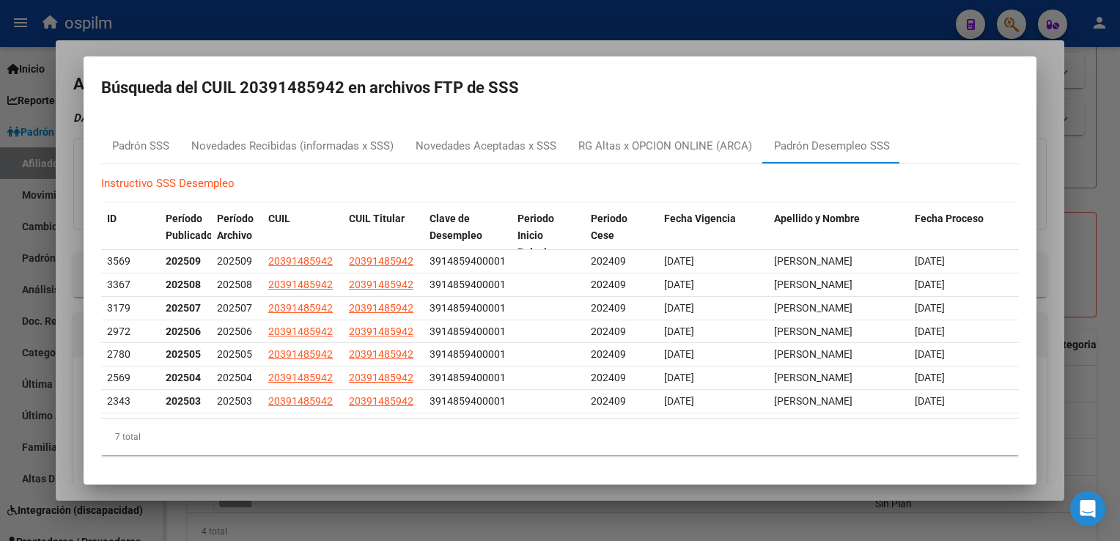
click at [545, 44] on div at bounding box center [560, 270] width 1120 height 541
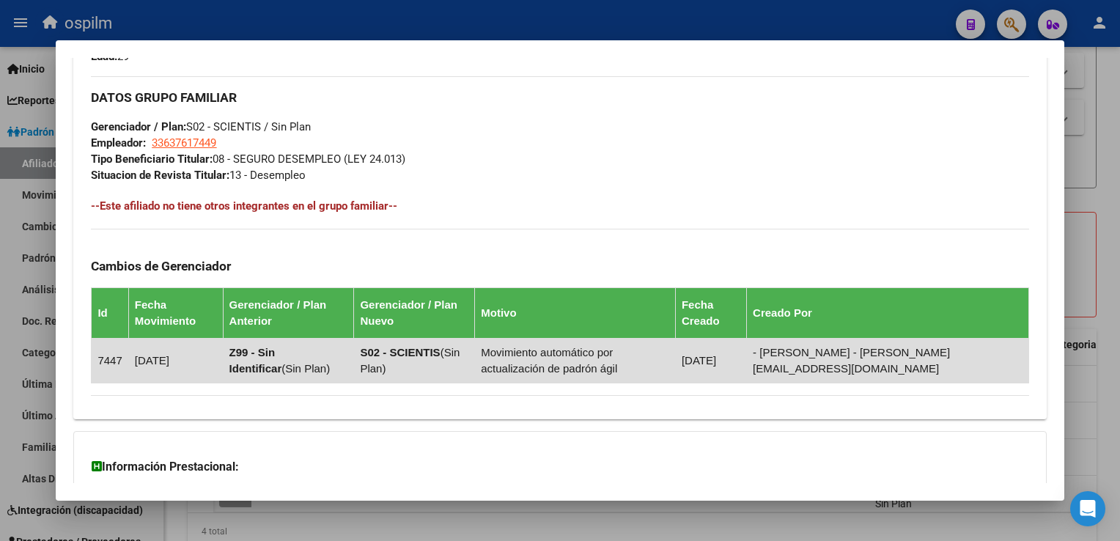
scroll to position [812, 0]
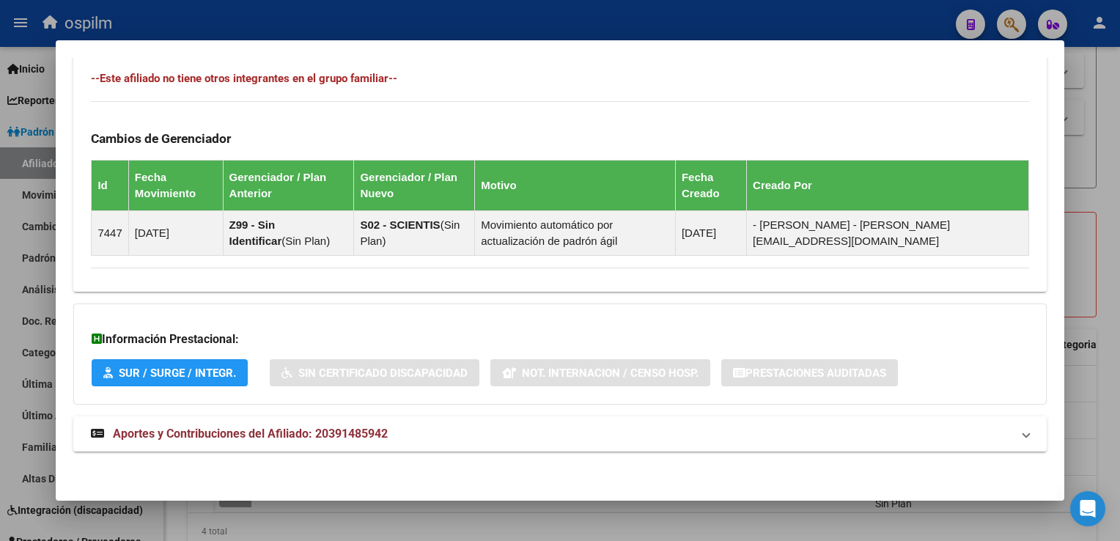
click at [1112, 322] on div at bounding box center [560, 270] width 1120 height 541
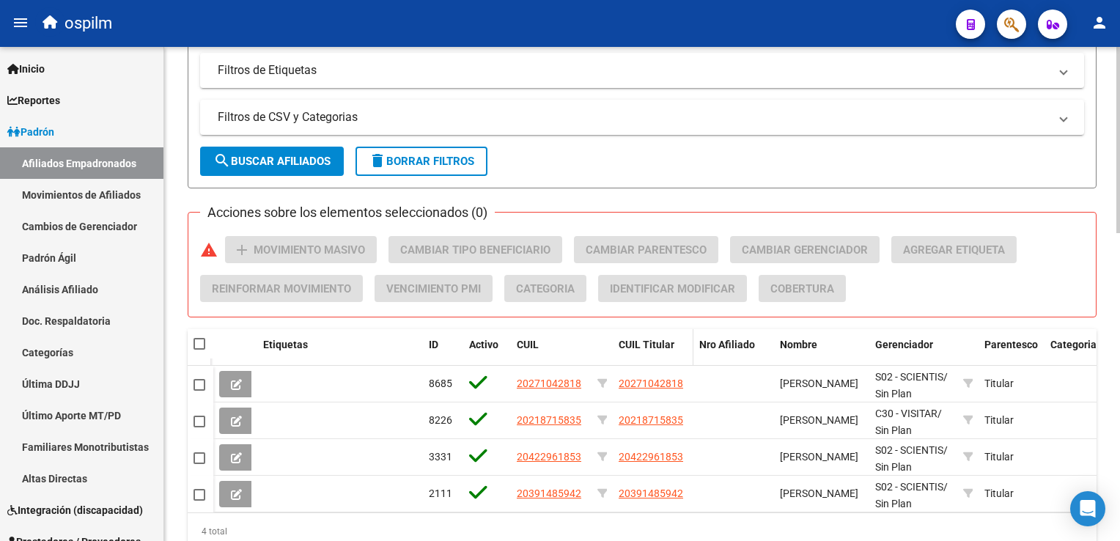
scroll to position [65, 0]
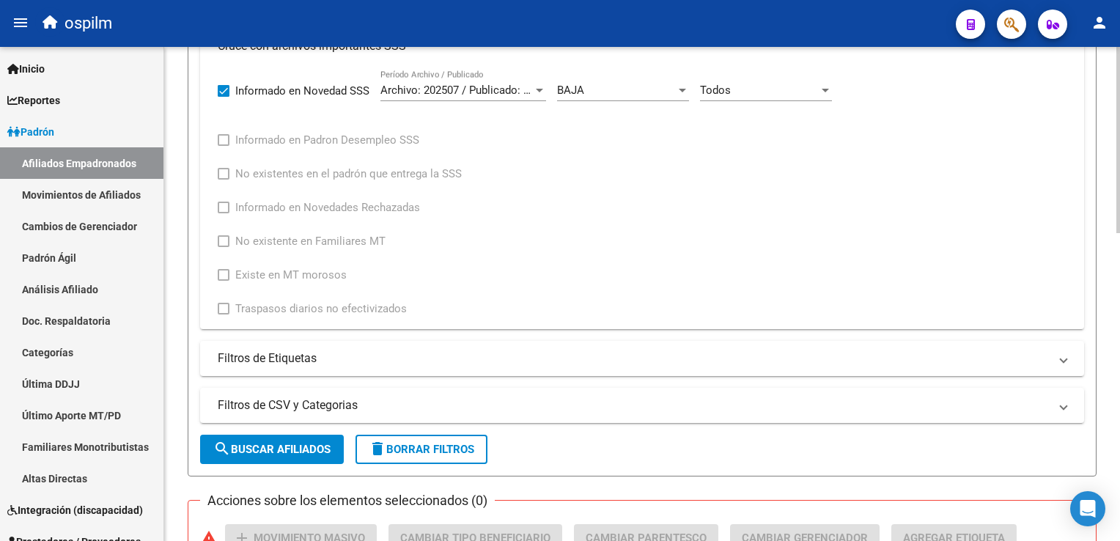
click at [1120, 315] on html "menu ospilm person Firma Express Inicio Calendario SSS Instructivos Contacto OS…" at bounding box center [560, 270] width 1120 height 541
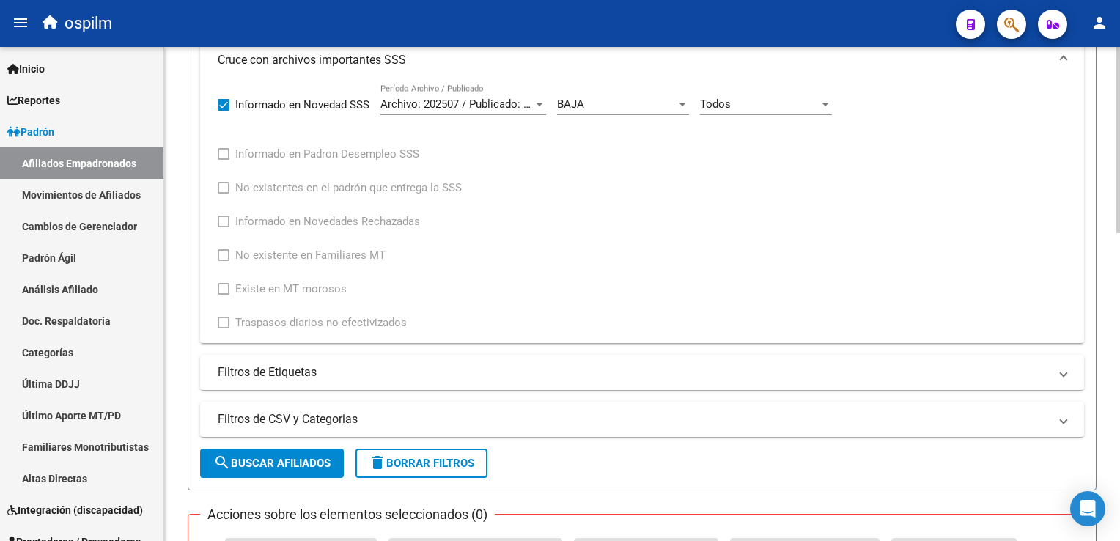
click at [627, 101] on div "BAJA" at bounding box center [616, 104] width 119 height 13
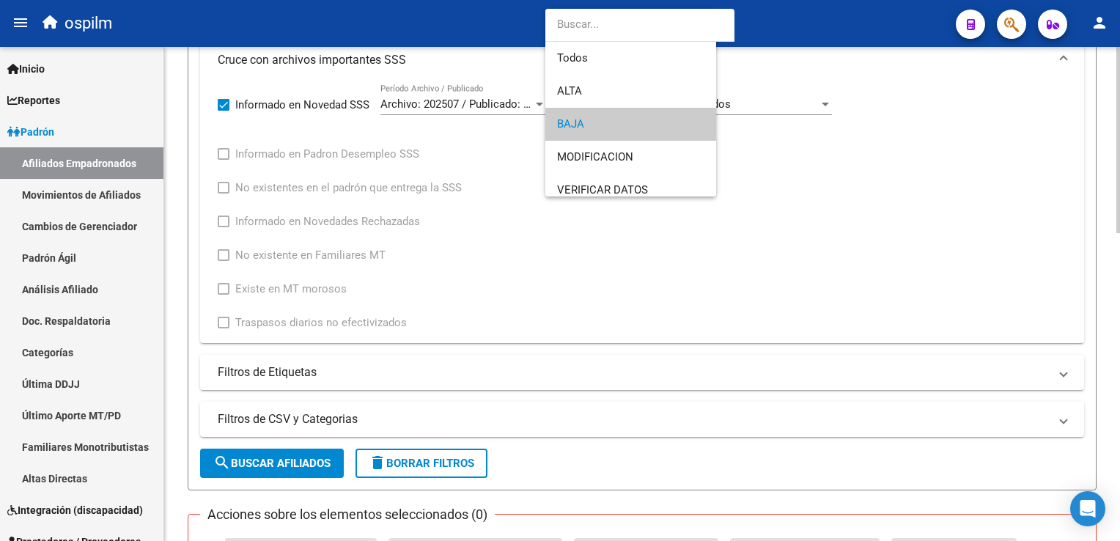
scroll to position [21, 0]
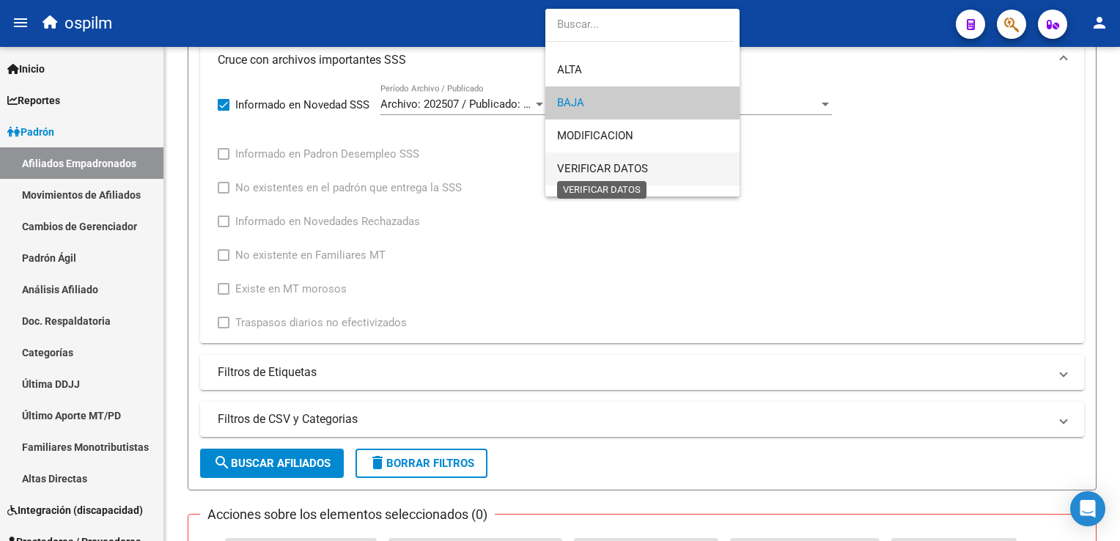
click at [606, 172] on span "VERIFICAR DATOS" at bounding box center [602, 168] width 91 height 13
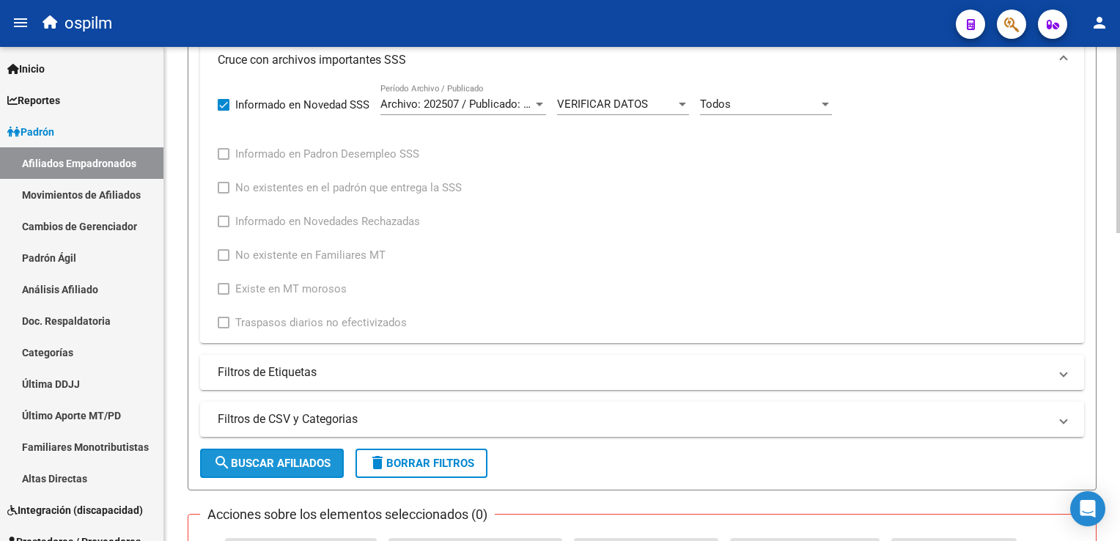
drag, startPoint x: 260, startPoint y: 460, endPoint x: 423, endPoint y: 339, distance: 202.8
click at [261, 458] on span "search Buscar Afiliados" at bounding box center [271, 463] width 117 height 13
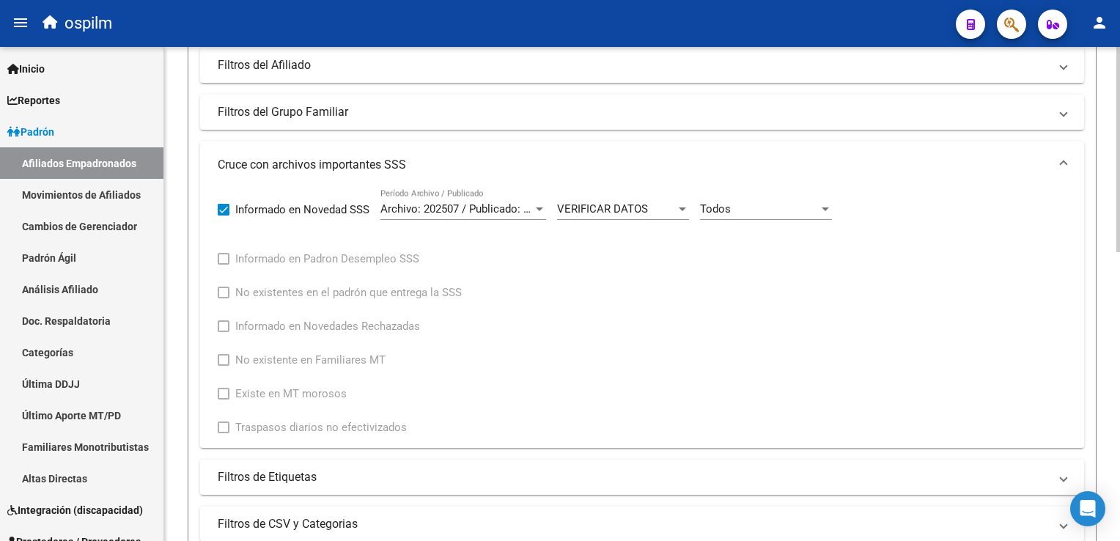
scroll to position [282, 0]
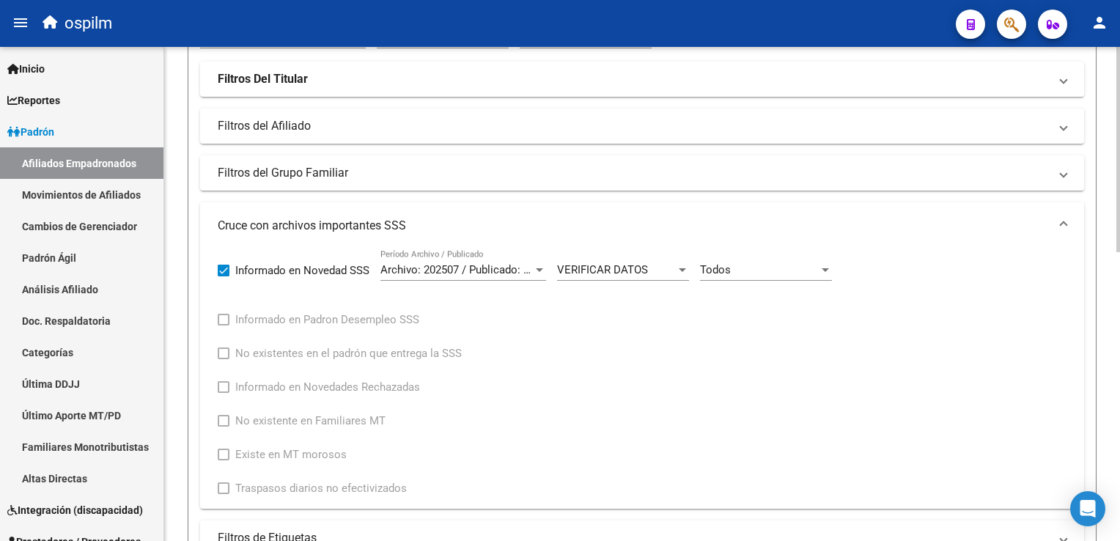
click at [1109, 178] on div "PADRON -> Afiliados Empadronados (alt+a) add Crear Afiliado file_download Expor…" at bounding box center [644, 360] width 960 height 1190
click at [617, 280] on div "VERIFICAR DATOS Categoria de Movimiento" at bounding box center [623, 271] width 132 height 45
click at [622, 268] on span "VERIFICAR DATOS" at bounding box center [602, 269] width 91 height 13
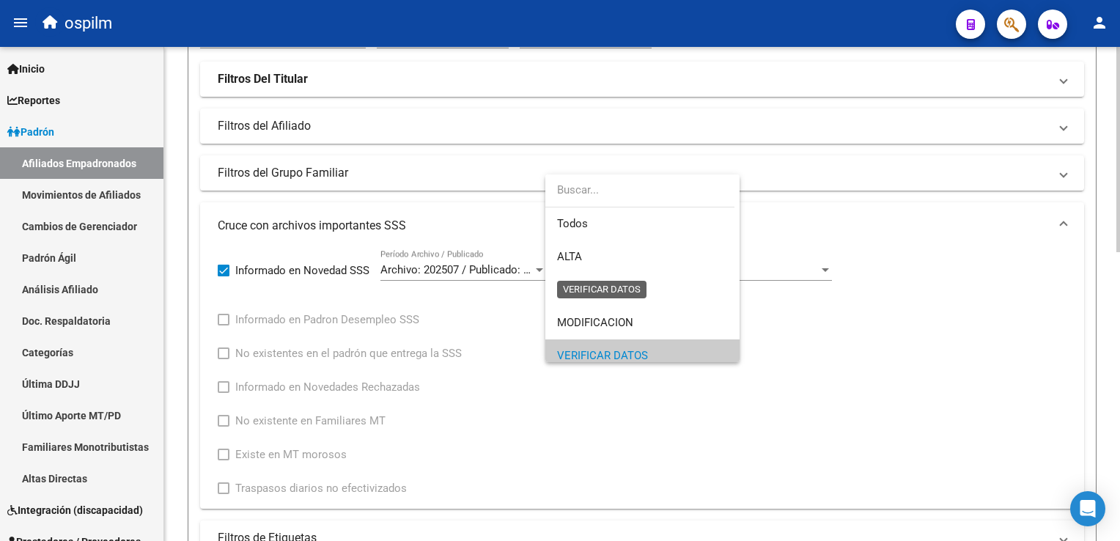
scroll to position [87, 0]
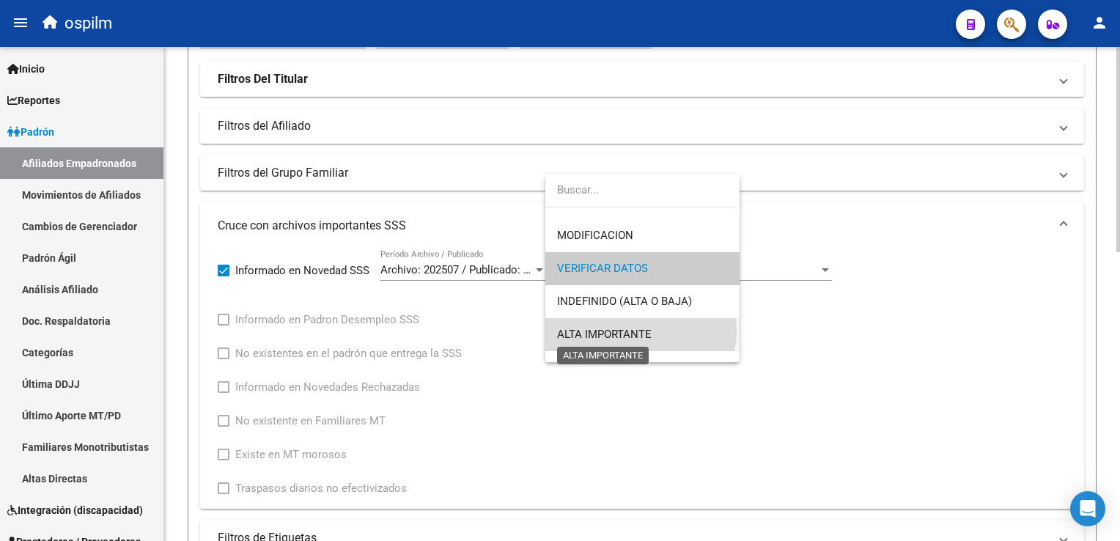
click at [637, 328] on span "ALTA IMPORTANTE" at bounding box center [604, 334] width 95 height 13
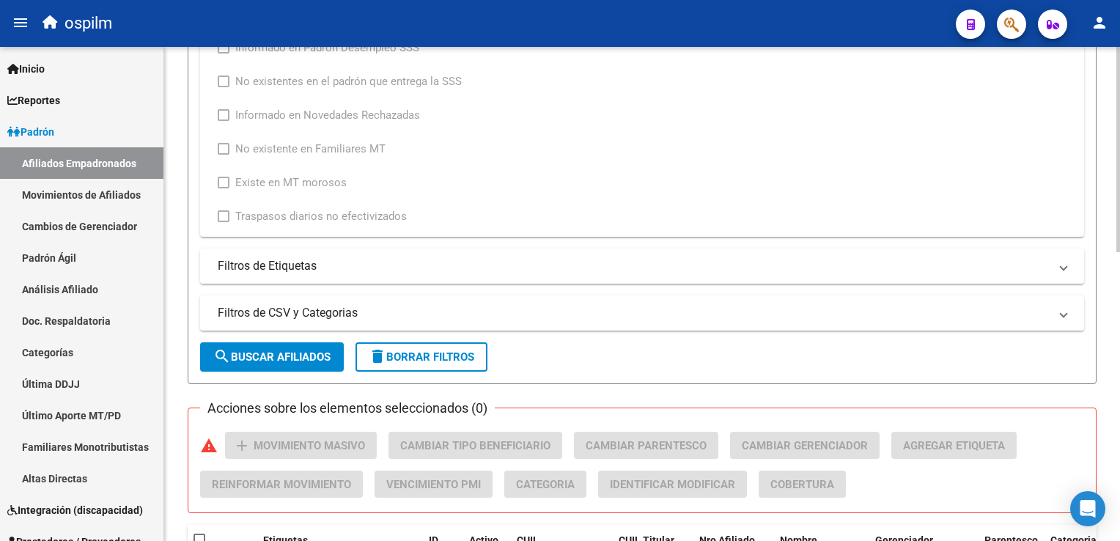
scroll to position [565, 0]
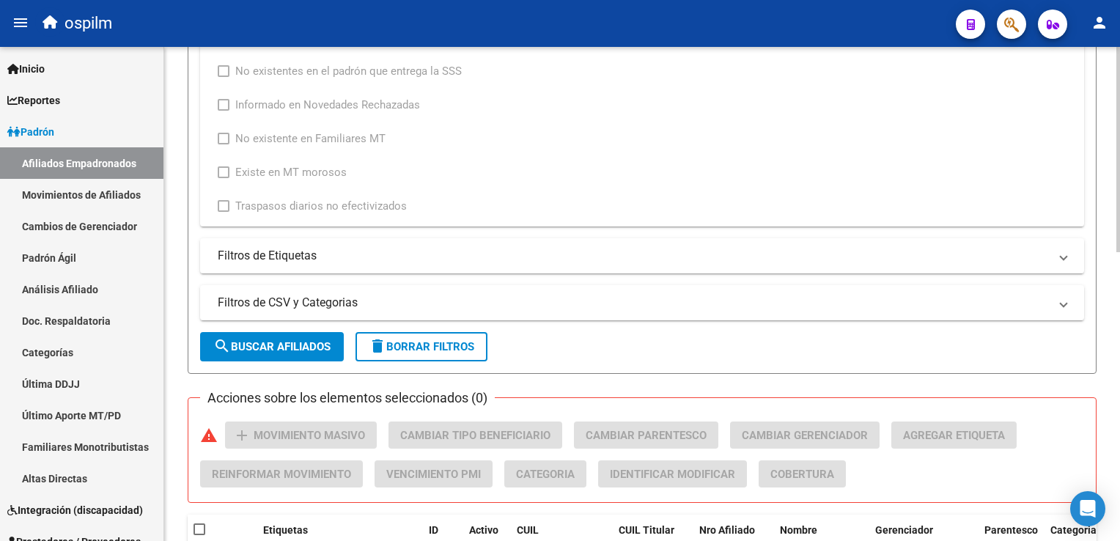
click at [1120, 289] on html "menu ospilm person Firma Express Inicio Calendario SSS Instructivos Contacto OS…" at bounding box center [560, 270] width 1120 height 541
click at [306, 340] on span "search Buscar Afiliados" at bounding box center [271, 346] width 117 height 13
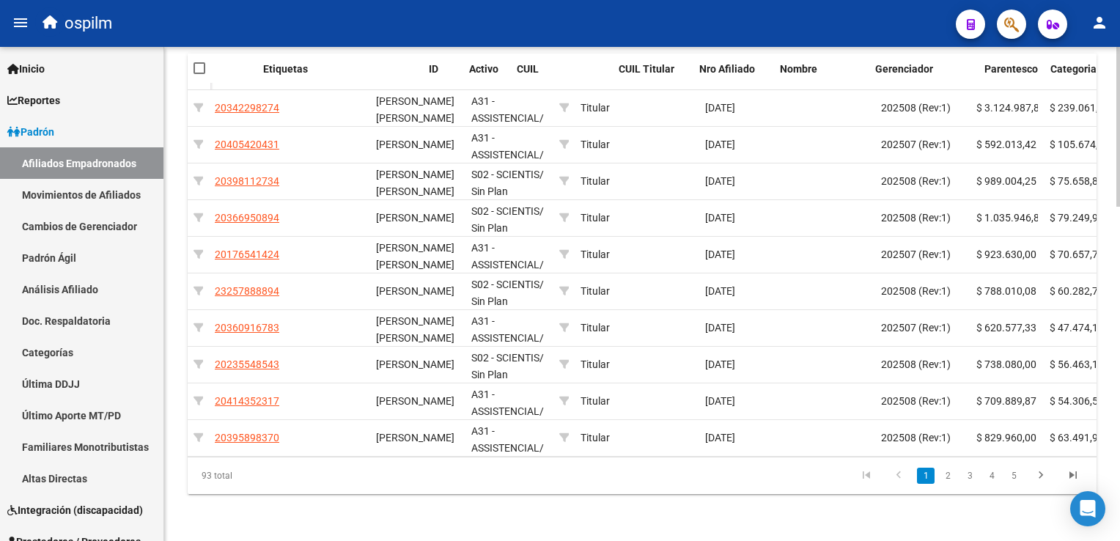
scroll to position [0, 0]
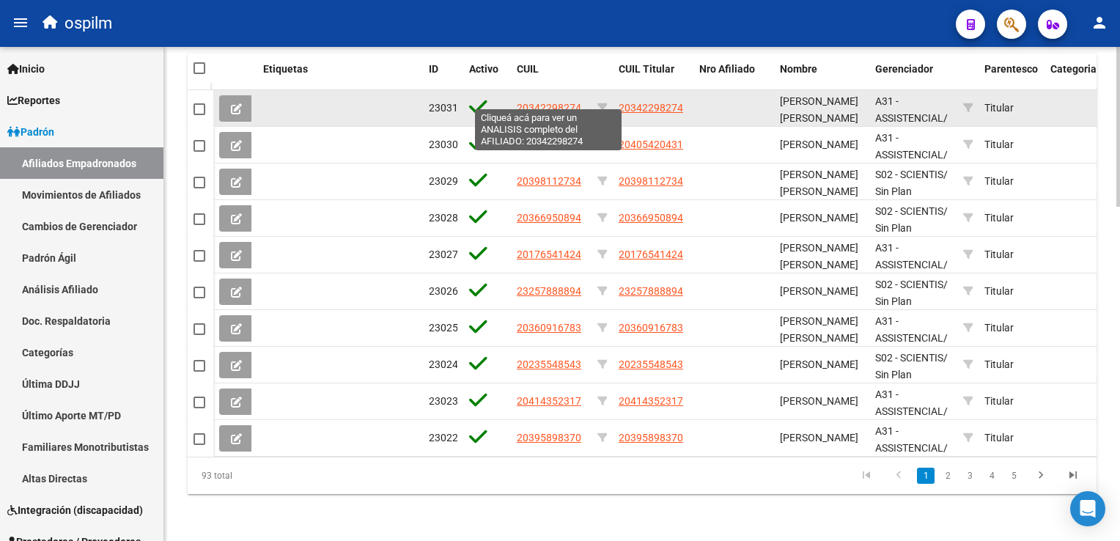
click at [530, 100] on app-link-go-to "20342298274" at bounding box center [549, 108] width 65 height 17
click at [556, 102] on span "20342298274" at bounding box center [549, 108] width 65 height 12
type textarea "20342298274"
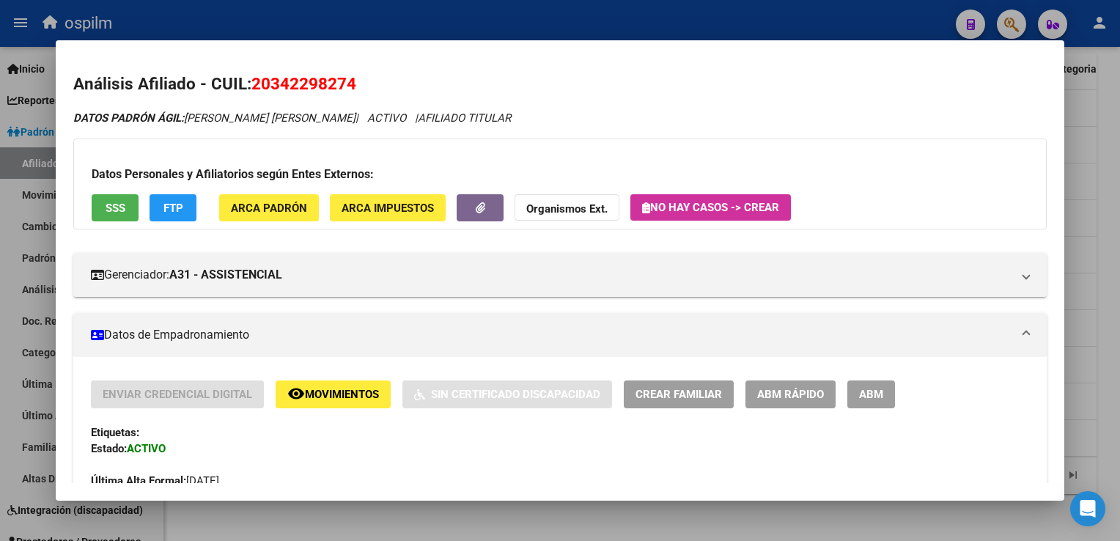
click at [109, 202] on span "SSS" at bounding box center [116, 208] width 20 height 13
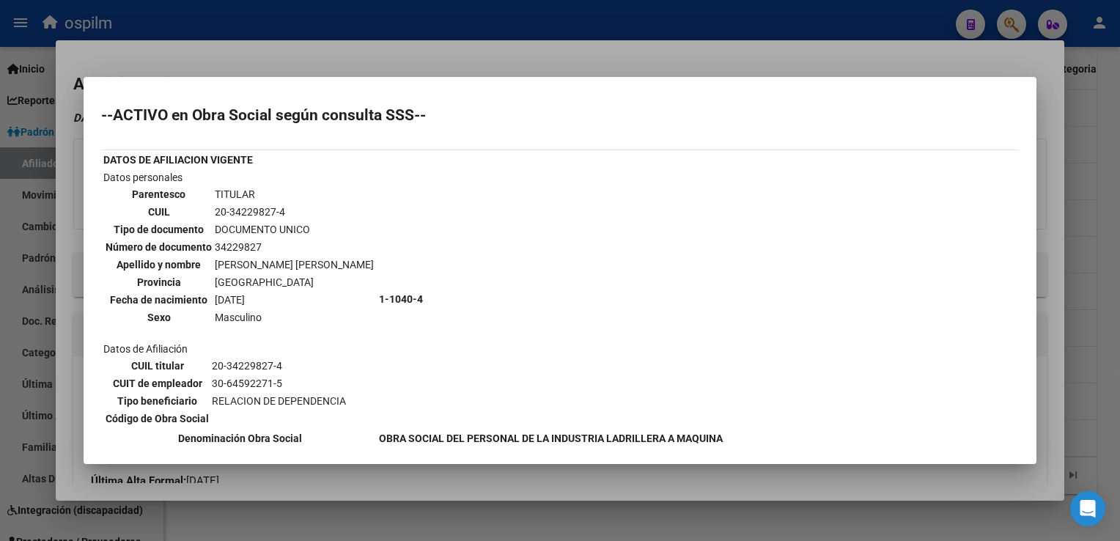
scroll to position [382, 0]
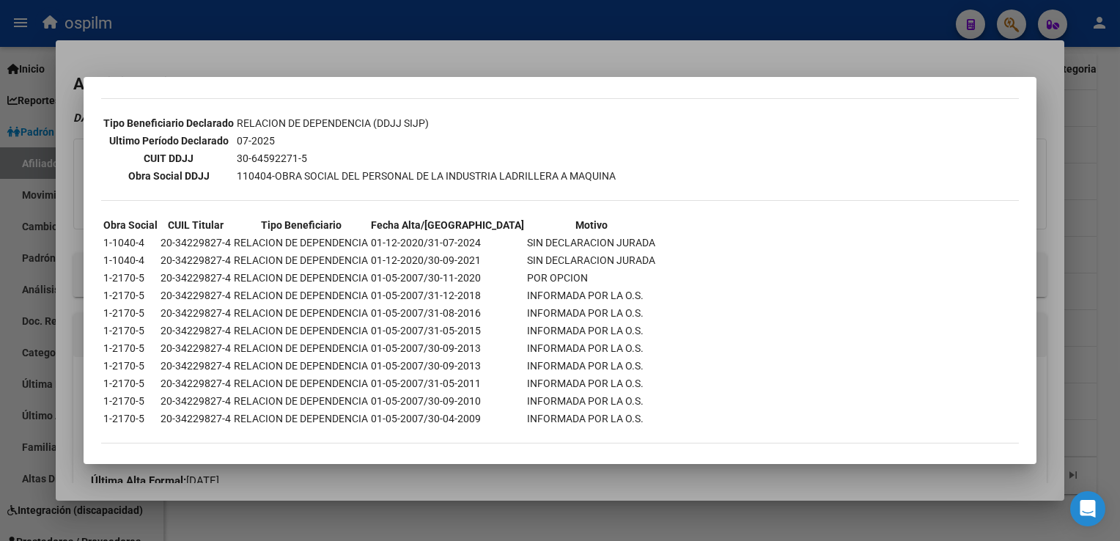
click at [463, 54] on div at bounding box center [560, 270] width 1120 height 541
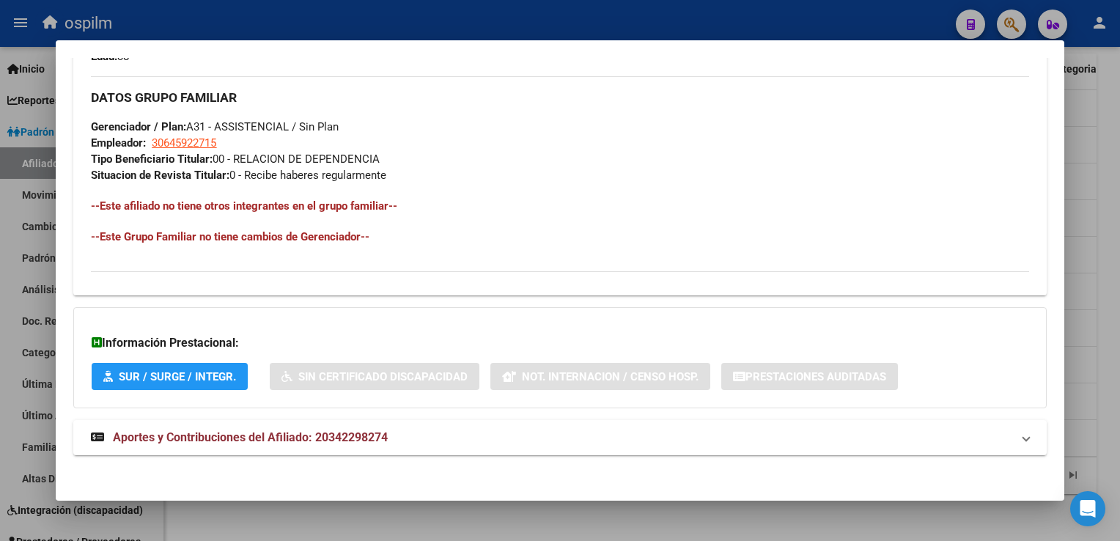
scroll to position [0, 0]
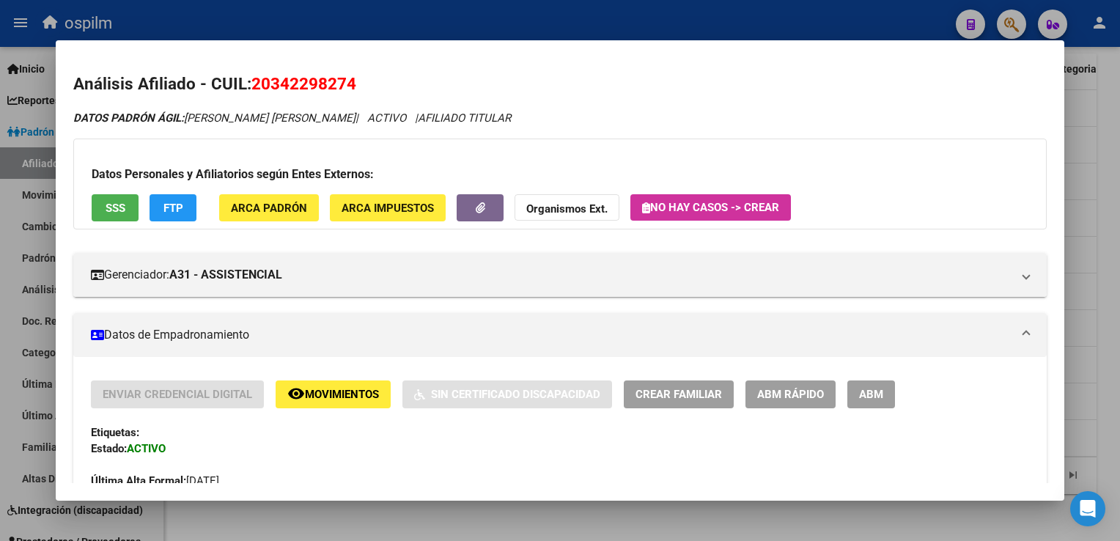
drag, startPoint x: 360, startPoint y: 81, endPoint x: 249, endPoint y: 87, distance: 111.6
click at [249, 87] on h2 "Análisis Afiliado - CUIL: 20342298274" at bounding box center [559, 84] width 973 height 25
copy h2 "20342298274"
